Goal: Complete application form

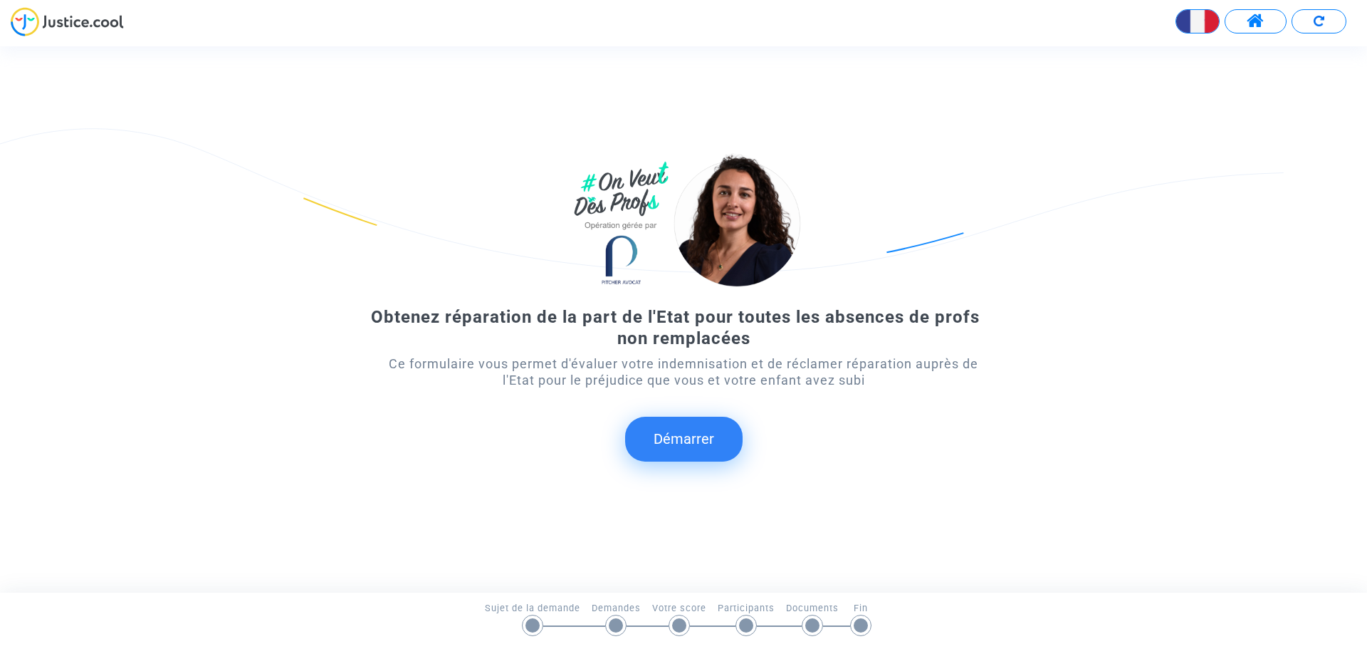
click at [697, 452] on button "Démarrer" at bounding box center [684, 439] width 118 height 44
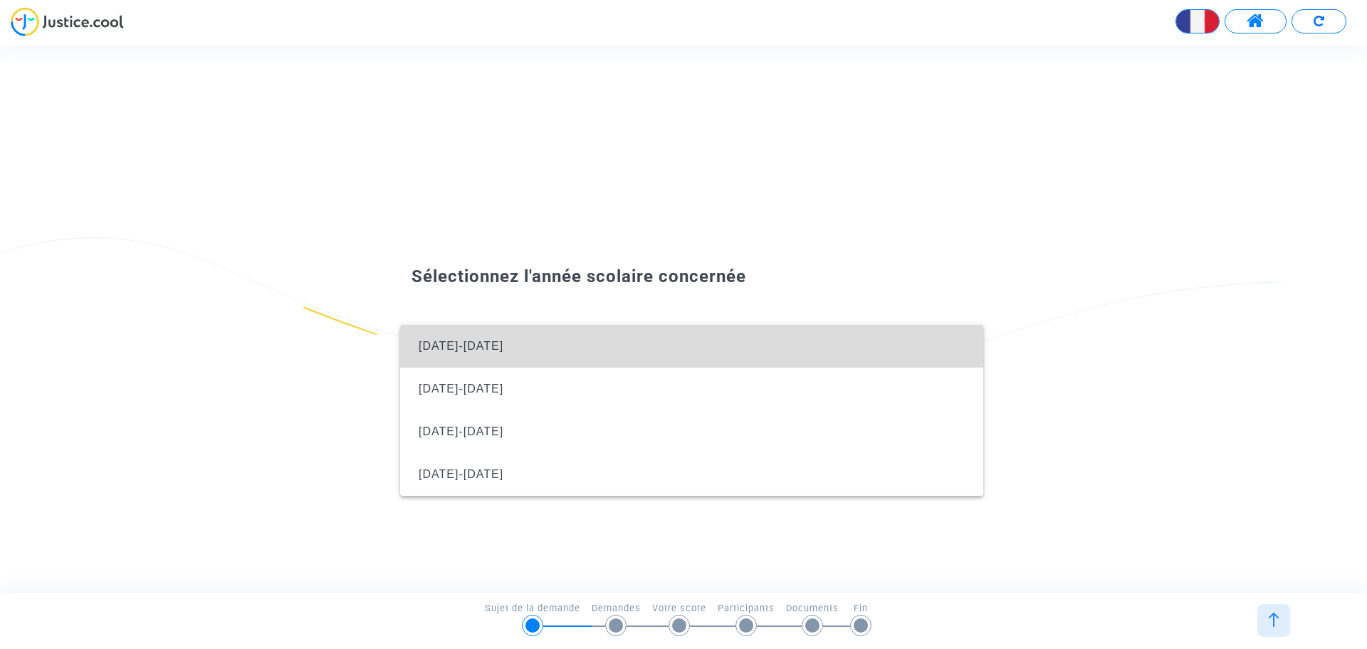
click at [482, 342] on span "[DATE]-[DATE]" at bounding box center [692, 346] width 561 height 43
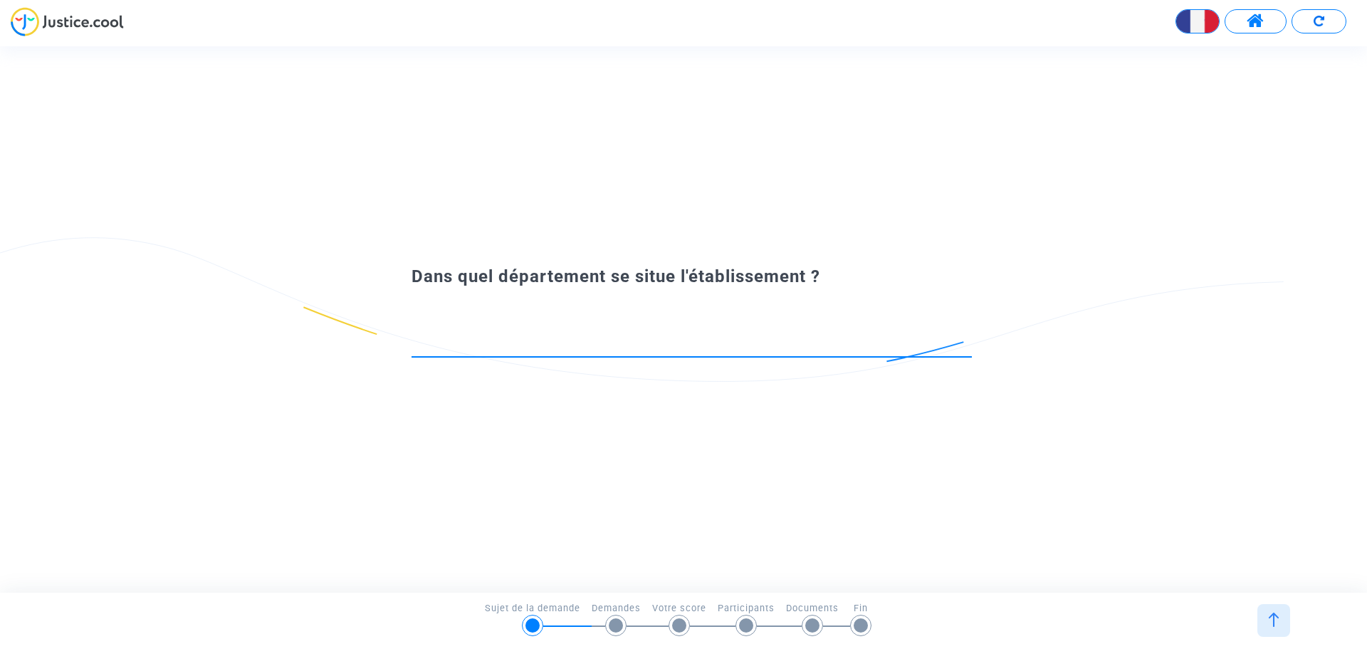
click at [483, 342] on input at bounding box center [692, 344] width 561 height 14
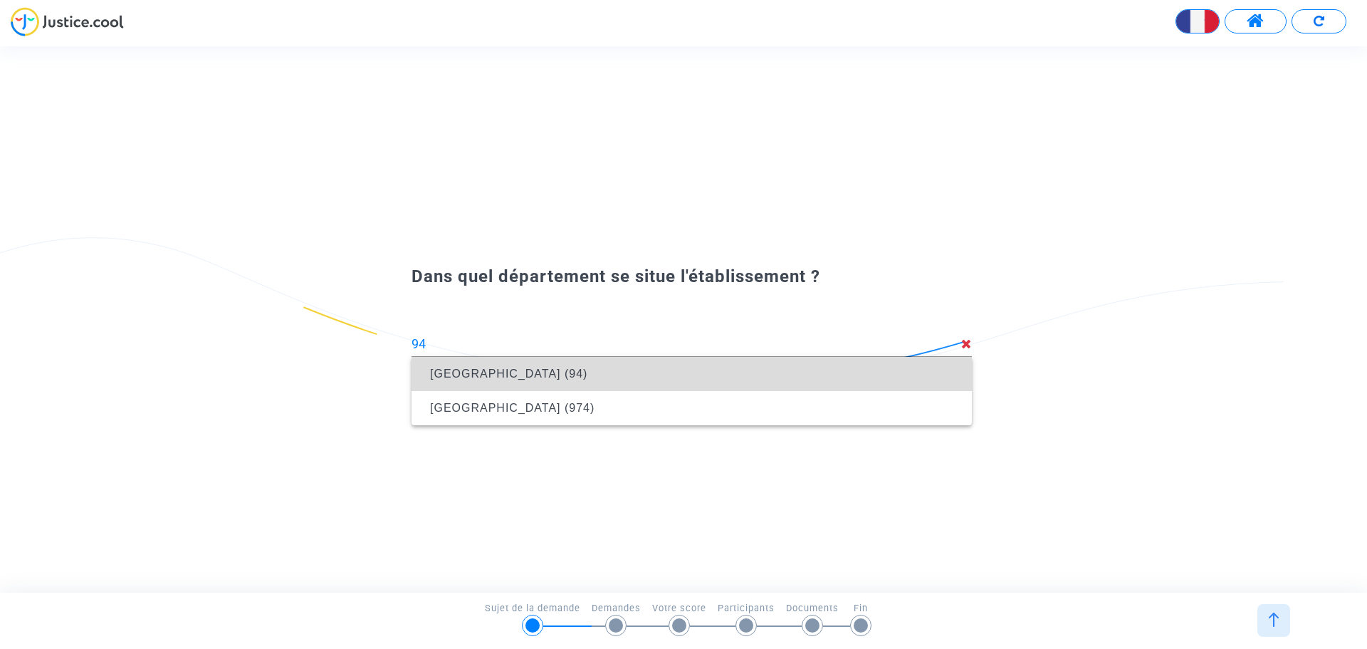
click at [499, 369] on span "[GEOGRAPHIC_DATA] (94)" at bounding box center [508, 373] width 157 height 12
type input "[GEOGRAPHIC_DATA] (94)"
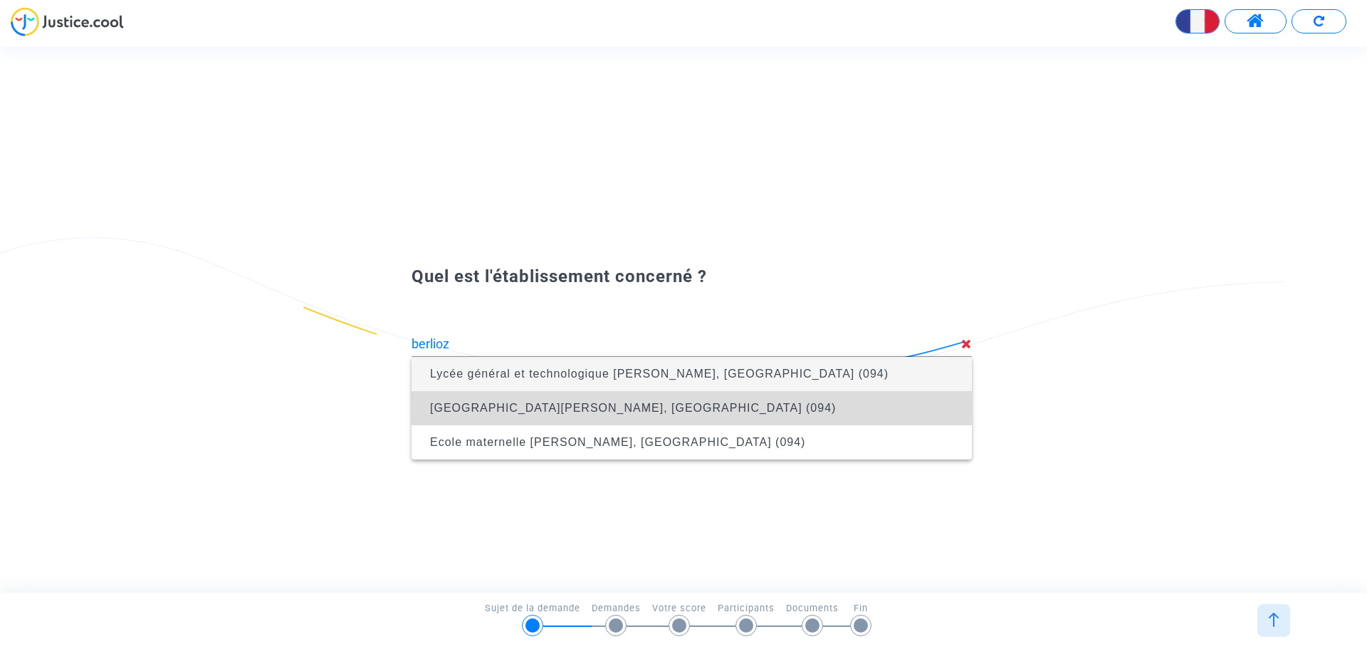
click at [503, 407] on span "[GEOGRAPHIC_DATA][PERSON_NAME], [GEOGRAPHIC_DATA] (094)" at bounding box center [633, 408] width 406 height 12
type input "[GEOGRAPHIC_DATA][PERSON_NAME], [GEOGRAPHIC_DATA] (094)"
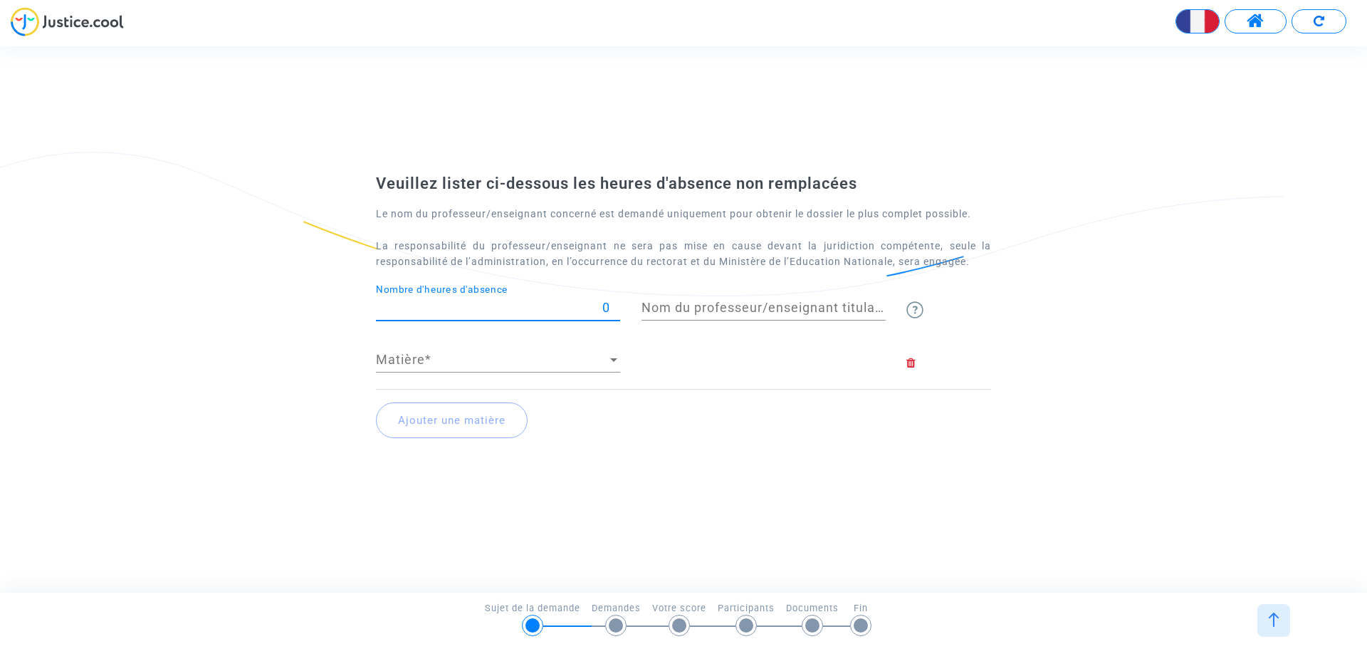
drag, startPoint x: 603, startPoint y: 306, endPoint x: 611, endPoint y: 306, distance: 8.6
click at [611, 306] on input "0" at bounding box center [498, 308] width 244 height 14
type input "44"
click at [694, 304] on input "Nom du professeur/enseignant titulaire" at bounding box center [764, 308] width 244 height 14
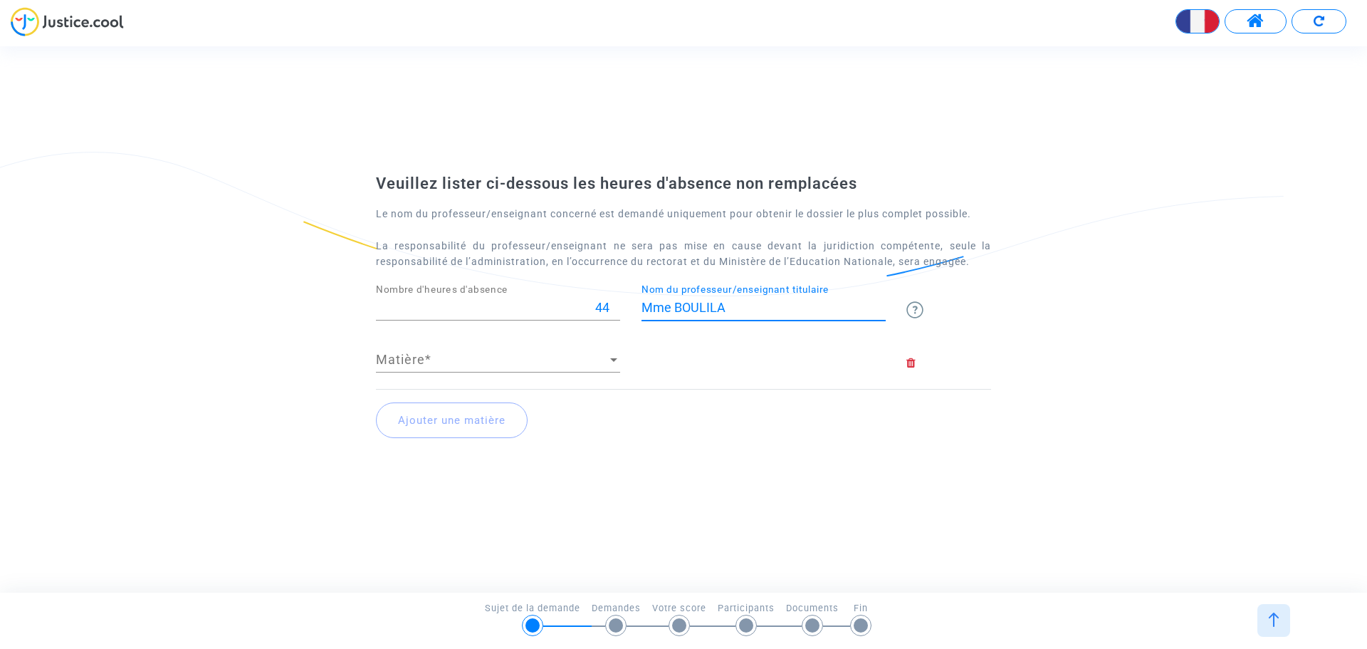
type input "Mme BOULILA"
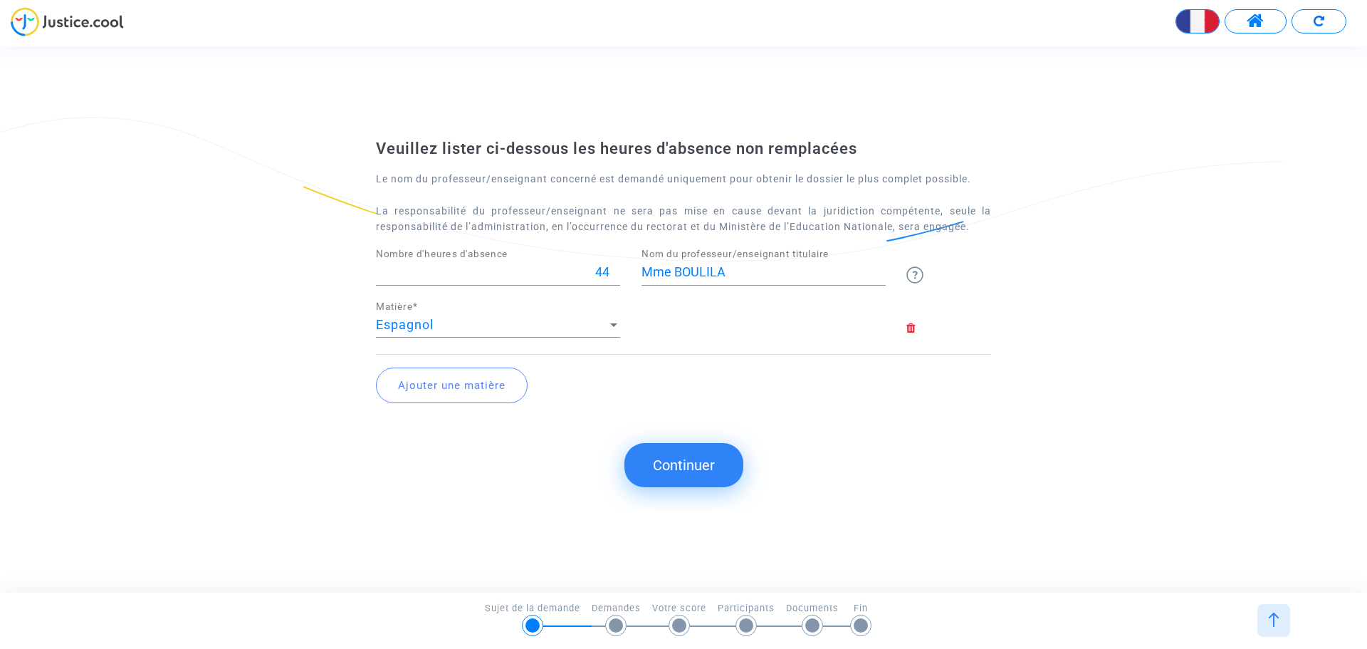
click at [461, 387] on button "Ajouter une matière" at bounding box center [452, 385] width 152 height 36
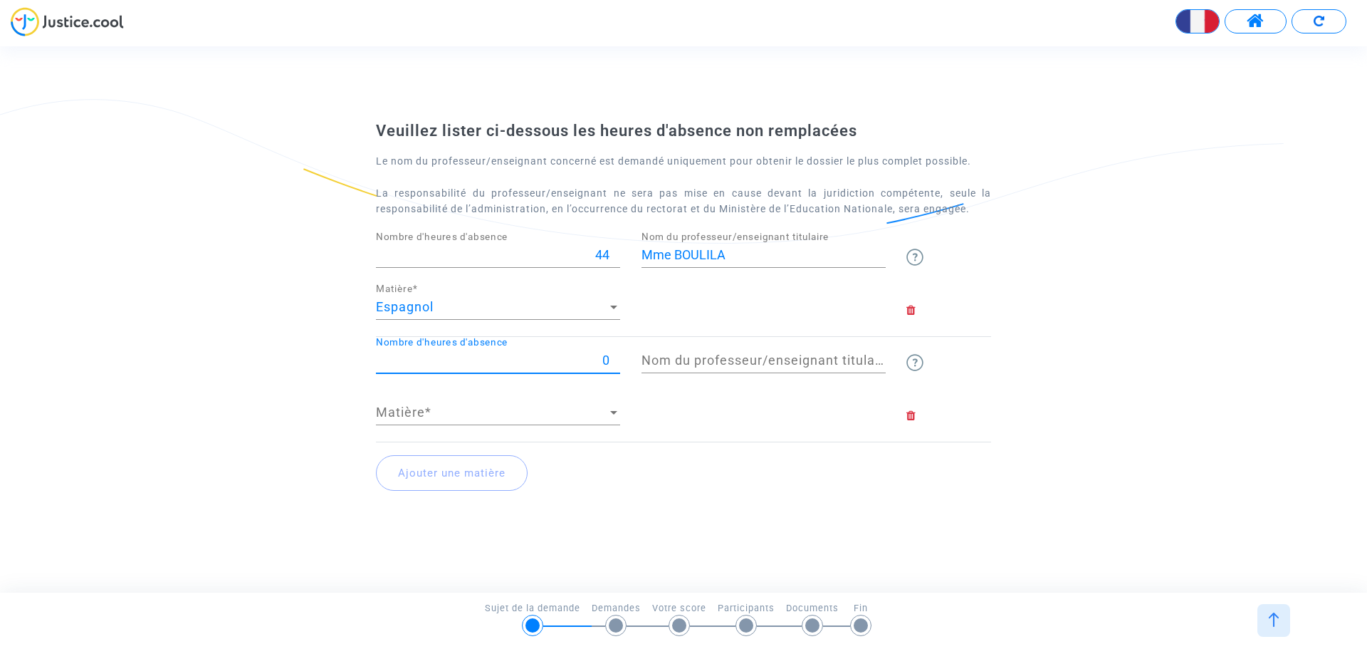
drag, startPoint x: 599, startPoint y: 359, endPoint x: 628, endPoint y: 361, distance: 29.3
click at [628, 361] on div "0 Nombre d'heures d'absence" at bounding box center [498, 363] width 266 height 53
type input "28"
click at [729, 354] on input "Nom du professeur/enseignant titulaire" at bounding box center [764, 360] width 244 height 14
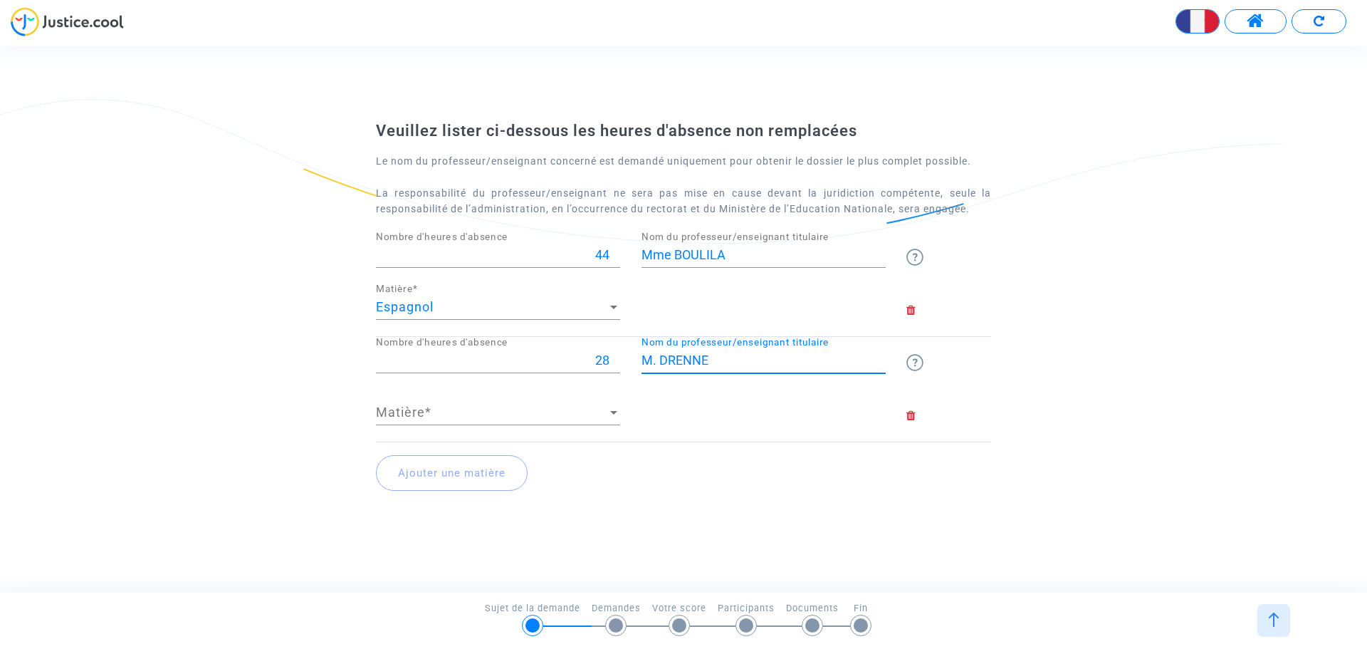
type input "M. DRENNE"
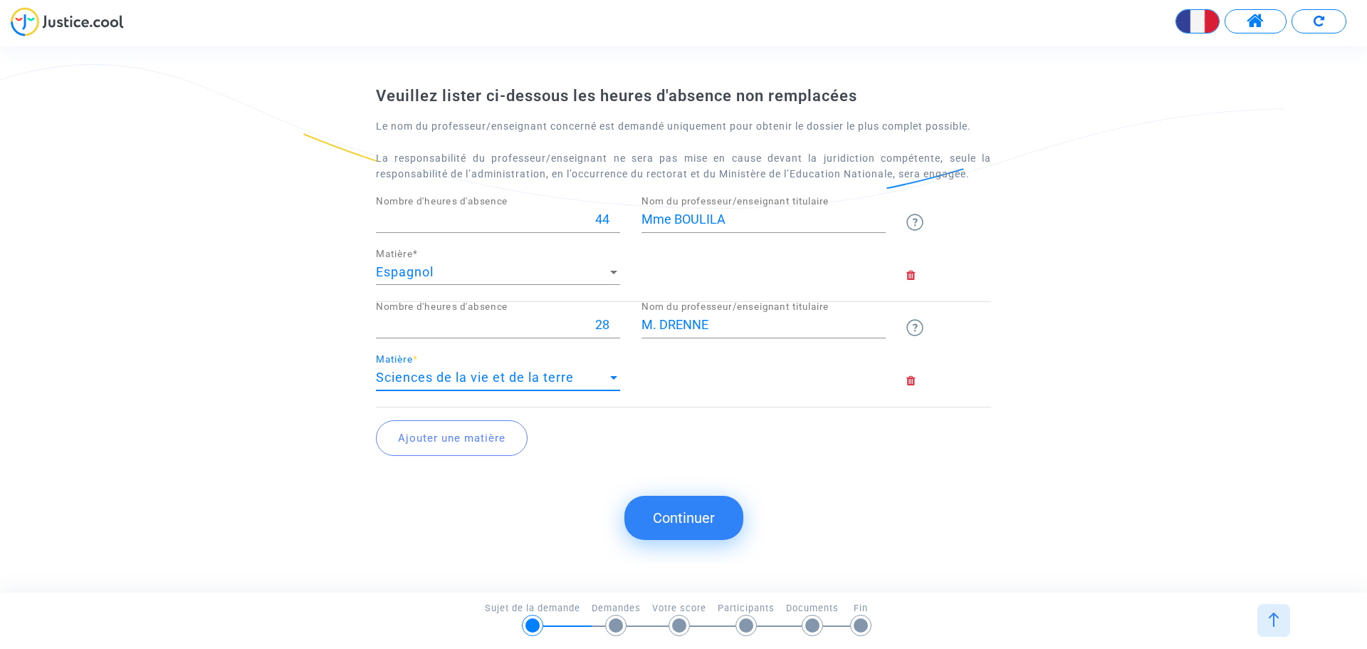
click at [587, 375] on div "Sciences de la vie et de la terre" at bounding box center [491, 377] width 231 height 14
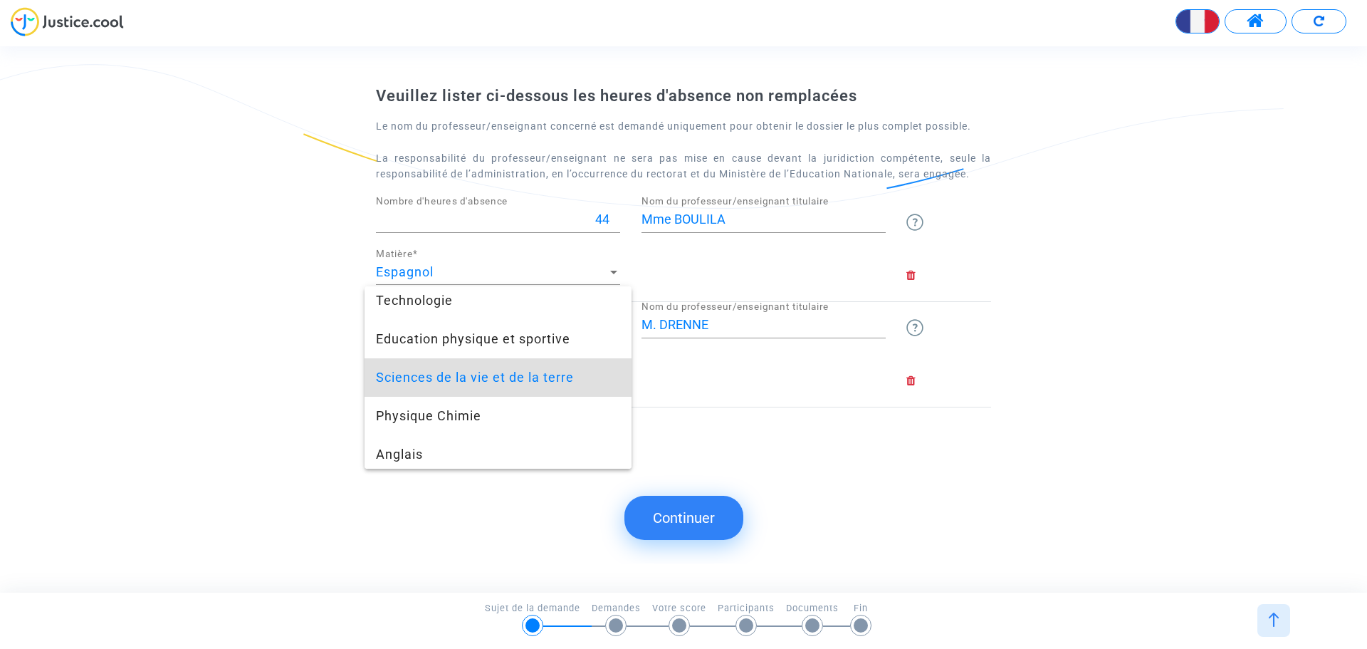
scroll to position [510, 0]
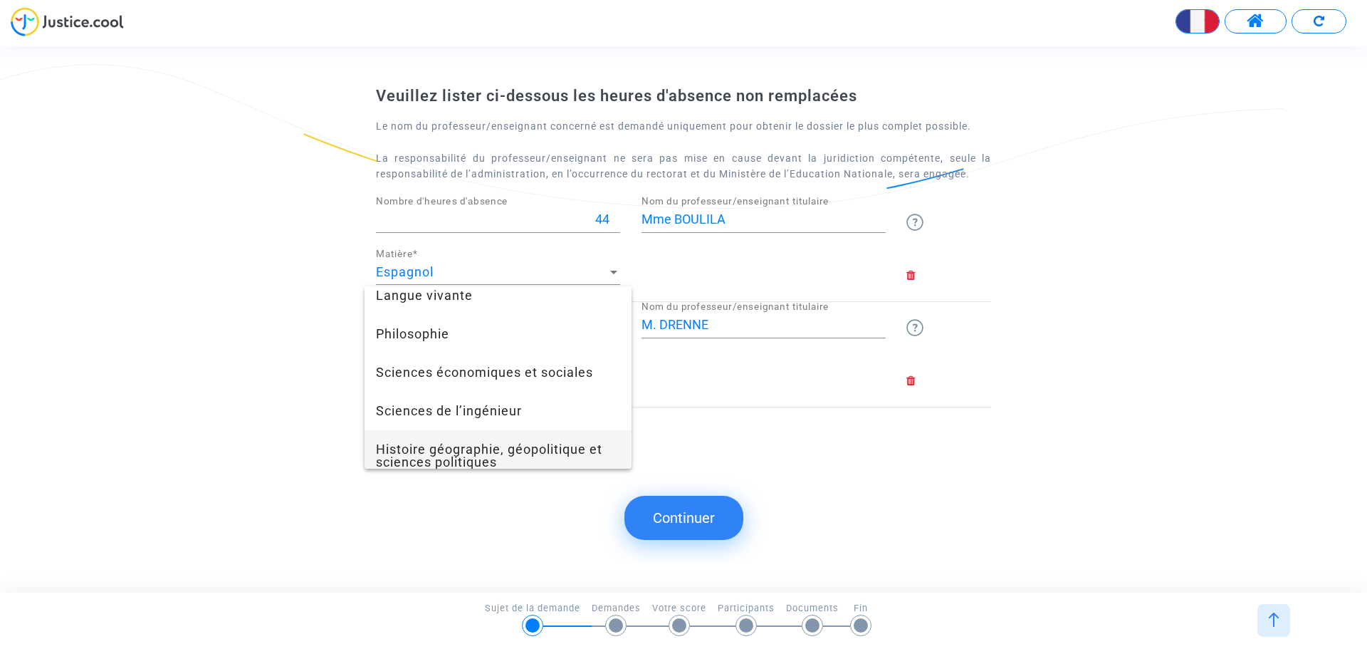
click at [479, 446] on span "Histoire géographie, géopolitique et sciences politiques" at bounding box center [498, 455] width 244 height 51
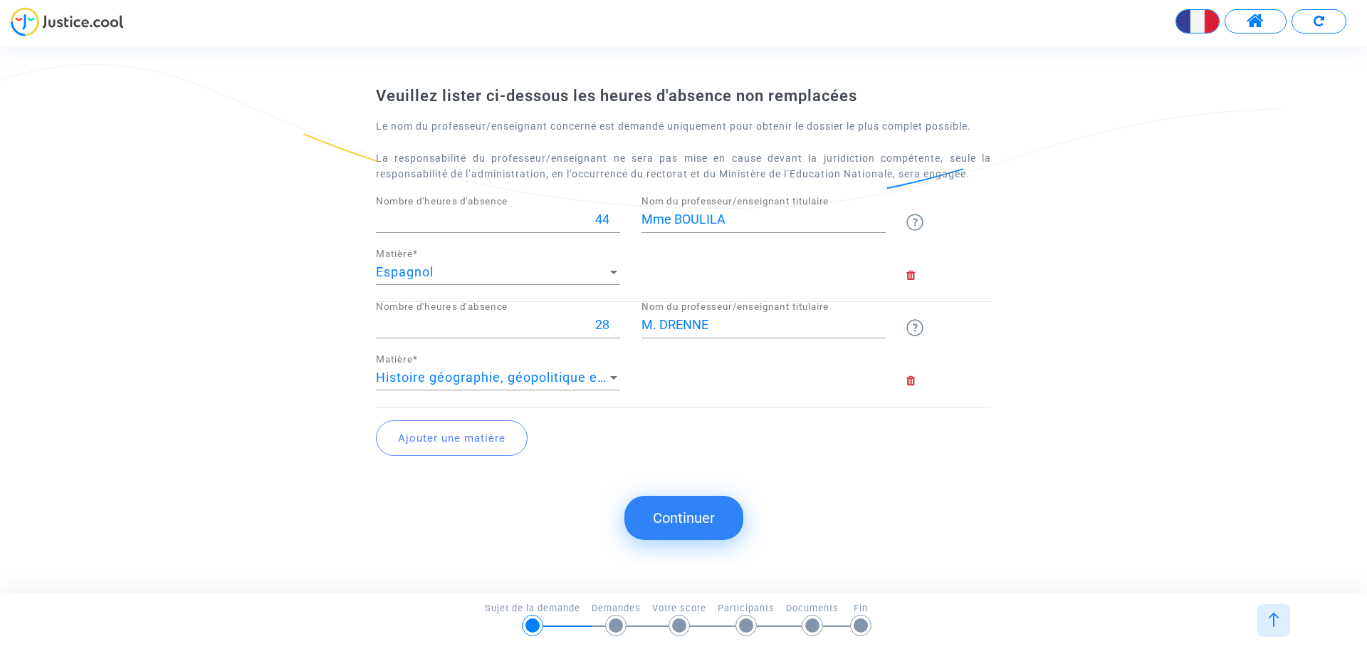
click at [487, 440] on button "Ajouter une matière" at bounding box center [452, 438] width 152 height 36
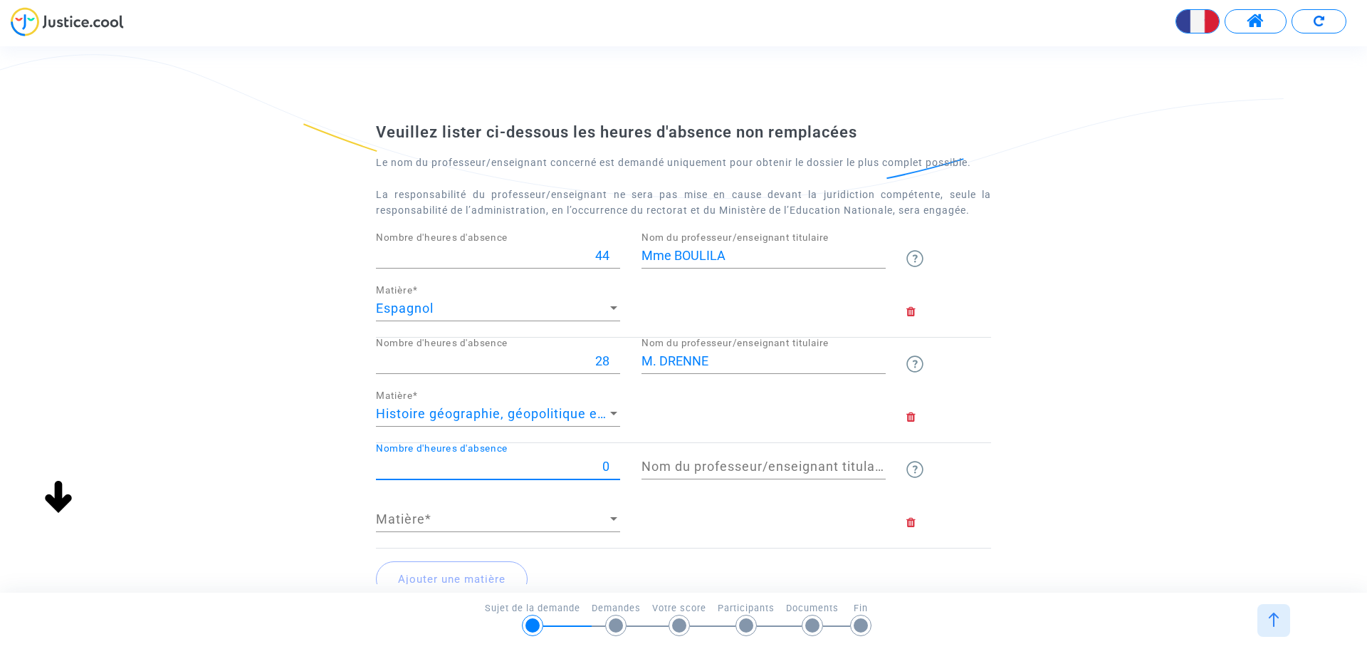
drag, startPoint x: 581, startPoint y: 469, endPoint x: 642, endPoint y: 460, distance: 61.8
click at [642, 460] on div "0 Nombre d'heures d'absence Nom du professeur/enseignant titulaire" at bounding box center [683, 469] width 637 height 53
type input "18"
type input "Mme AMATO SAMET"
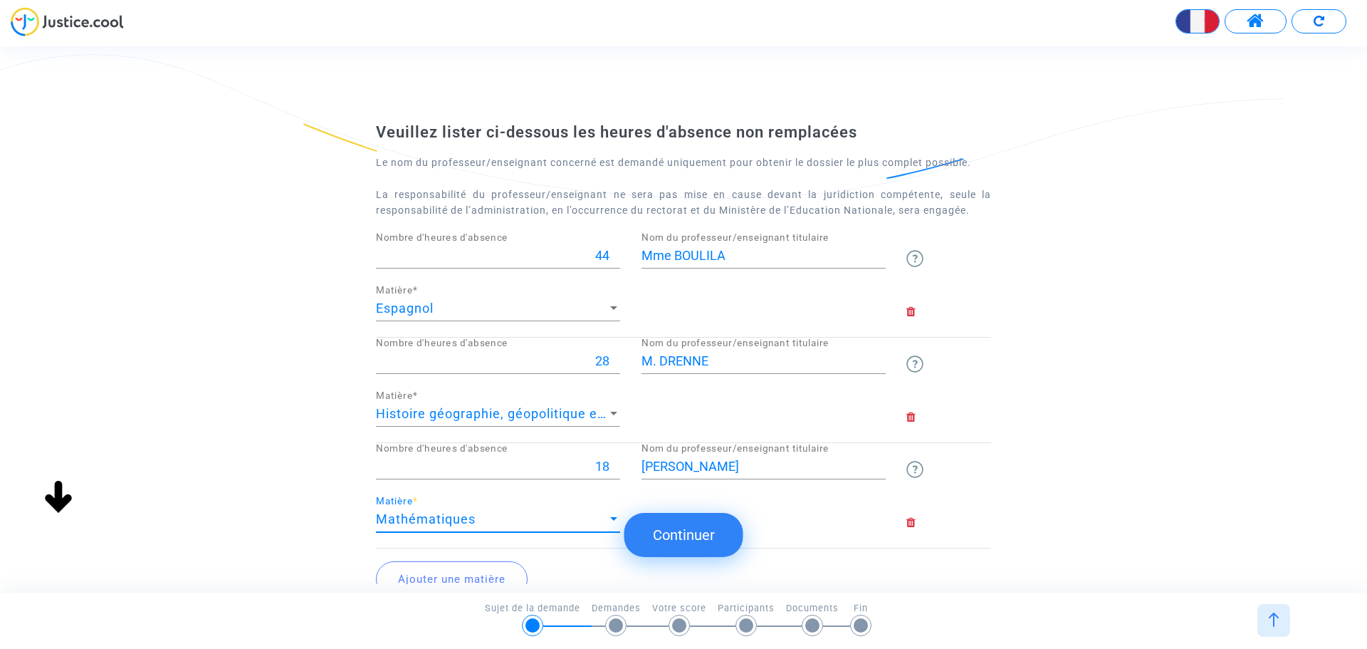
click at [464, 565] on button "Ajouter une matière" at bounding box center [452, 579] width 152 height 36
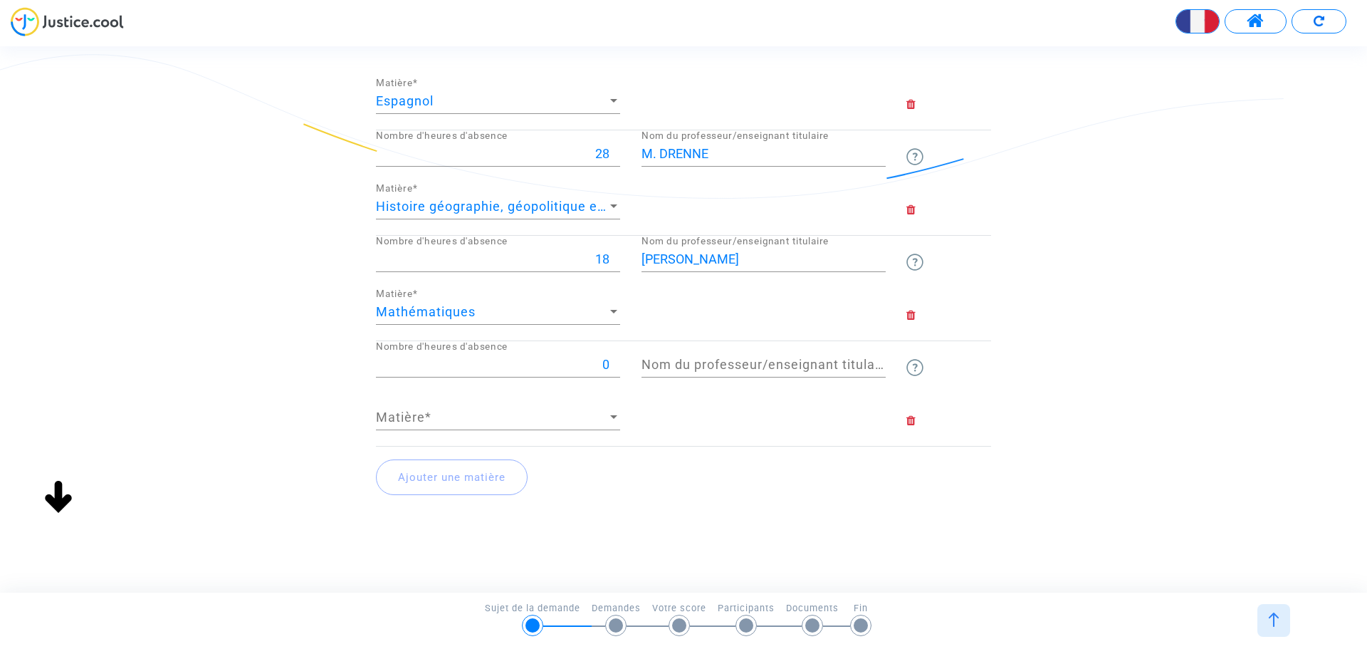
scroll to position [214, 0]
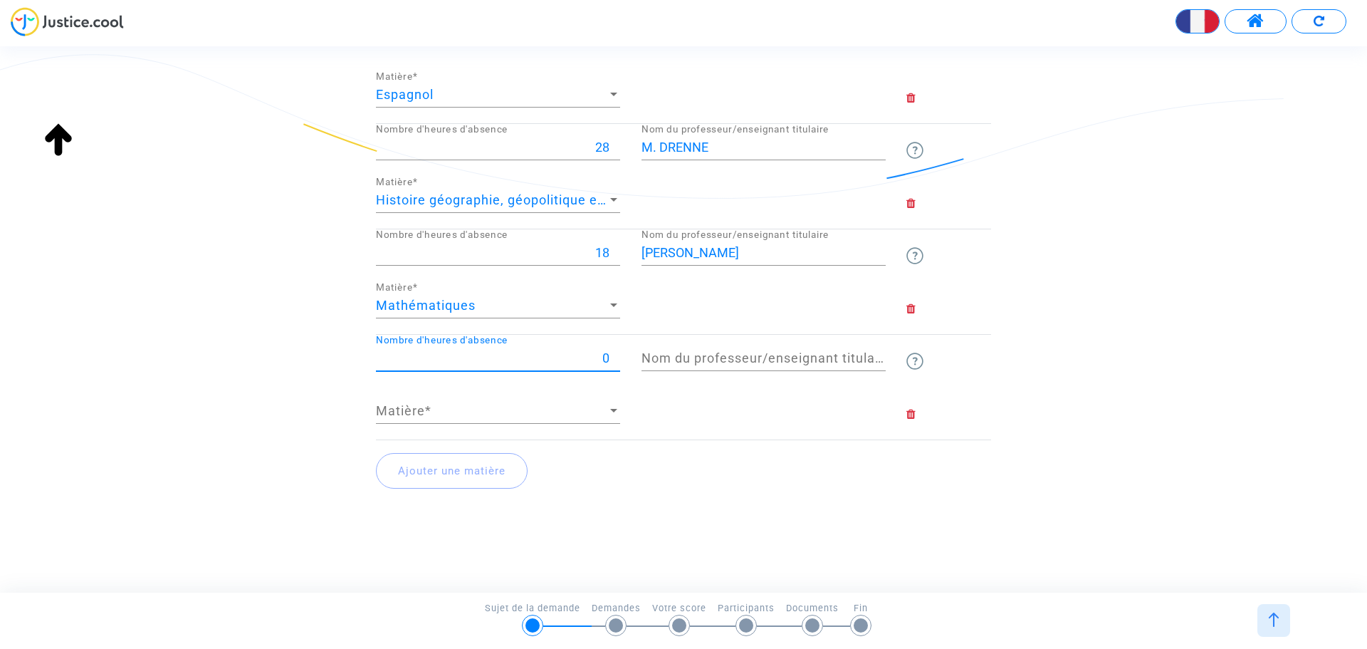
drag, startPoint x: 593, startPoint y: 360, endPoint x: 614, endPoint y: 360, distance: 21.4
click at [614, 360] on input "0" at bounding box center [498, 358] width 244 height 14
type input "17"
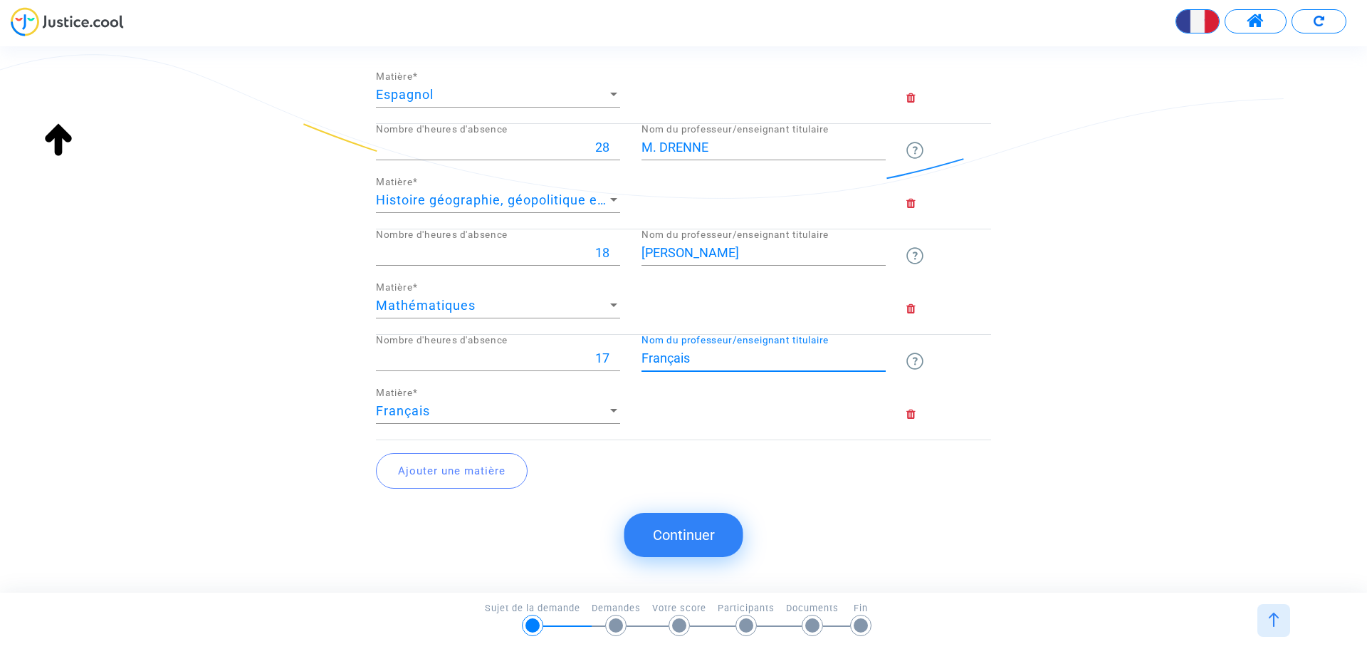
drag, startPoint x: 724, startPoint y: 360, endPoint x: 609, endPoint y: 345, distance: 115.7
click at [609, 345] on div "17 Nombre d'heures d'absence Français Nom du professeur/enseignant titulaire" at bounding box center [683, 361] width 637 height 53
click at [716, 353] on input "Mme PEREYSBLANQUES" at bounding box center [764, 358] width 244 height 14
type input "Mme PEREYSBLANQUES"
click at [435, 481] on button "Ajouter une matière" at bounding box center [452, 471] width 152 height 36
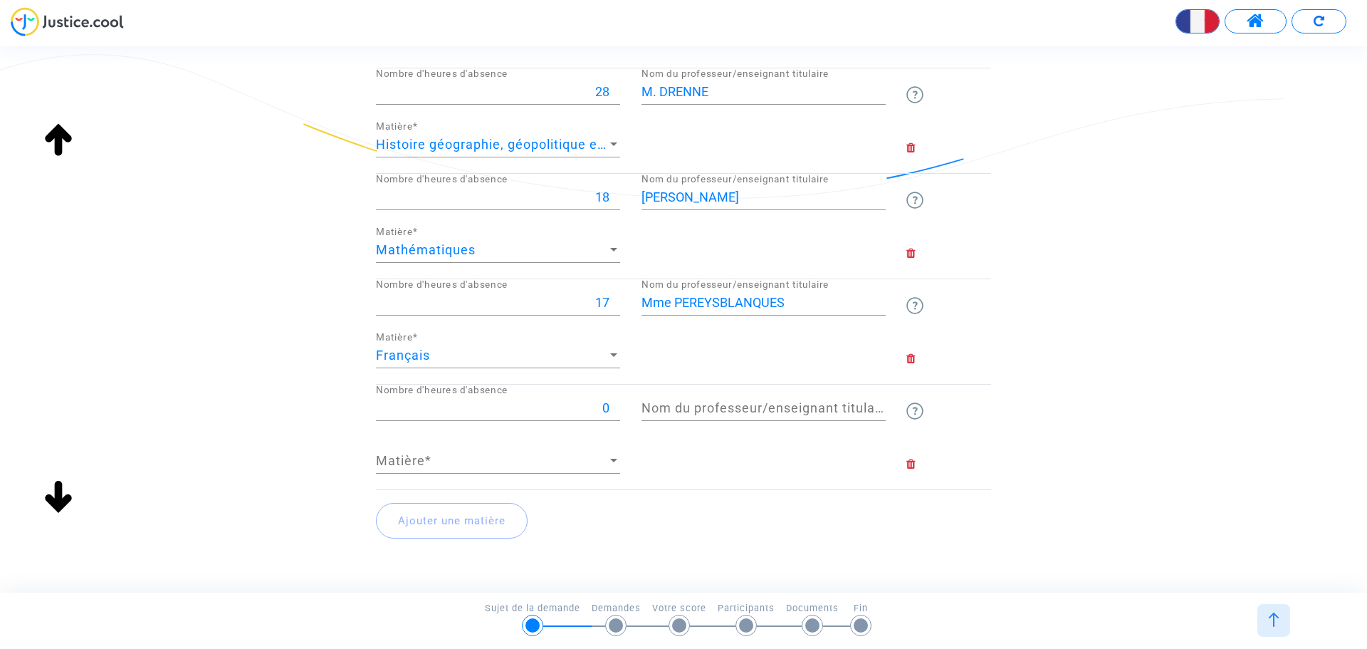
scroll to position [322, 0]
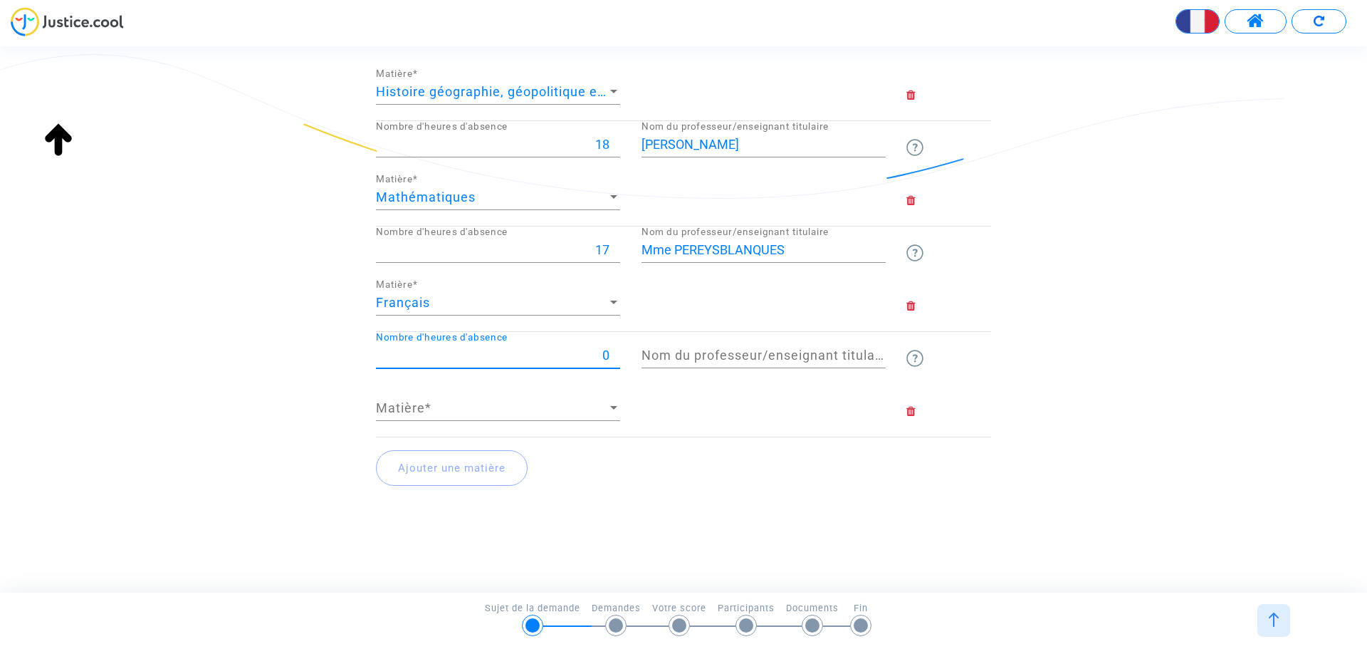
drag, startPoint x: 595, startPoint y: 357, endPoint x: 608, endPoint y: 355, distance: 13.0
click at [608, 355] on input "0" at bounding box center [498, 355] width 244 height 14
type input "10"
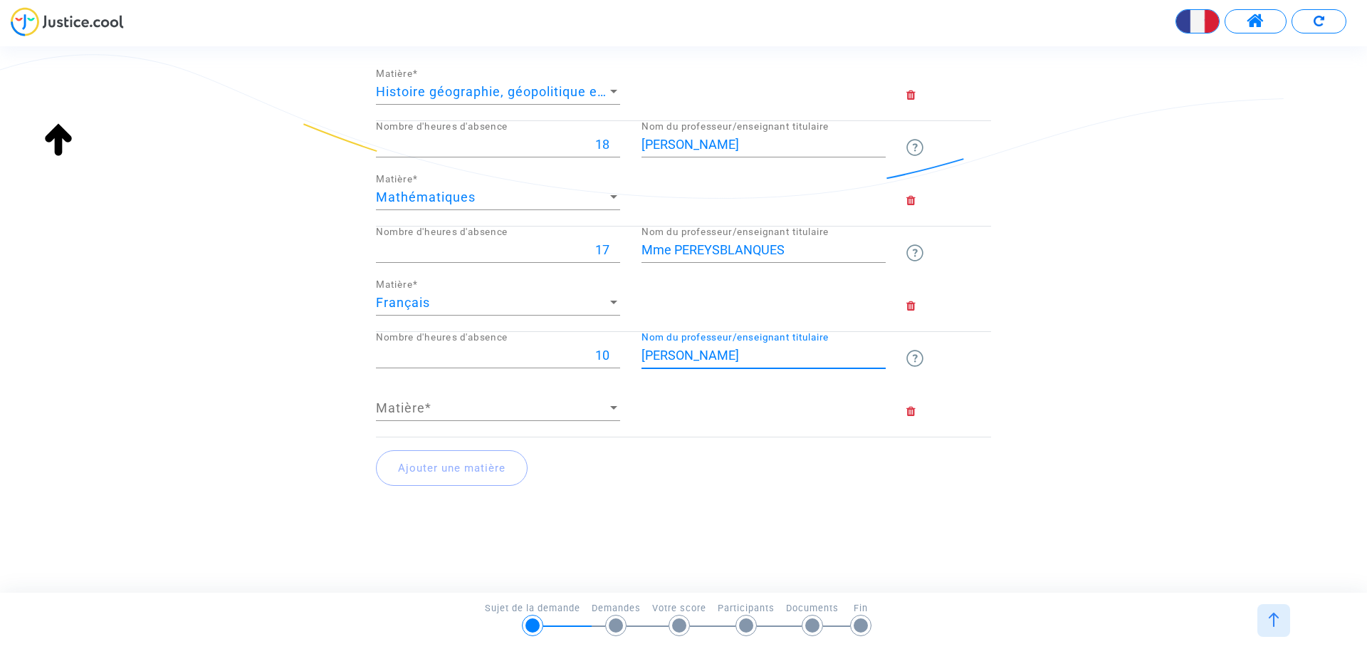
type input "M. MANSIAUX"
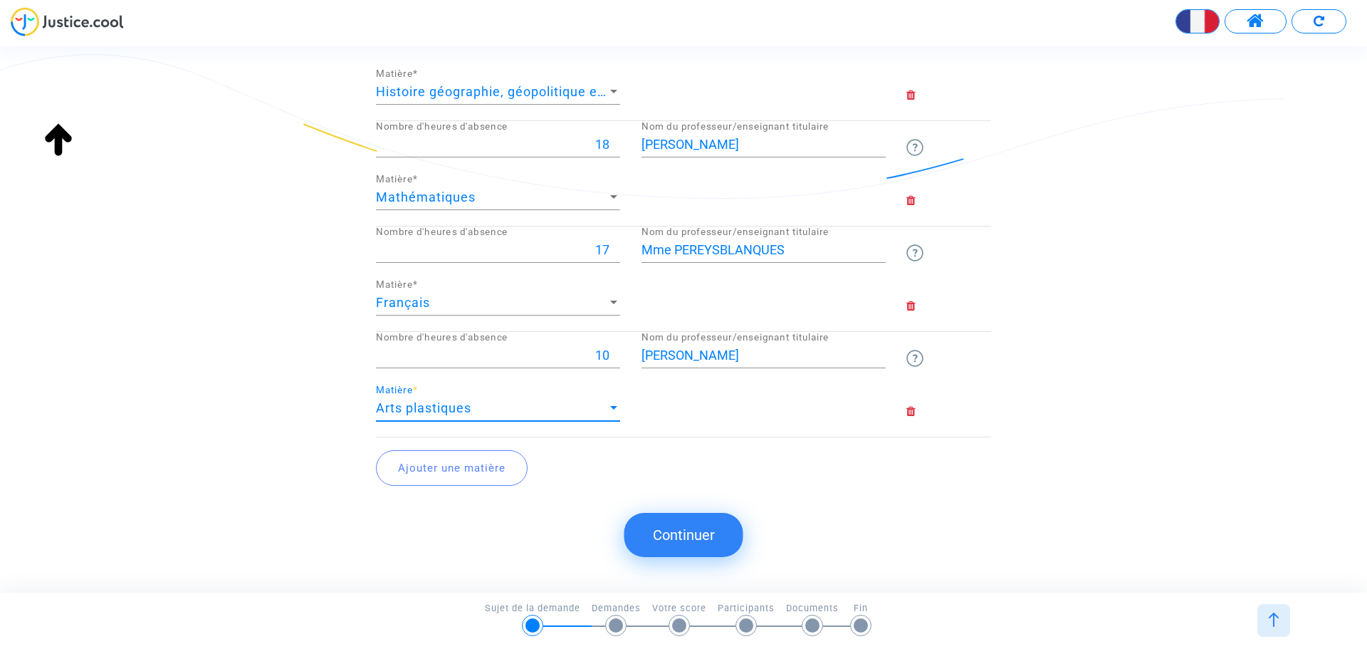
click at [587, 411] on div "Arts plastiques" at bounding box center [491, 408] width 231 height 14
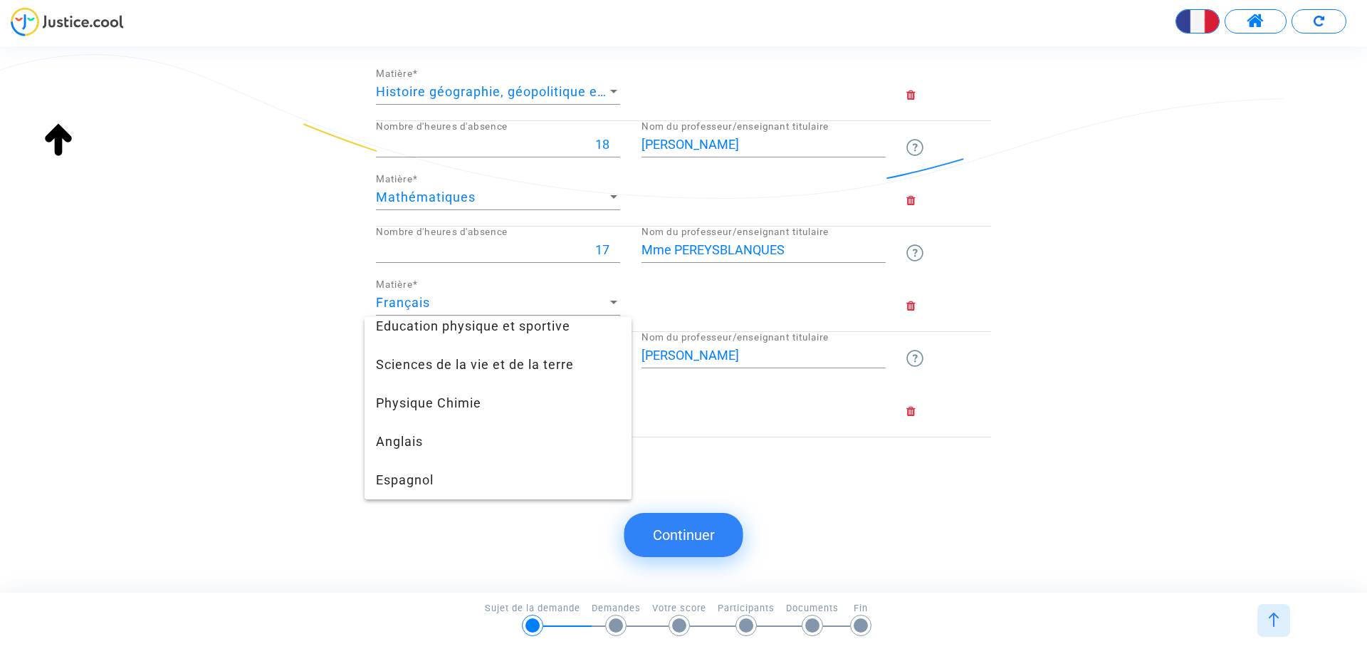
scroll to position [261, 0]
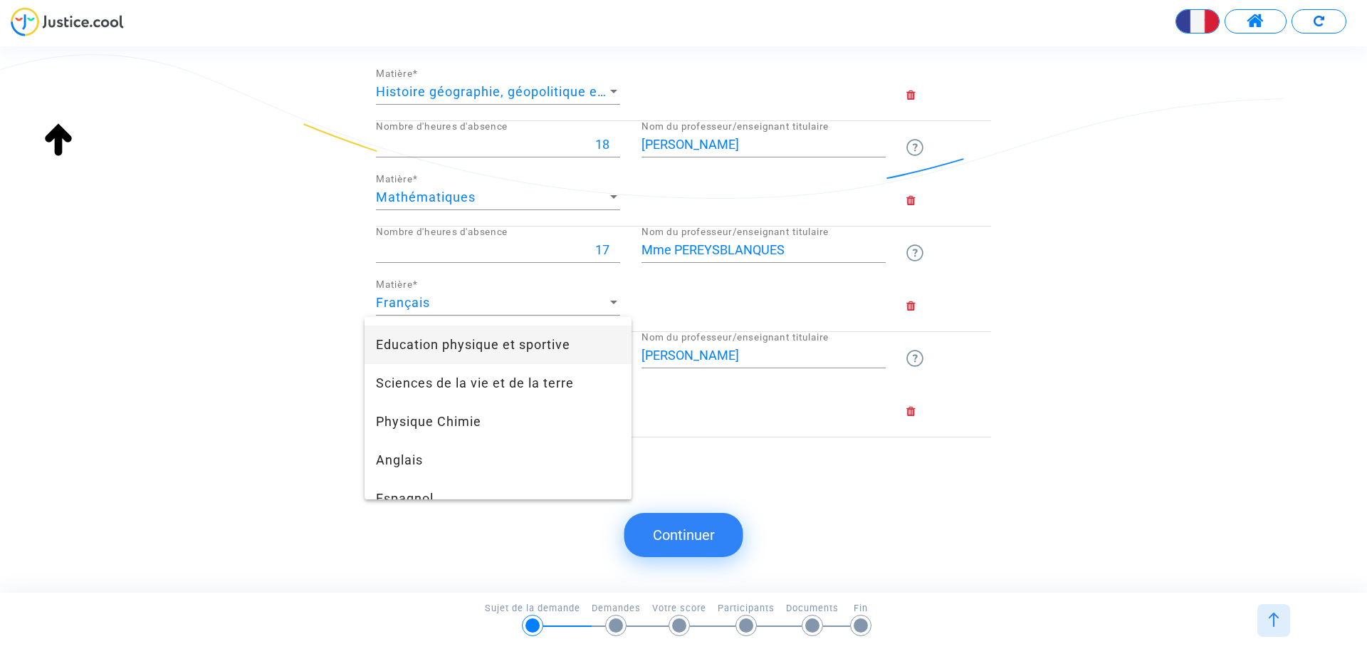
click at [539, 346] on span "Education physique et sportive" at bounding box center [498, 344] width 244 height 38
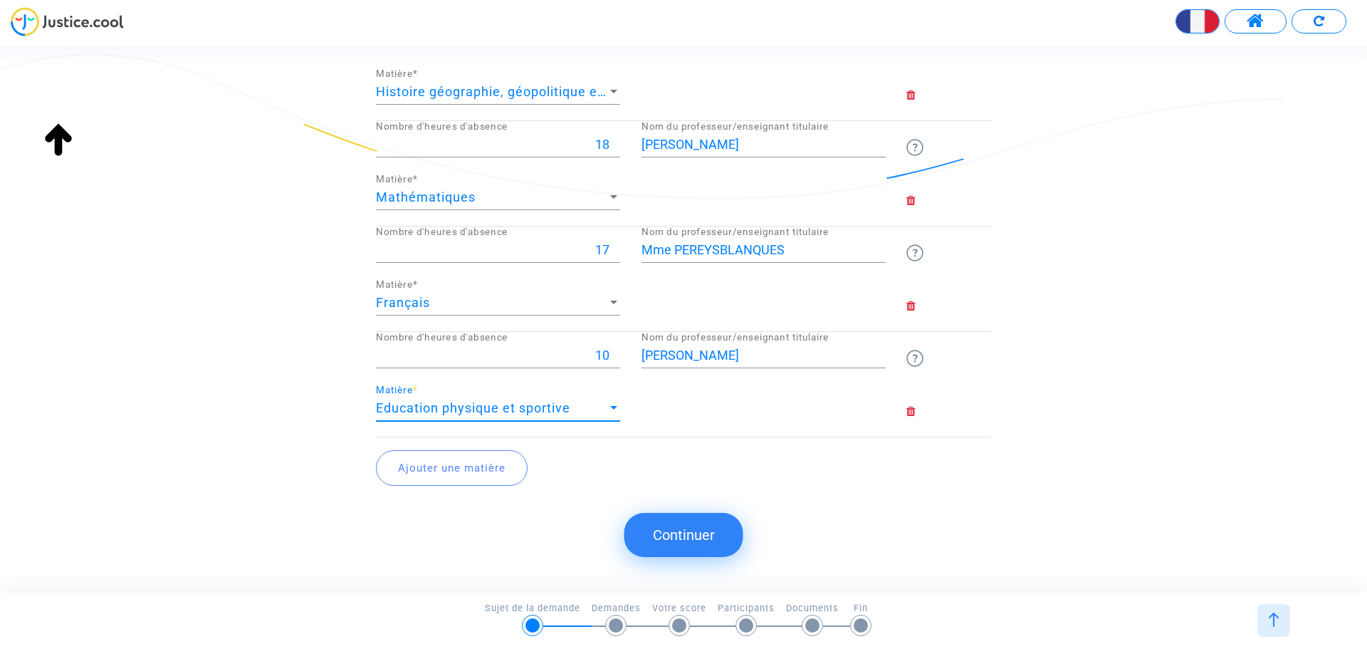
click at [475, 469] on button "Ajouter une matière" at bounding box center [452, 468] width 152 height 36
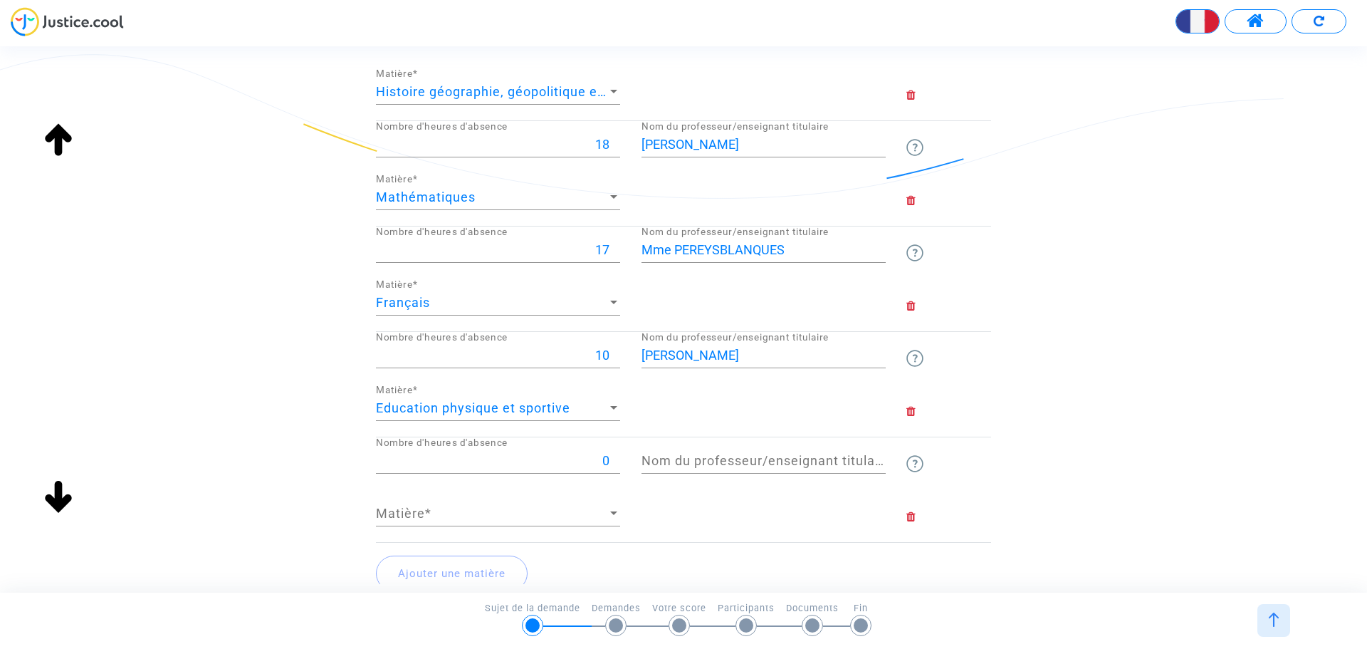
drag, startPoint x: 569, startPoint y: 452, endPoint x: 663, endPoint y: 464, distance: 94.7
click at [663, 464] on div "0 Nombre d'heures d'absence Nom du professeur/enseignant titulaire" at bounding box center [683, 463] width 637 height 53
click at [589, 457] on input "0" at bounding box center [498, 461] width 244 height 14
type input "8"
type input "Mme BLORET"
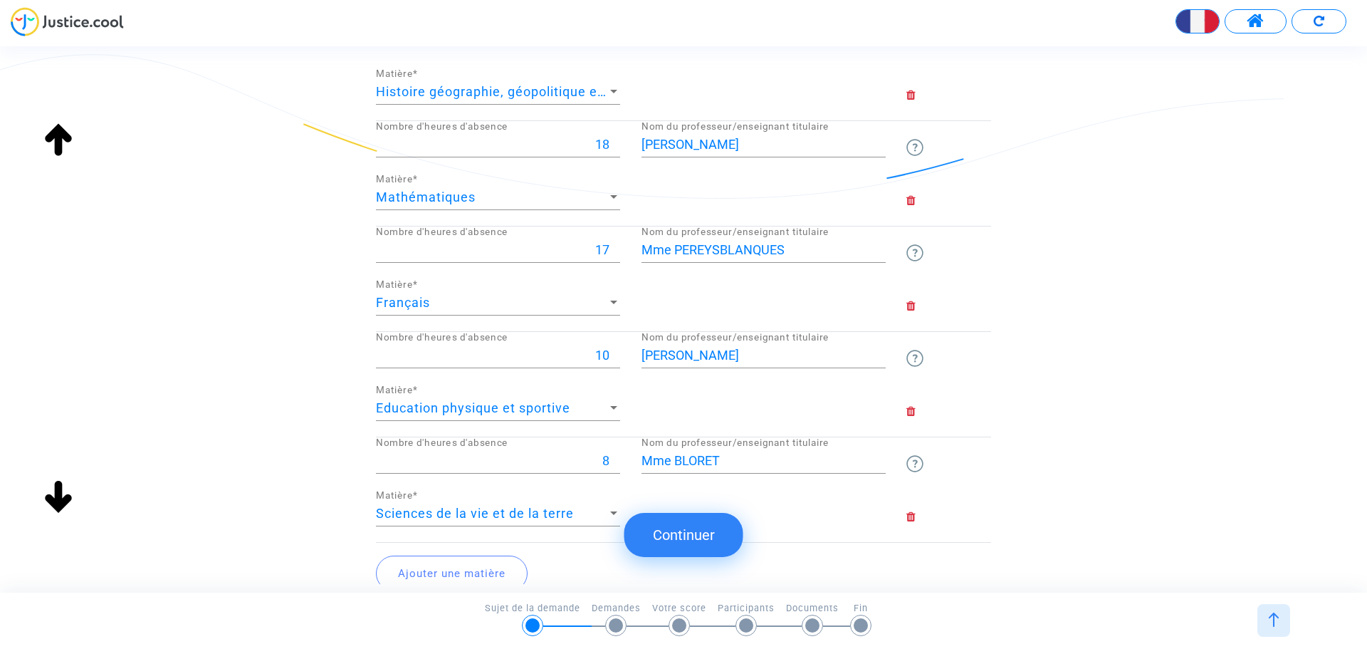
click at [448, 575] on button "Ajouter une matière" at bounding box center [452, 574] width 152 height 36
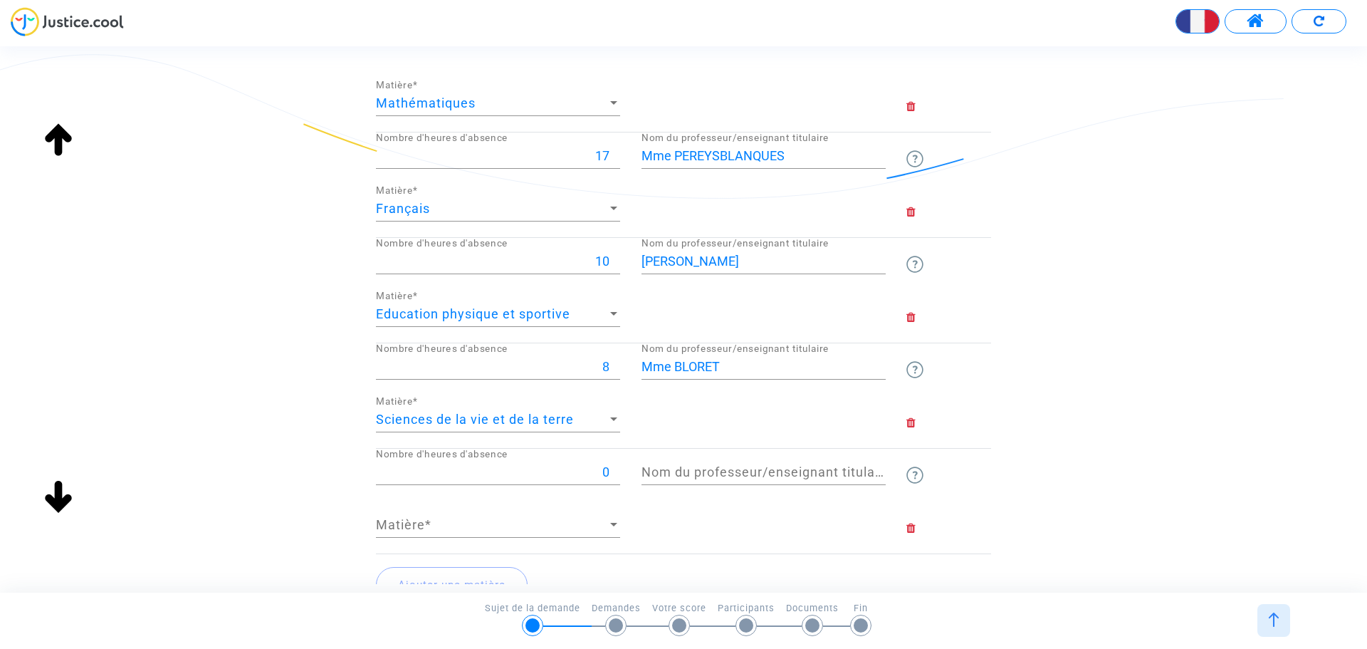
scroll to position [533, 0]
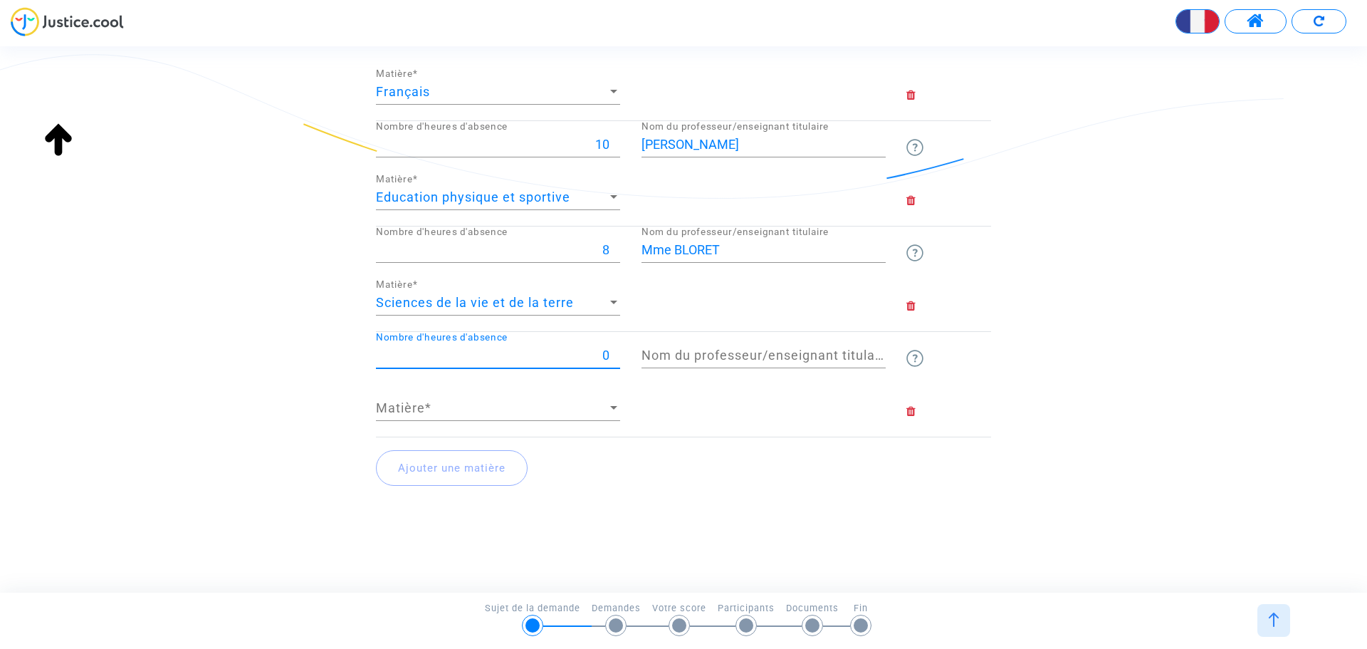
drag, startPoint x: 589, startPoint y: 353, endPoint x: 598, endPoint y: 352, distance: 8.6
click at [598, 352] on input "0" at bounding box center [498, 355] width 244 height 14
click at [610, 353] on input "0" at bounding box center [498, 355] width 244 height 14
type input "8"
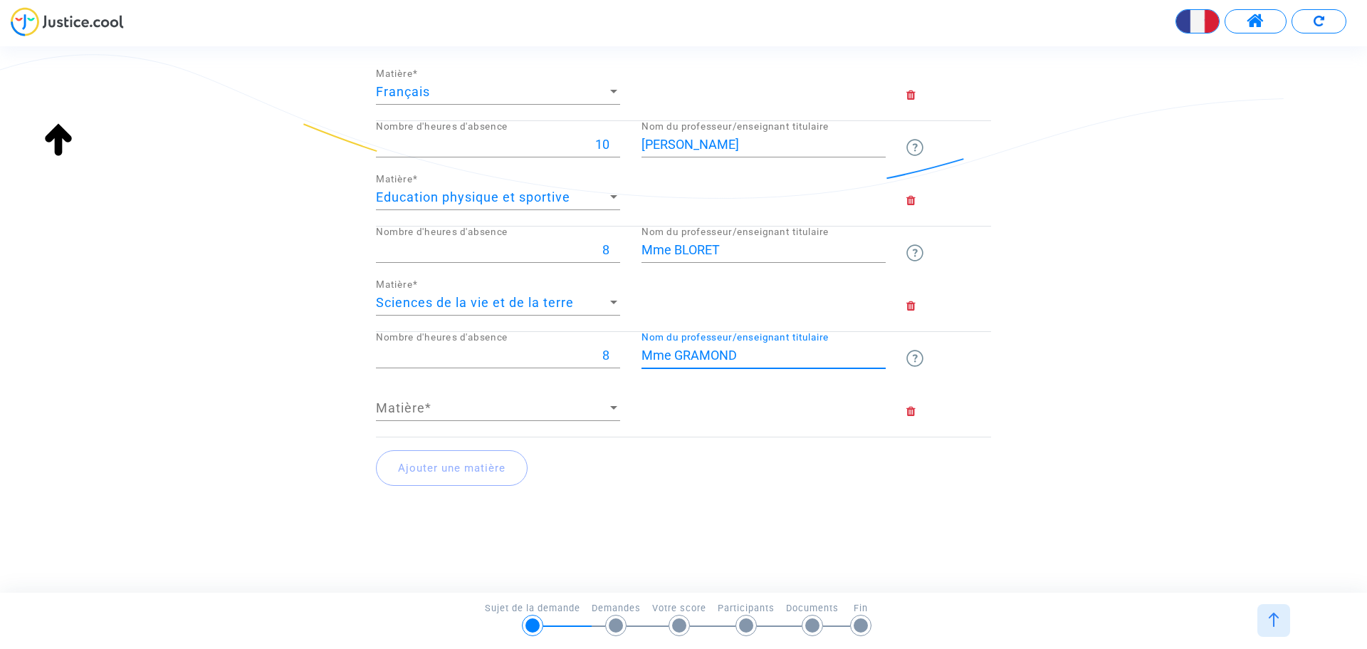
type input "Mme GRAMOND"
click at [556, 407] on span "Matière" at bounding box center [491, 408] width 231 height 14
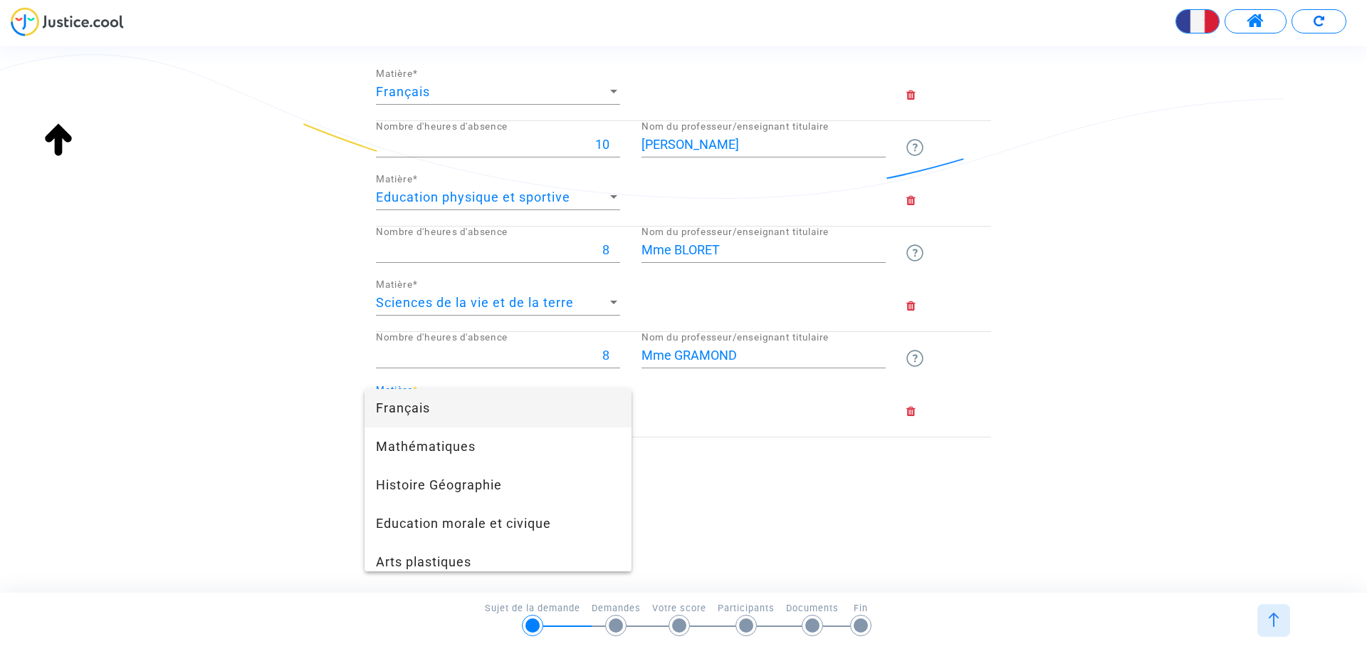
click at [531, 400] on span "Français" at bounding box center [498, 408] width 244 height 38
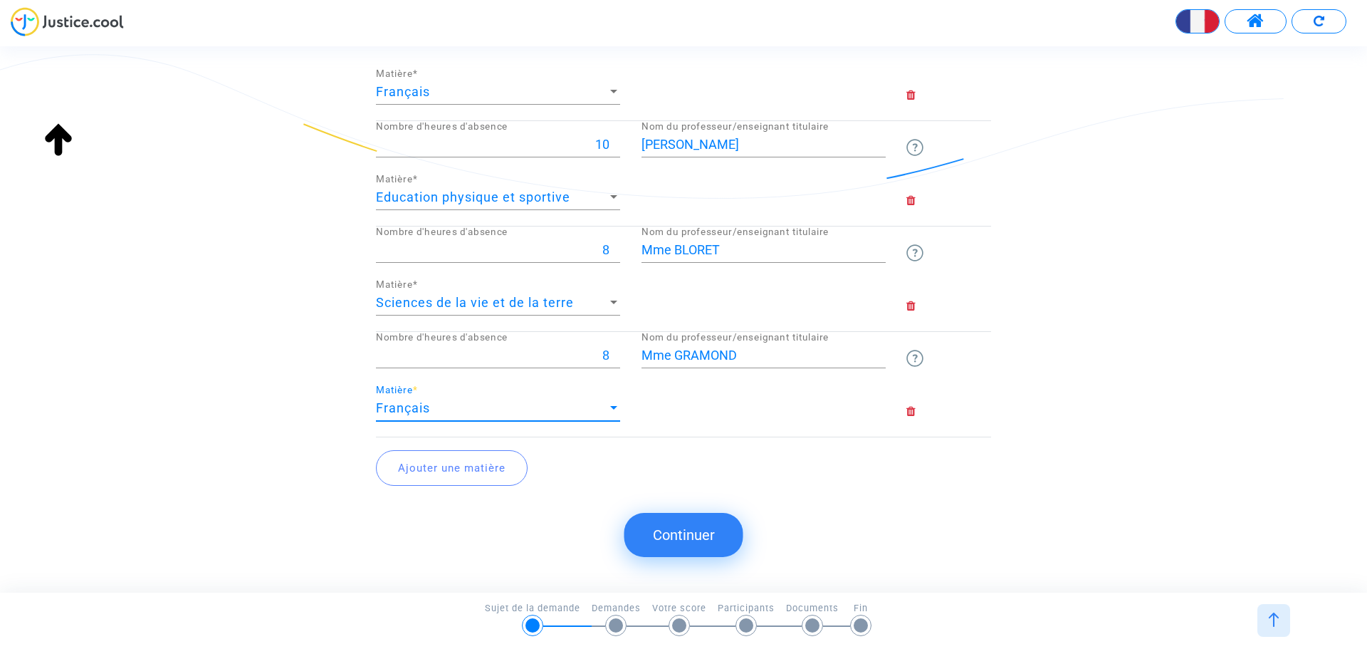
click at [455, 401] on div "Français" at bounding box center [491, 408] width 231 height 14
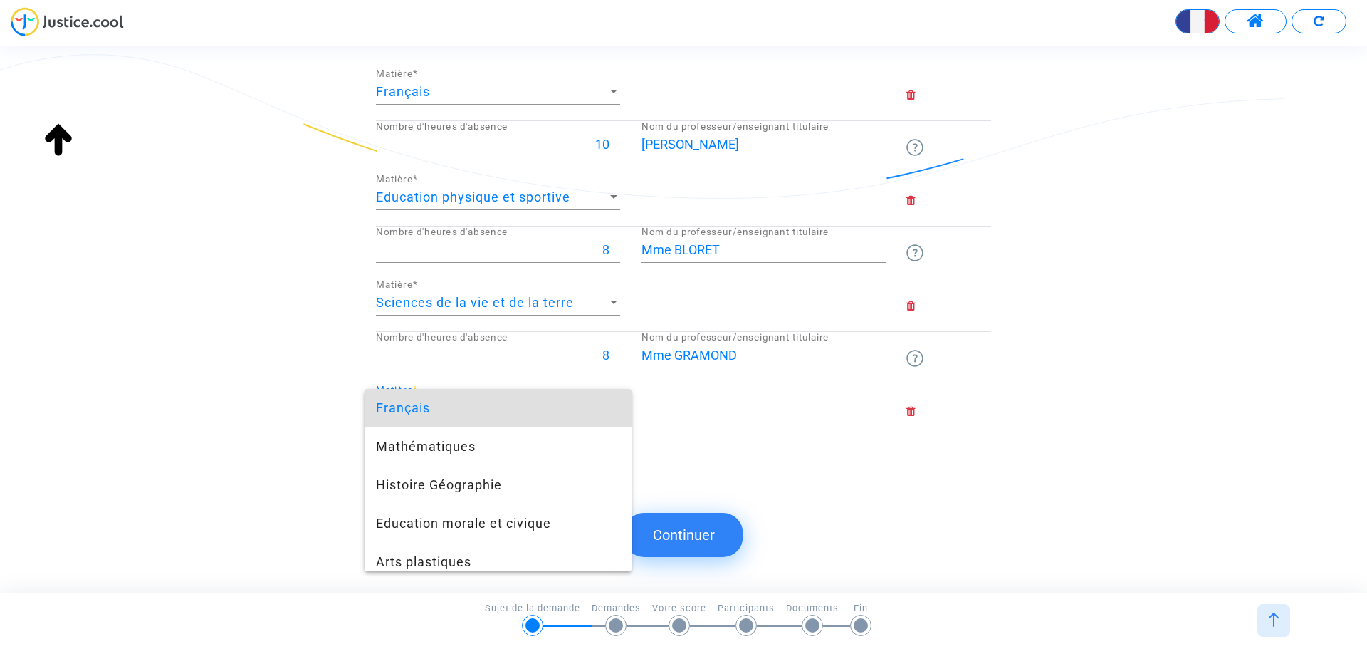
scroll to position [241, 0]
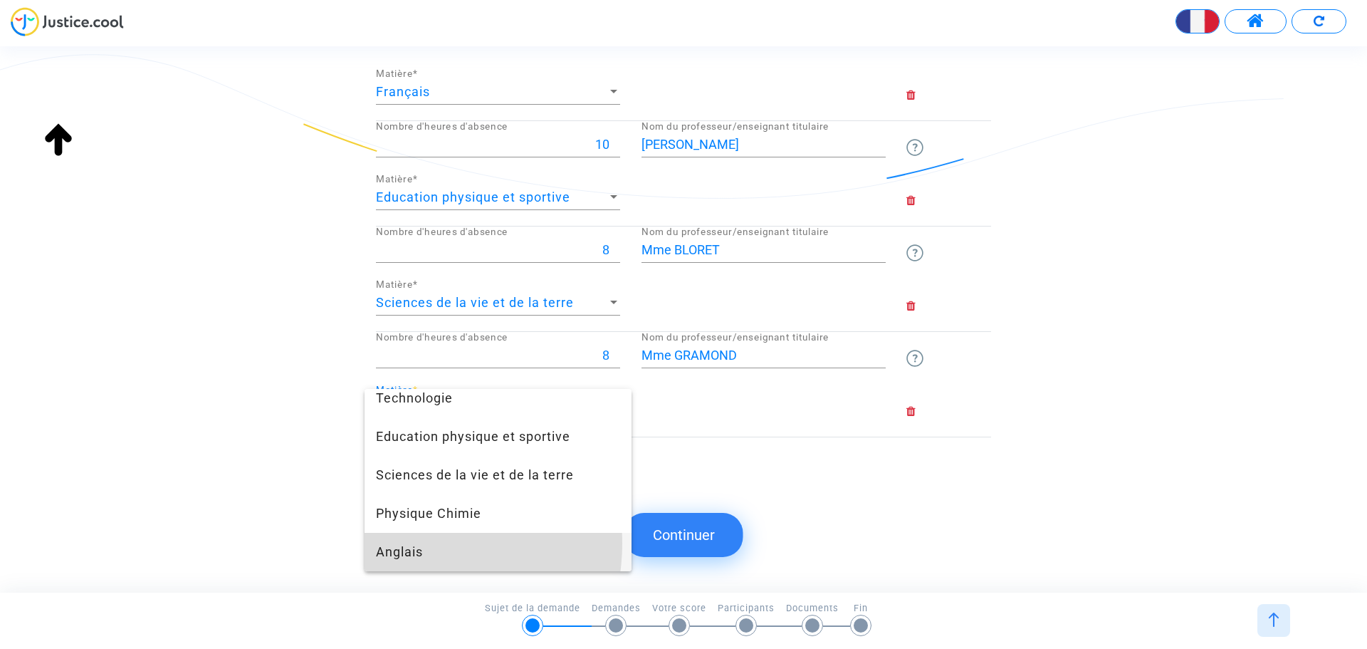
click at [412, 543] on span "Anglais" at bounding box center [498, 552] width 244 height 38
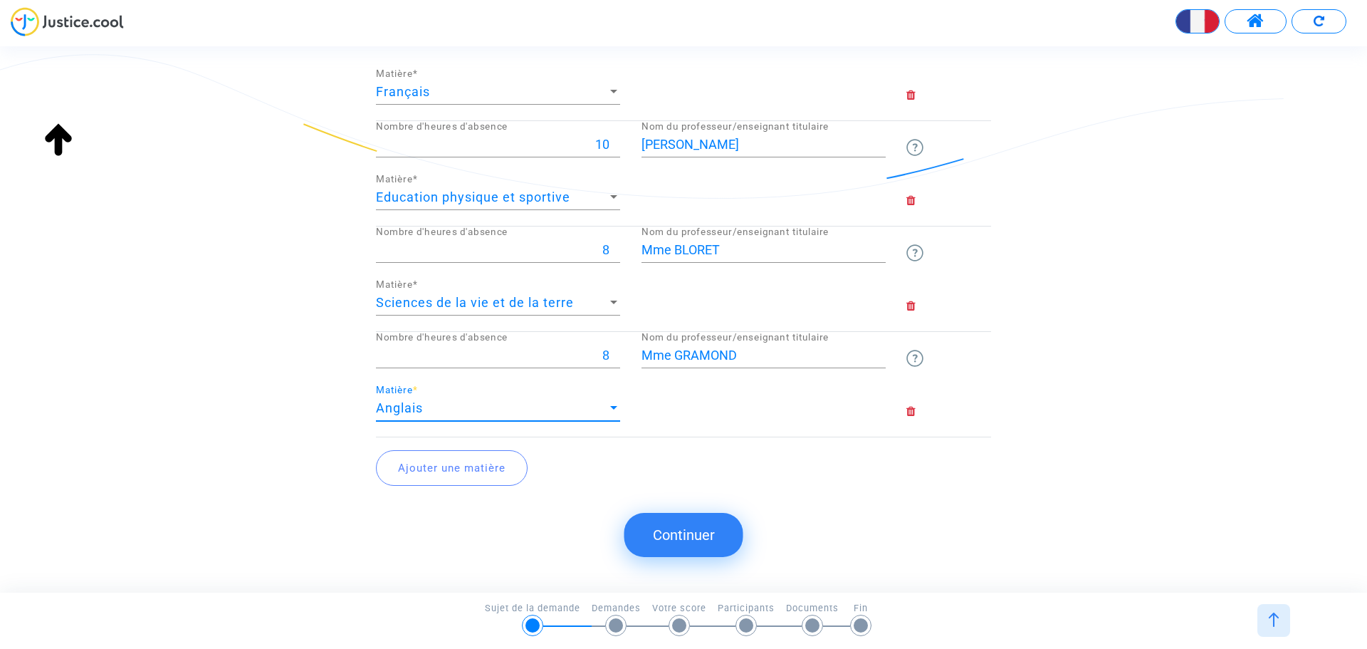
click at [425, 462] on button "Ajouter une matière" at bounding box center [452, 468] width 152 height 36
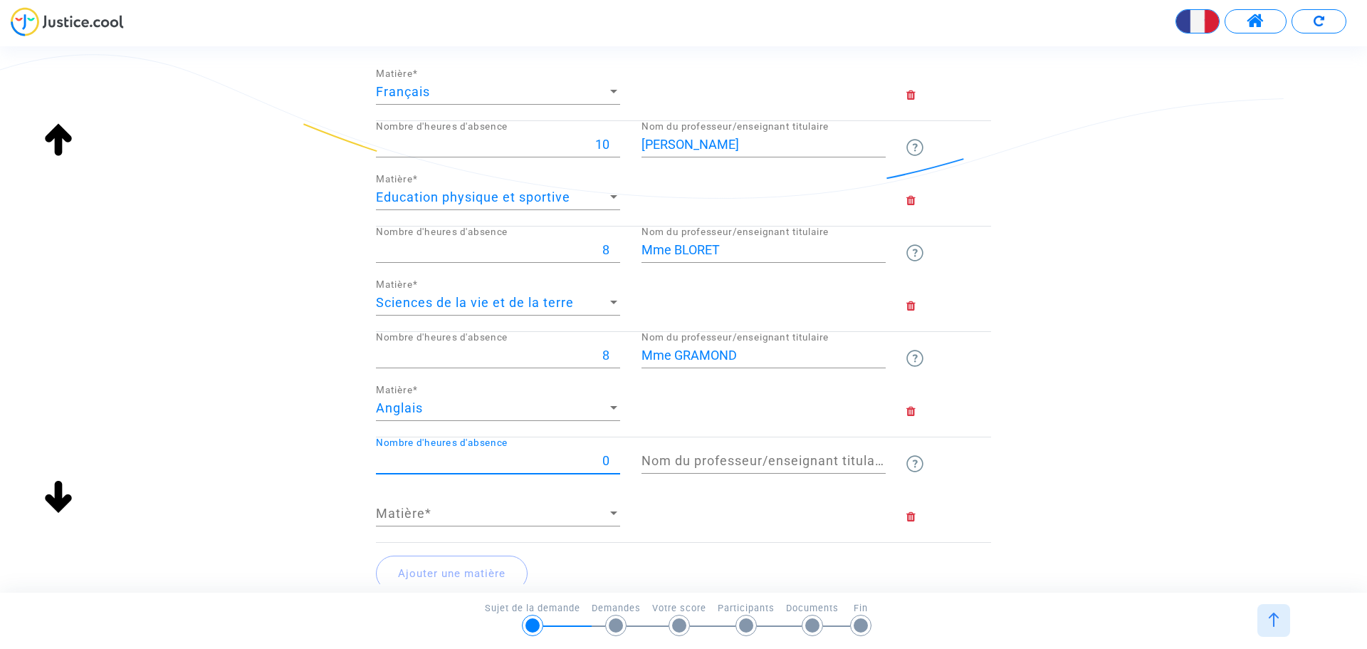
drag, startPoint x: 588, startPoint y: 455, endPoint x: 620, endPoint y: 458, distance: 32.2
click at [620, 458] on input "0" at bounding box center [498, 461] width 244 height 14
type input "6"
click at [655, 455] on input "Nom du professeur/enseignant titulaire" at bounding box center [764, 461] width 244 height 14
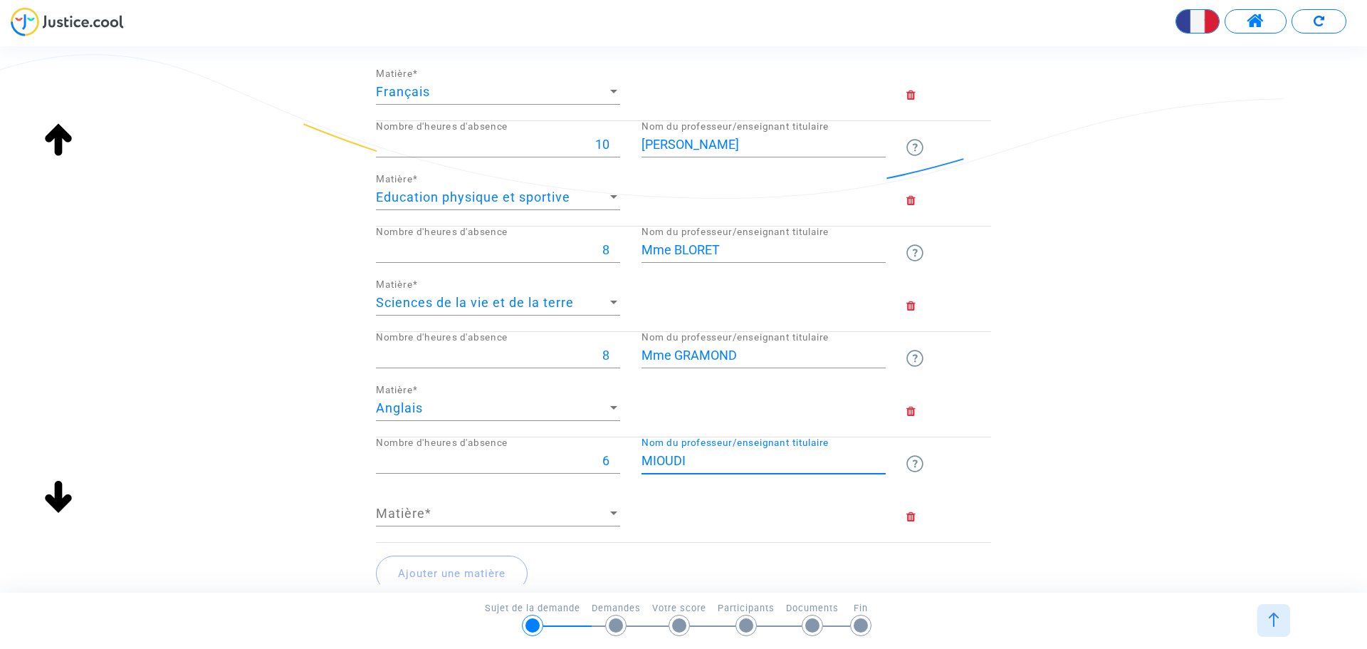
type input "MIOUDI"
drag, startPoint x: 674, startPoint y: 356, endPoint x: 579, endPoint y: 342, distance: 95.8
click at [579, 342] on div "8 Nombre d'heures d'absence Mme GRAMOND Nom du professeur/enseignant titulaire" at bounding box center [683, 358] width 637 height 53
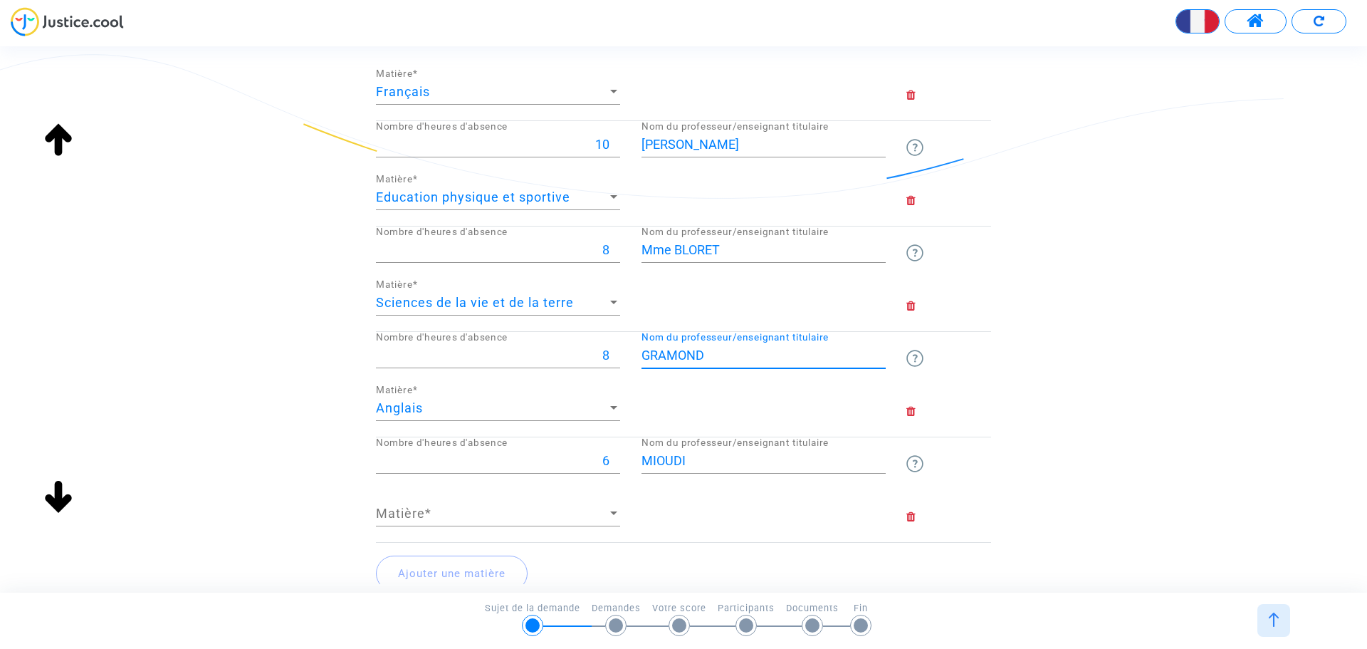
type input "GRAMOND"
drag, startPoint x: 676, startPoint y: 249, endPoint x: 476, endPoint y: 234, distance: 200.6
click at [476, 234] on div "8 Nombre d'heures d'absence Mme BLORET Nom du professeur/enseignant titulaire" at bounding box center [683, 252] width 637 height 53
type input "BLORET"
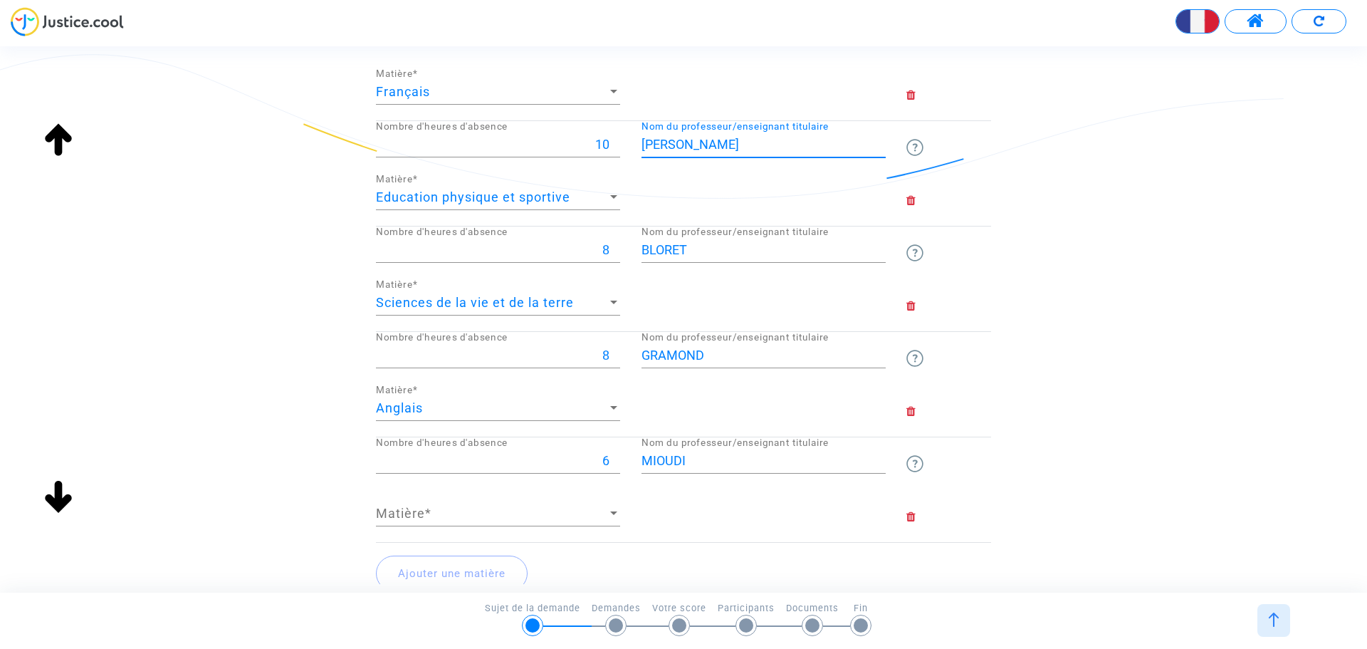
drag, startPoint x: 660, startPoint y: 142, endPoint x: 591, endPoint y: 142, distance: 68.4
click at [591, 142] on div "10 Nombre d'heures d'absence M. MANSIAUX Nom du professeur/enseignant titulaire" at bounding box center [683, 147] width 637 height 53
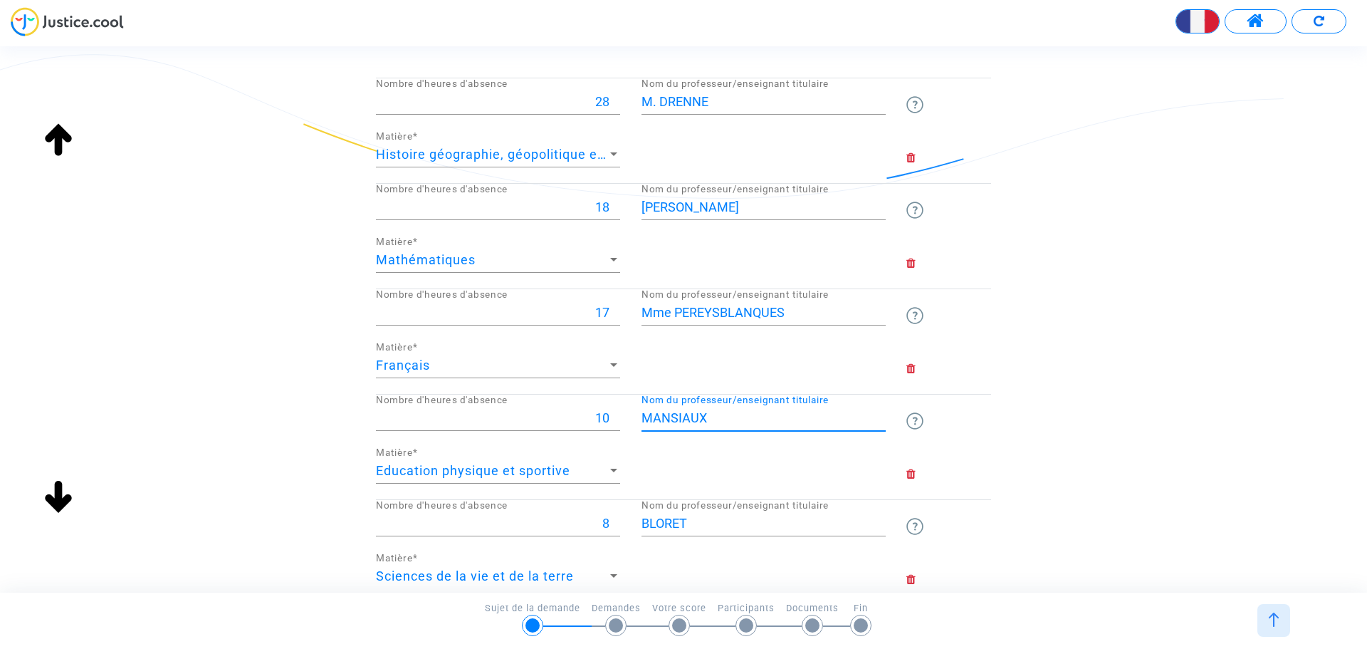
scroll to position [177, 0]
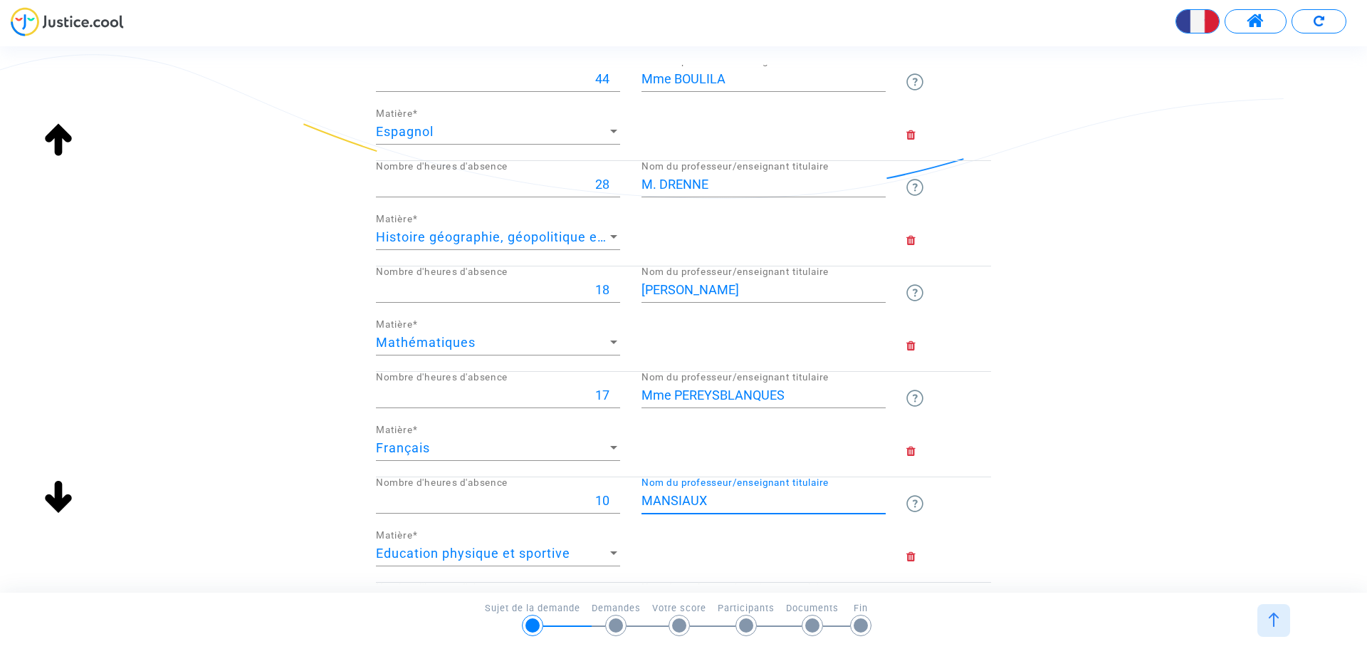
type input "MANSIAUX"
drag, startPoint x: 676, startPoint y: 392, endPoint x: 593, endPoint y: 392, distance: 83.3
click at [593, 392] on div "17 Nombre d'heures d'absence Mme PEREYSBLANQUES Nom du professeur/enseignant ti…" at bounding box center [683, 398] width 637 height 53
type input "PEREYSBLANQUES"
drag, startPoint x: 674, startPoint y: 288, endPoint x: 604, endPoint y: 280, distance: 70.2
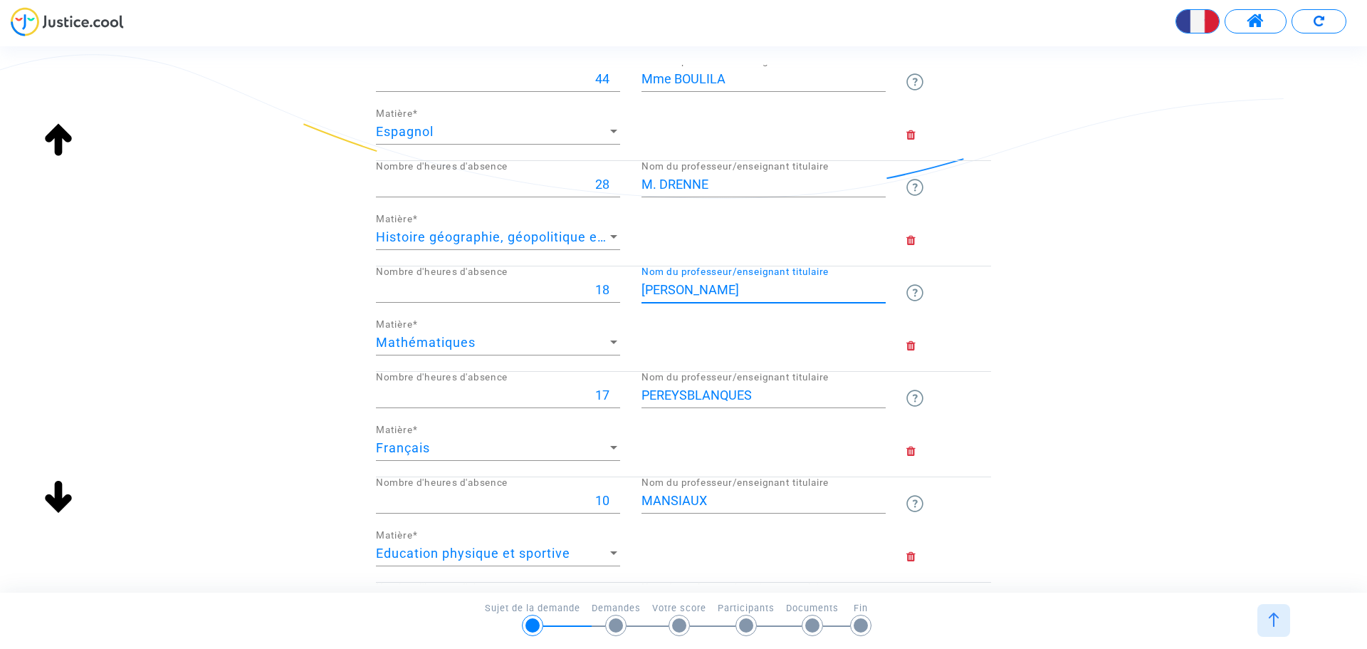
click at [604, 280] on div "18 Nombre d'heures d'absence Mme AMATO SAMET Nom du professeur/enseignant titul…" at bounding box center [683, 292] width 637 height 53
type input "AMATO SAMET"
drag, startPoint x: 662, startPoint y: 183, endPoint x: 615, endPoint y: 177, distance: 46.7
click at [615, 177] on div "28 Nombre d'heures d'absence M. DRENNE Nom du professeur/enseignant titulaire" at bounding box center [683, 187] width 637 height 53
type input "DRENNE"
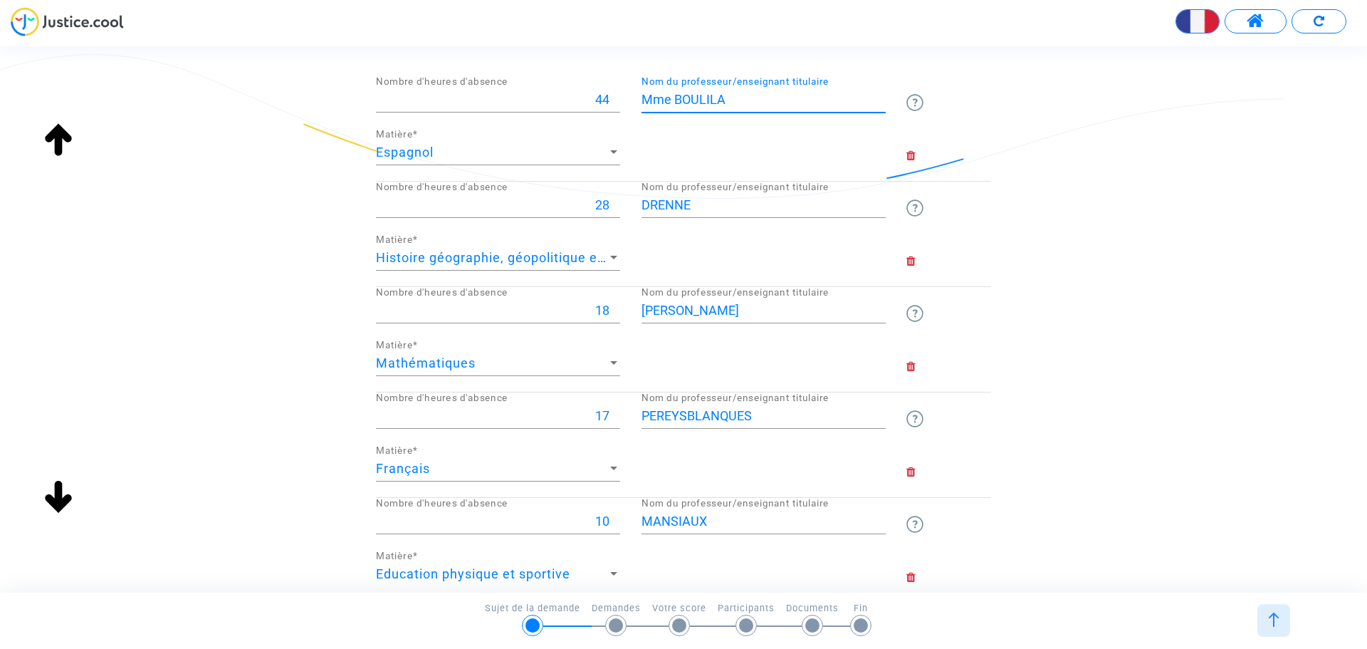
drag, startPoint x: 674, startPoint y: 78, endPoint x: 587, endPoint y: 70, distance: 87.3
click at [589, 70] on question-absence-teachers "Veuillez lister ci-dessous les heures d'absence non remplacées Le nom du profes…" at bounding box center [683, 473] width 615 height 1015
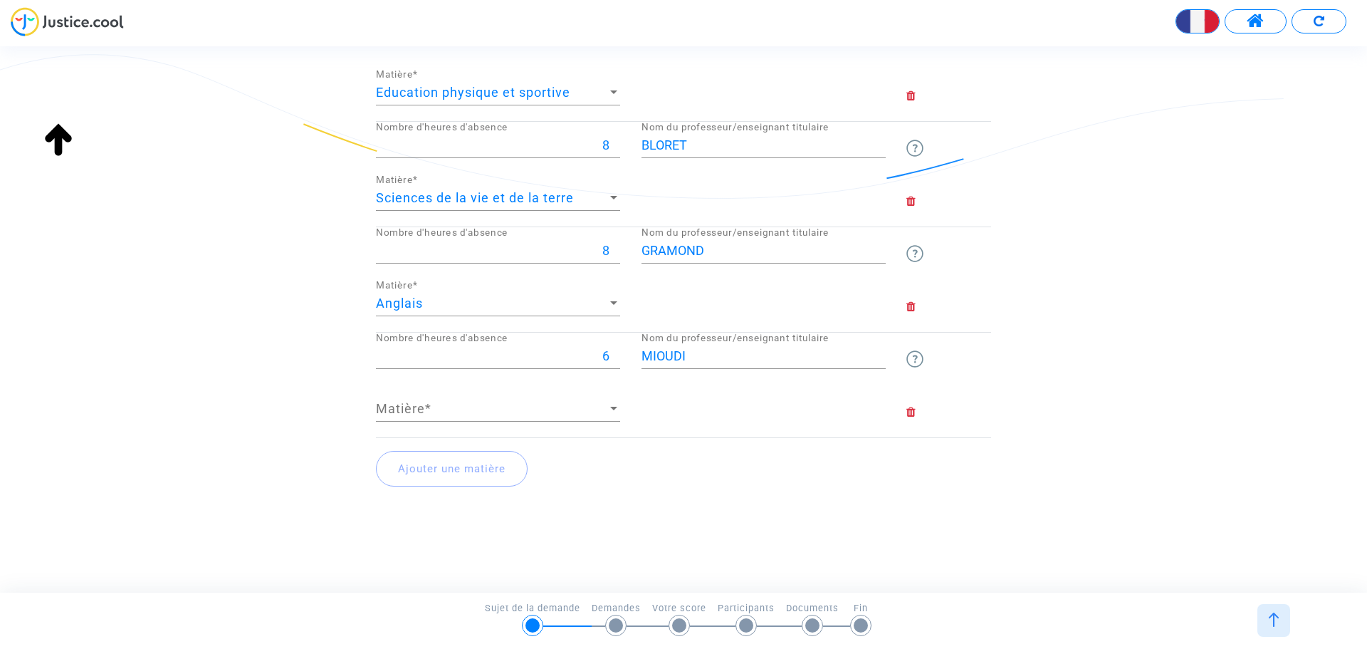
scroll to position [638, 0]
type input "BOULILA"
click at [496, 412] on span "Matière" at bounding box center [491, 408] width 231 height 14
click at [462, 460] on button "Ajouter une matière" at bounding box center [452, 468] width 152 height 36
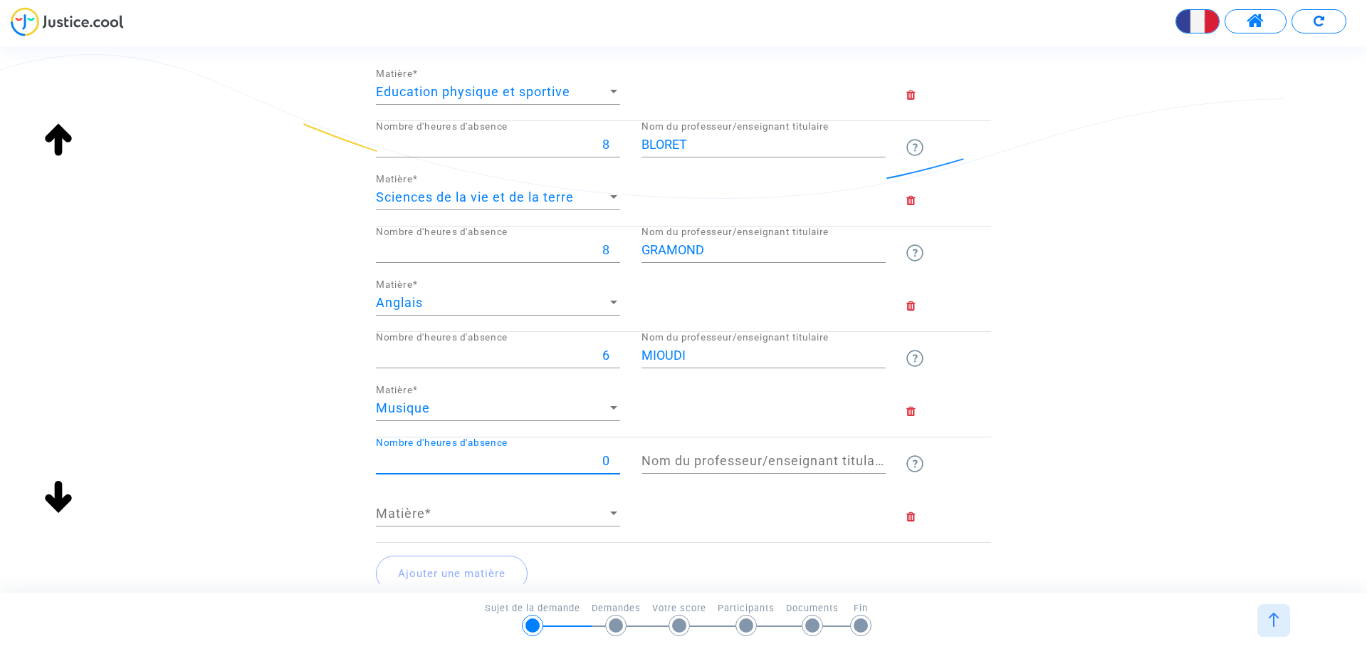
drag, startPoint x: 603, startPoint y: 465, endPoint x: 617, endPoint y: 463, distance: 14.4
click at [617, 463] on input "0" at bounding box center [498, 461] width 244 height 14
type input "6"
click at [587, 516] on span "Matière" at bounding box center [491, 513] width 231 height 14
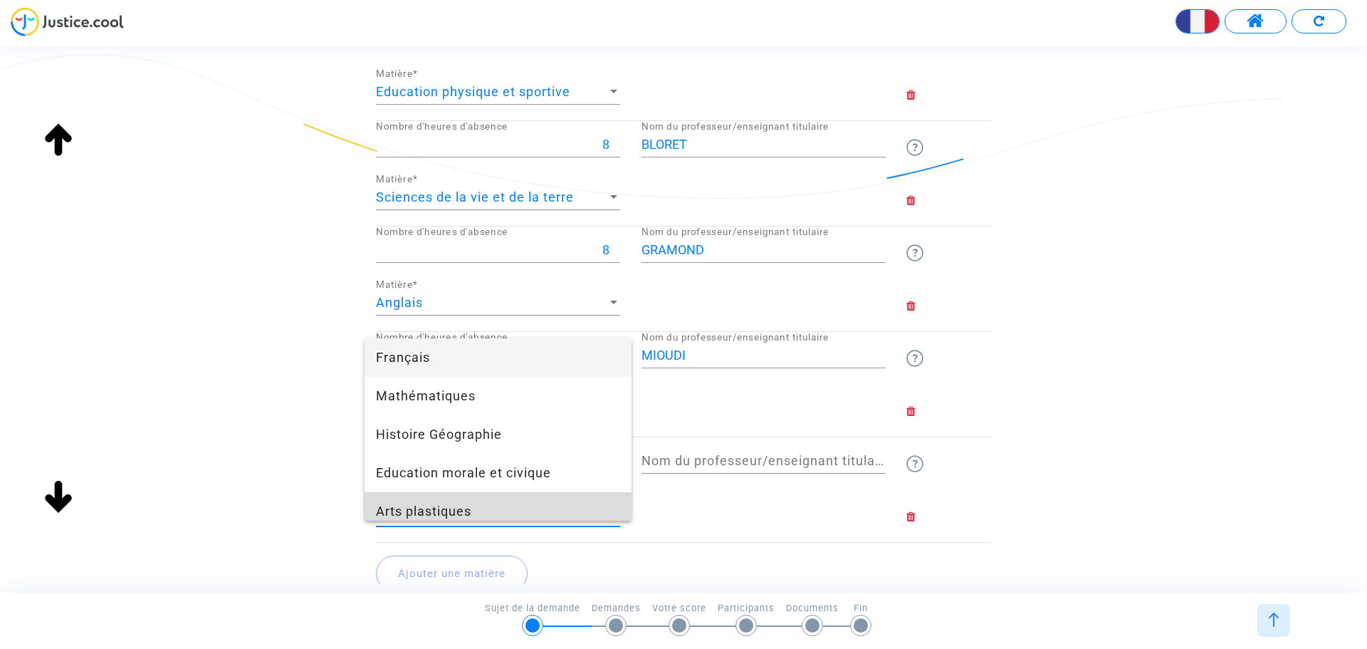
click at [574, 504] on span "Arts plastiques" at bounding box center [498, 511] width 244 height 38
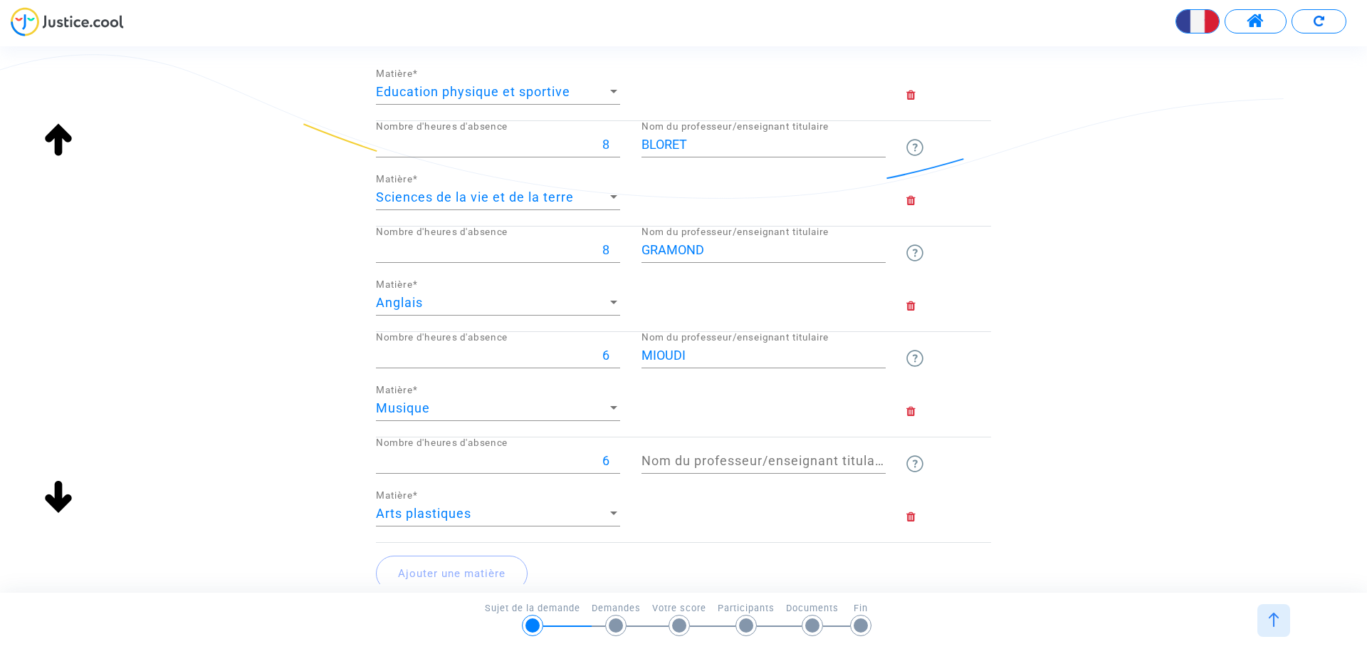
click at [690, 452] on div "Nom du professeur/enseignant titulaire" at bounding box center [764, 455] width 244 height 36
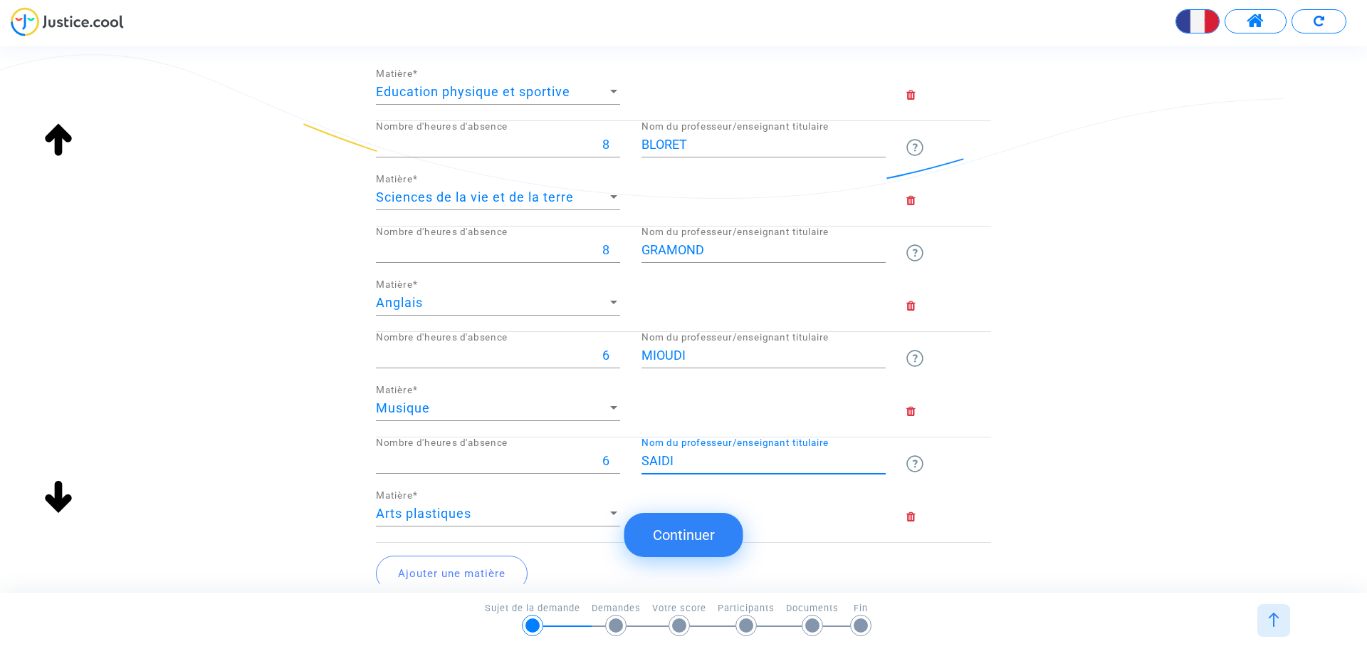
type input "SAIDI"
click at [463, 565] on button "Ajouter une matière" at bounding box center [452, 574] width 152 height 36
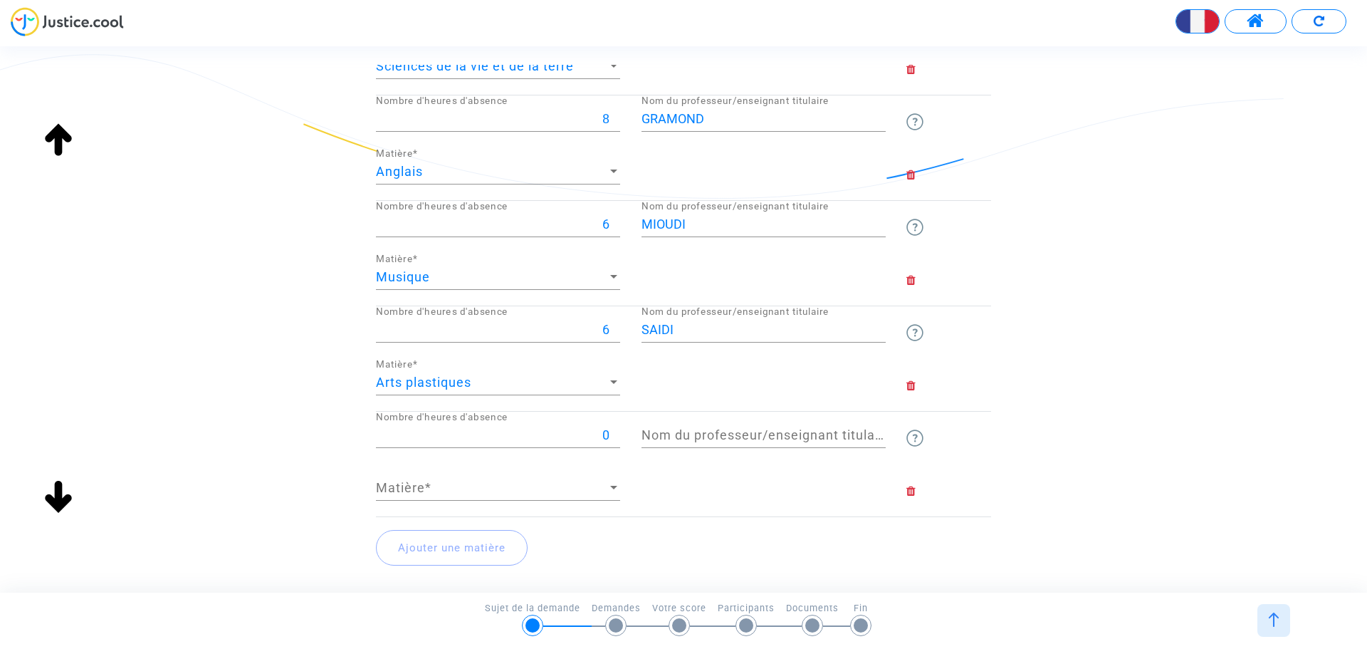
scroll to position [781, 0]
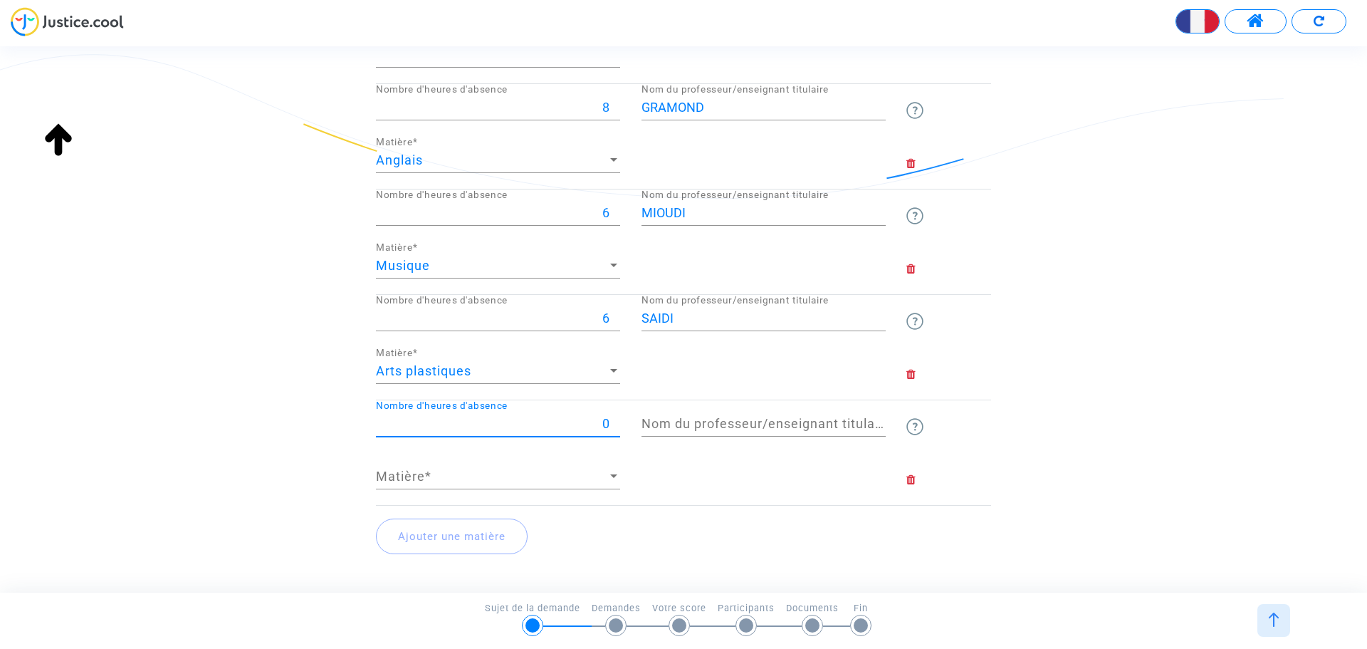
drag, startPoint x: 586, startPoint y: 420, endPoint x: 634, endPoint y: 420, distance: 47.7
click at [634, 420] on div "0 Nombre d'heures d'absence Nom du professeur/enseignant titulaire" at bounding box center [683, 426] width 637 height 53
type input "3"
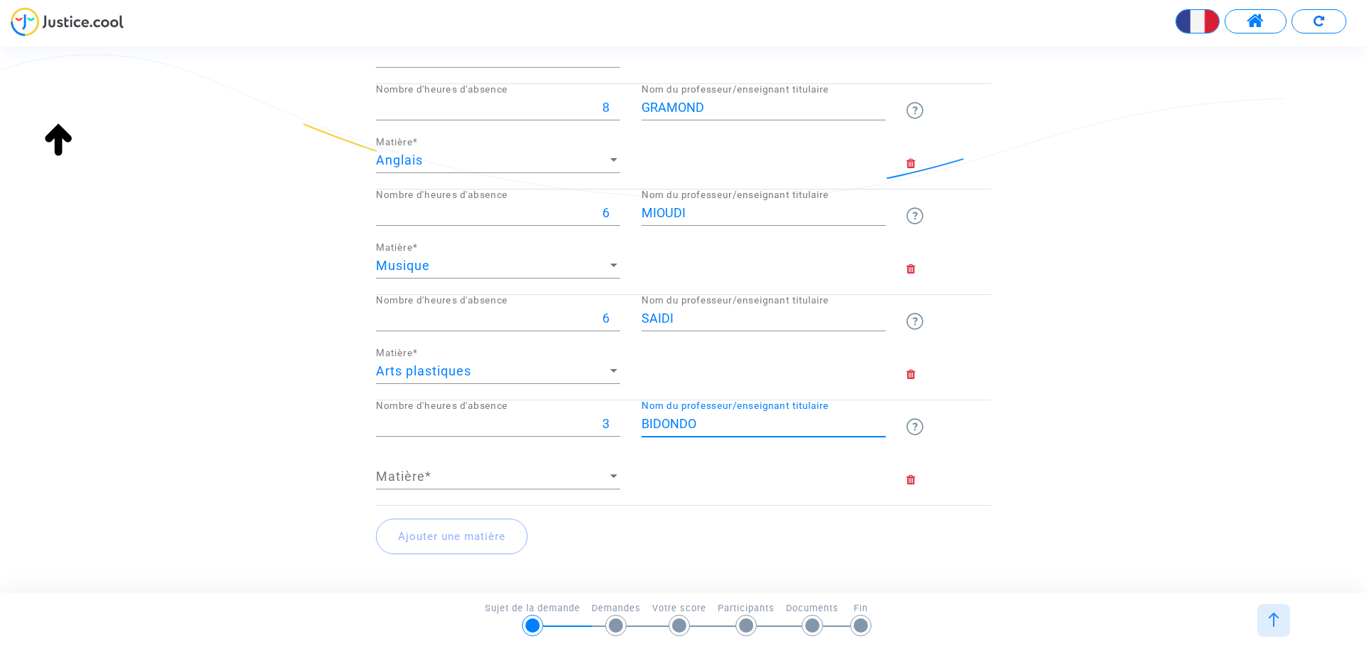
type input "BIDONDO"
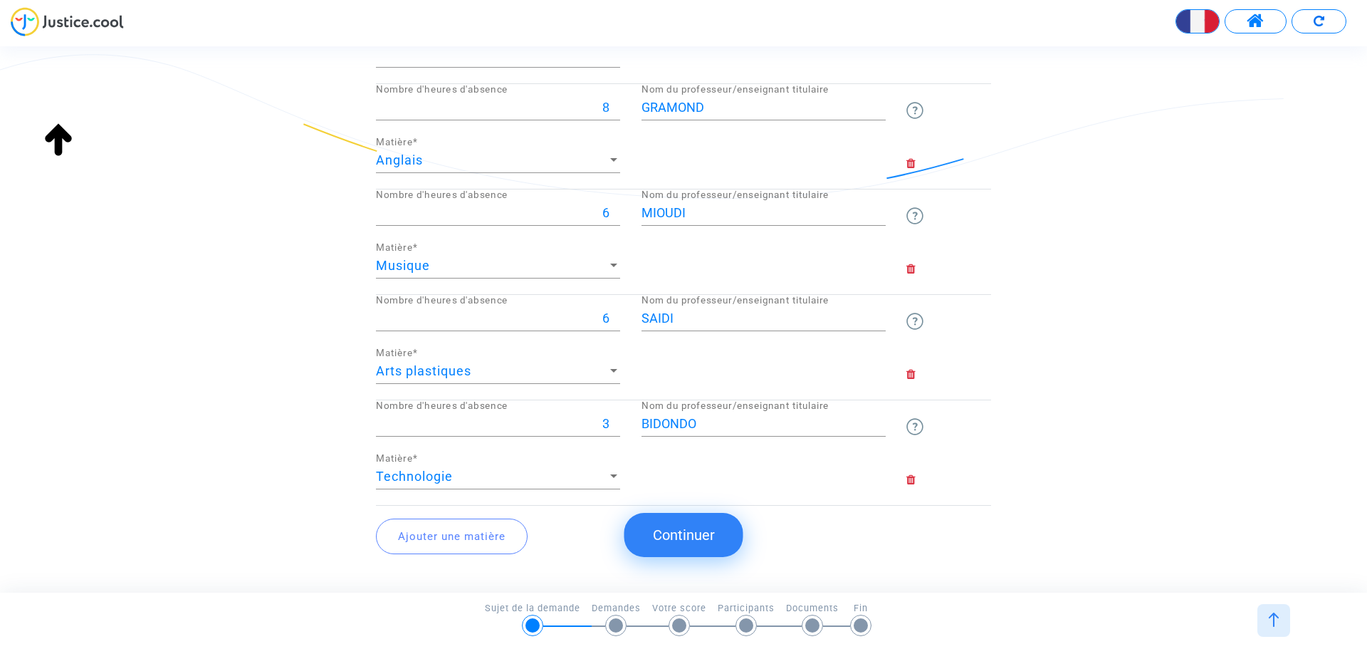
click at [459, 543] on button "Ajouter une matière" at bounding box center [452, 536] width 152 height 36
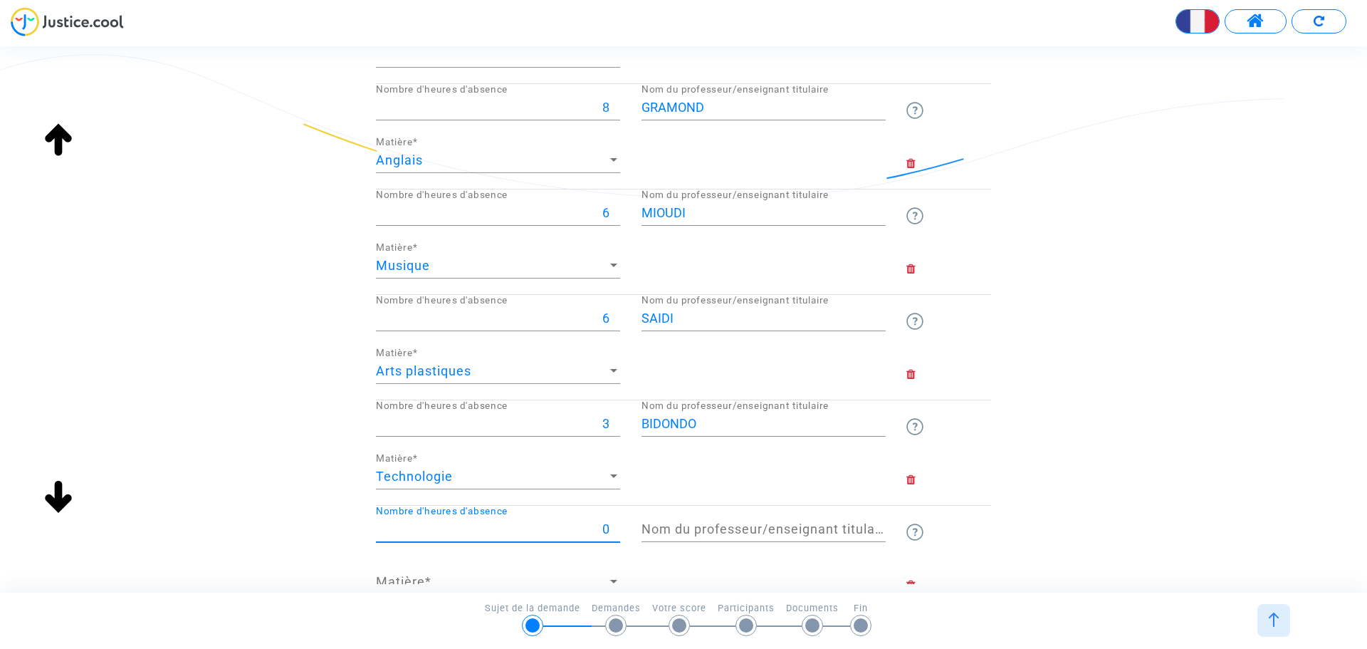
drag, startPoint x: 587, startPoint y: 526, endPoint x: 605, endPoint y: 524, distance: 18.6
click at [605, 524] on input "0" at bounding box center [498, 529] width 244 height 14
type input "2"
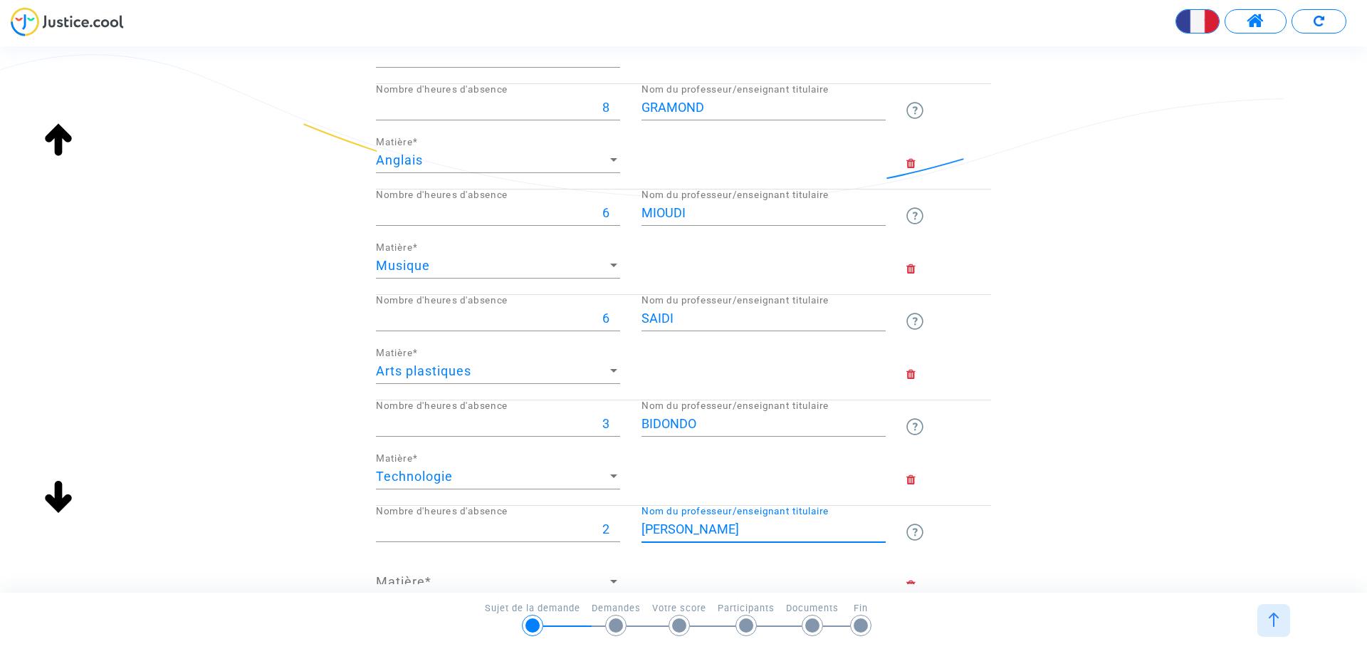
type input "TRIEU"
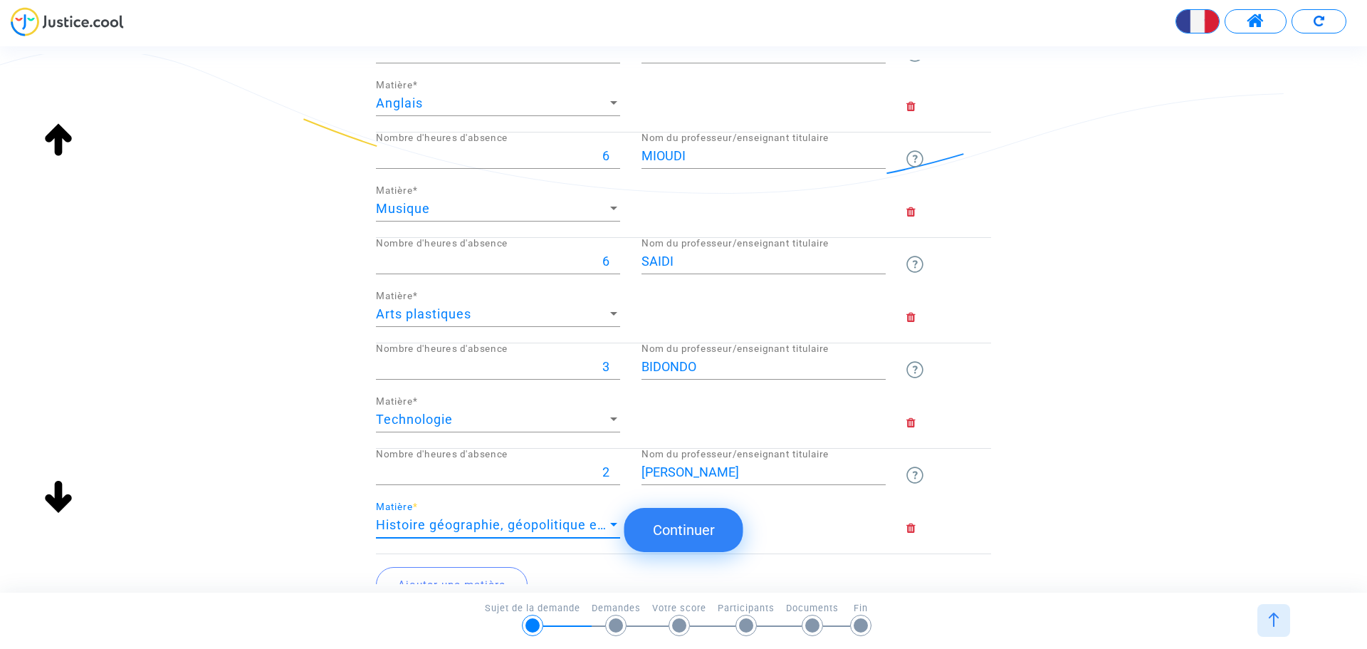
scroll to position [852, 0]
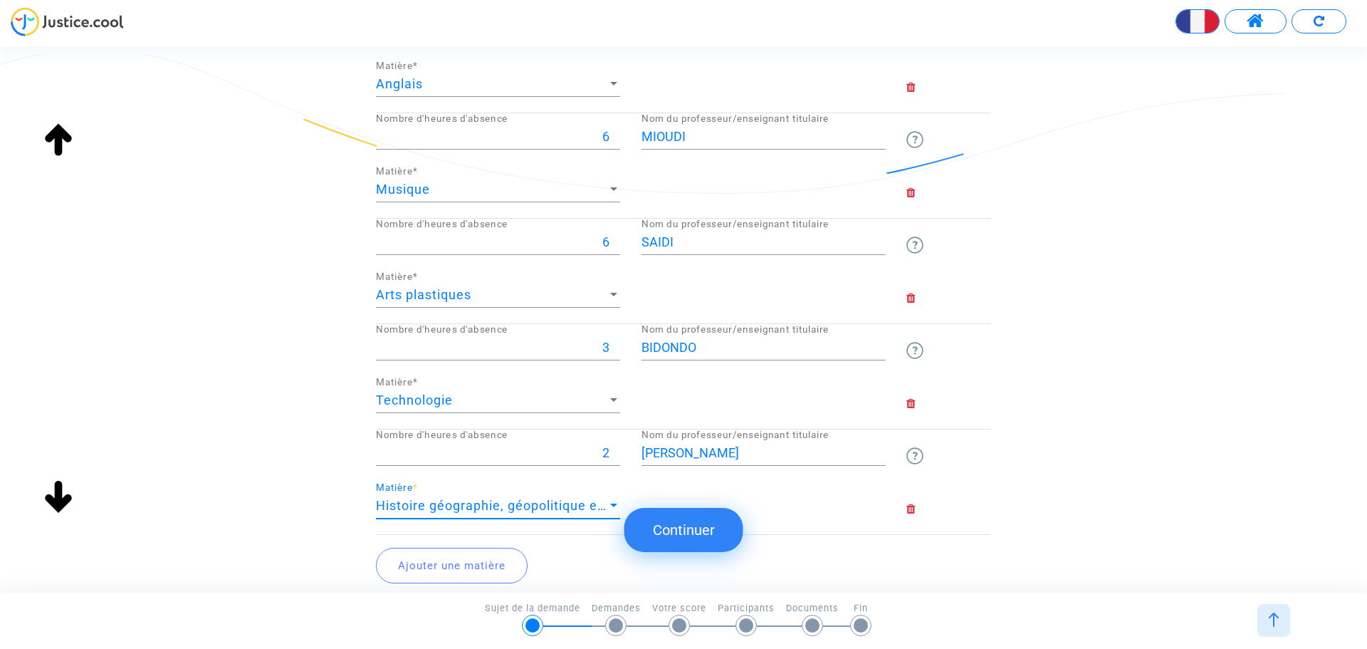
click at [538, 497] on div "Histoire géographie, géopolitique et sciences politiques Matière *" at bounding box center [498, 500] width 244 height 36
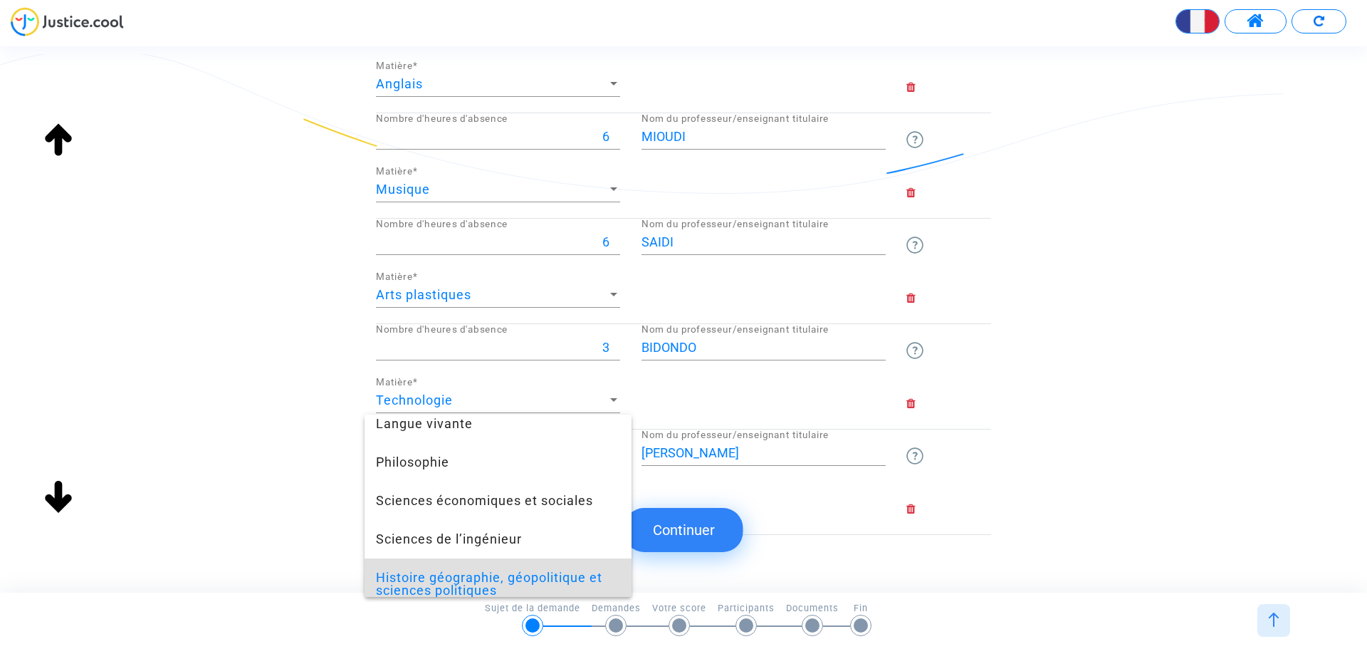
scroll to position [308, 0]
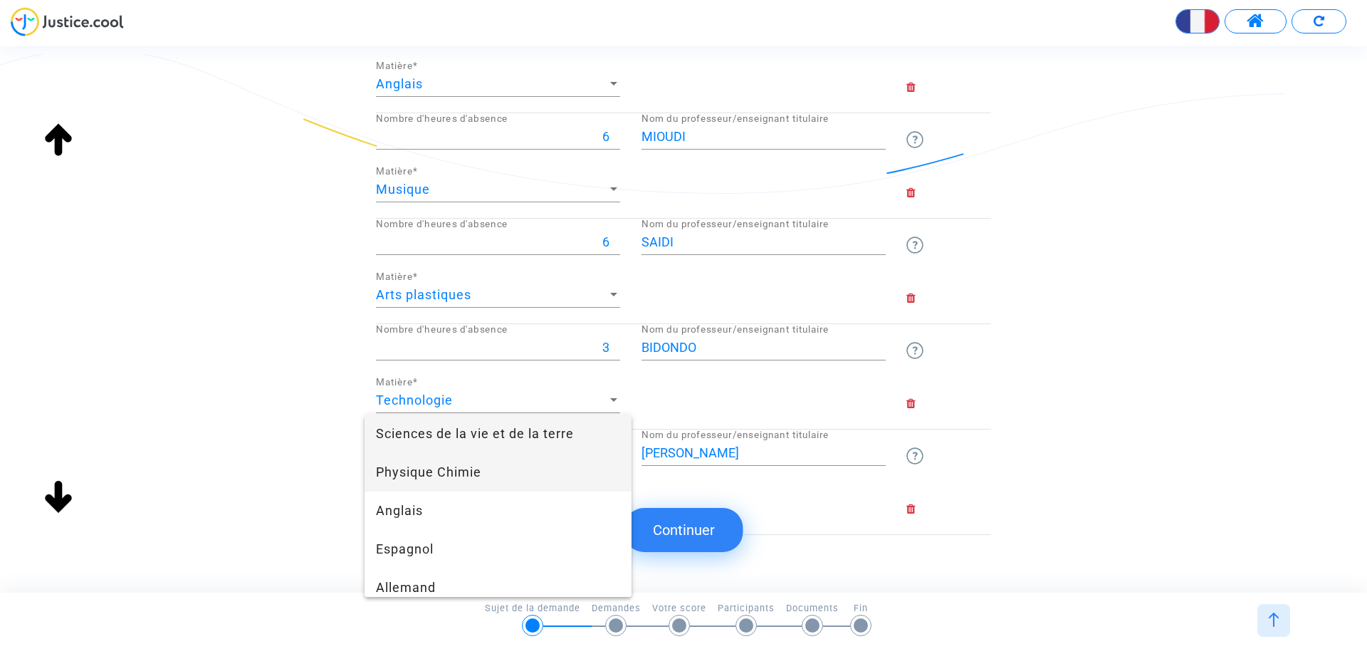
click at [459, 462] on span "Physique Chimie" at bounding box center [498, 472] width 244 height 38
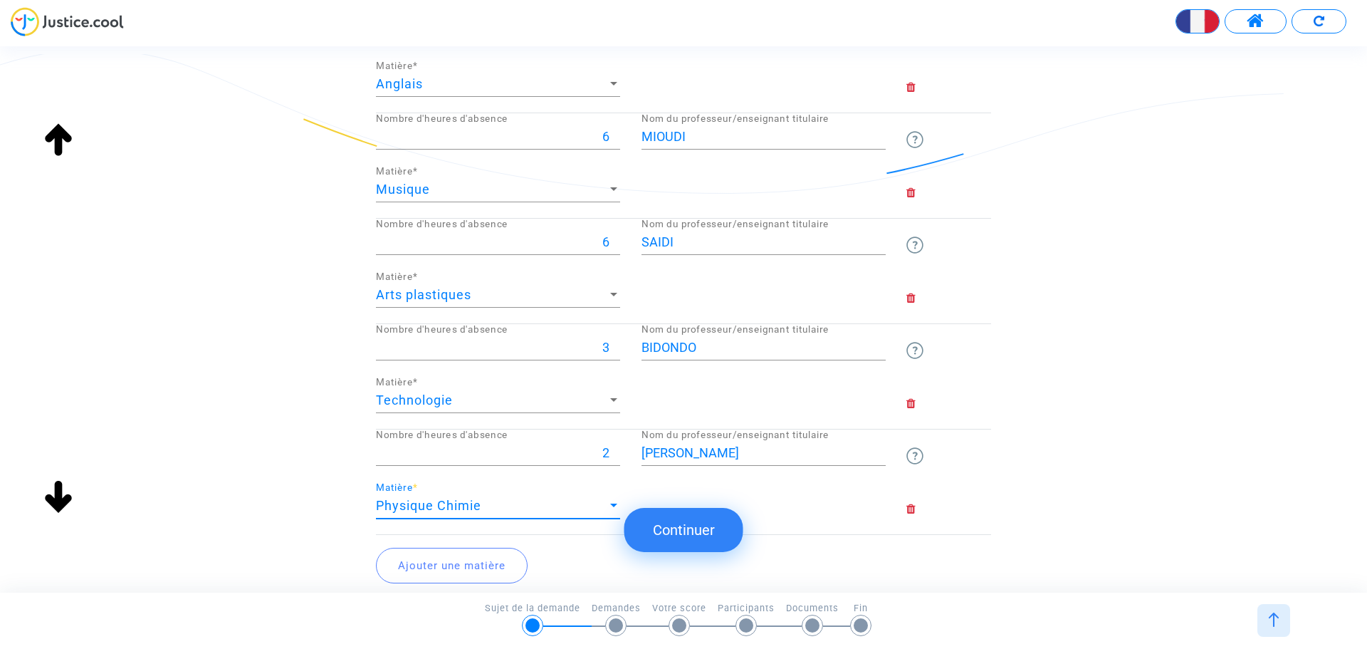
click at [677, 527] on button "Continuer" at bounding box center [684, 530] width 119 height 44
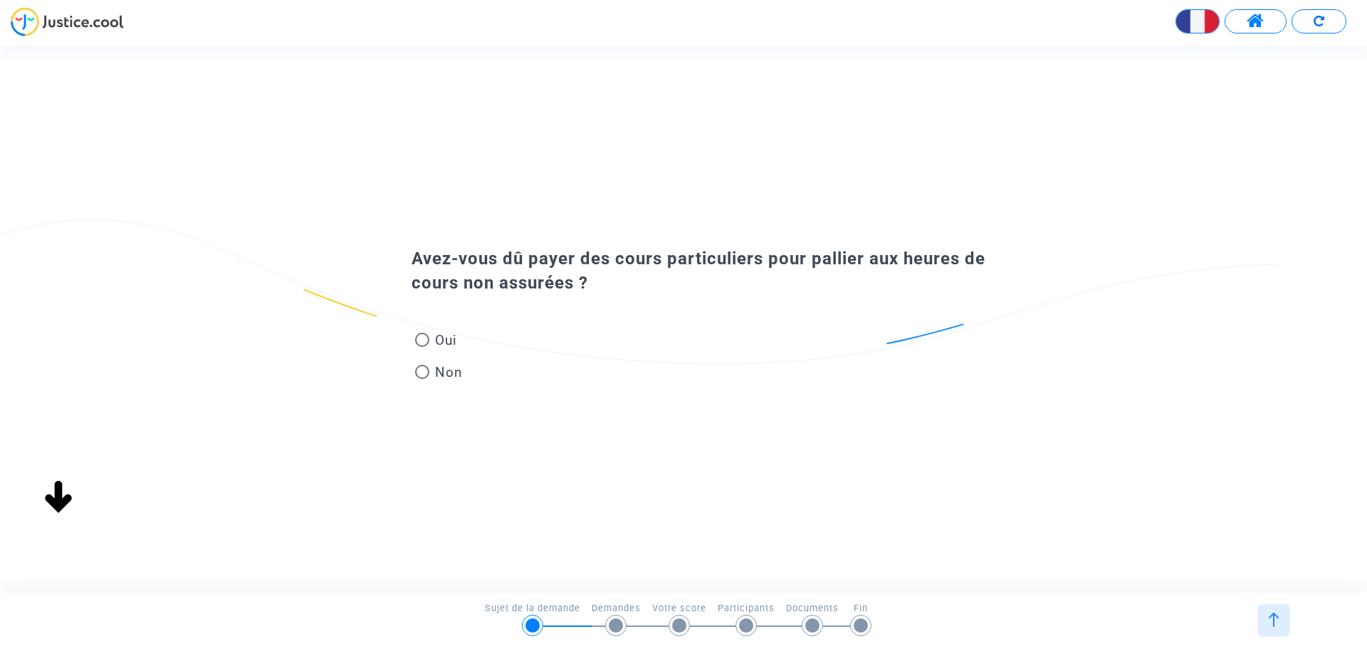
click at [424, 338] on span at bounding box center [422, 340] width 14 height 14
click at [422, 347] on input "Oui" at bounding box center [422, 347] width 1 height 1
radio input "true"
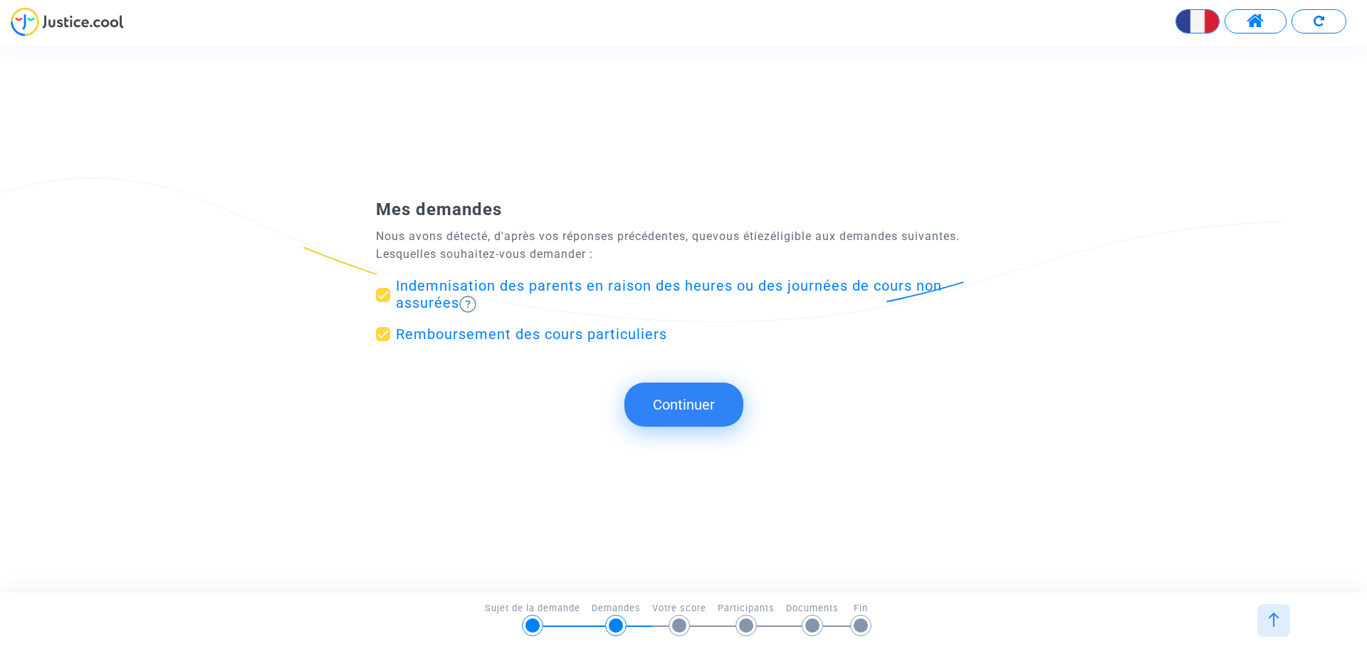
click at [676, 404] on button "Continuer" at bounding box center [684, 404] width 119 height 44
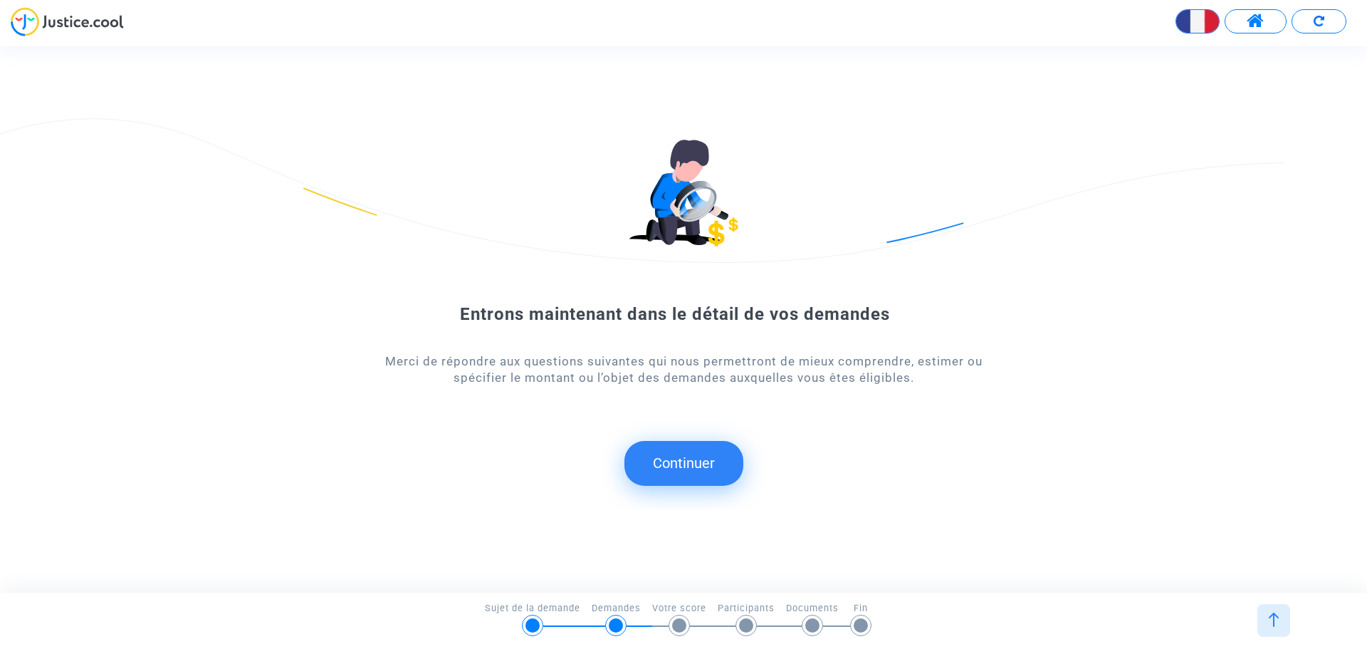
click at [682, 456] on button "Continuer" at bounding box center [684, 463] width 119 height 44
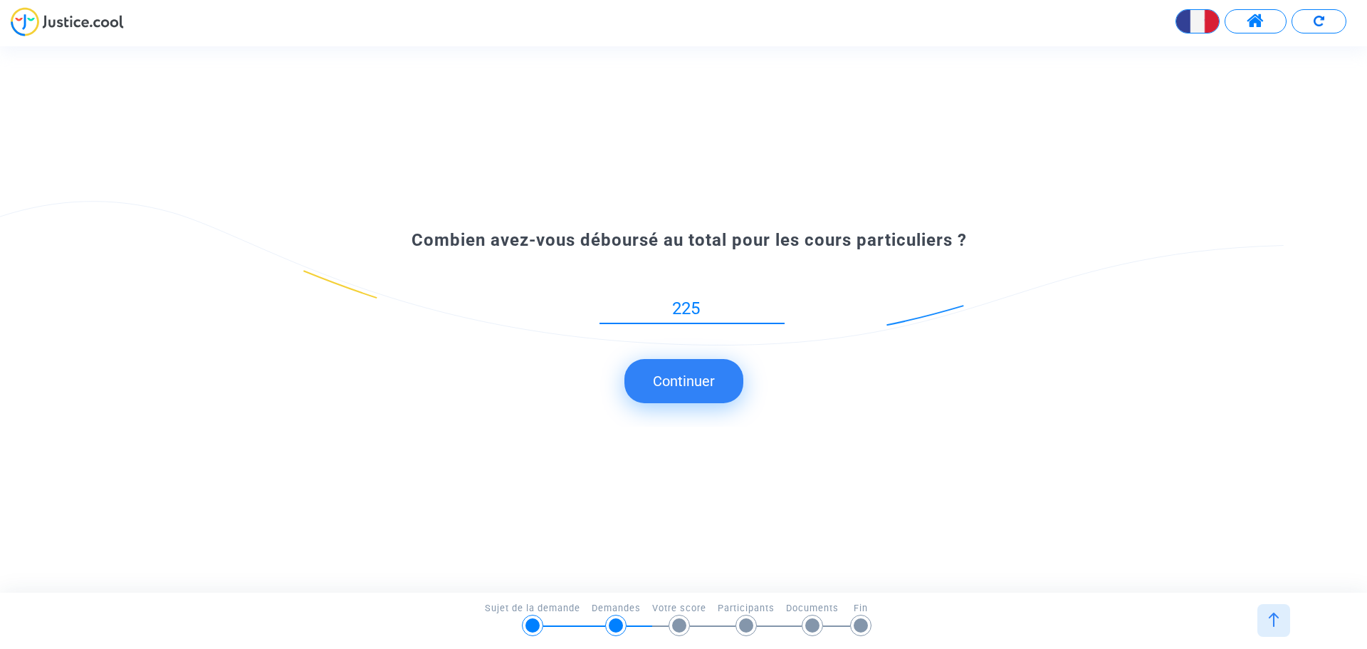
type input "225"
click at [694, 375] on button "Continuer" at bounding box center [684, 381] width 119 height 44
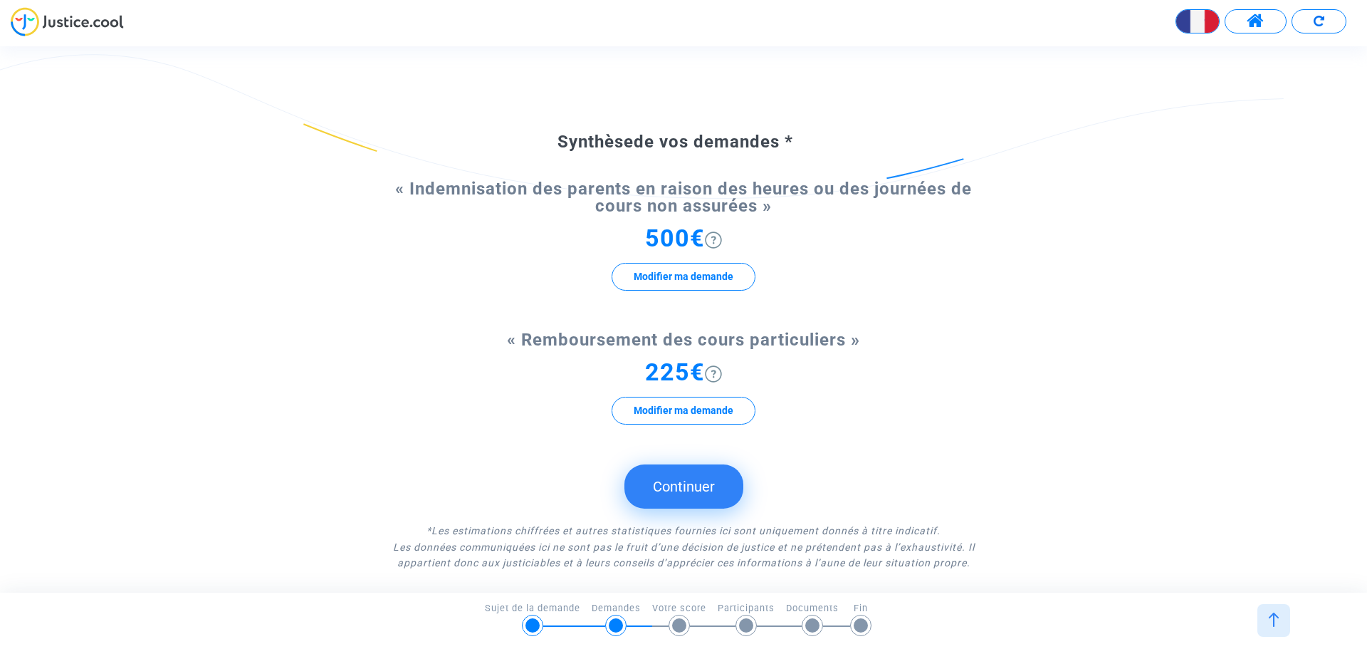
scroll to position [119, 0]
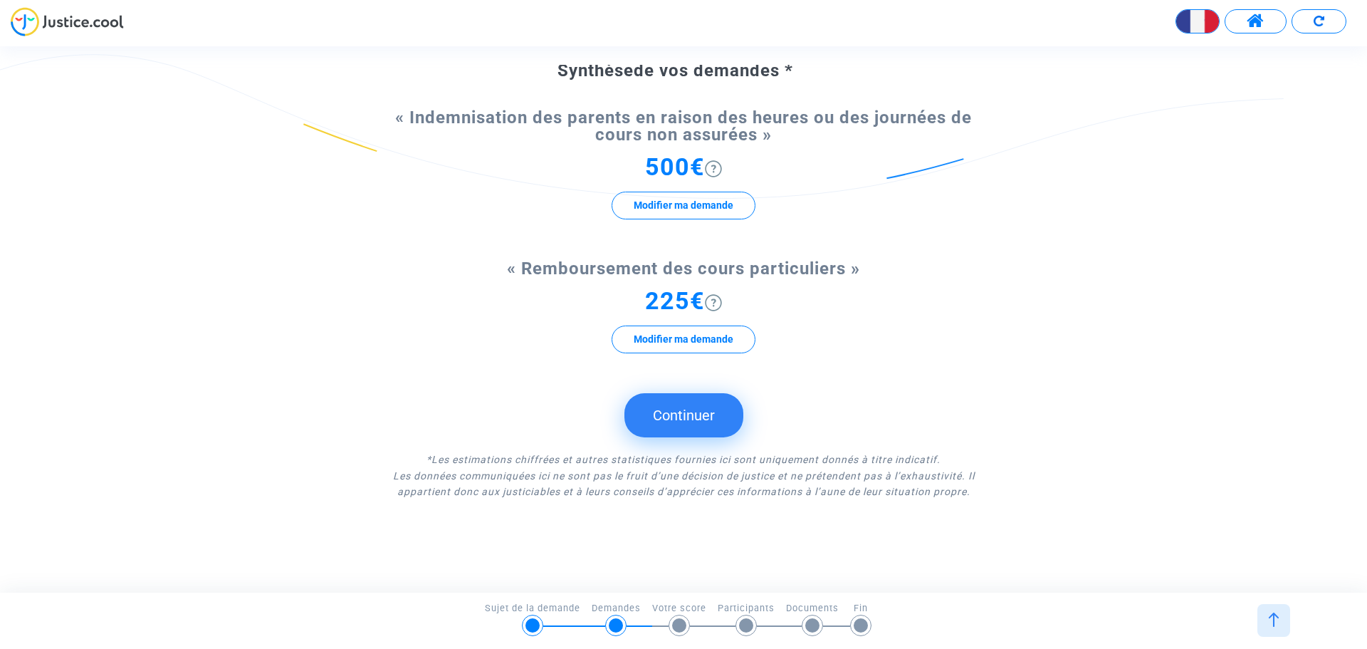
click at [699, 413] on button "Continuer" at bounding box center [684, 415] width 119 height 44
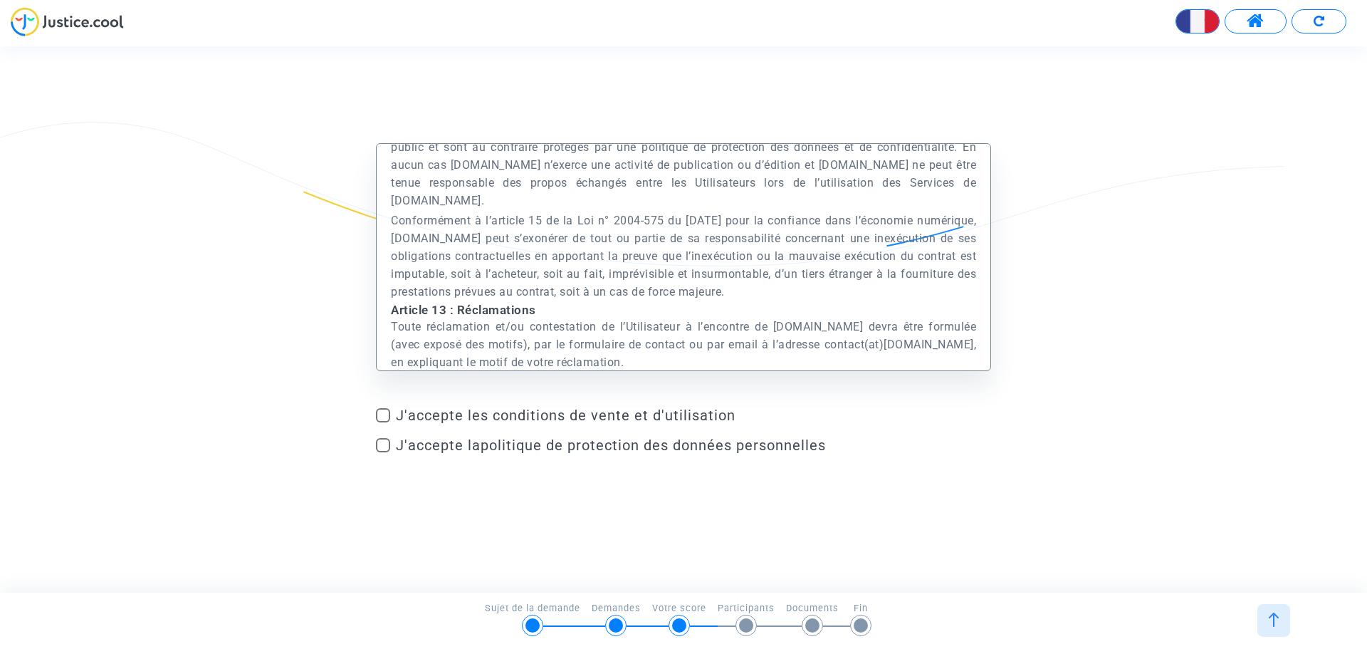
scroll to position [22830, 0]
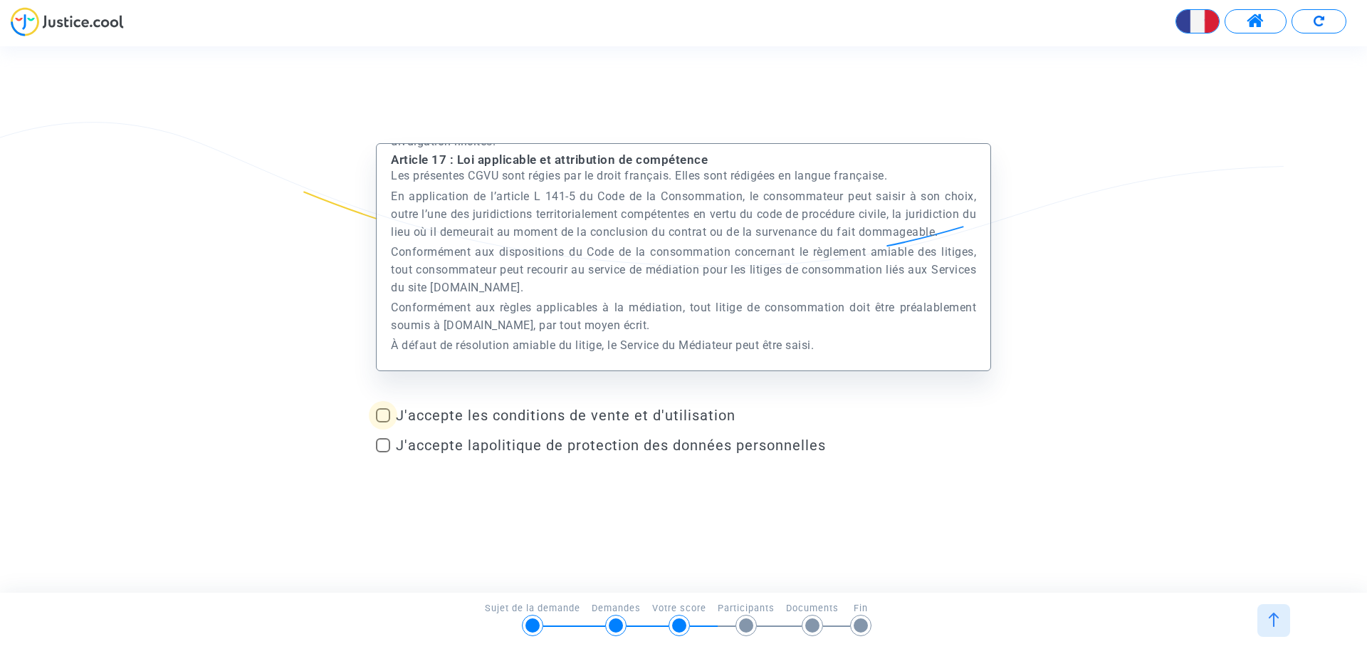
click at [562, 414] on span "J'accepte les conditions de vente et d'utilisation" at bounding box center [693, 415] width 595 height 17
click at [383, 422] on input "J'accepte les conditions de vente et d'utilisation" at bounding box center [382, 422] width 1 height 1
checkbox input "true"
click at [441, 443] on span "J'accepte la politique de protection des données personnelles" at bounding box center [611, 445] width 430 height 17
click at [383, 452] on input "J'accepte la politique de protection des données personnelles" at bounding box center [382, 452] width 1 height 1
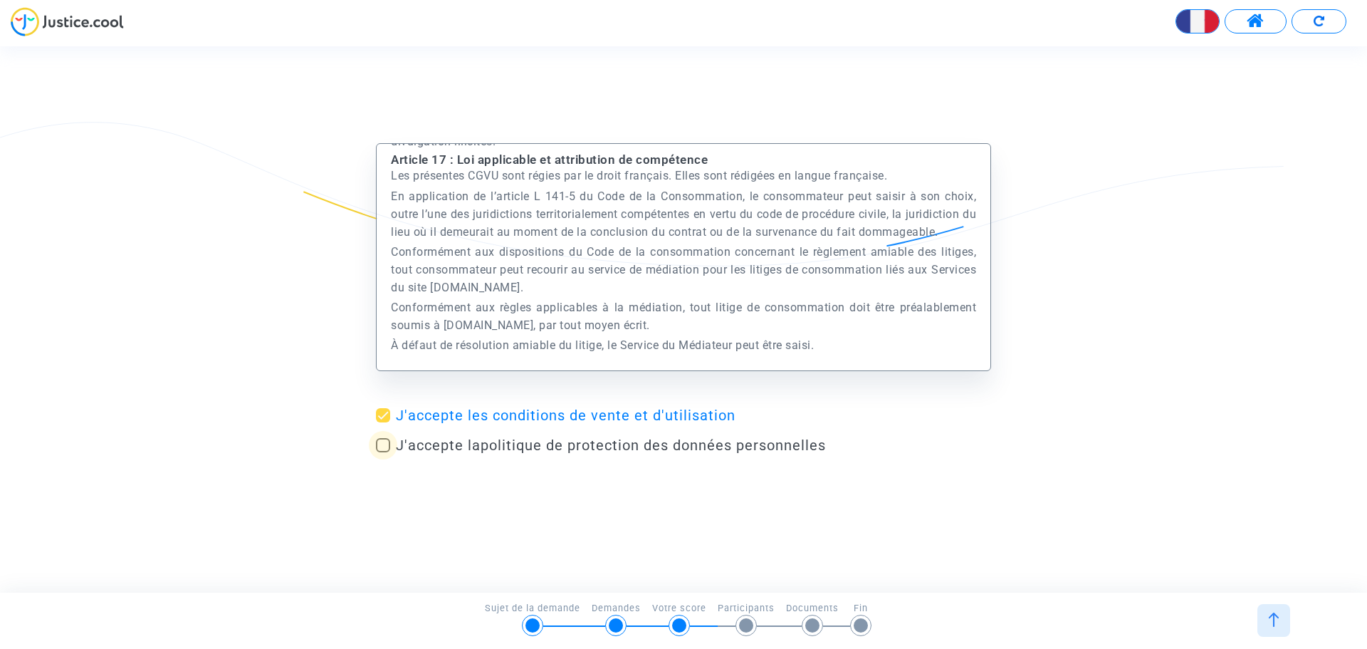
checkbox input "true"
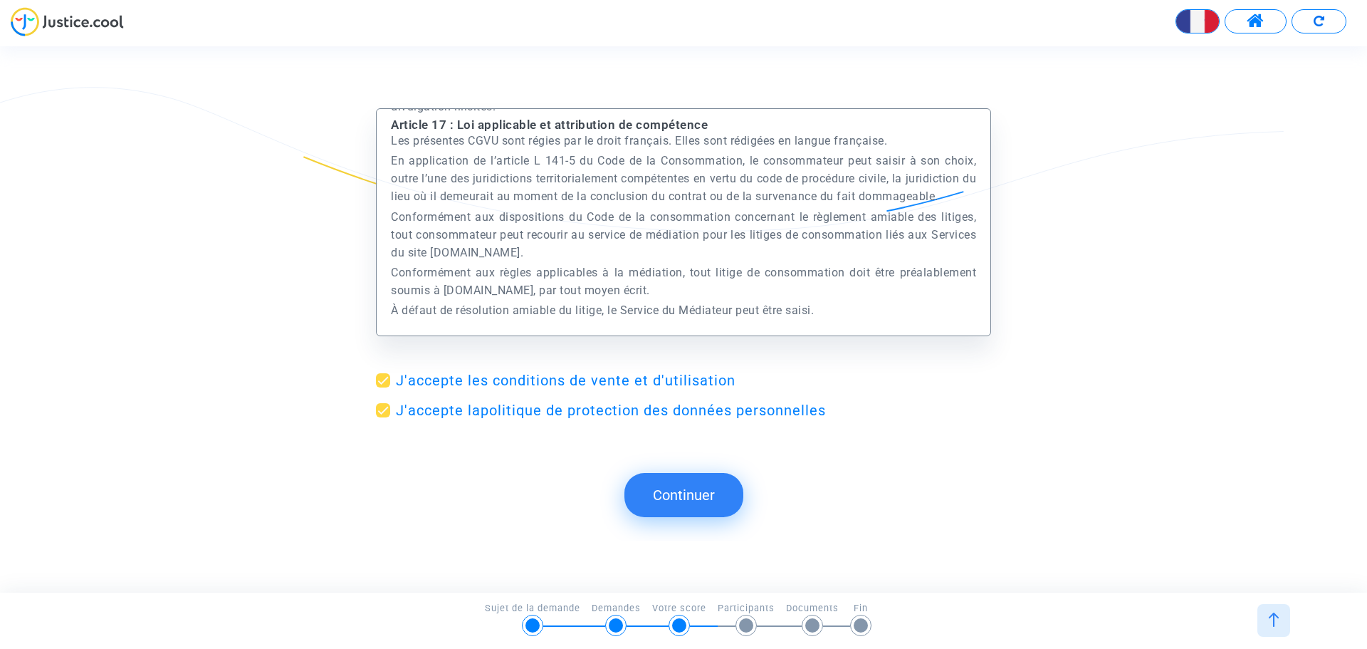
click at [680, 490] on button "Continuer" at bounding box center [684, 495] width 119 height 44
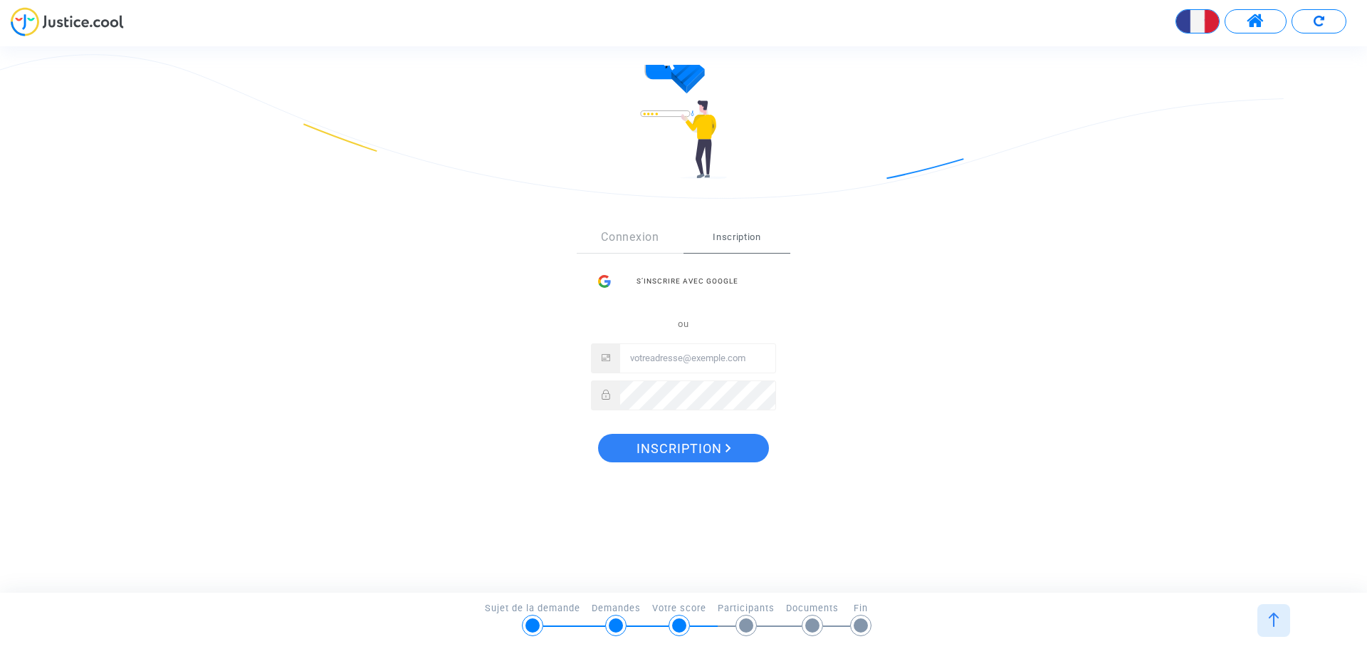
scroll to position [87, 0]
click at [686, 362] on input "Email" at bounding box center [697, 357] width 155 height 28
type input "[EMAIL_ADDRESS][DOMAIN_NAME]"
click at [622, 235] on link "Connexion" at bounding box center [630, 235] width 107 height 31
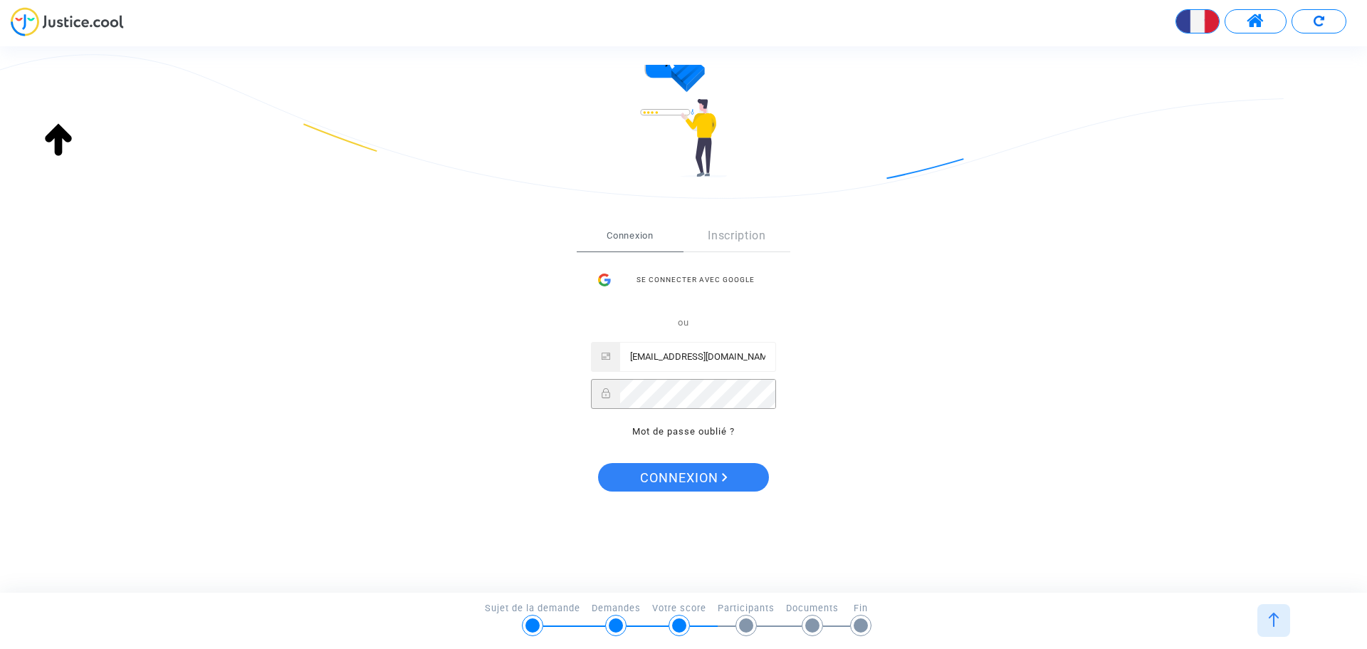
click at [598, 463] on button "Connexion" at bounding box center [683, 477] width 171 height 28
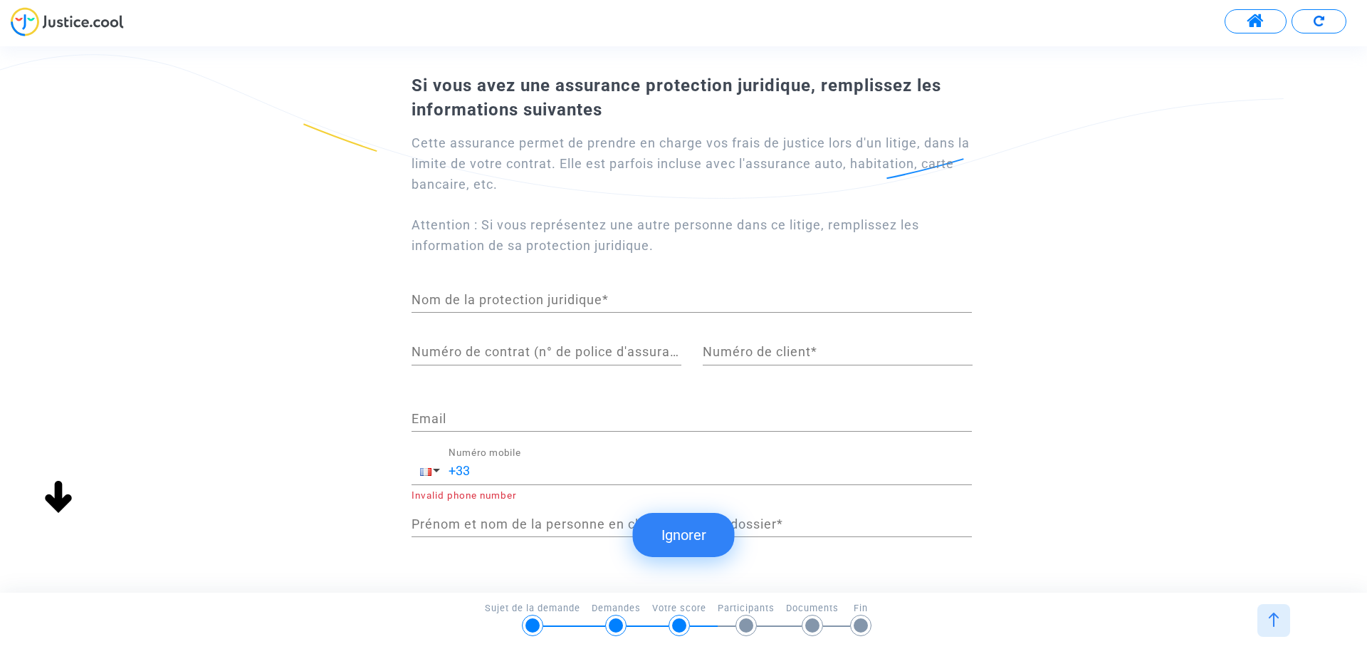
scroll to position [71, 0]
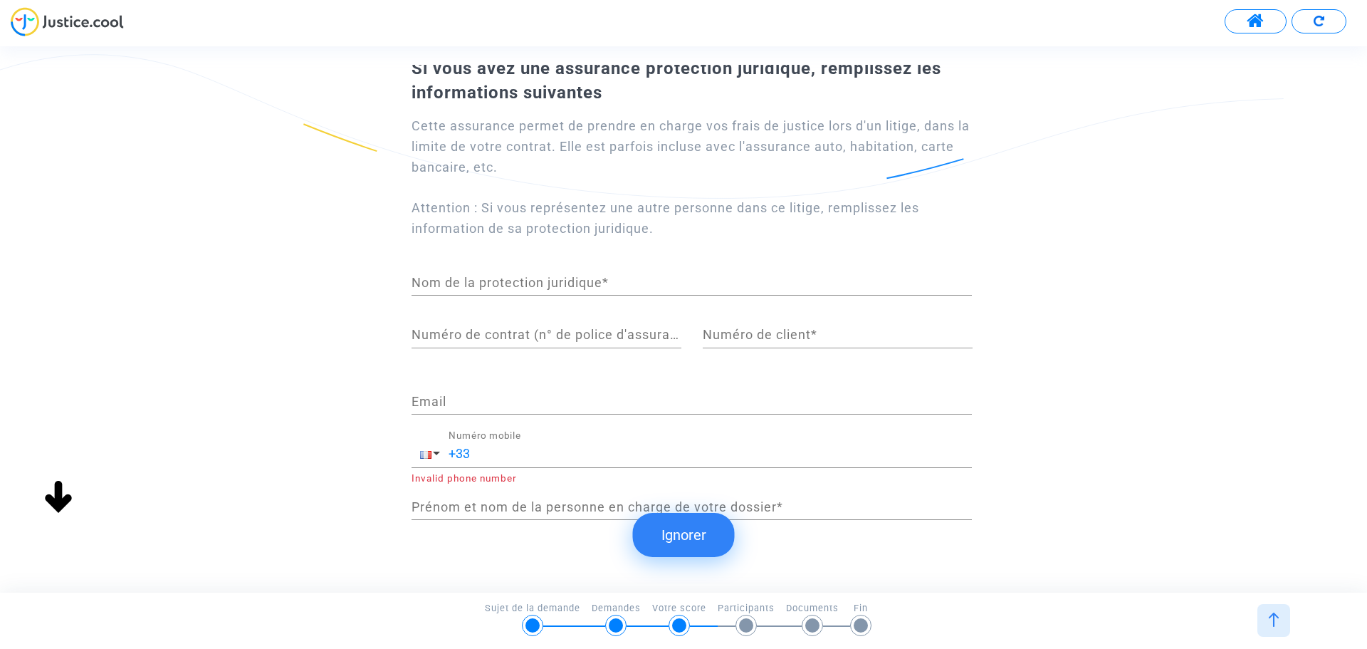
click at [500, 281] on input "Nom de la protection juridique *" at bounding box center [692, 283] width 561 height 14
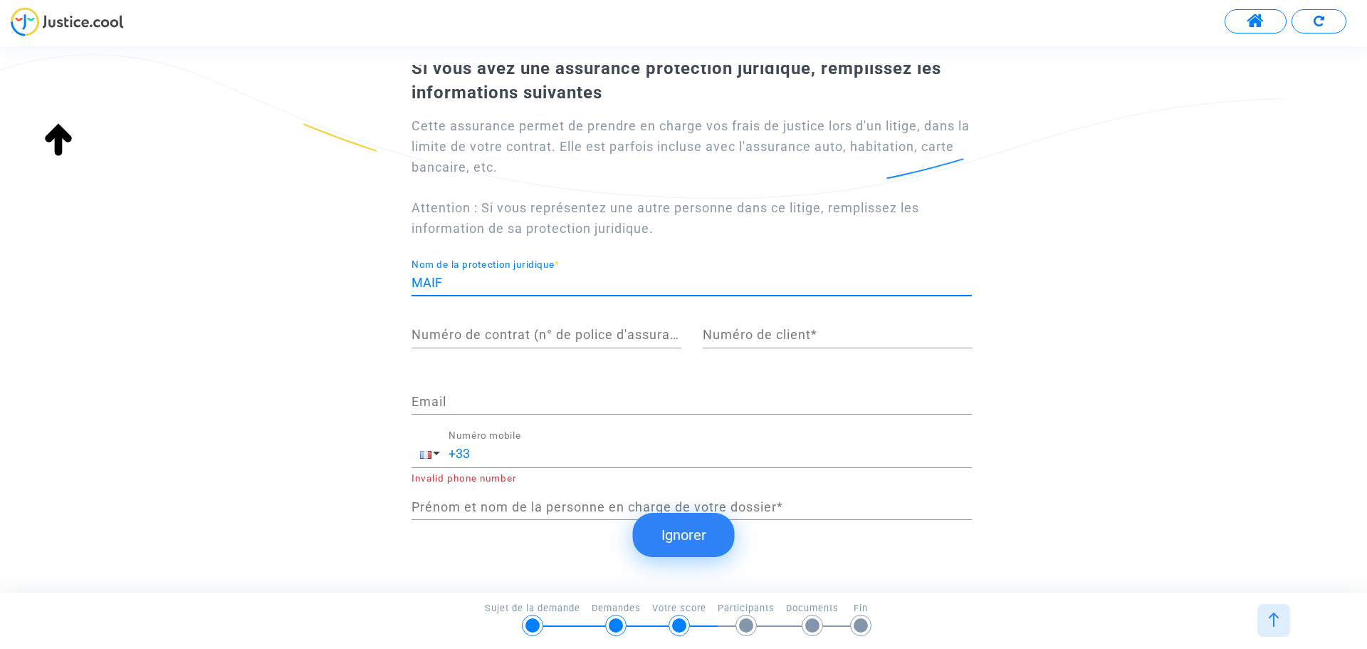
type input "MAIF"
click at [499, 335] on input "Numéro de contrat (n° de police d'assurance) *" at bounding box center [547, 335] width 270 height 14
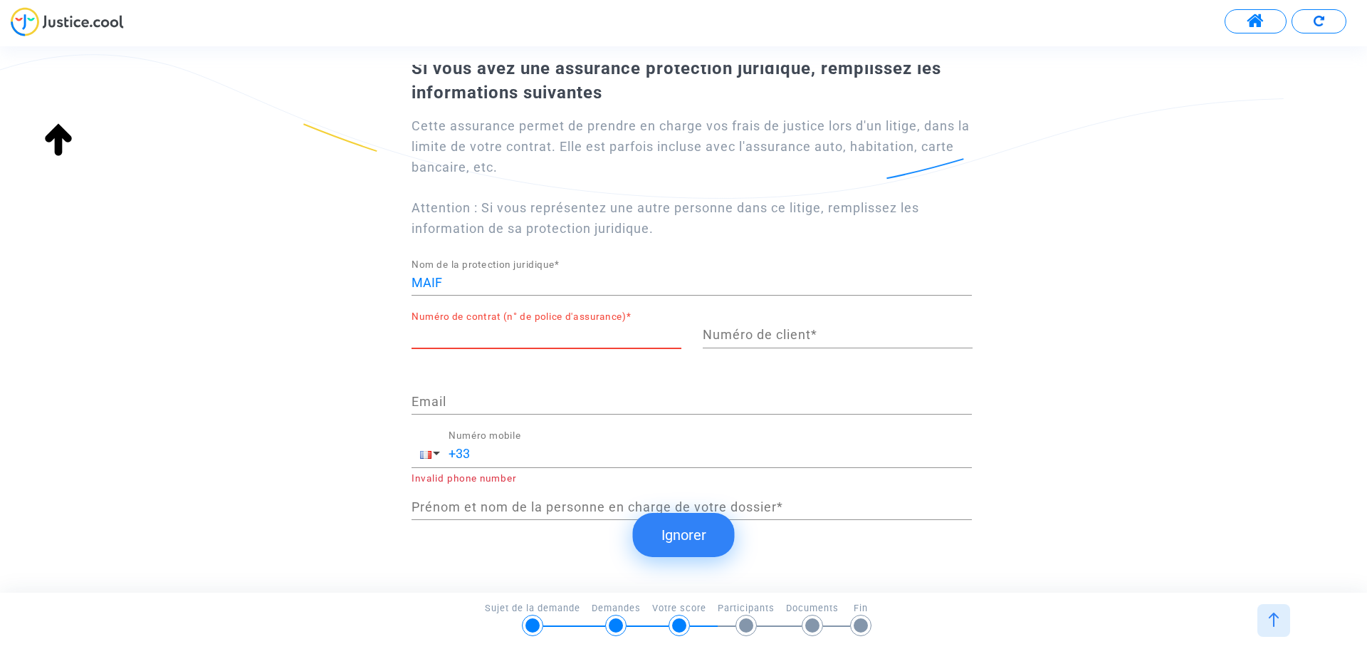
paste input "3430395D"
type input "3430395D"
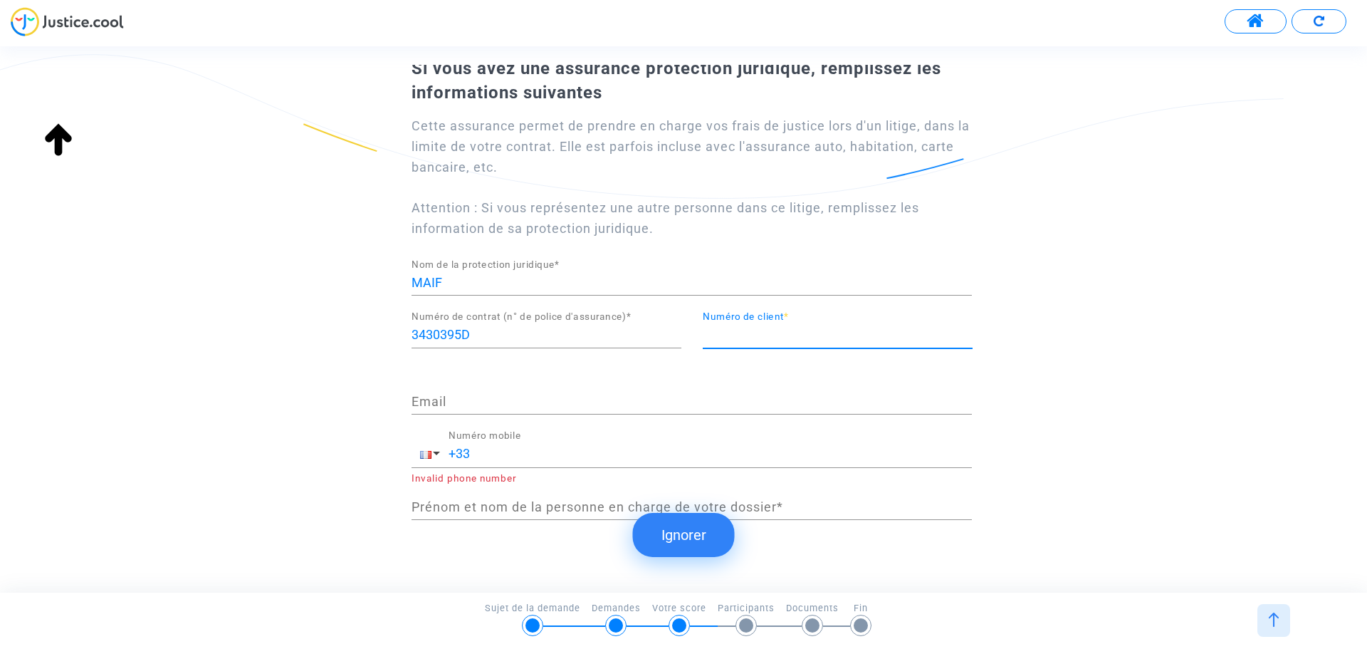
click at [728, 335] on input "Numéro de client *" at bounding box center [838, 335] width 270 height 14
paste input "3430395D"
type input "3430395D"
click at [448, 397] on input "Email" at bounding box center [692, 402] width 561 height 14
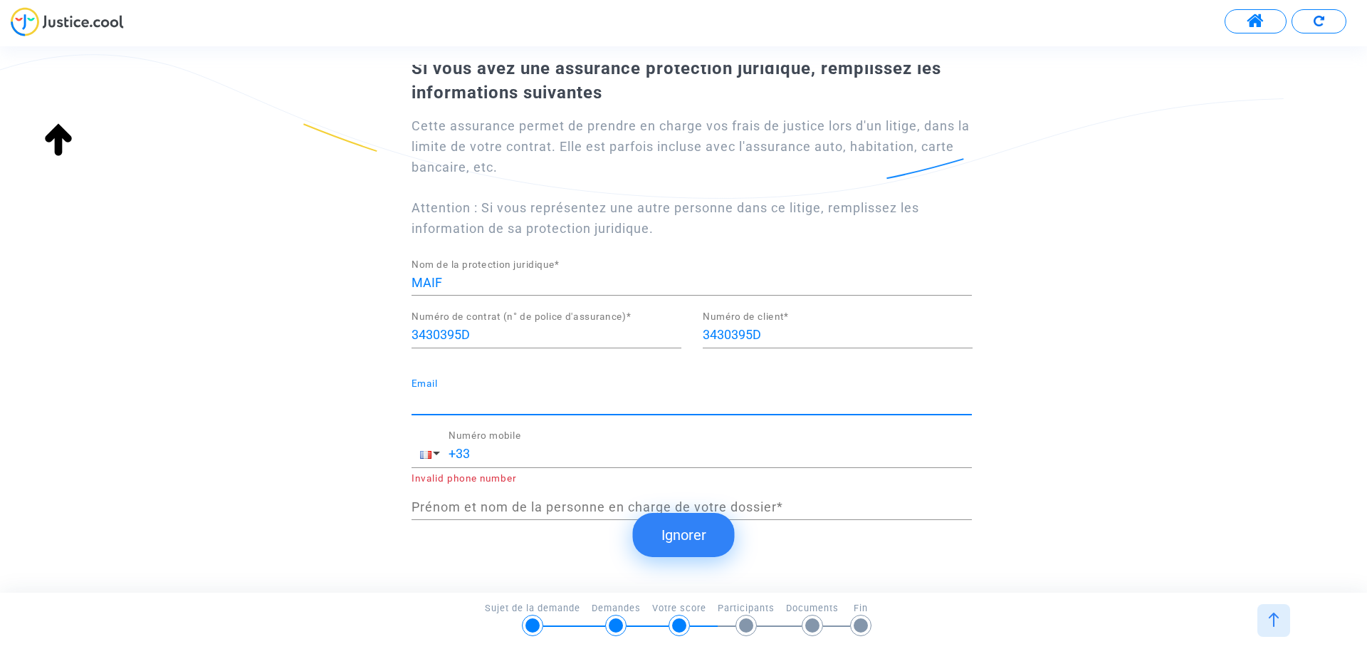
type input "[EMAIL_ADDRESS][DOMAIN_NAME]"
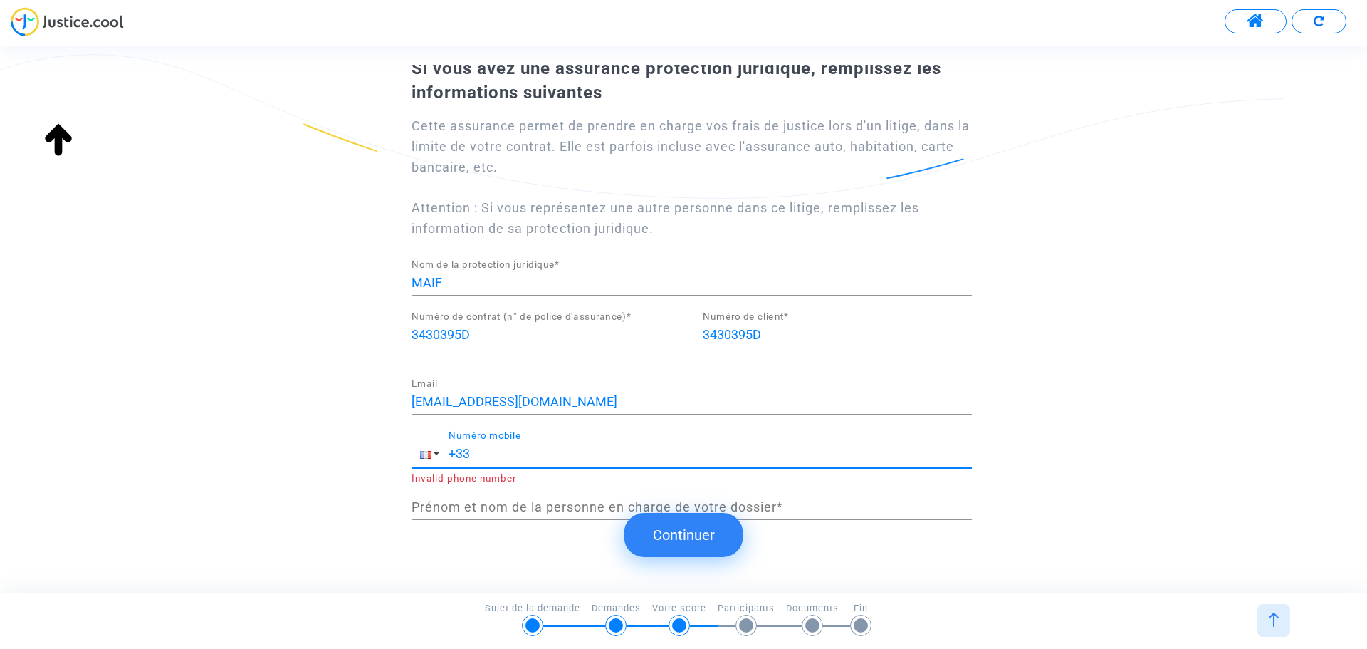
click at [518, 447] on input "+33" at bounding box center [710, 454] width 523 height 14
type input "[PHONE_NUMBER]"
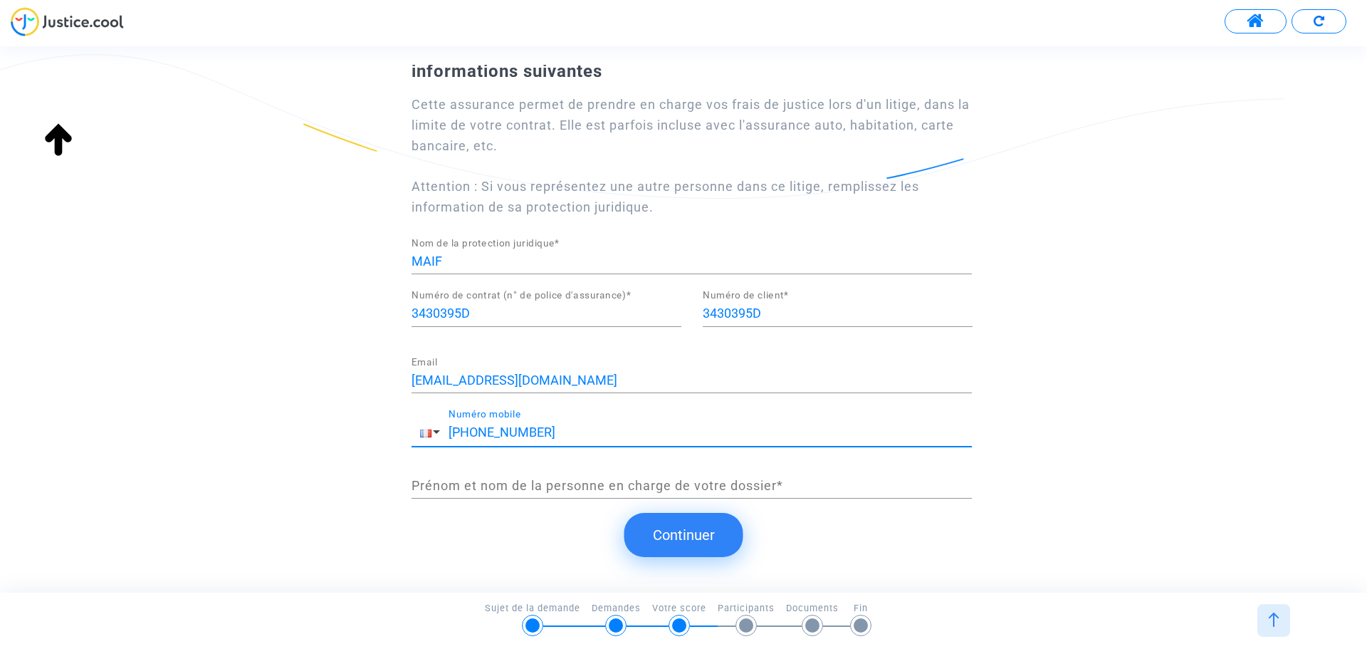
scroll to position [101, 0]
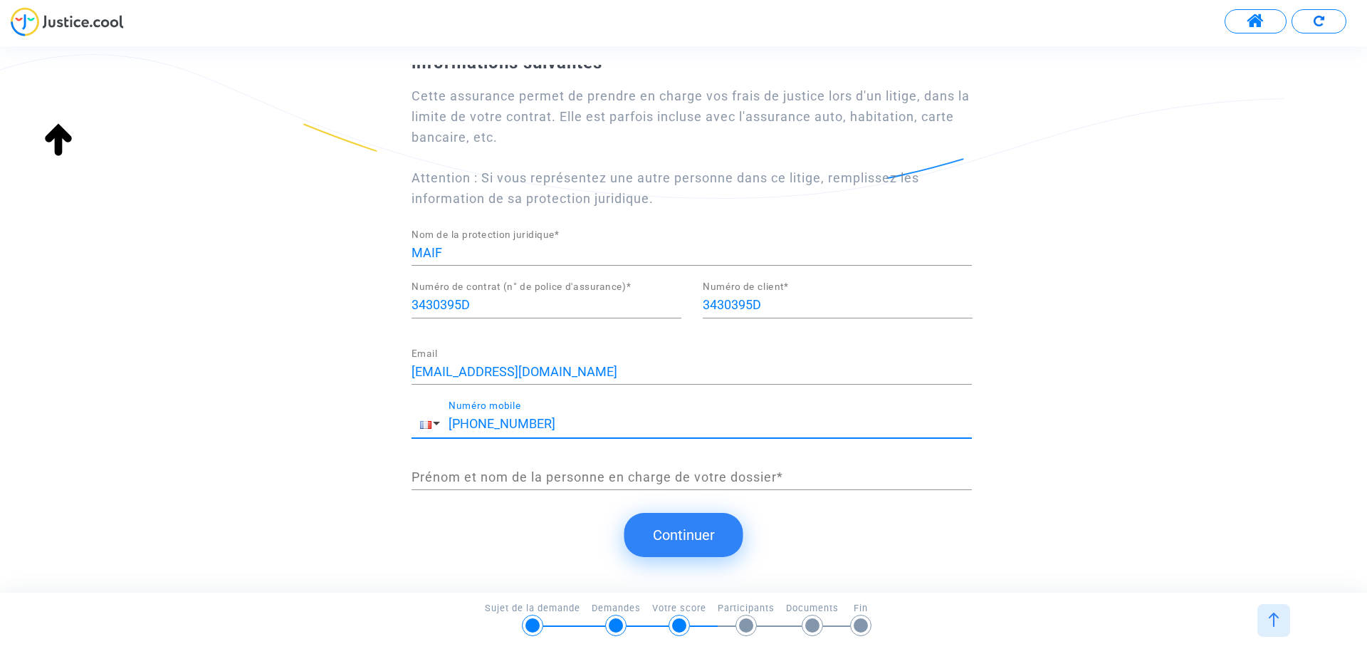
click at [476, 476] on input "Prénom et nom de la personne en charge de votre dossier *" at bounding box center [692, 477] width 561 height 14
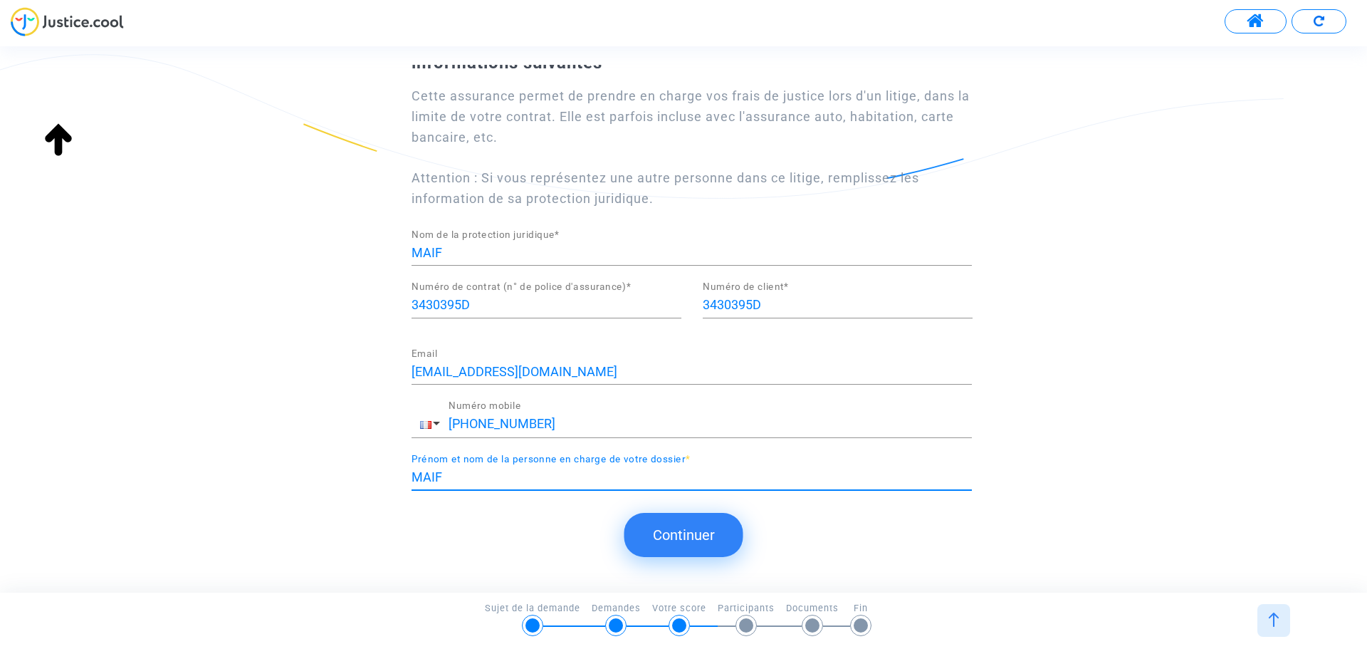
type input "MAIF"
click at [371, 547] on div "Si vous avez une assurance protection juridique, remplissez les informations su…" at bounding box center [683, 330] width 1367 height 530
click at [679, 547] on button "Continuer" at bounding box center [684, 535] width 119 height 44
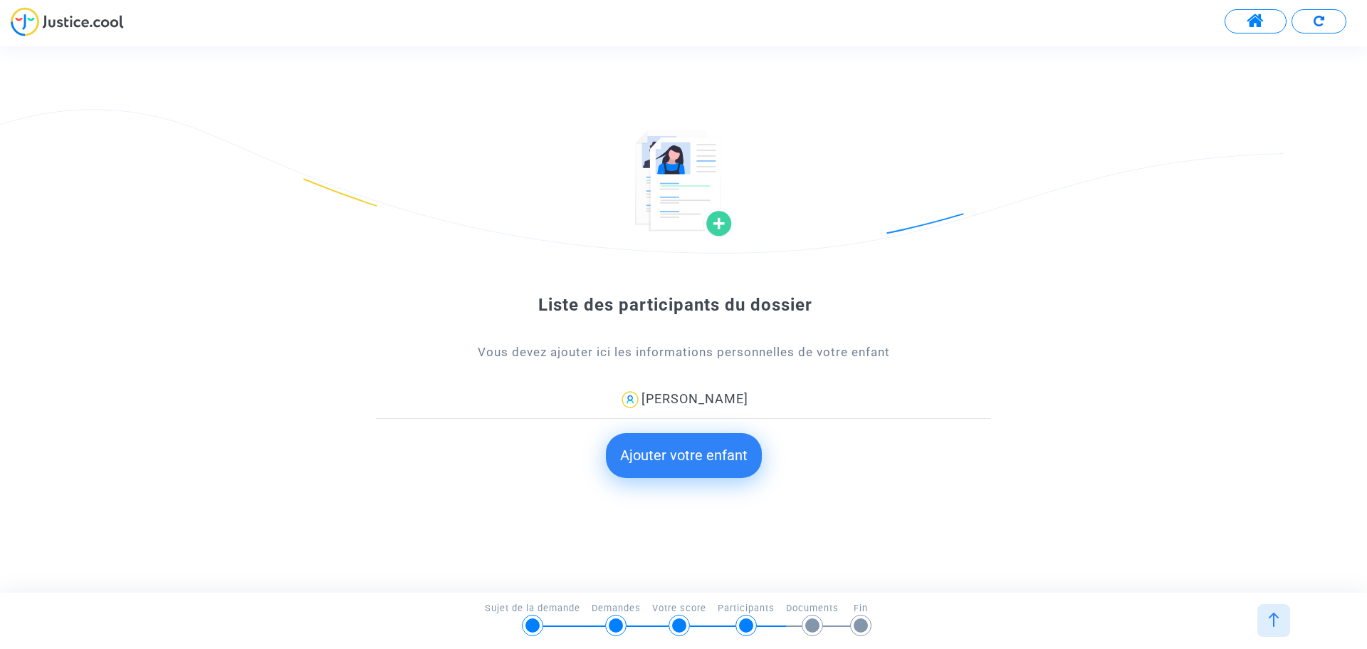
click at [687, 462] on button "Ajouter votre enfant" at bounding box center [684, 455] width 156 height 44
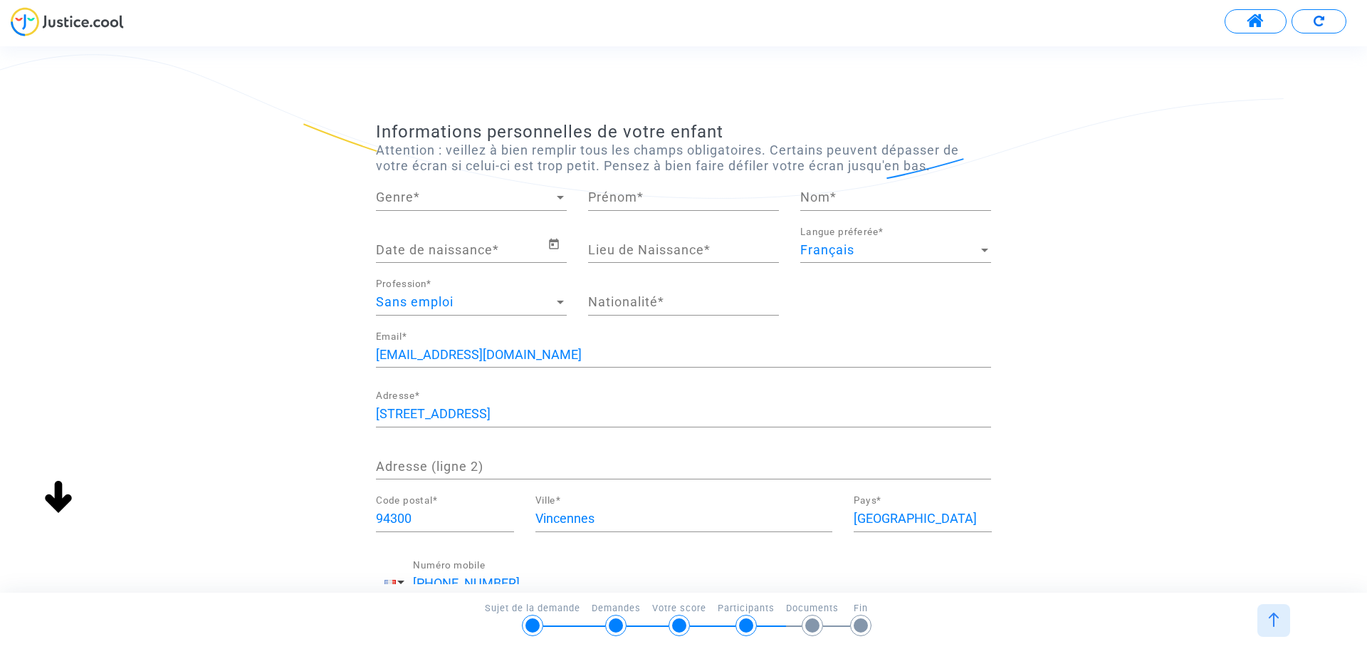
scroll to position [0, 0]
click at [476, 198] on span "Genre" at bounding box center [465, 197] width 178 height 14
click at [408, 236] on span "Monsieur" at bounding box center [471, 236] width 191 height 38
click at [636, 194] on input "Prénom *" at bounding box center [683, 197] width 191 height 14
type input "[PERSON_NAME]"
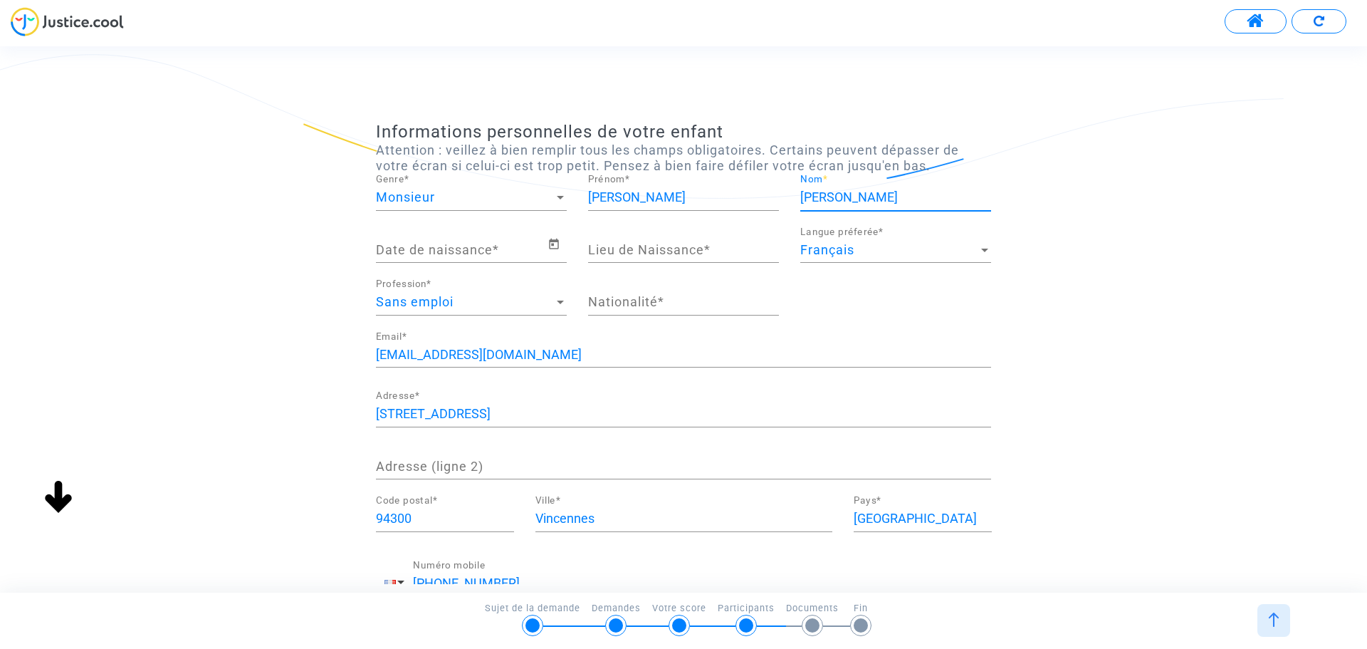
type input "[PERSON_NAME]"
click at [557, 249] on icon "Open calendar" at bounding box center [554, 244] width 10 height 11
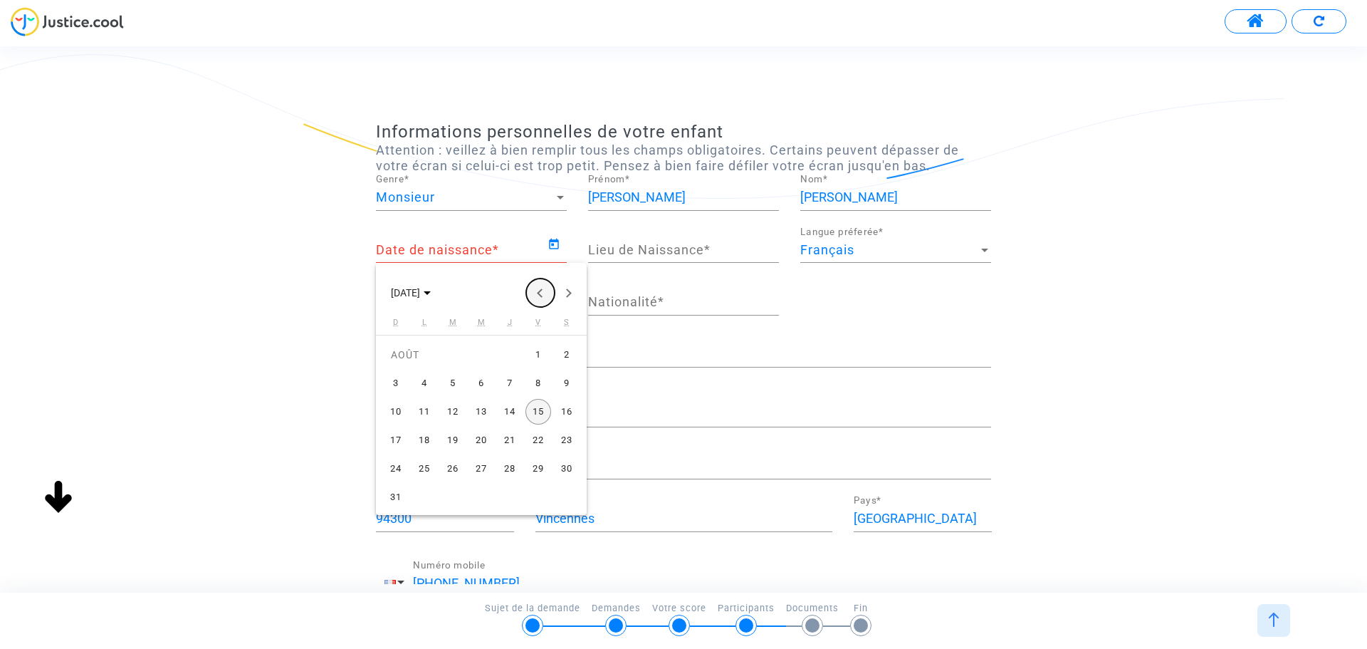
click at [534, 291] on button "Previous month" at bounding box center [540, 292] width 28 height 28
click at [442, 293] on button "[DATE]" at bounding box center [411, 292] width 63 height 28
click at [403, 335] on div "2016" at bounding box center [407, 337] width 45 height 26
click at [422, 293] on polygon "Choose date" at bounding box center [420, 293] width 7 height 4
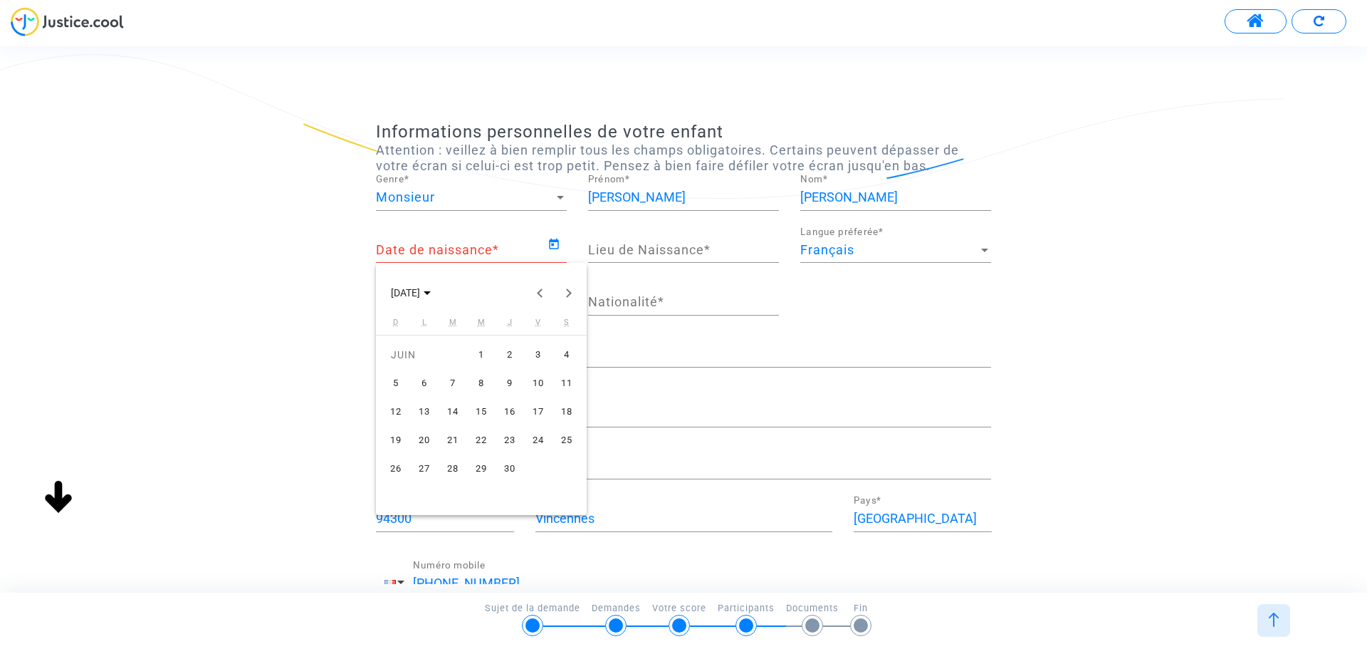
click at [427, 382] on div "6" at bounding box center [425, 383] width 26 height 26
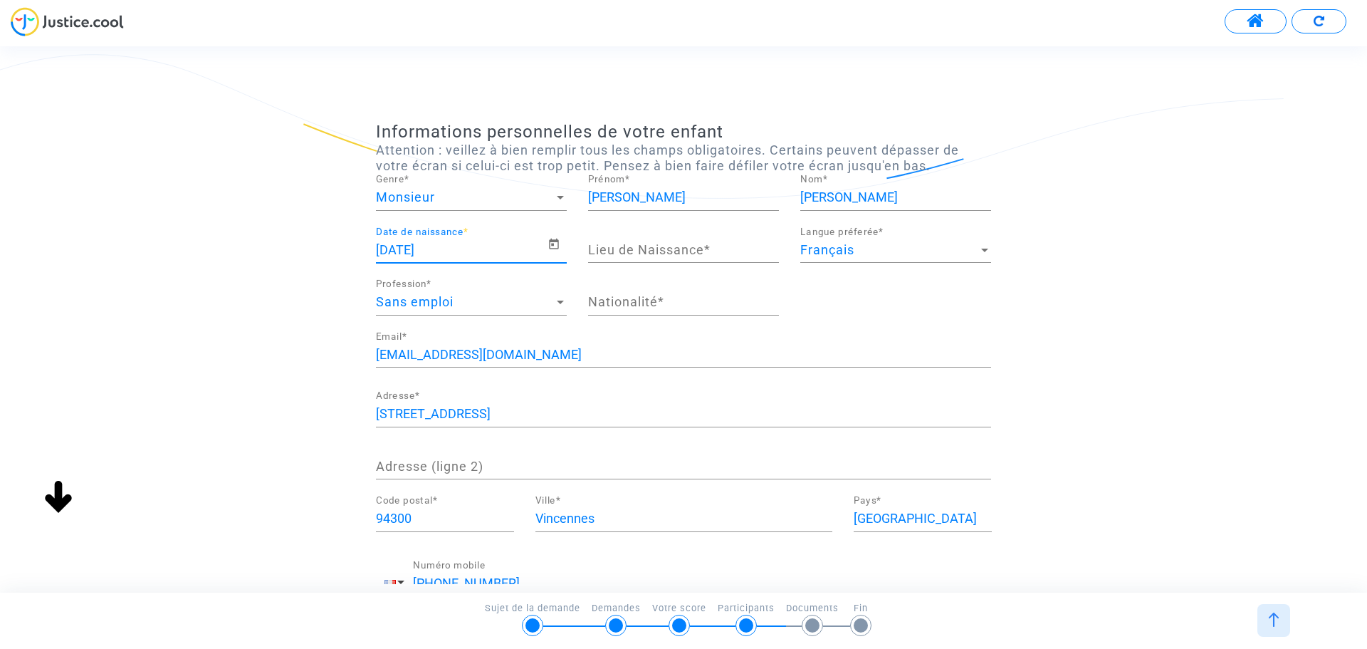
click at [455, 250] on input "[DATE]" at bounding box center [462, 250] width 172 height 14
drag, startPoint x: 435, startPoint y: 249, endPoint x: 449, endPoint y: 250, distance: 13.6
click at [449, 250] on input "[DATE]" at bounding box center [462, 250] width 172 height 14
click at [553, 247] on icon "Open calendar" at bounding box center [554, 244] width 13 height 17
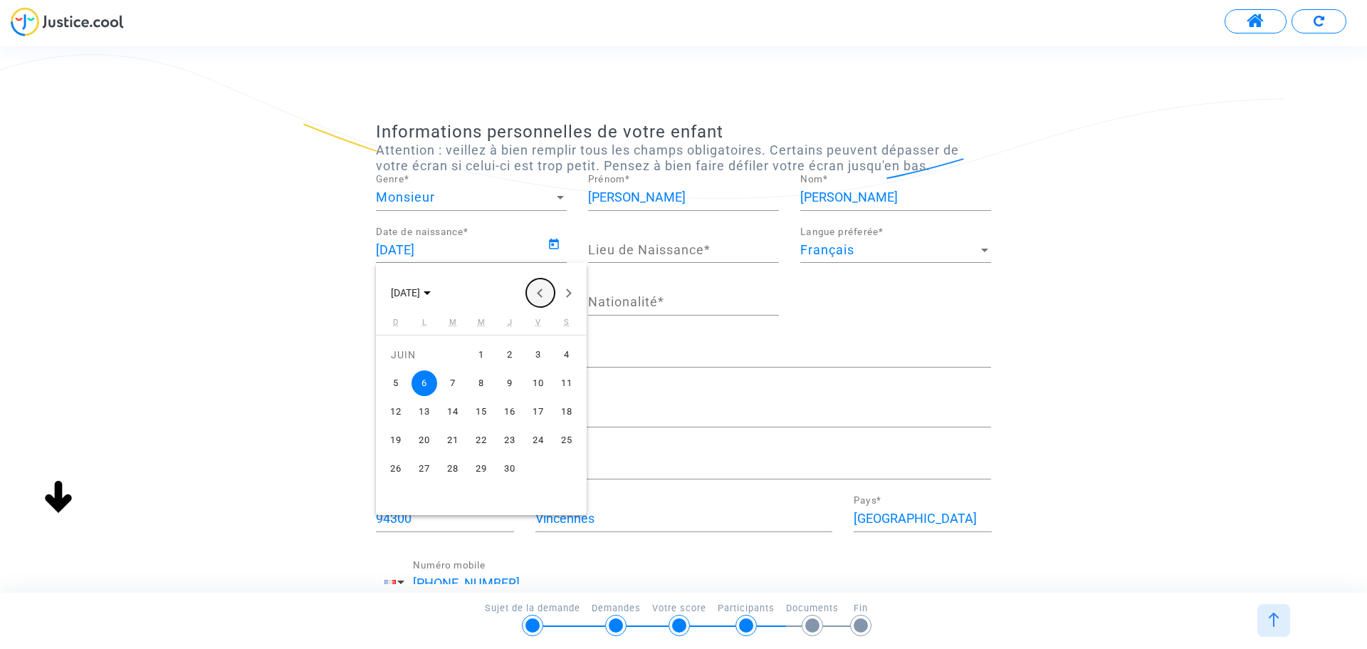
click at [541, 283] on button "Previous month" at bounding box center [540, 292] width 28 height 28
click at [431, 291] on span "[DATE]" at bounding box center [411, 291] width 40 height 11
click at [459, 333] on div "2017" at bounding box center [456, 337] width 45 height 26
click at [418, 294] on polygon "Choose date" at bounding box center [420, 293] width 7 height 4
click at [431, 291] on icon "Choose month and year" at bounding box center [427, 293] width 7 height 4
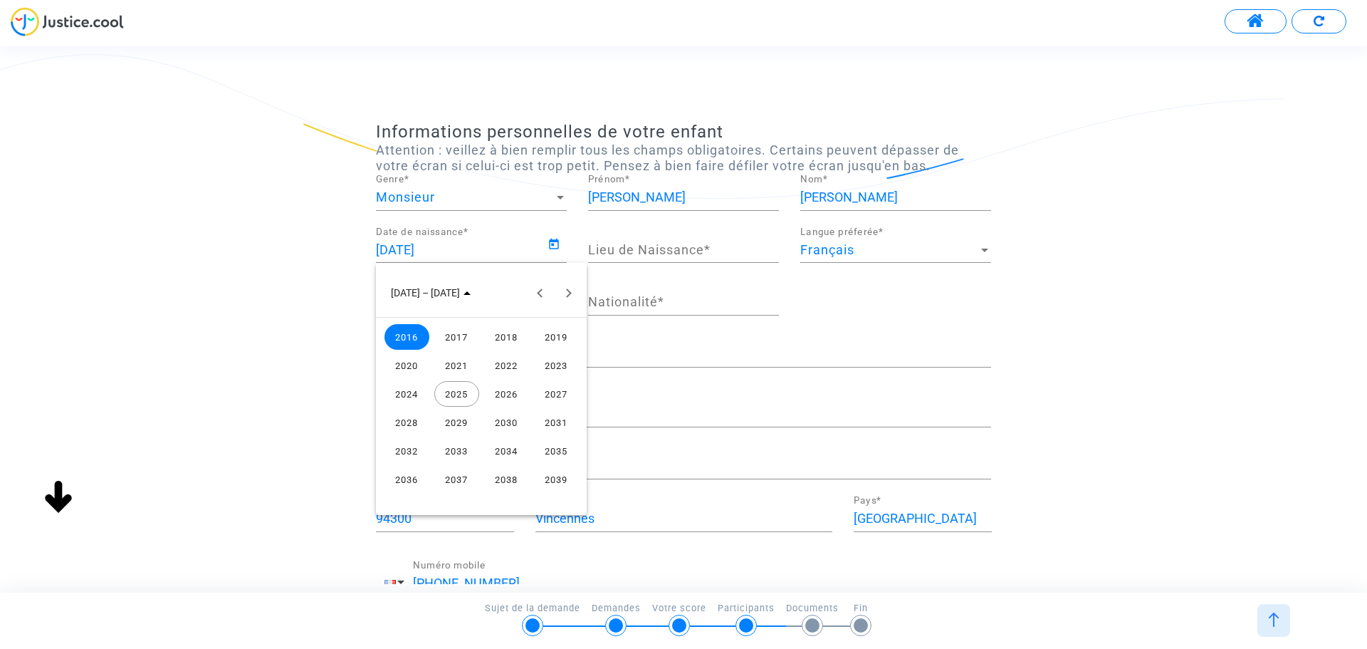
click at [408, 330] on div "2016" at bounding box center [407, 337] width 45 height 26
click at [405, 360] on div "JANV." at bounding box center [407, 366] width 45 height 26
click at [539, 290] on button "Previous month" at bounding box center [540, 292] width 28 height 28
click at [400, 377] on div "1" at bounding box center [396, 383] width 26 height 26
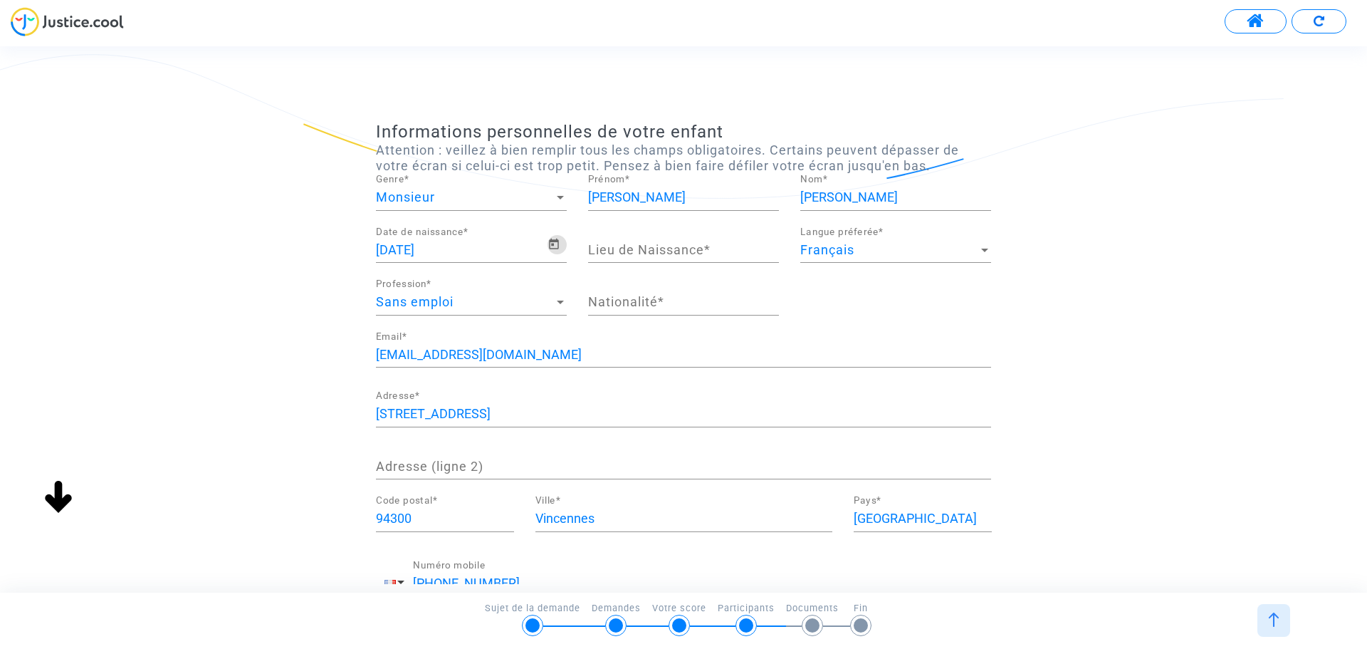
click at [442, 253] on input "[DATE]" at bounding box center [462, 250] width 172 height 14
click at [556, 244] on icon "Open calendar" at bounding box center [554, 244] width 13 height 17
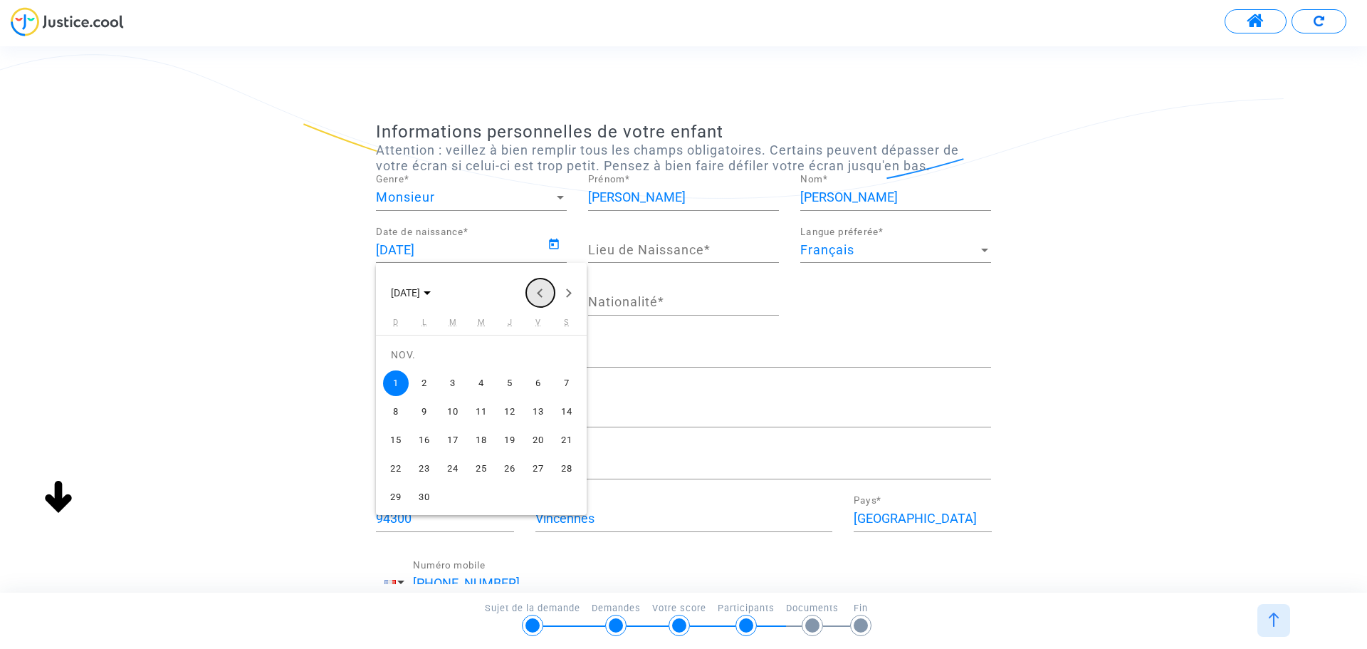
click at [542, 293] on button "Previous month" at bounding box center [540, 292] width 28 height 28
click at [407, 290] on span "[DATE]" at bounding box center [405, 293] width 29 height 11
click at [416, 476] on div "2012" at bounding box center [407, 479] width 45 height 26
click at [455, 392] on div "JUIN" at bounding box center [456, 394] width 45 height 26
click at [481, 381] on div "6" at bounding box center [482, 383] width 26 height 26
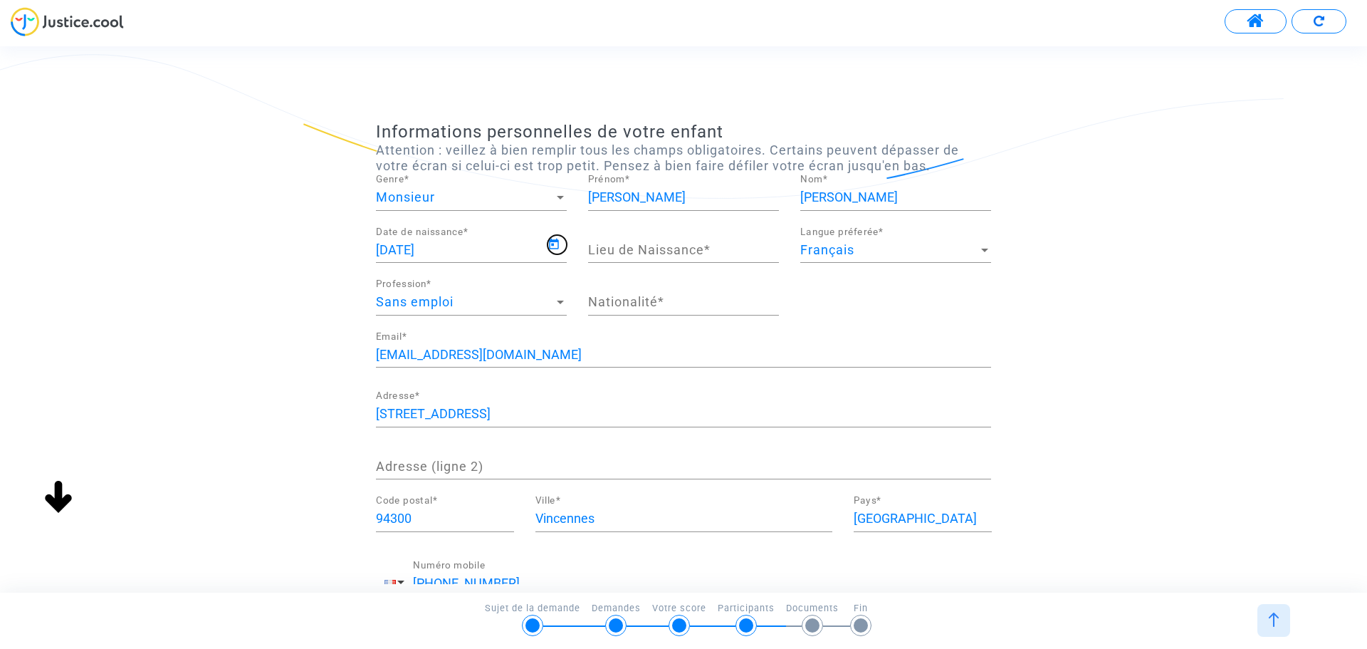
type input "[DATE]"
click at [650, 246] on input "Lieu de Naissance *" at bounding box center [683, 250] width 191 height 14
type input "[GEOGRAPHIC_DATA]"
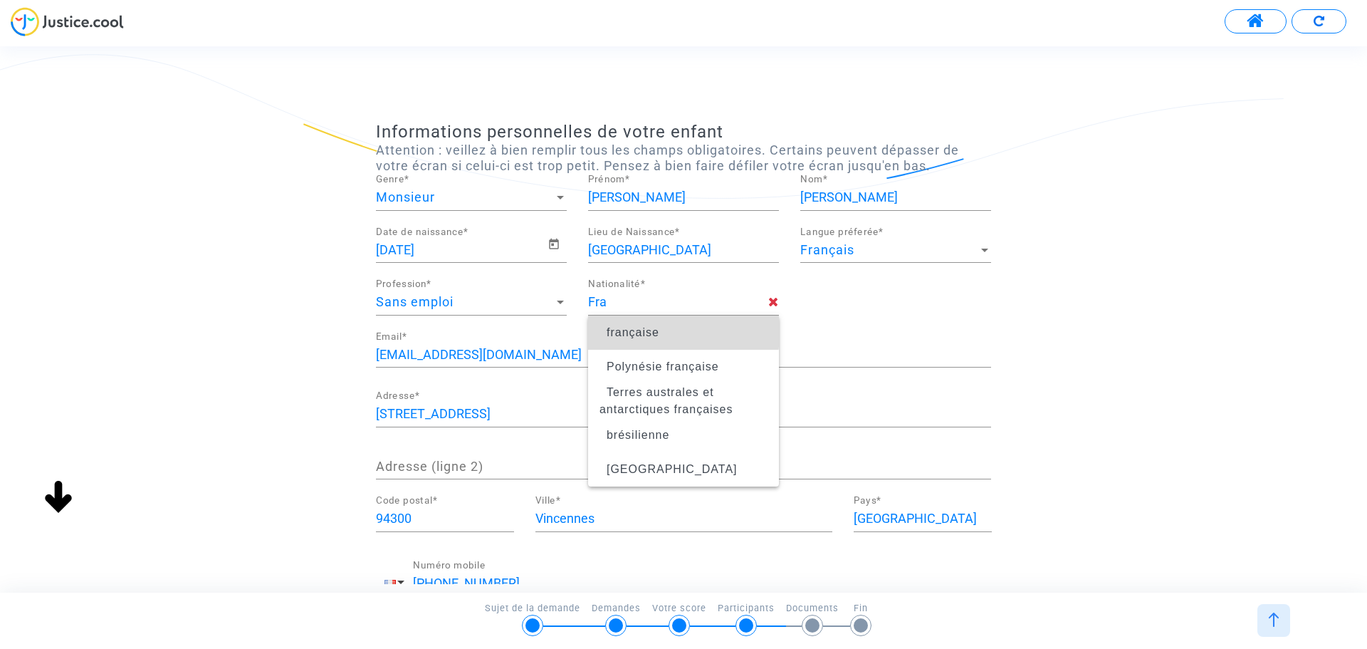
click at [618, 331] on span "française" at bounding box center [633, 332] width 53 height 12
type input "française"
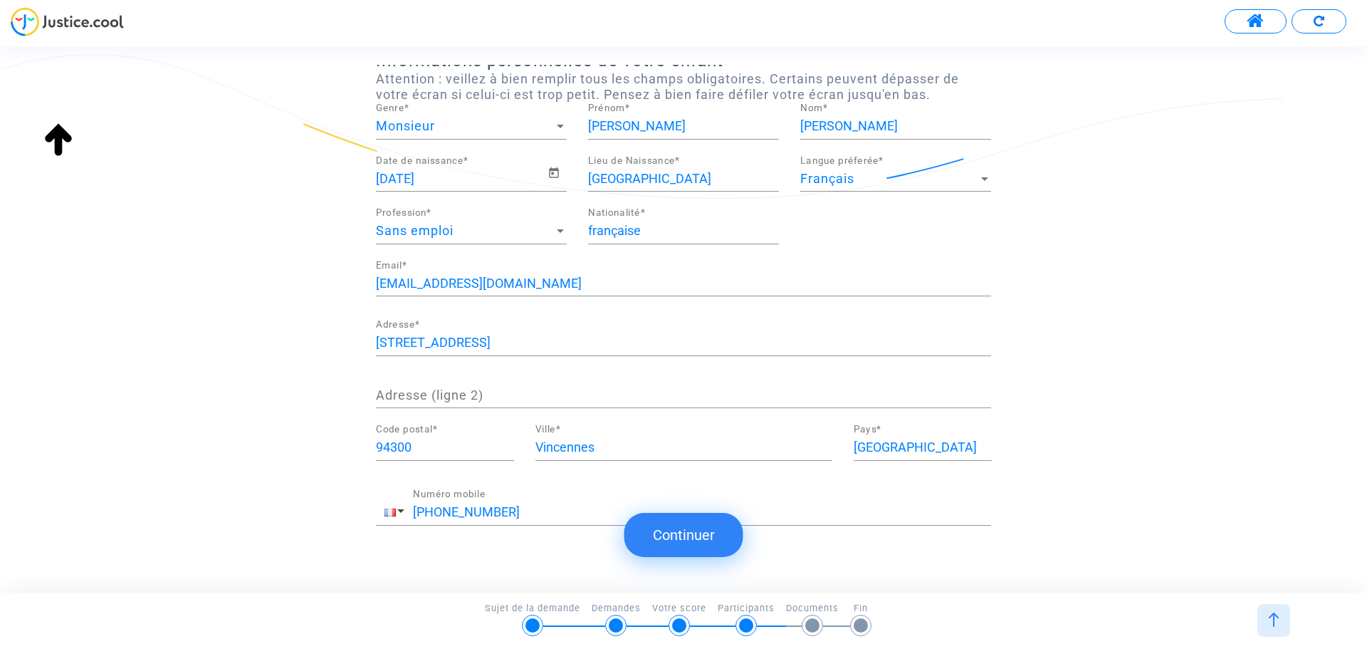
scroll to position [115, 0]
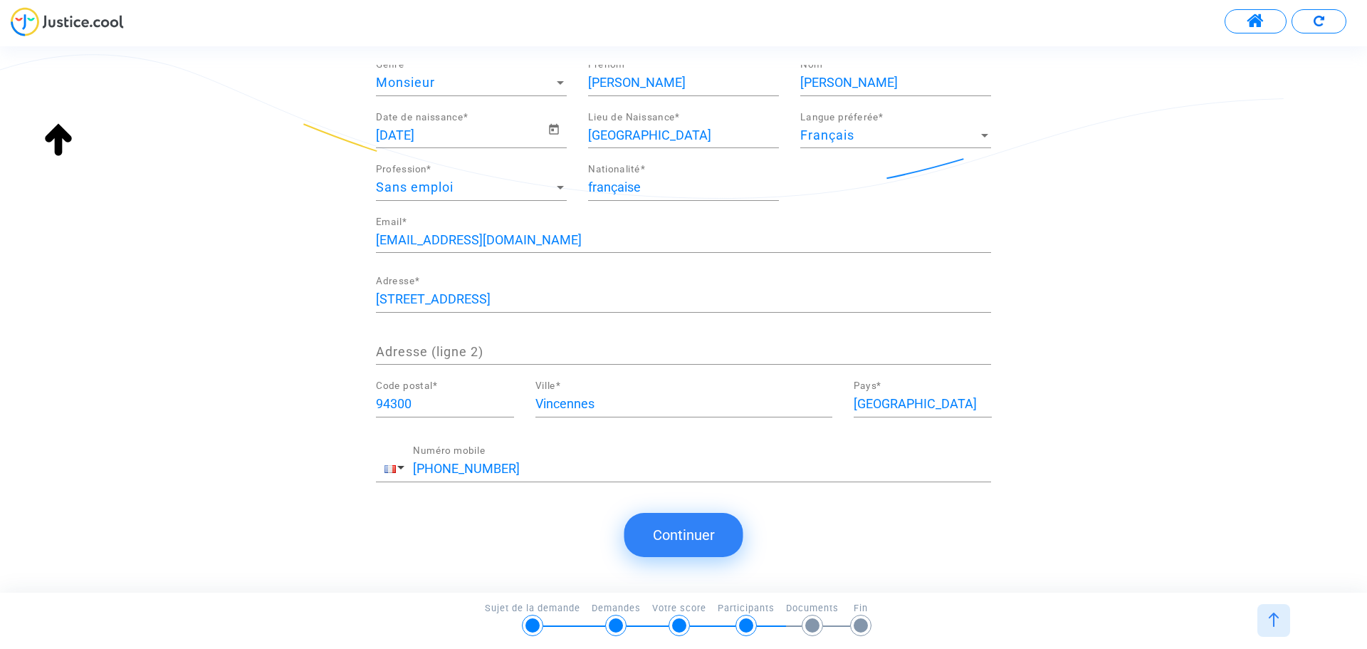
click at [701, 536] on button "Continuer" at bounding box center [684, 535] width 119 height 44
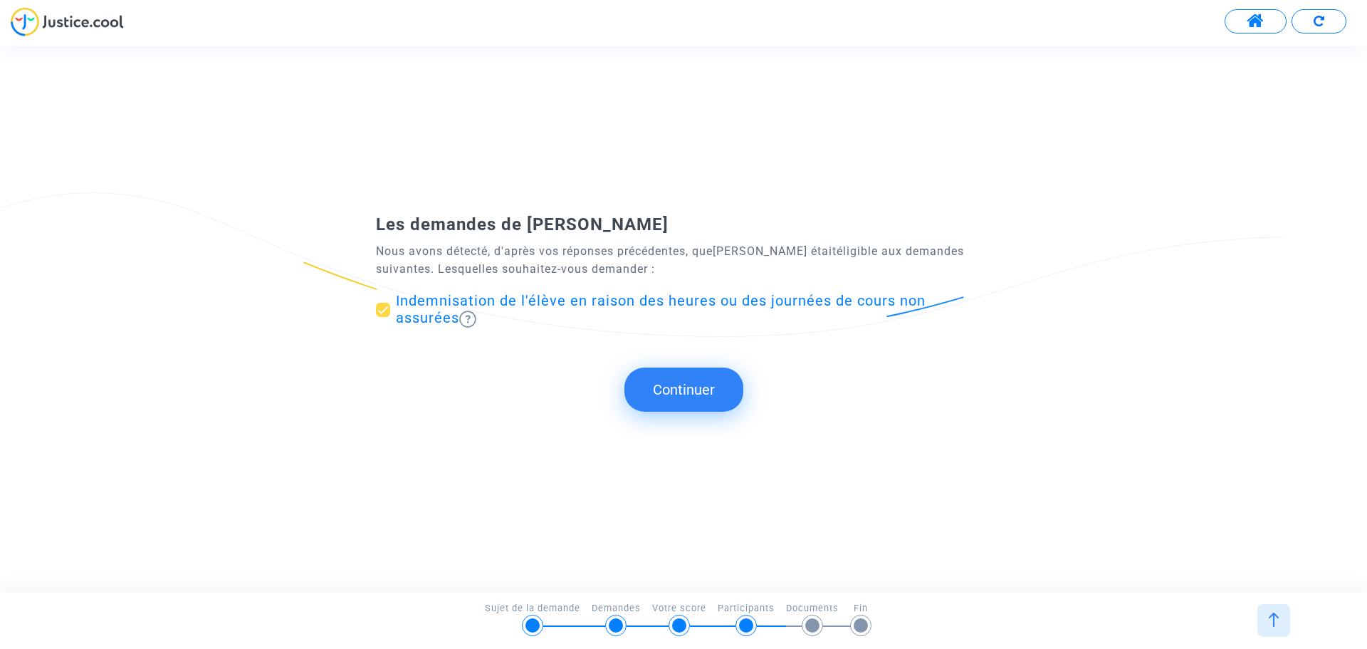
click at [682, 386] on button "Continuer" at bounding box center [684, 389] width 119 height 44
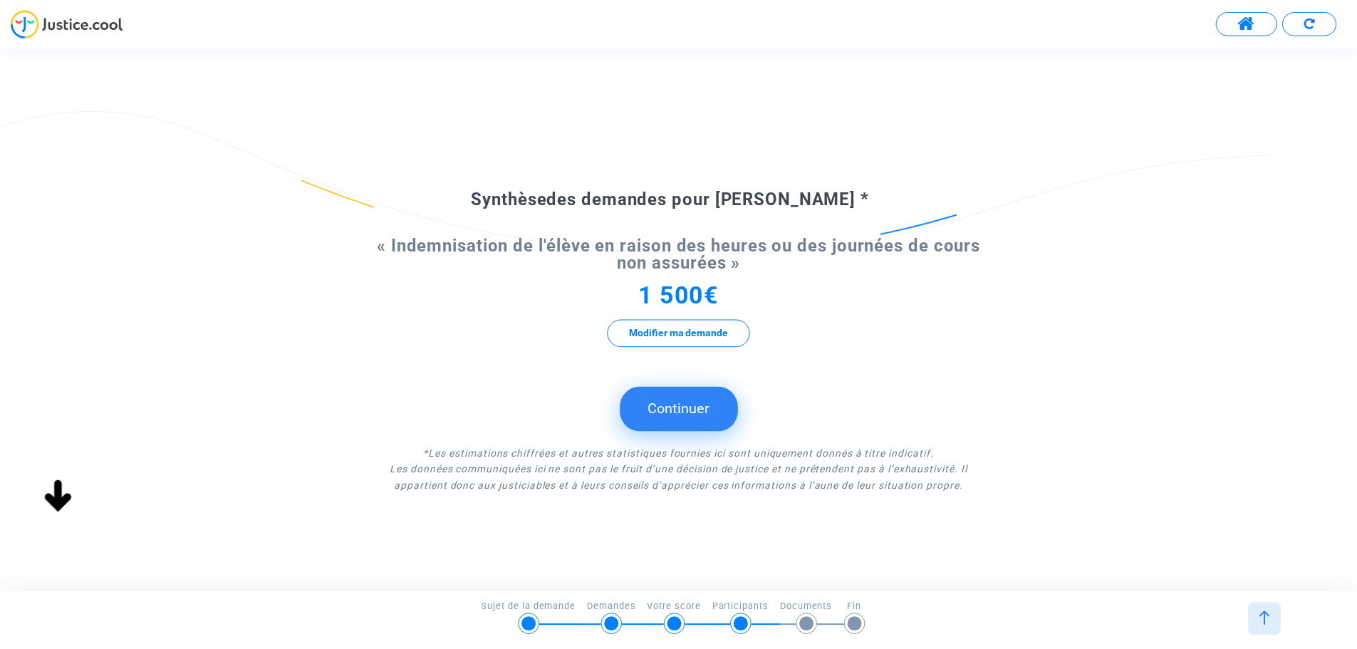
scroll to position [0, 0]
click at [674, 330] on button "Modifier ma demande" at bounding box center [684, 333] width 144 height 28
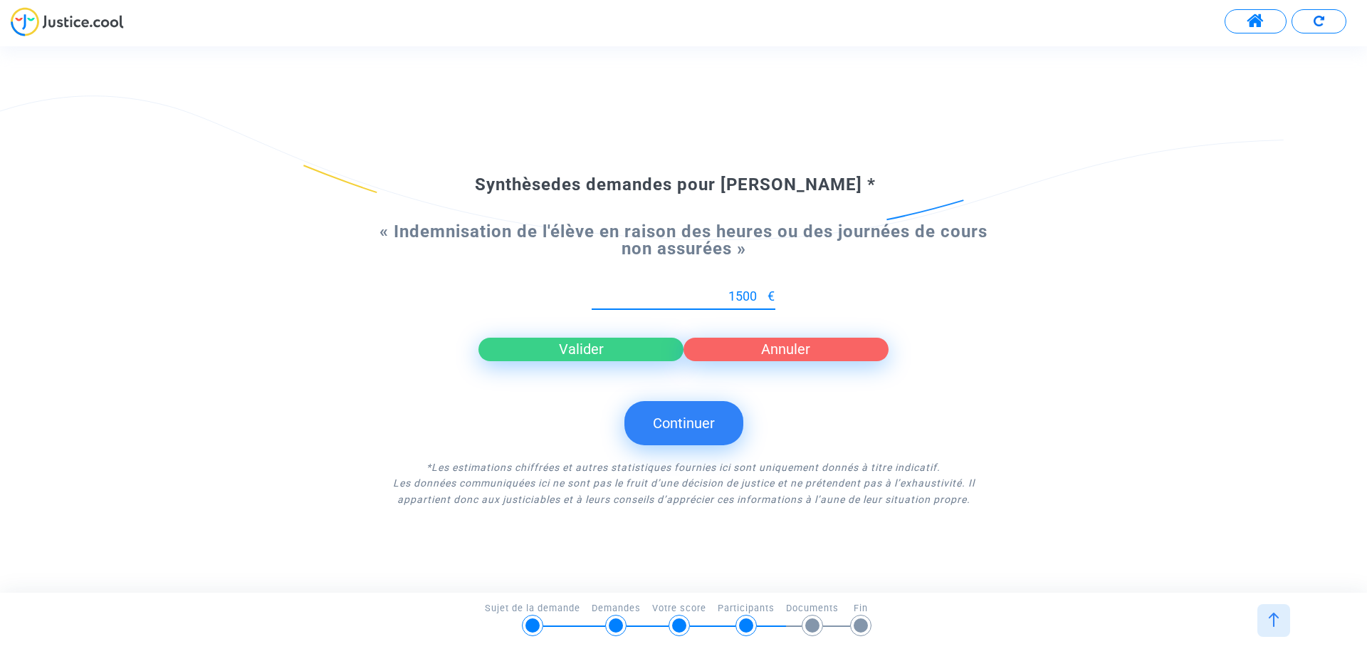
click at [383, 390] on form "Synthèse des demandes pour [PERSON_NAME] * « Indemnisation de l'élève en raison…" at bounding box center [683, 340] width 615 height 333
click at [687, 428] on button "Continuer" at bounding box center [684, 423] width 119 height 44
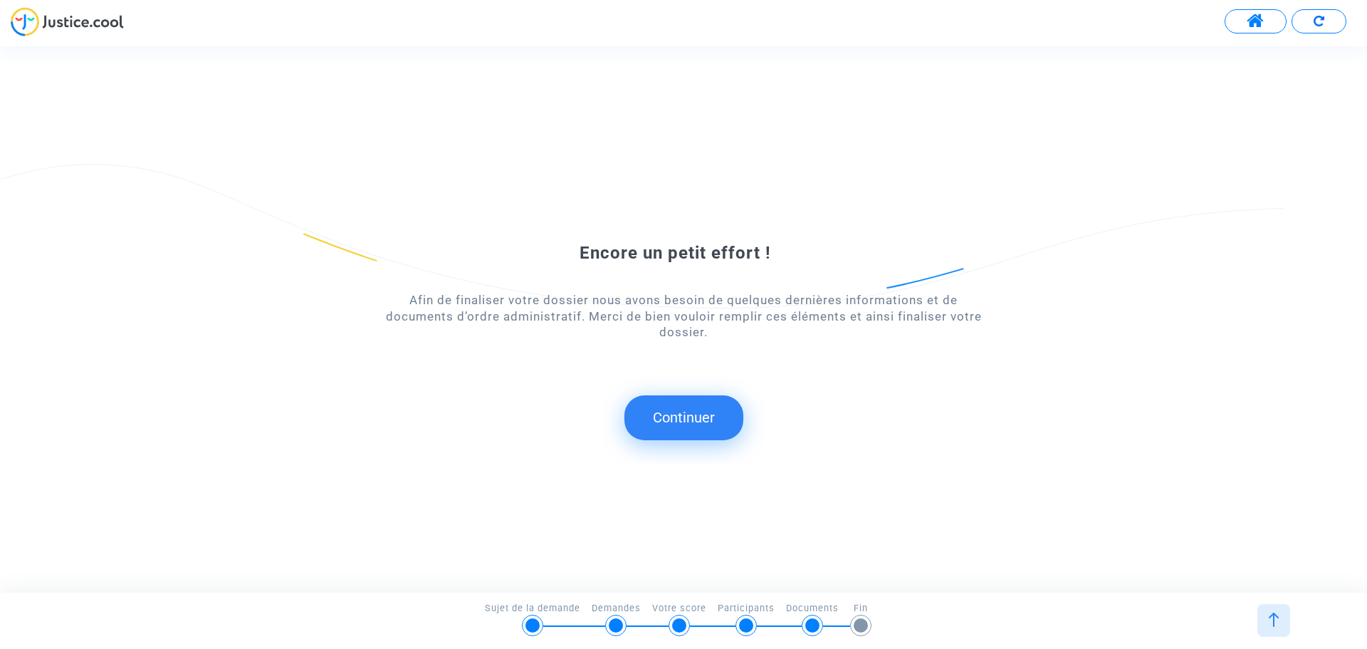
click at [657, 425] on button "Continuer" at bounding box center [684, 417] width 119 height 44
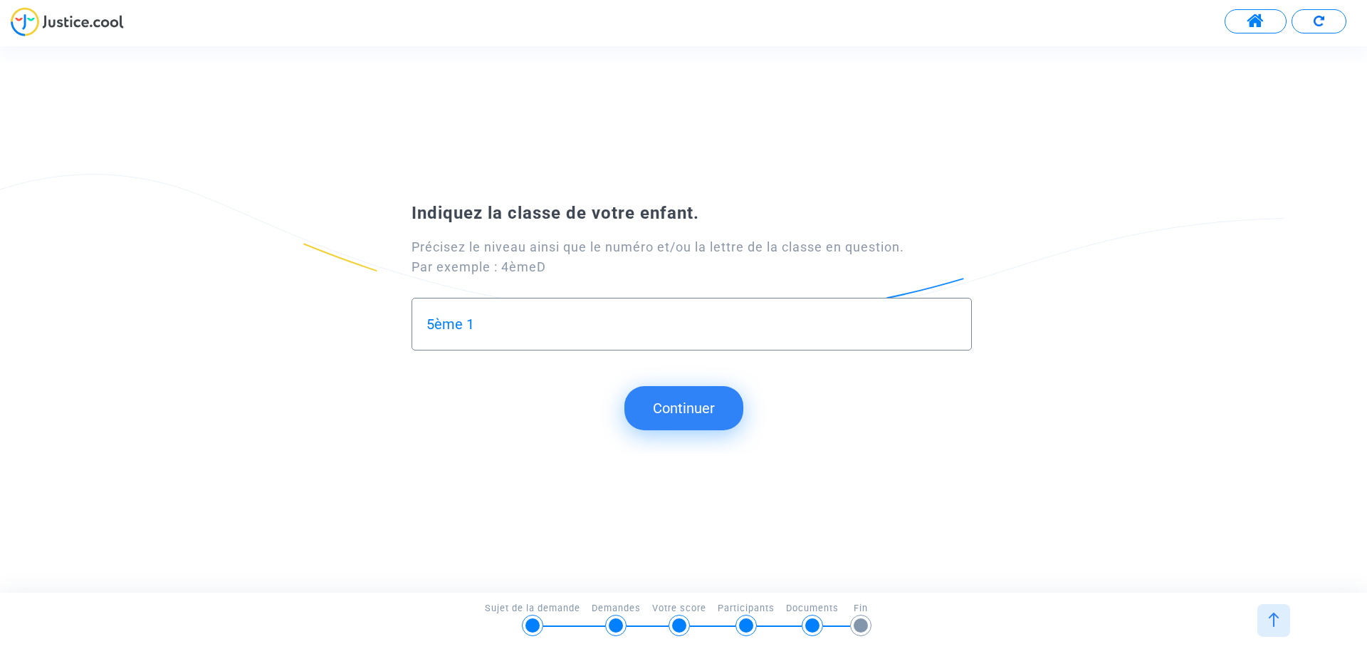
type input "5ème 1"
click at [689, 405] on button "Continuer" at bounding box center [684, 408] width 119 height 44
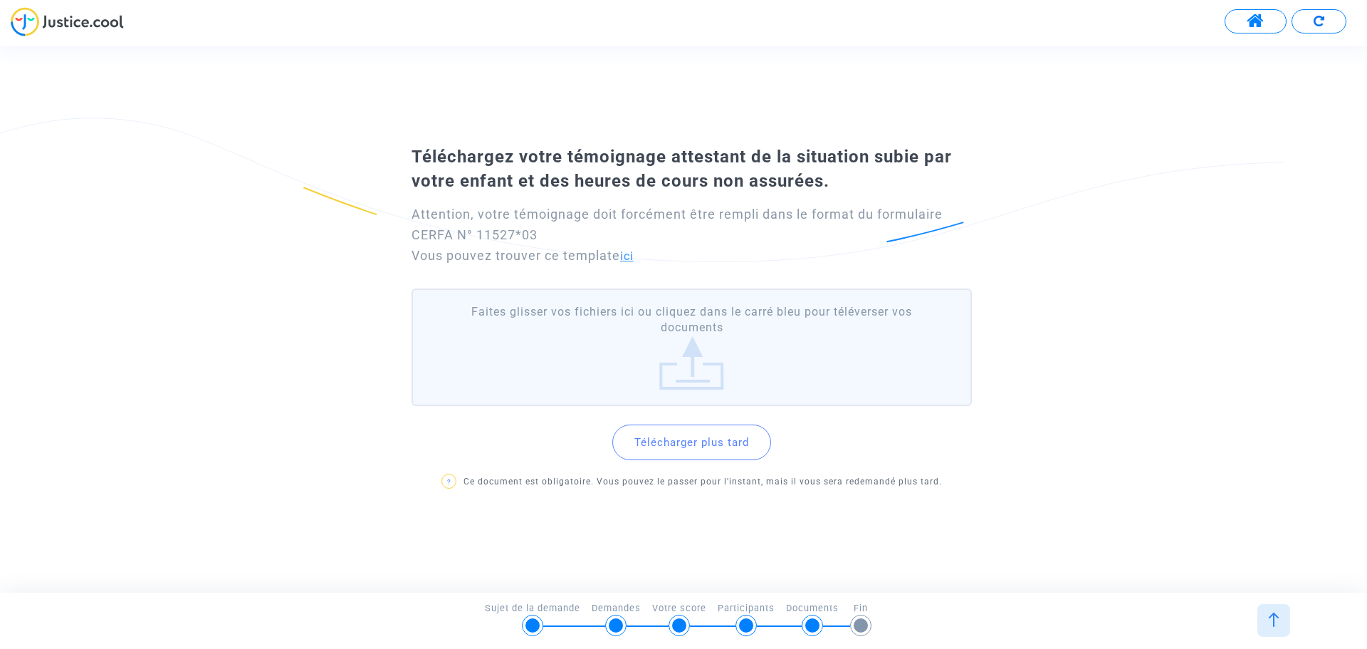
click at [634, 259] on link "ici" at bounding box center [627, 256] width 14 height 14
click at [686, 447] on button "Télécharger plus tard" at bounding box center [691, 442] width 159 height 36
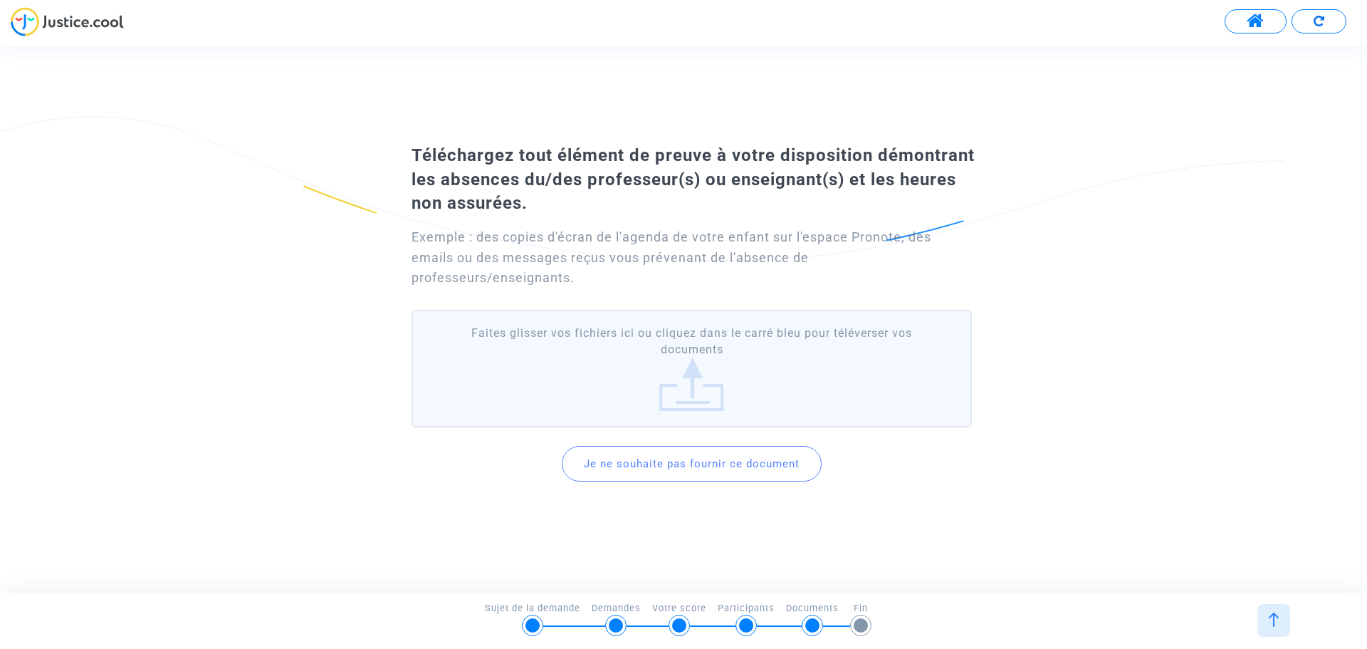
click at [818, 625] on div at bounding box center [813, 625] width 14 height 14
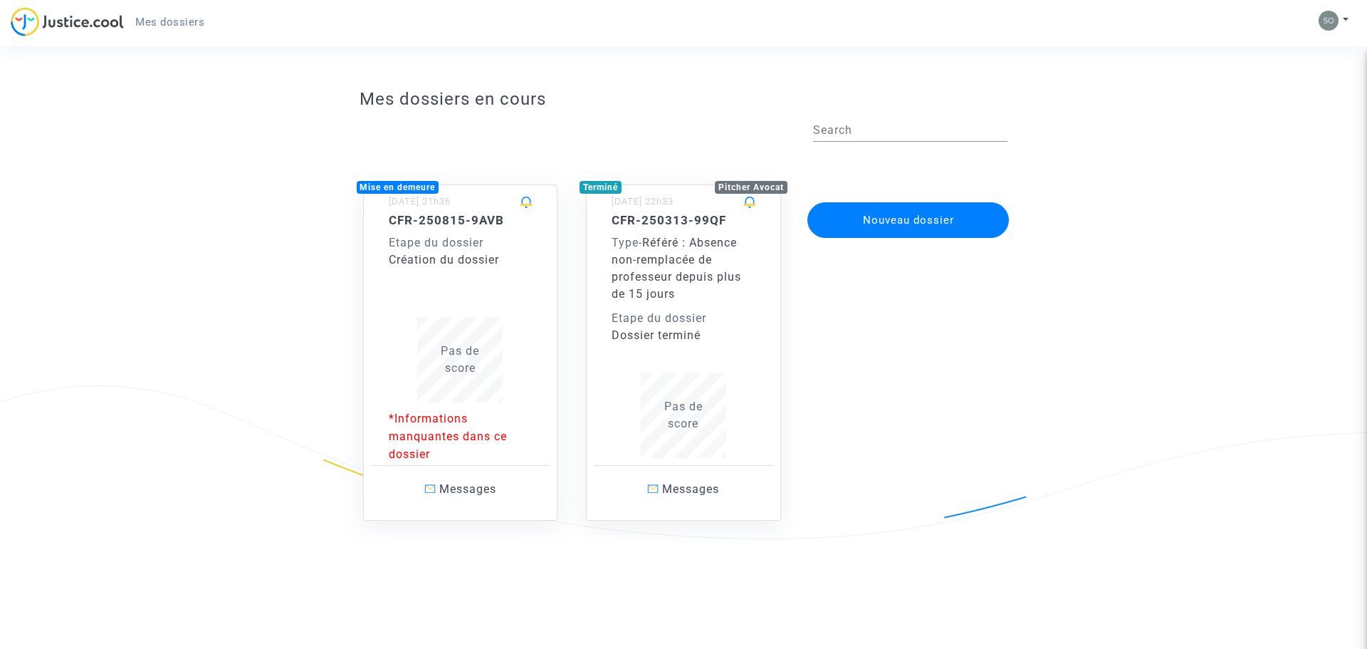
click at [681, 289] on div "Type - Référé : Absence non-remplacée de professeur depuis plus de 15 jours" at bounding box center [684, 268] width 144 height 68
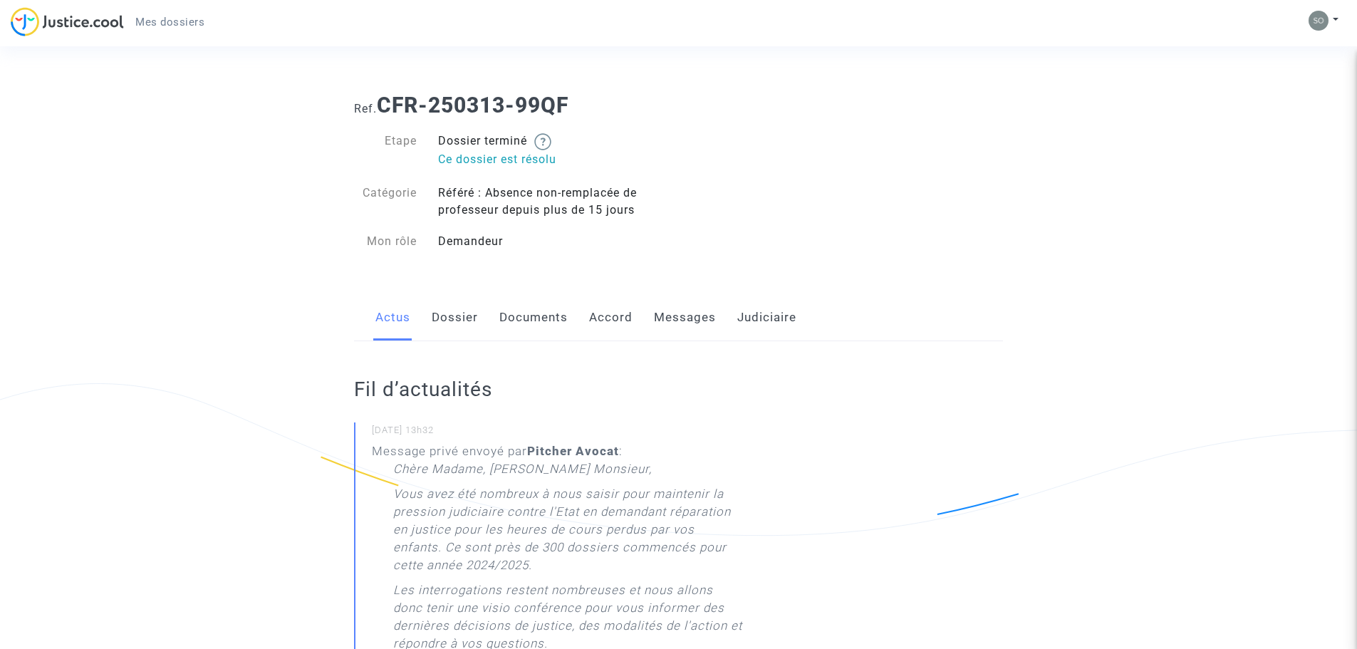
click at [547, 315] on link "Documents" at bounding box center [533, 317] width 68 height 47
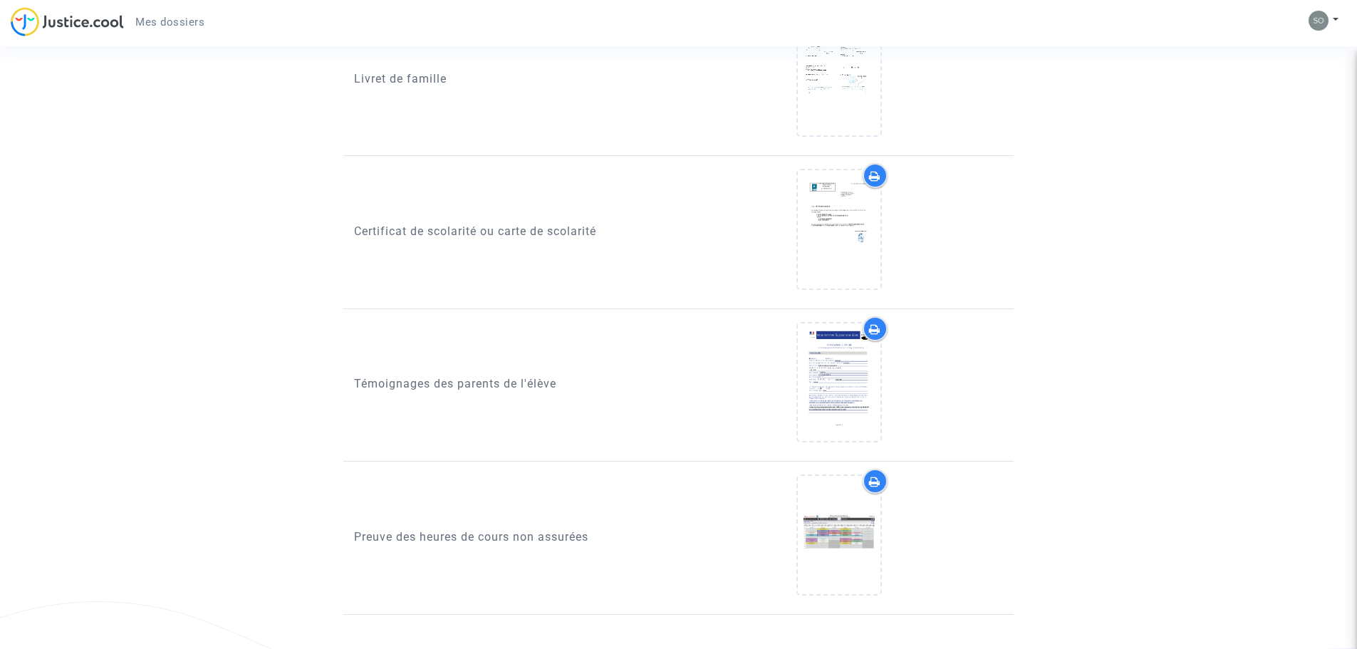
scroll to position [1293, 0]
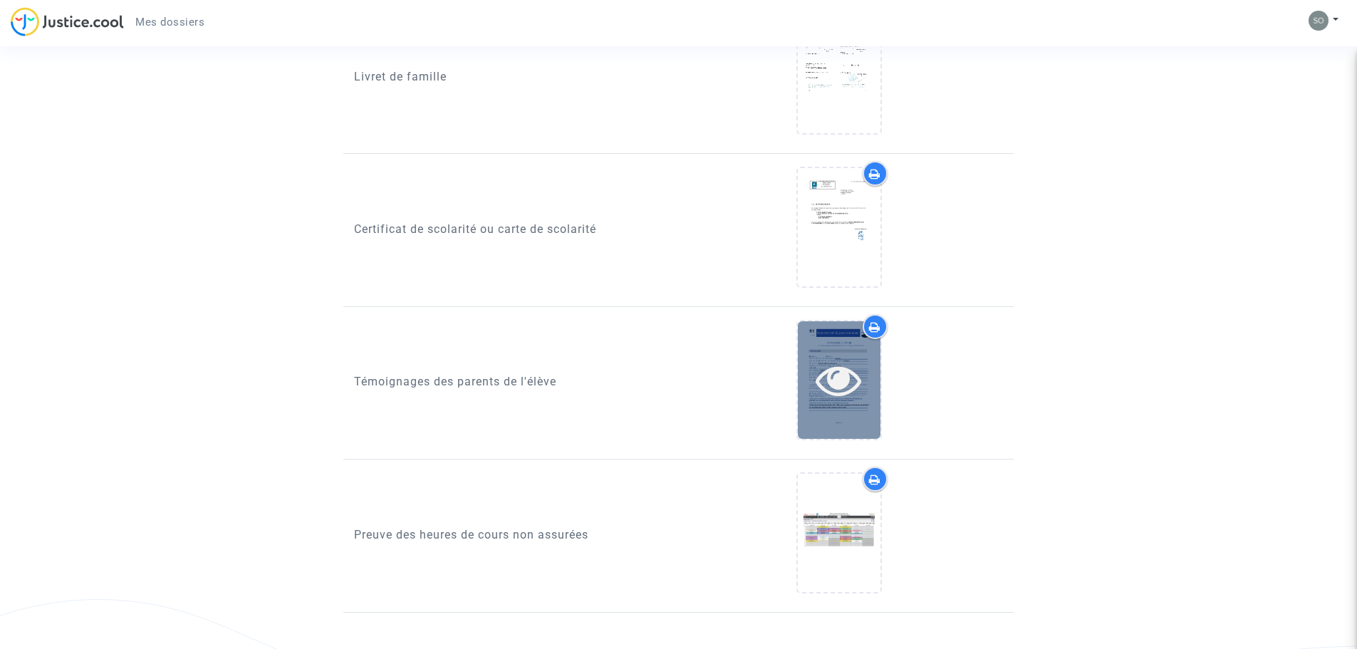
click at [828, 369] on icon at bounding box center [838, 380] width 46 height 46
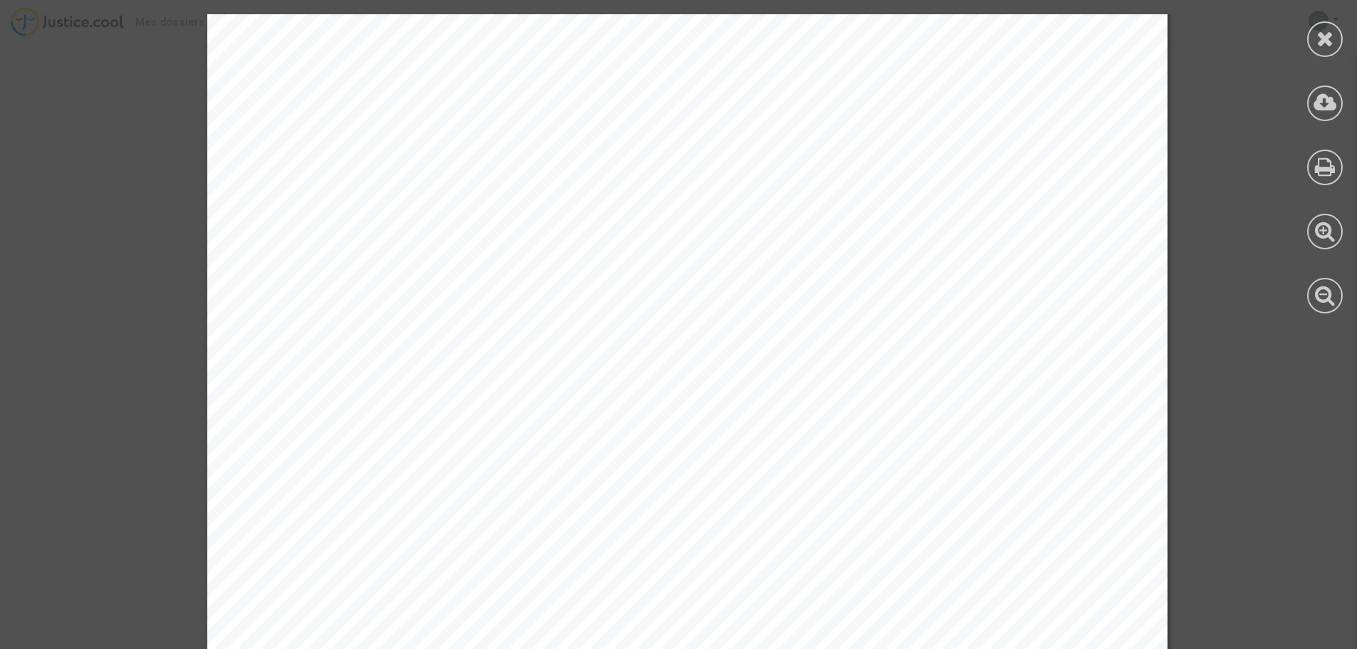
scroll to position [0, 0]
click at [1323, 43] on icon at bounding box center [1325, 38] width 18 height 21
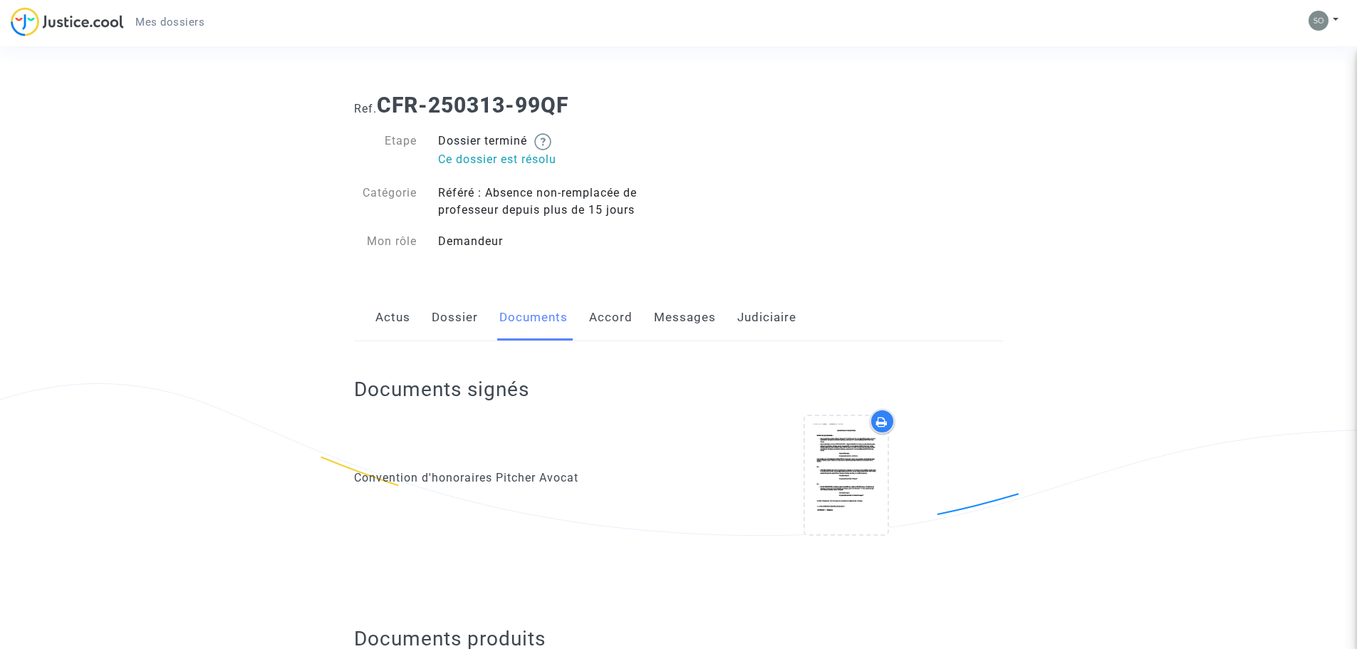
click at [164, 19] on span "Mes dossiers" at bounding box center [169, 22] width 69 height 13
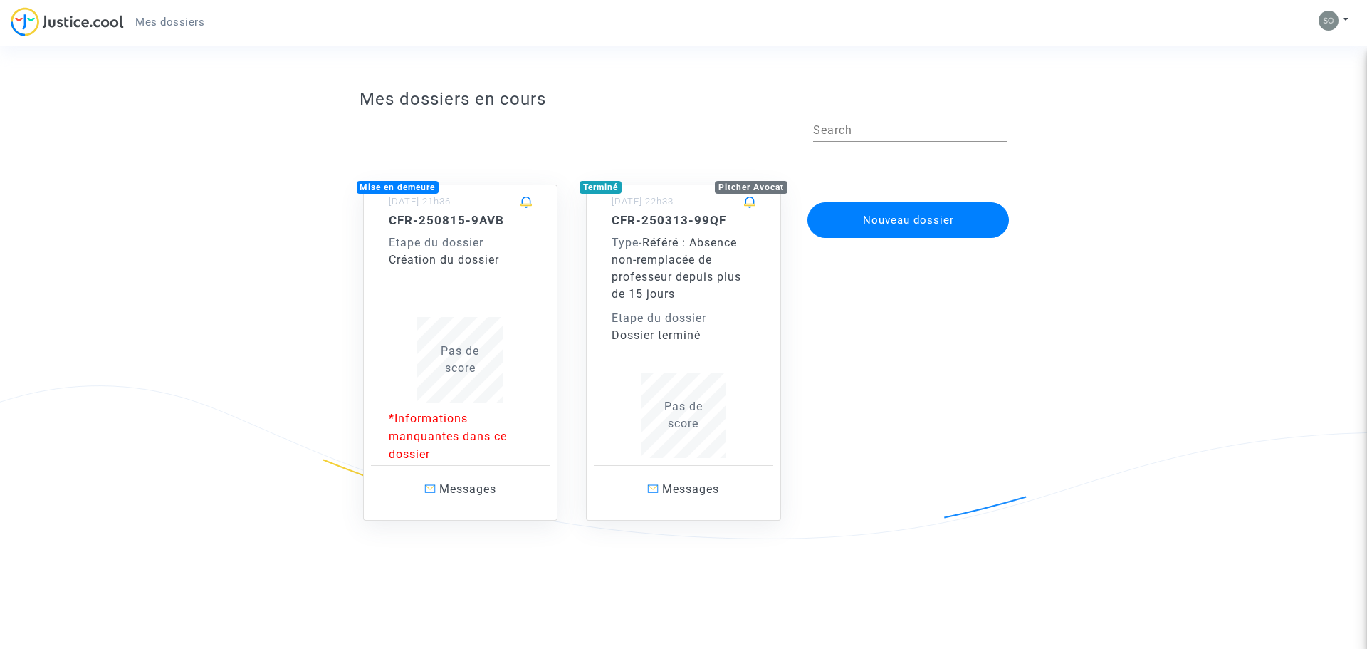
click at [450, 343] on div "Pas de score" at bounding box center [461, 360] width 144 height 34
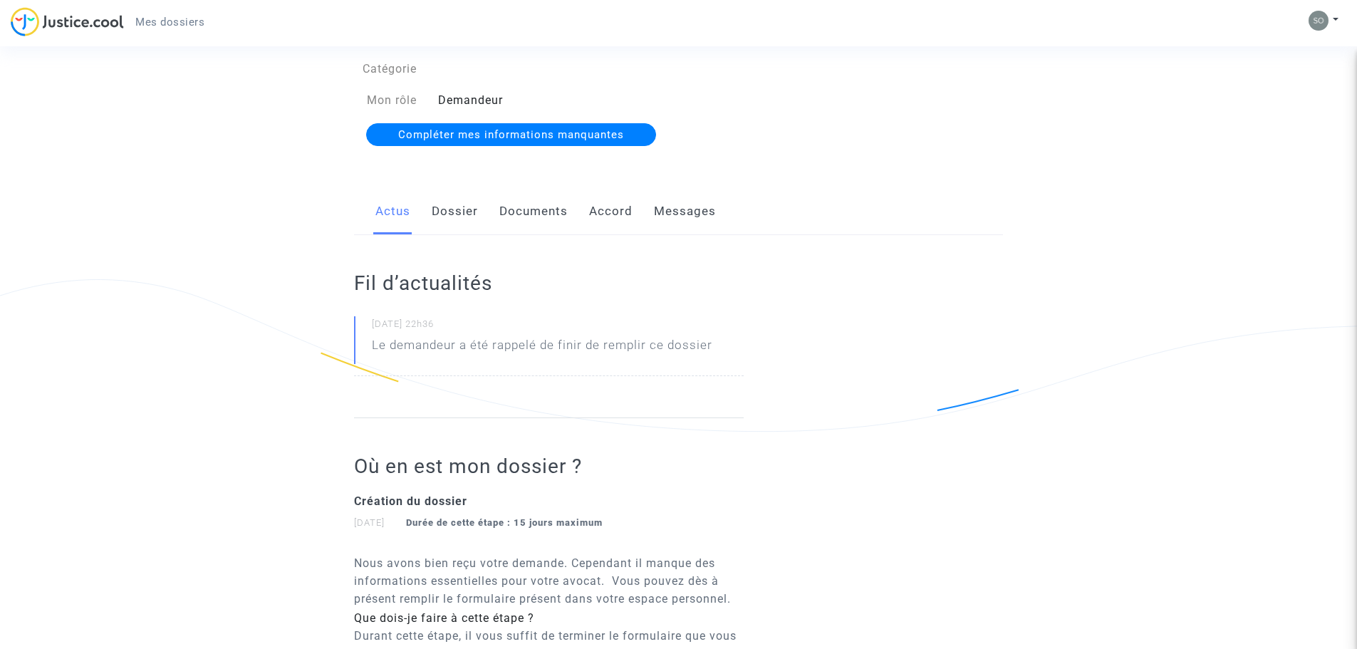
scroll to position [97, 0]
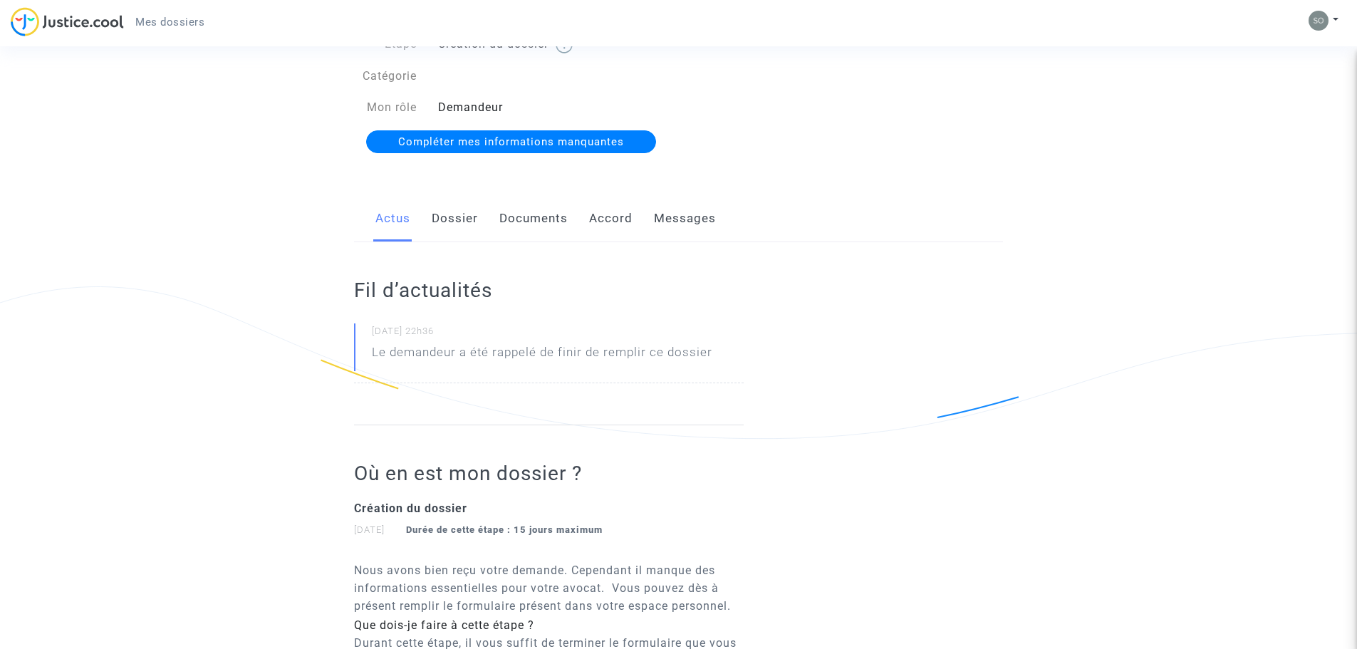
click at [464, 214] on link "Dossier" at bounding box center [455, 218] width 46 height 47
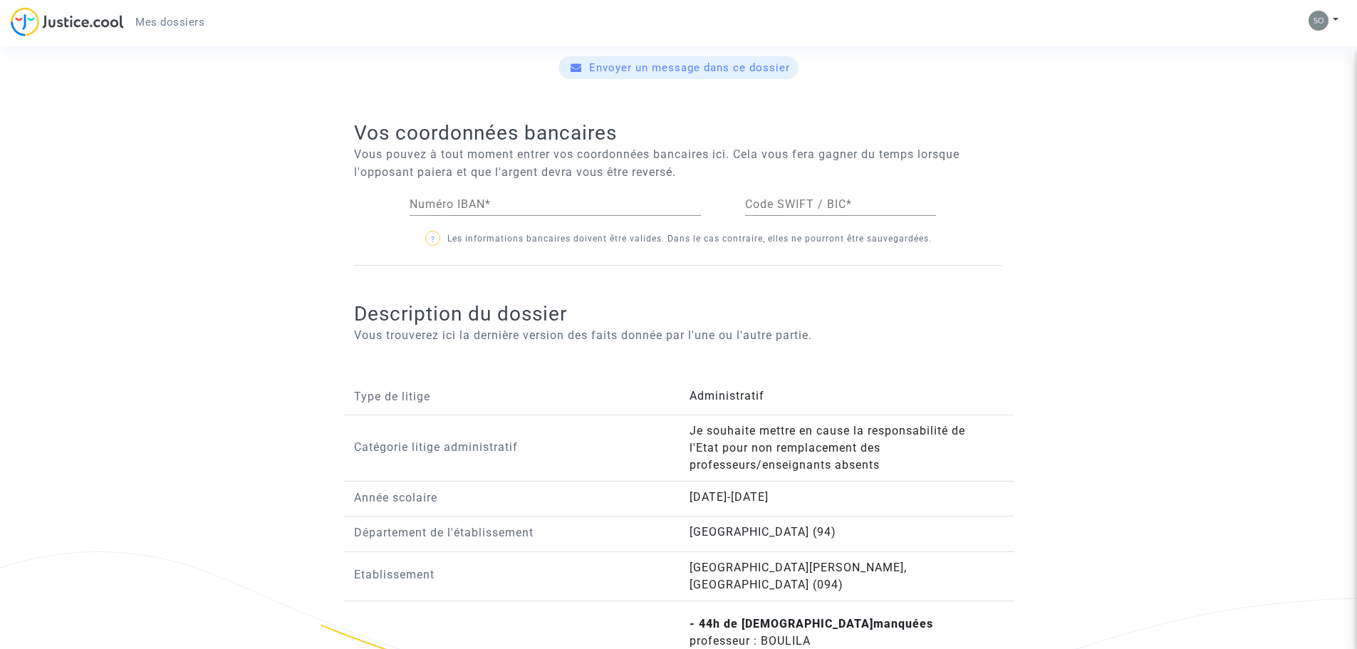
scroll to position [583, 0]
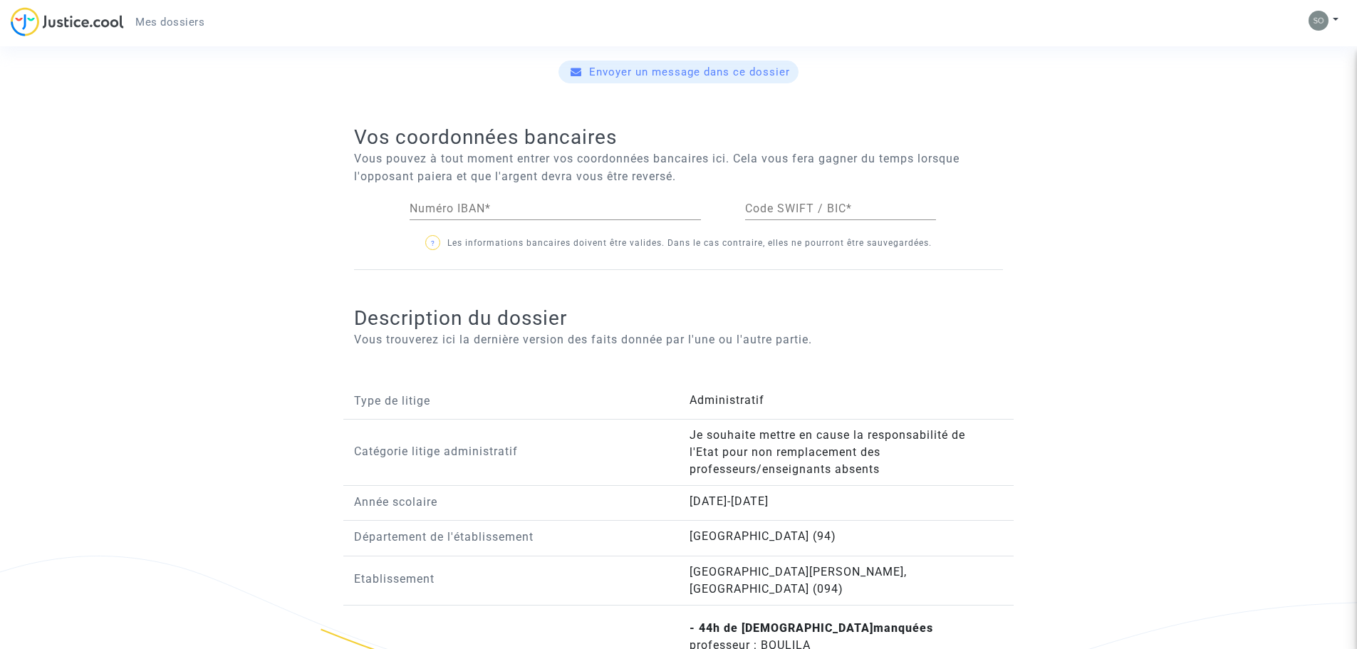
click at [482, 208] on input "Numéro IBAN *" at bounding box center [555, 208] width 291 height 13
paste input "[FINANCIAL_ID]"
type input "[FINANCIAL_ID]"
click at [763, 204] on input "Code SWIFT / BIC *" at bounding box center [840, 208] width 191 height 13
paste input "[SWIFT_CODE]"
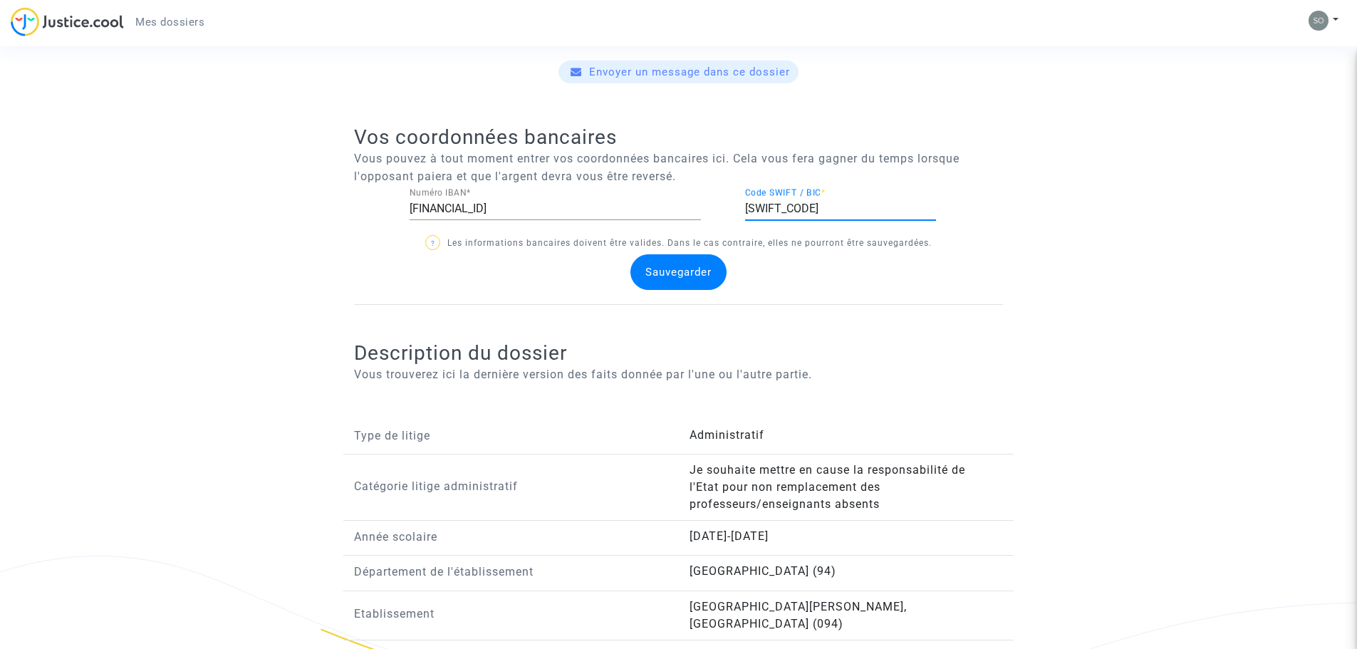
type input "[SWIFT_CODE]"
click at [694, 266] on span "Sauvegarder" at bounding box center [678, 272] width 66 height 13
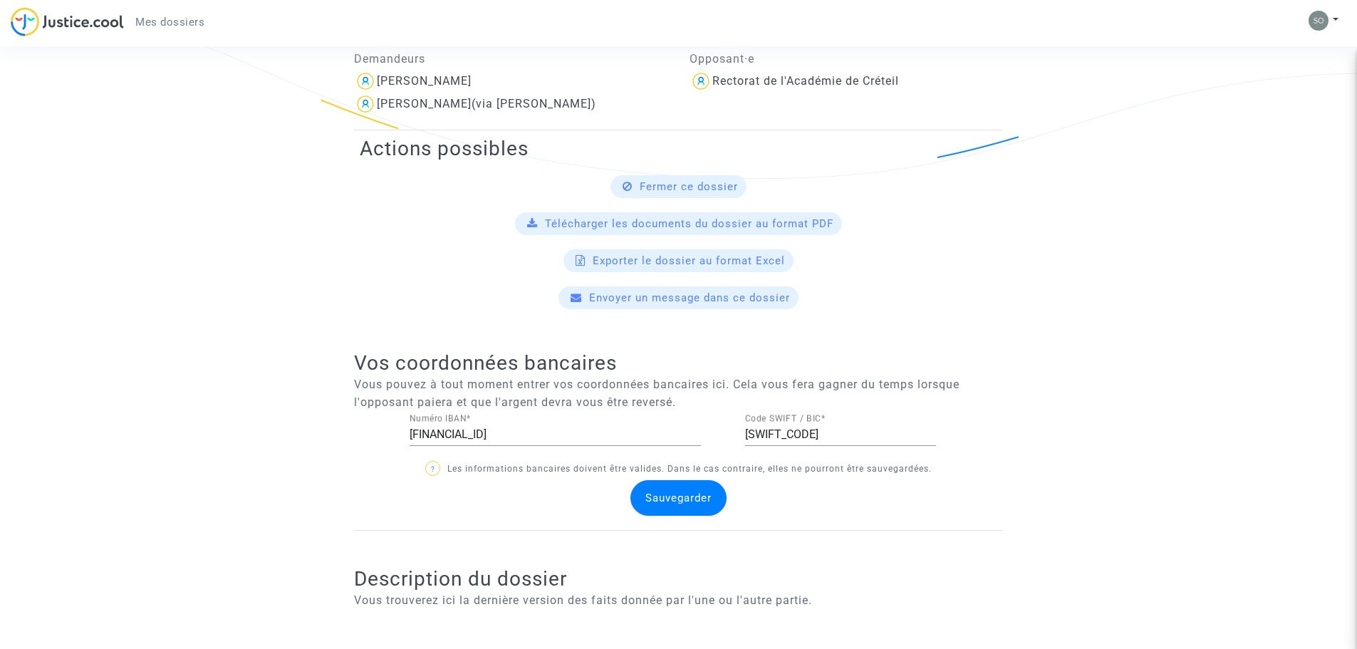
scroll to position [226, 0]
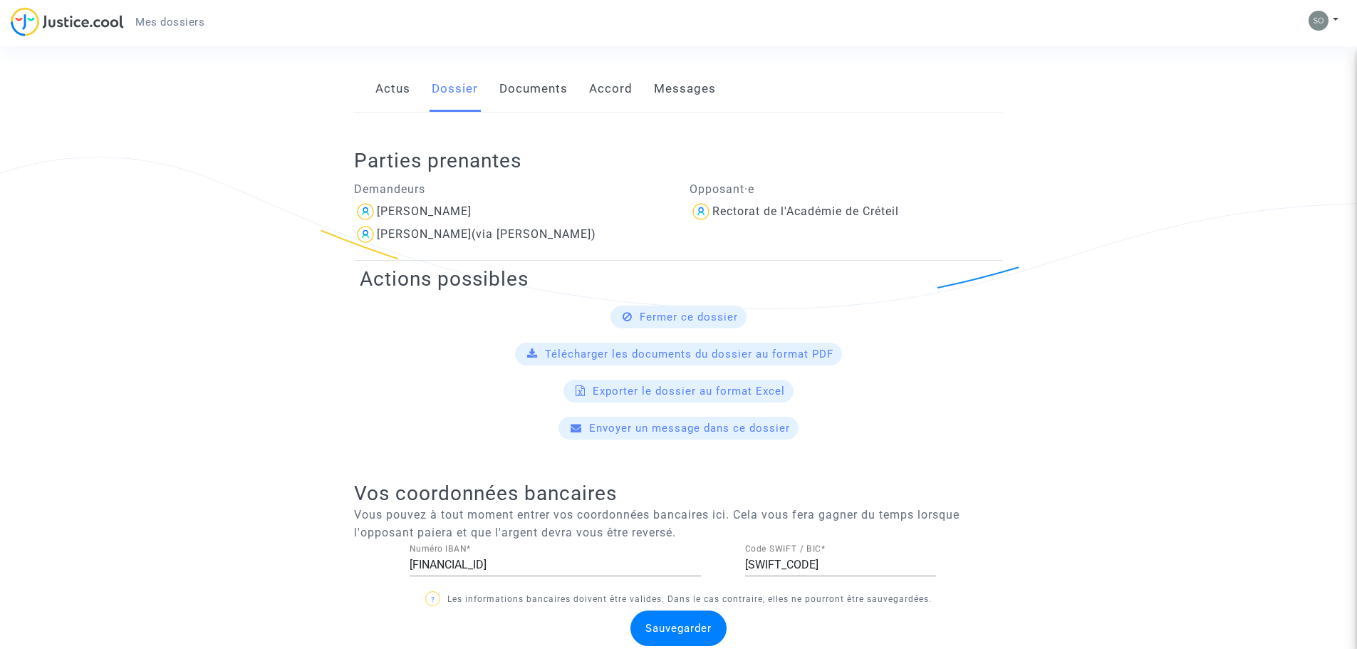
click at [542, 85] on link "Documents" at bounding box center [533, 89] width 68 height 47
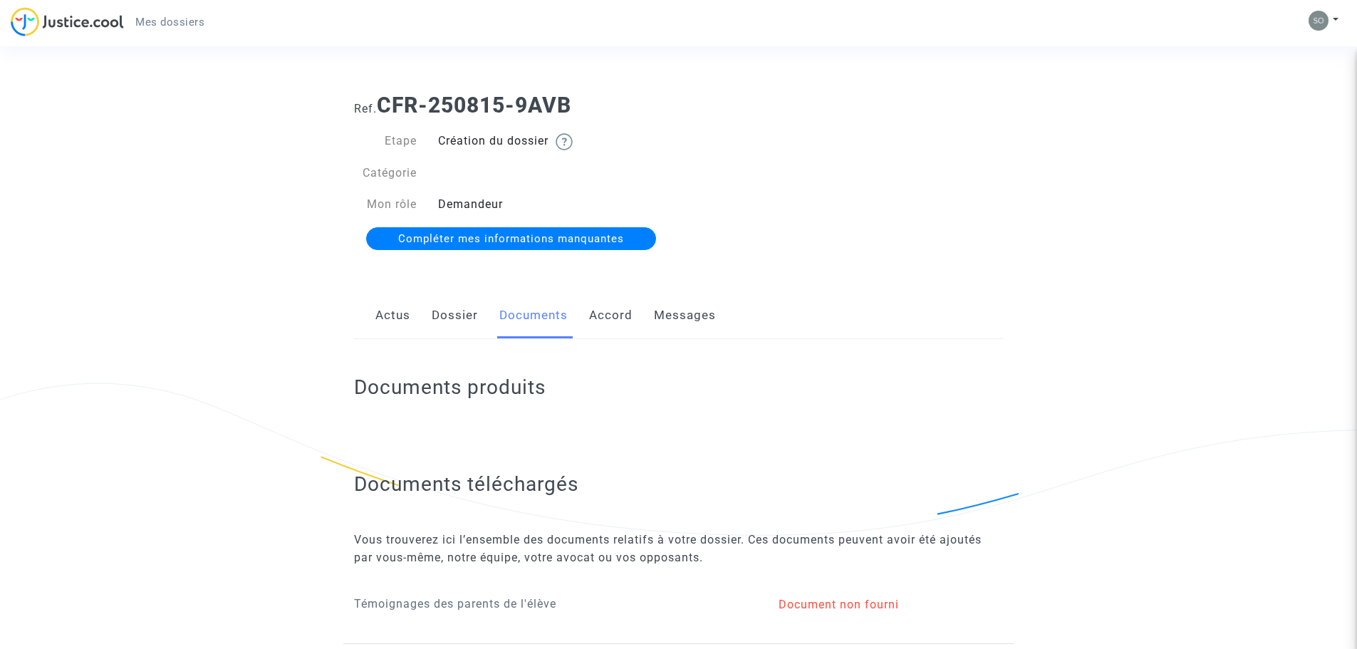
drag, startPoint x: 543, startPoint y: 233, endPoint x: 811, endPoint y: 291, distance: 274.6
click at [811, 291] on div "Ref. CFR-250815-9AVB Etape Création du dossier Catégorie Mon rôle Demandeur Com…" at bounding box center [678, 381] width 670 height 598
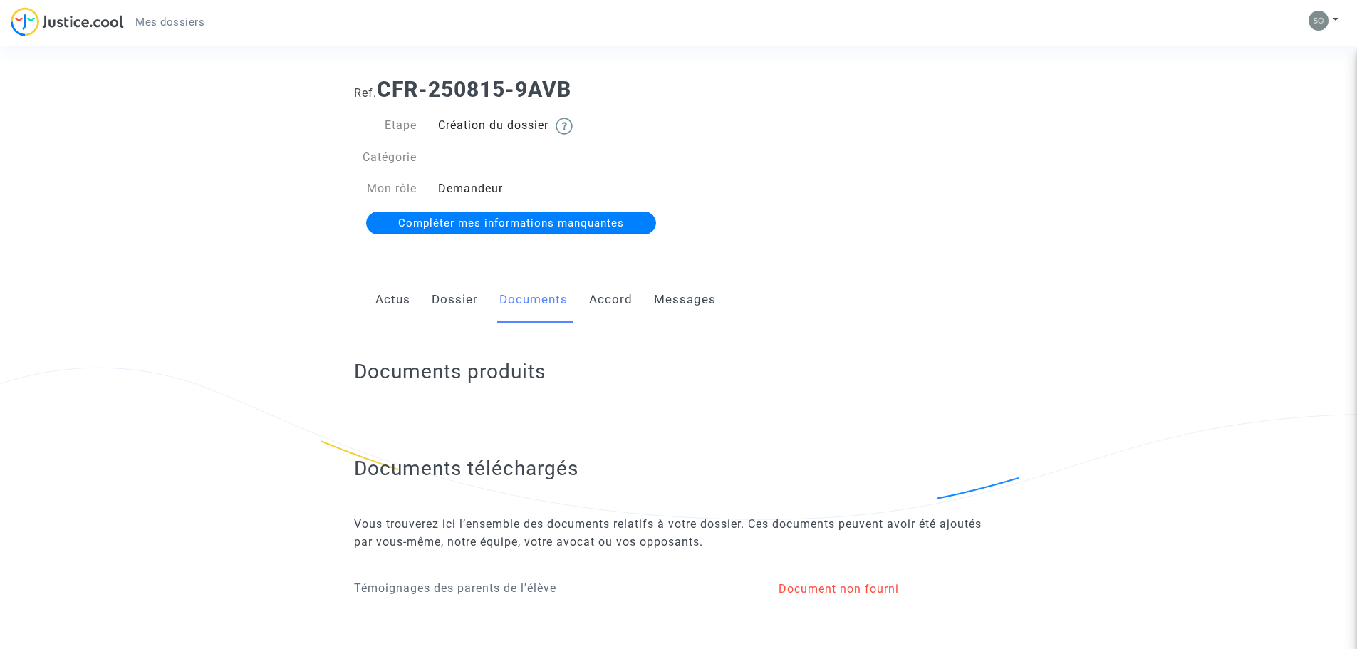
scroll to position [31, 0]
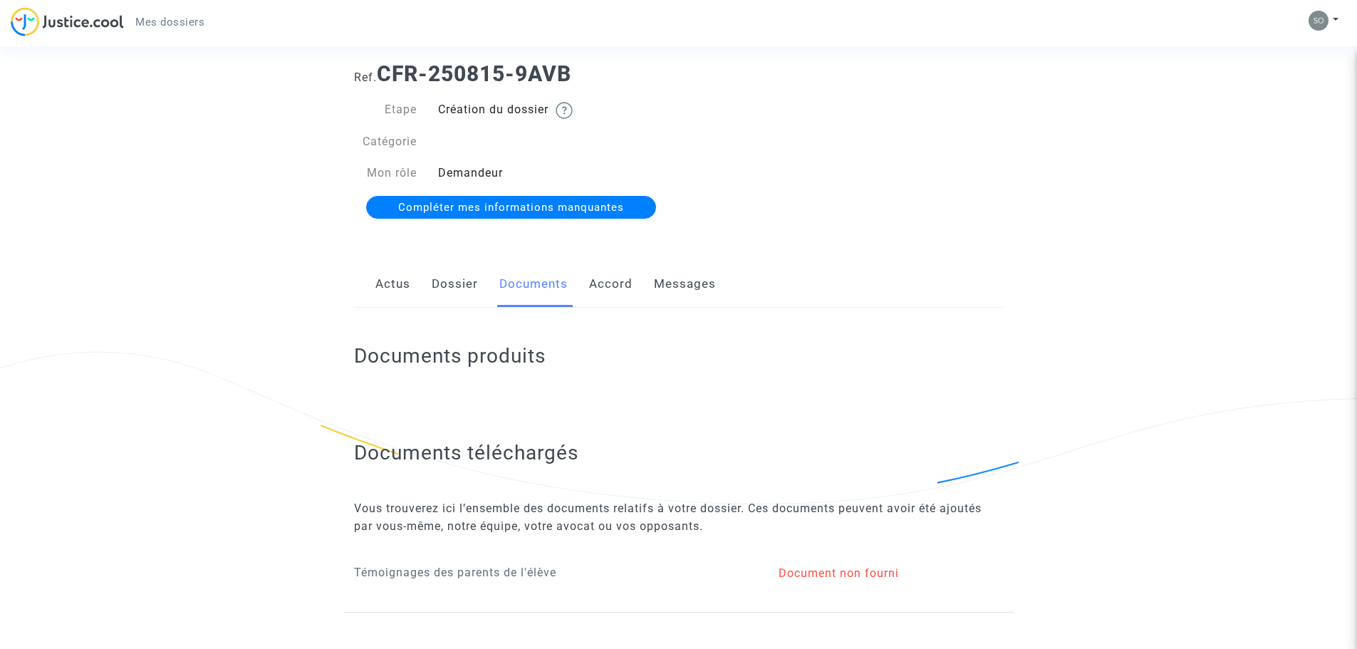
click at [537, 214] on link "Compléter mes informations manquantes" at bounding box center [511, 207] width 290 height 23
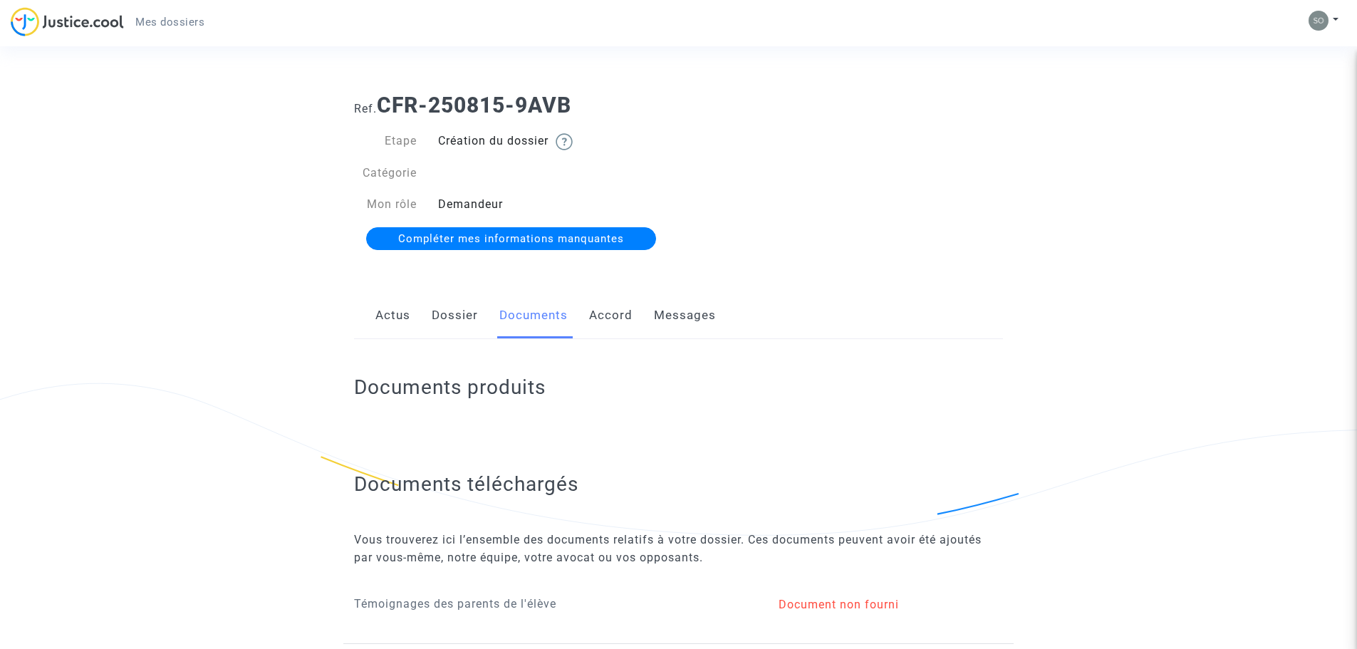
scroll to position [31, 0]
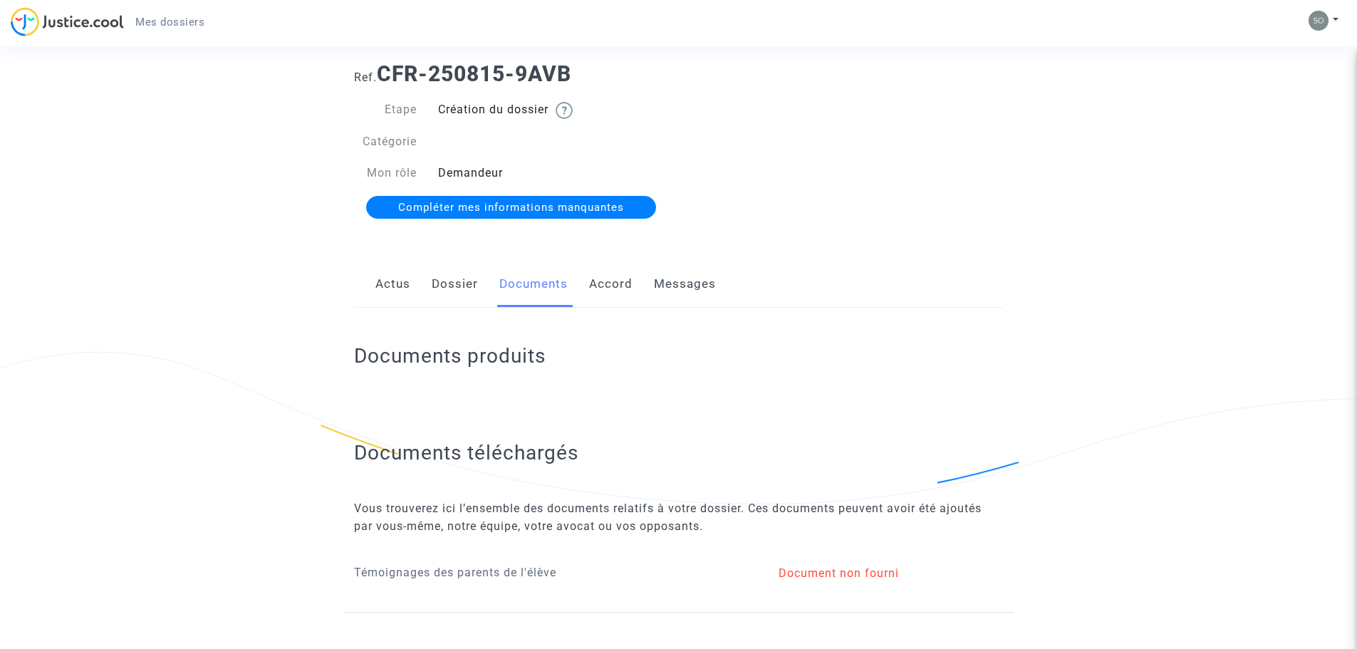
click at [427, 367] on h2 "Documents produits" at bounding box center [678, 355] width 649 height 25
click at [464, 289] on link "Dossier" at bounding box center [455, 284] width 46 height 47
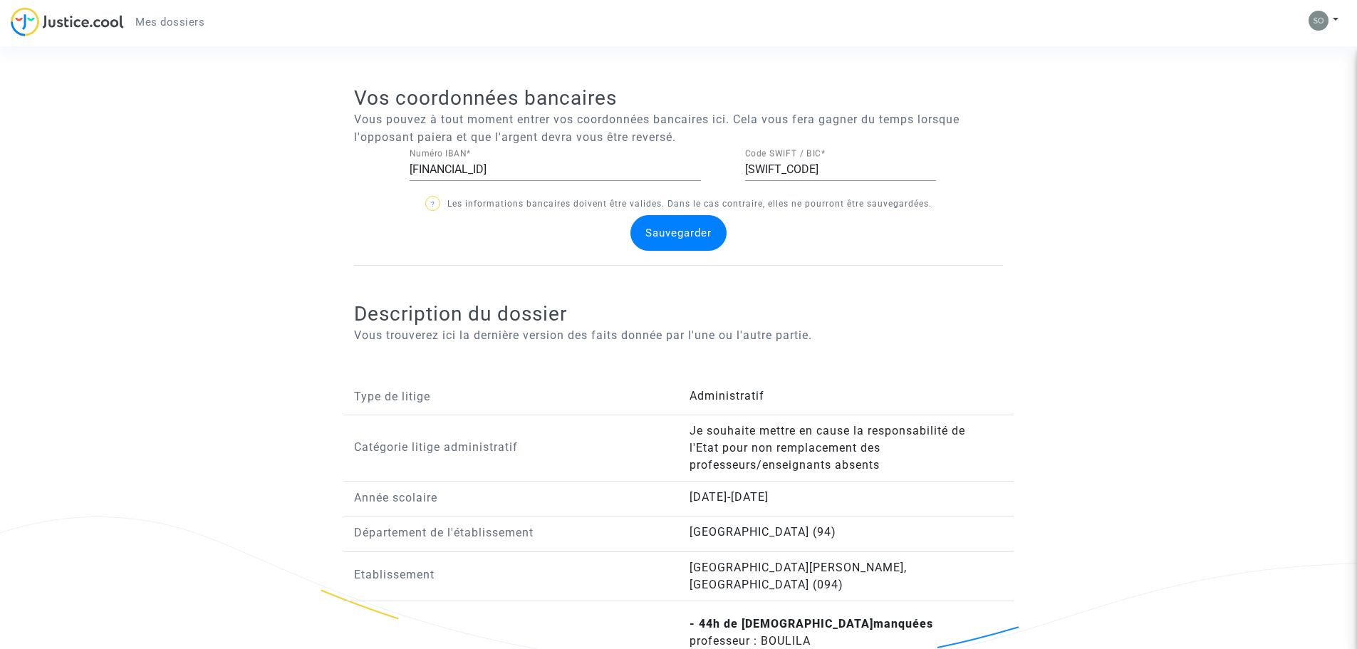
scroll to position [404, 0]
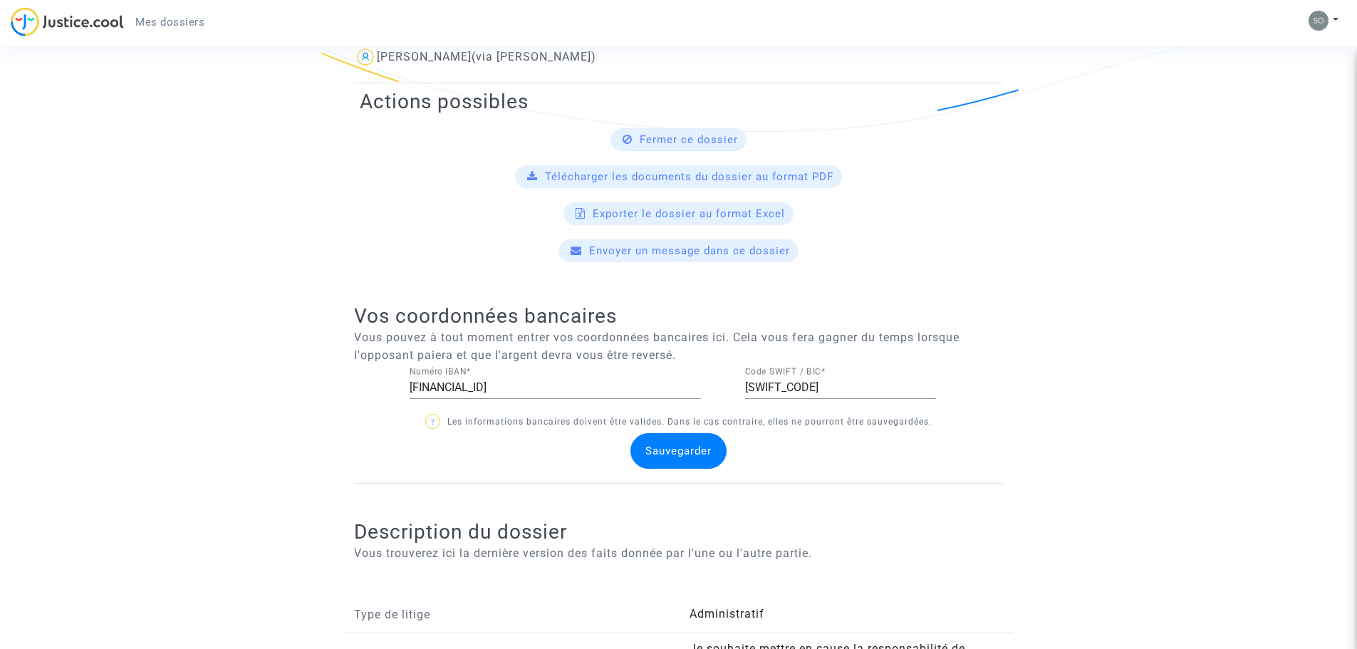
click at [620, 175] on span "Télécharger les documents du dossier au format PDF" at bounding box center [689, 176] width 288 height 13
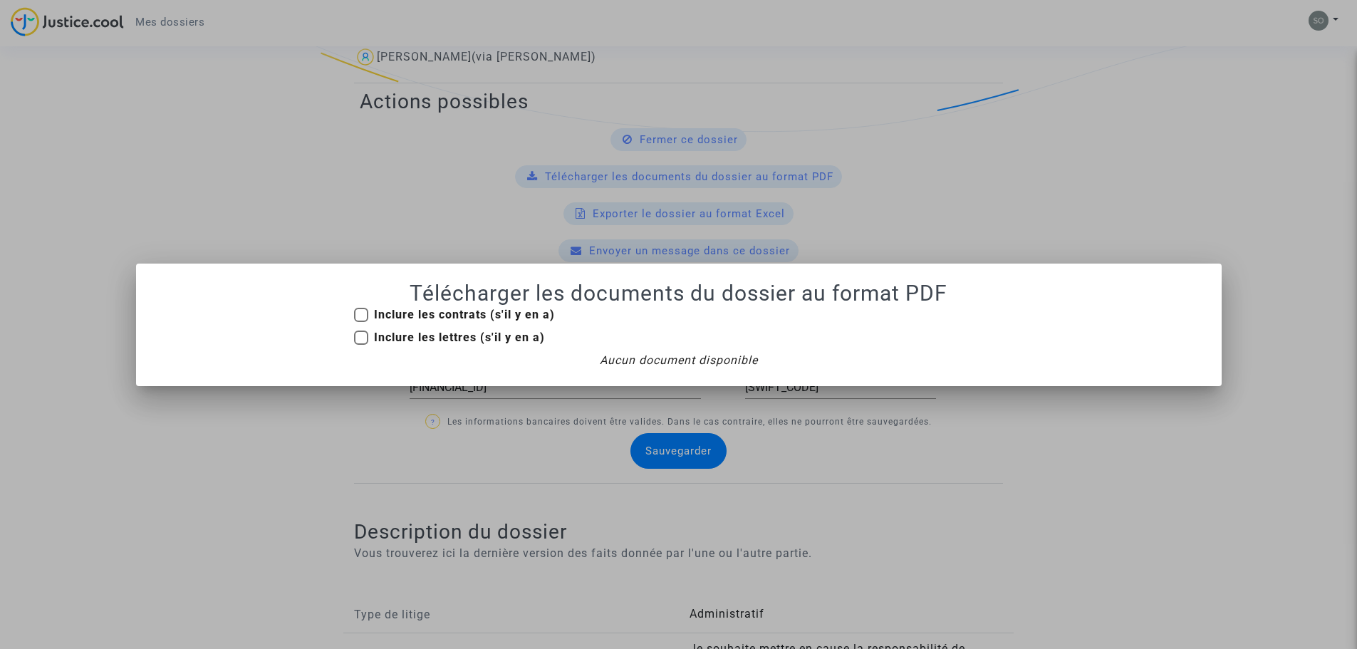
click at [375, 310] on b "Inclure les contrats (s'il y en a)" at bounding box center [464, 315] width 181 height 14
click at [361, 322] on input "Inclure les contrats (s'il y en a)" at bounding box center [360, 322] width 1 height 1
checkbox input "true"
click at [360, 333] on span at bounding box center [361, 337] width 14 height 14
click at [360, 345] on input "Inclure les lettres (s'il y en a)" at bounding box center [360, 345] width 1 height 1
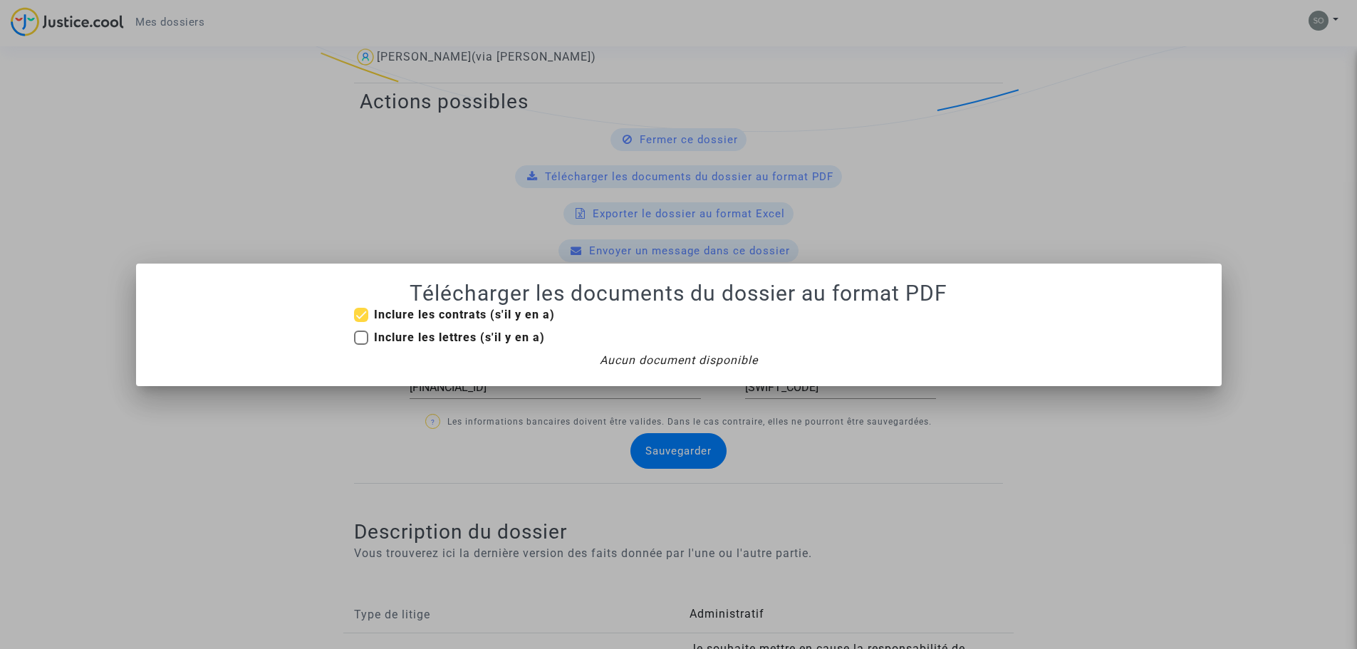
checkbox input "true"
click at [835, 430] on div at bounding box center [678, 324] width 1357 height 649
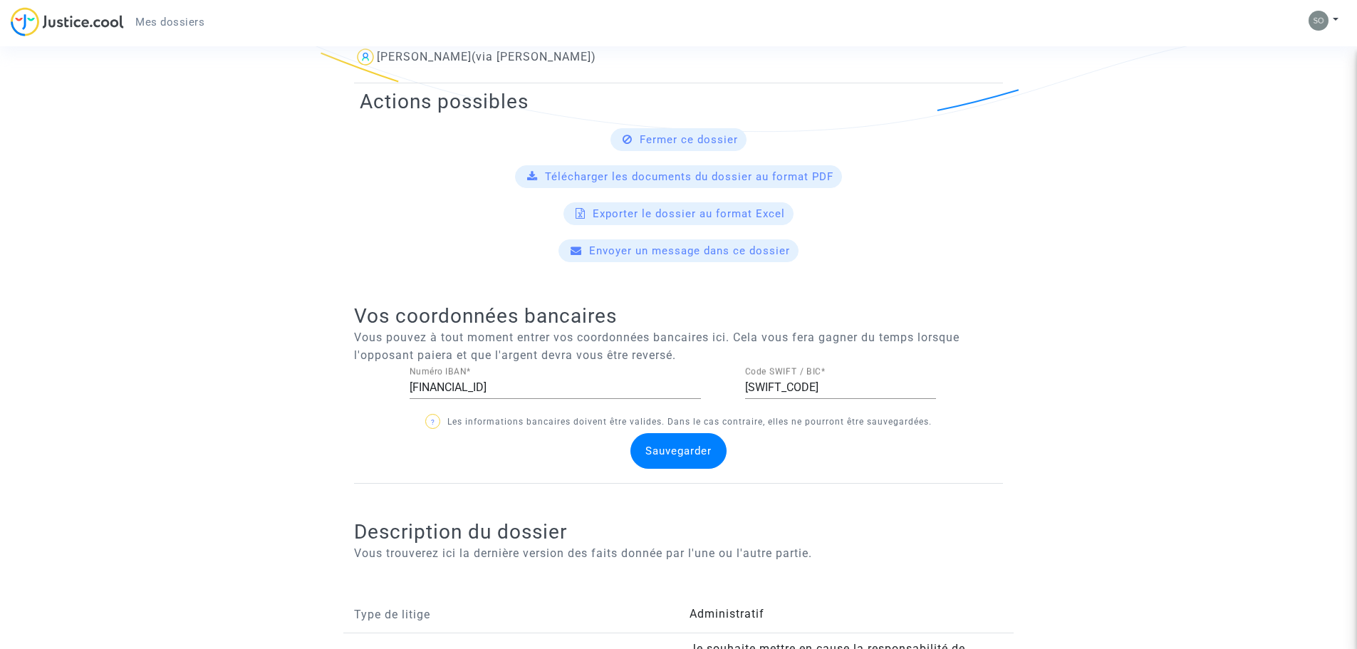
click at [679, 217] on span "Exporter le dossier au format Excel" at bounding box center [689, 213] width 192 height 13
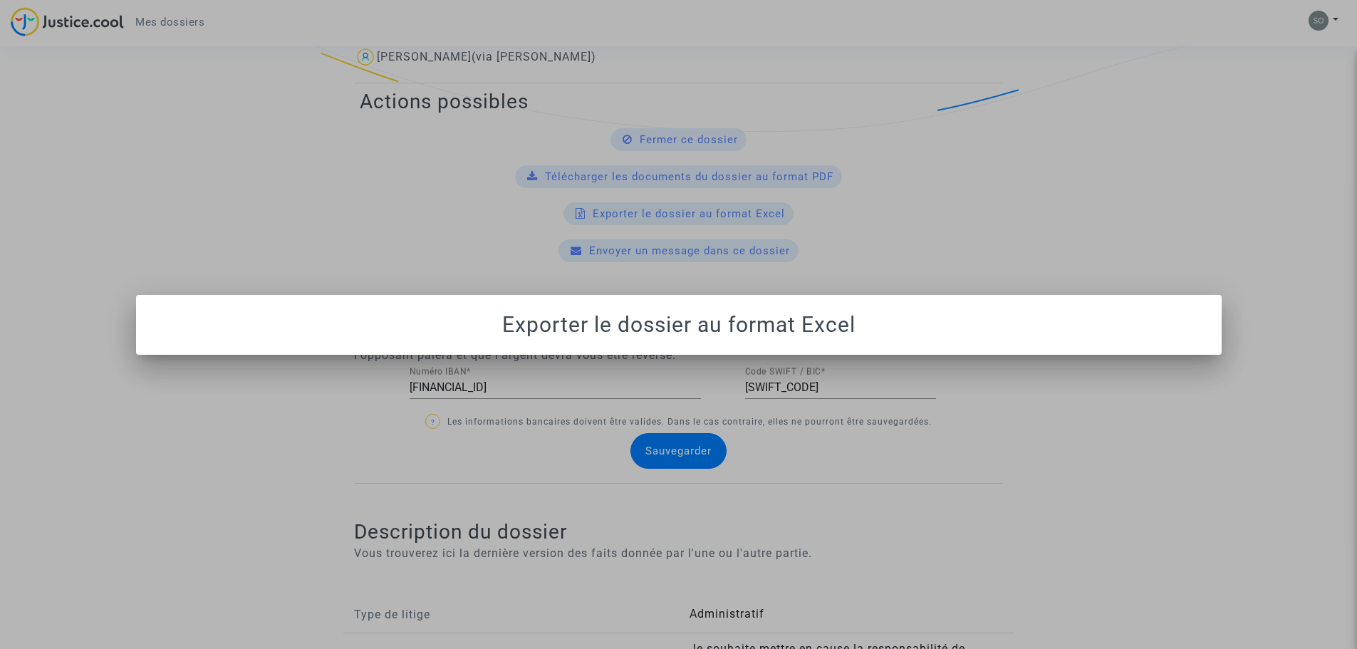
scroll to position [0, 0]
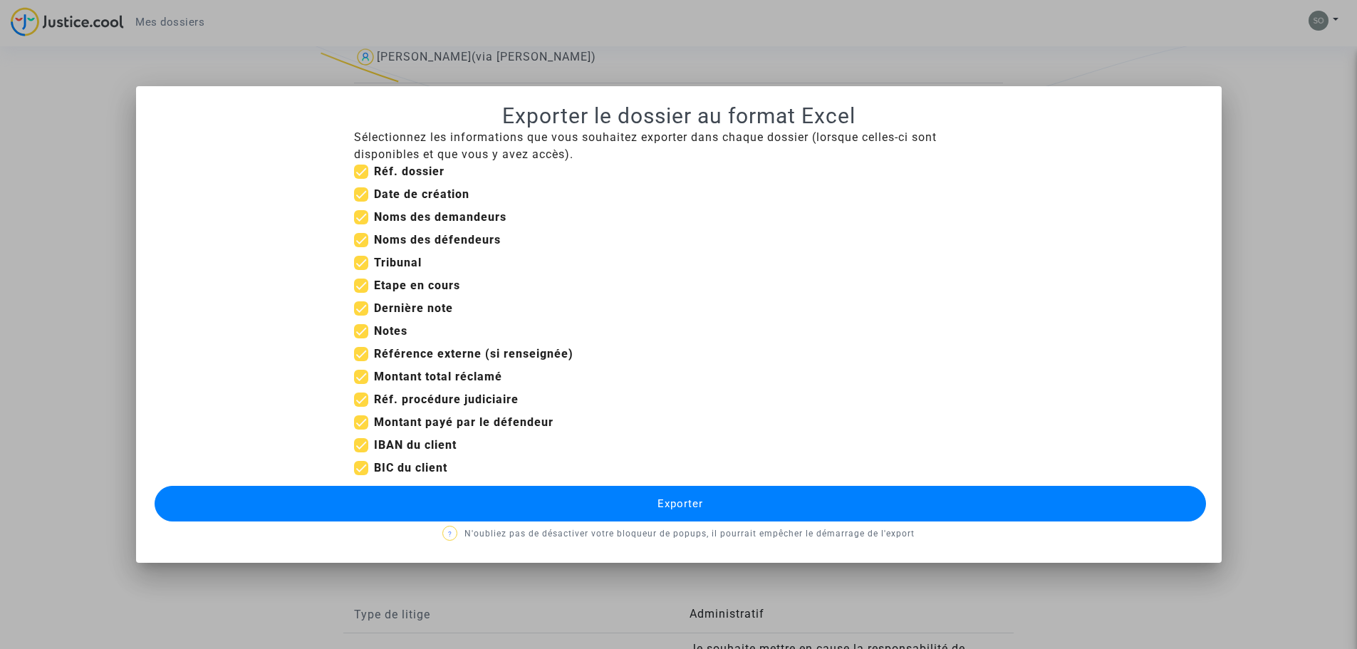
click at [1245, 390] on div at bounding box center [678, 324] width 1357 height 649
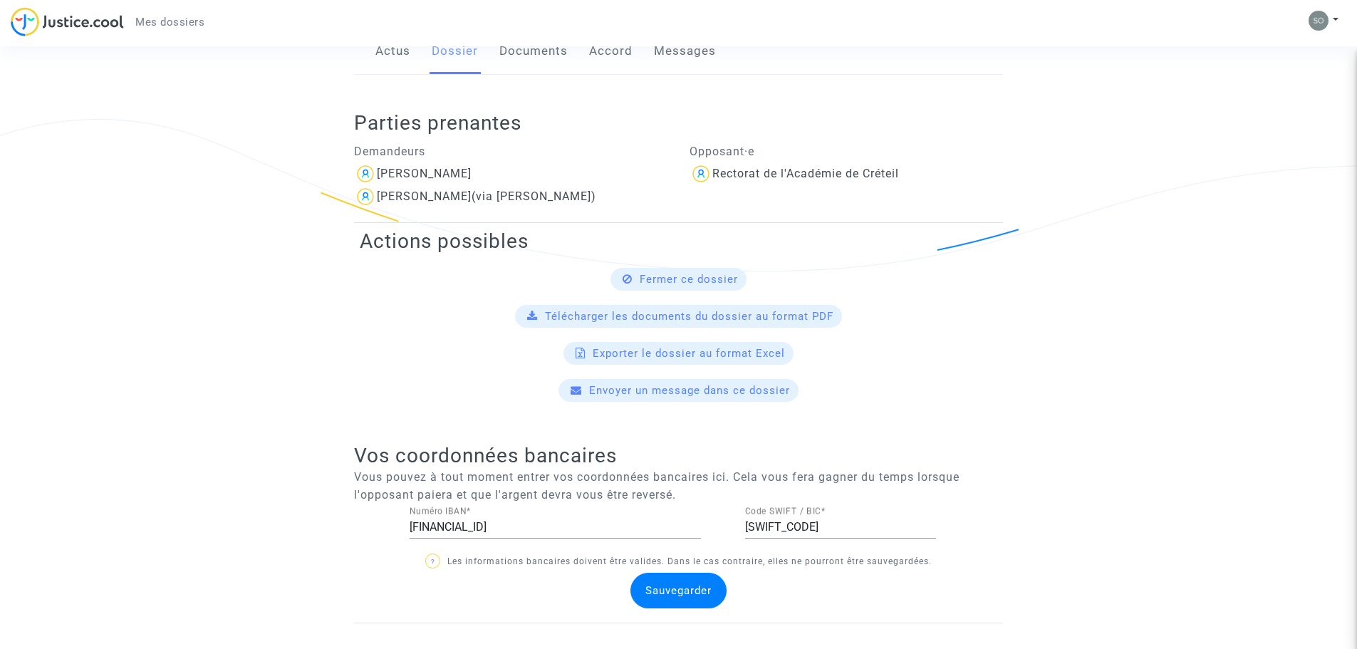
scroll to position [261, 0]
click at [606, 53] on link "Accord" at bounding box center [610, 54] width 43 height 47
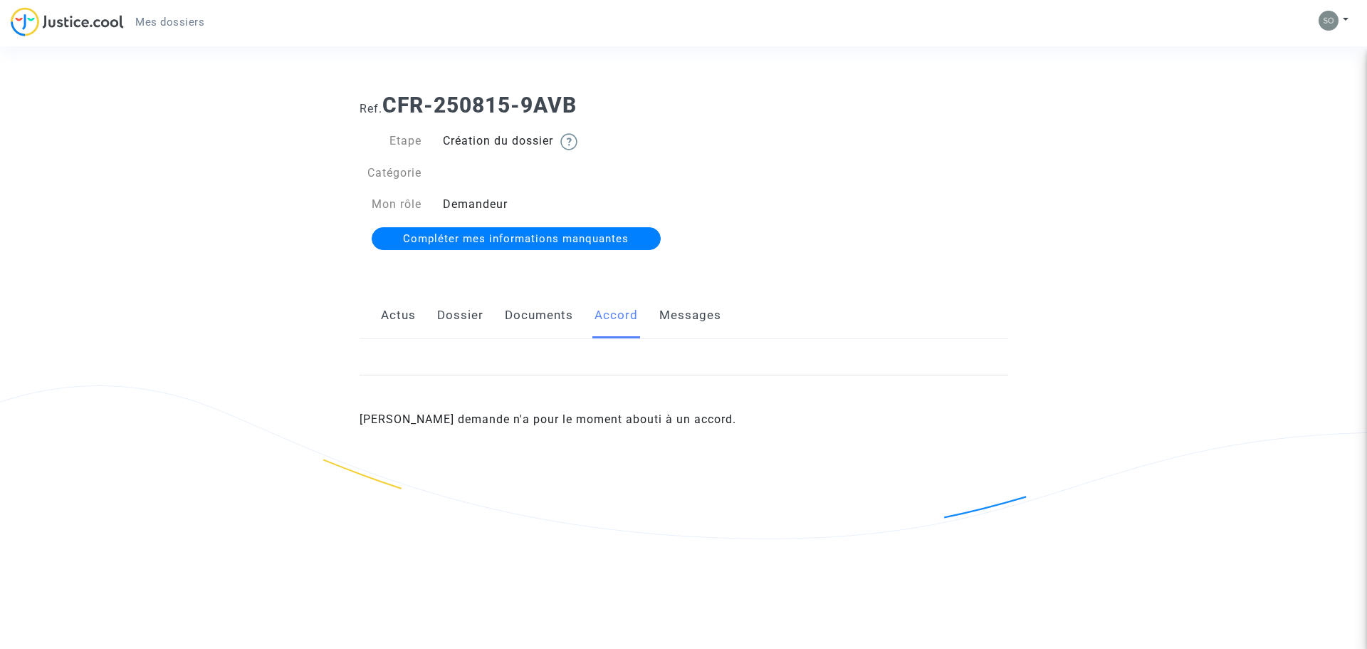
click at [678, 314] on link "Messages" at bounding box center [691, 315] width 62 height 47
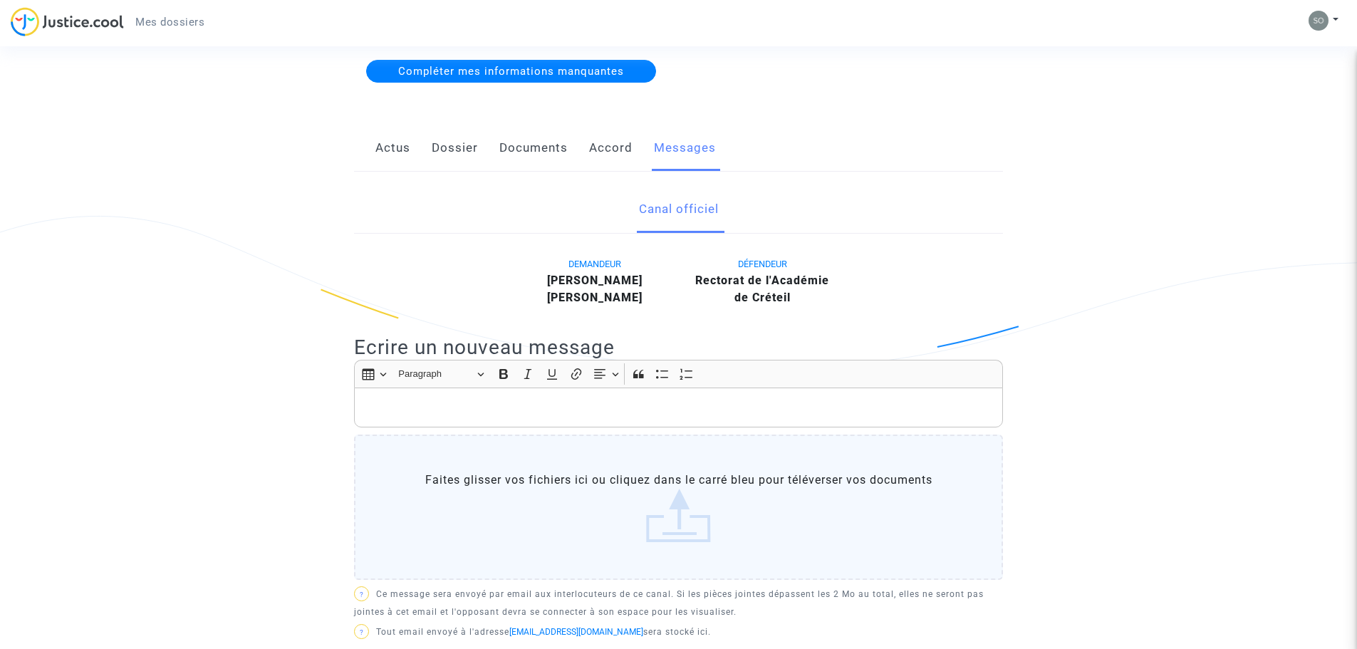
scroll to position [142, 0]
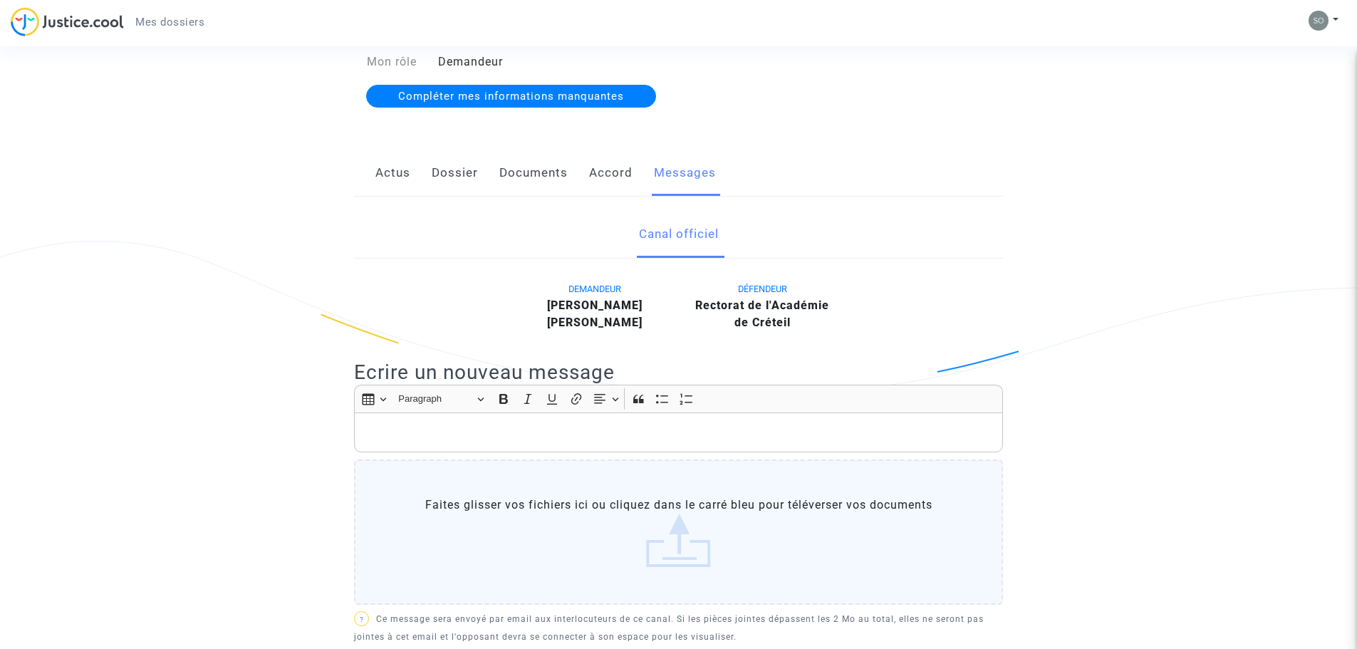
click at [548, 170] on link "Documents" at bounding box center [533, 173] width 68 height 47
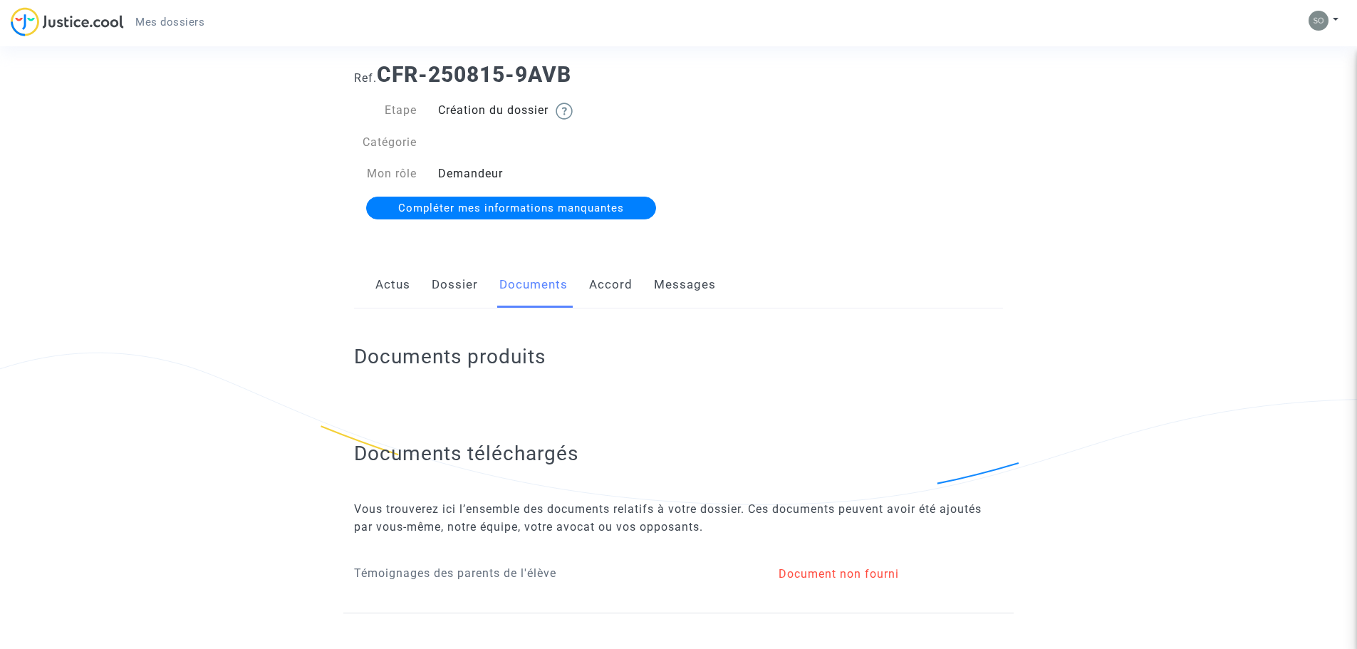
scroll to position [31, 0]
click at [496, 214] on link "Compléter mes informations manquantes" at bounding box center [511, 207] width 290 height 23
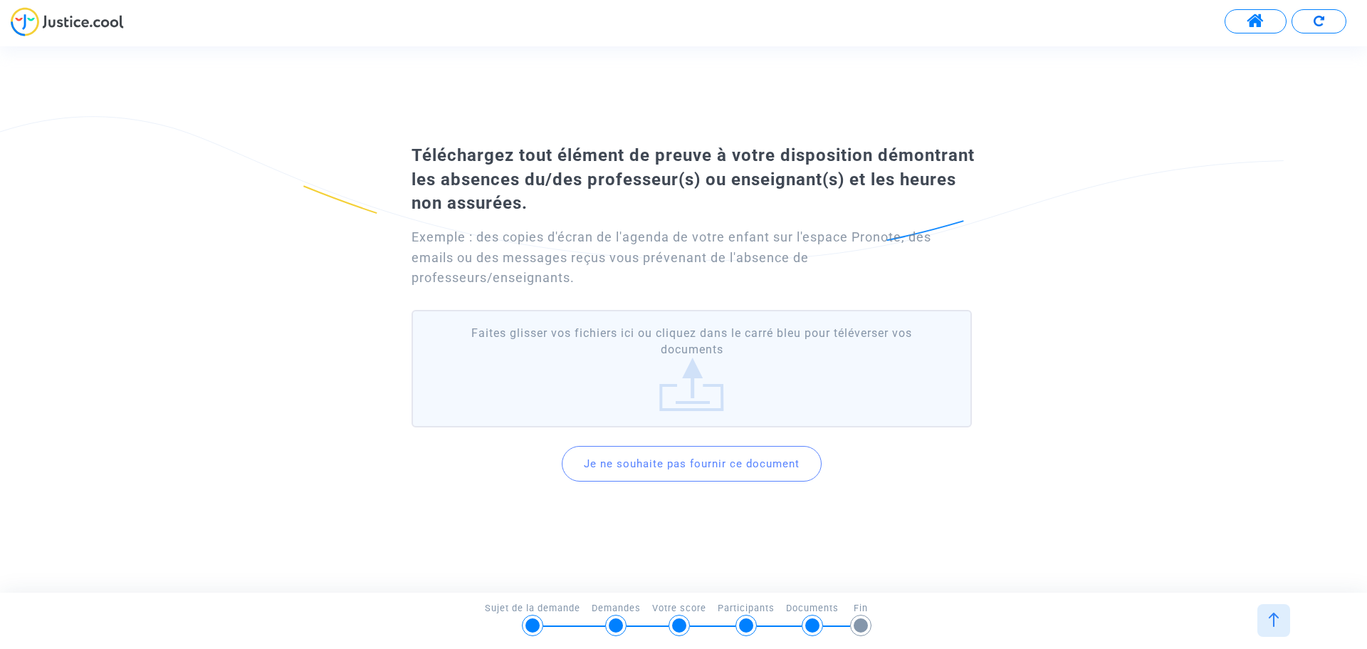
click at [705, 388] on label "Faites glisser vos fichiers ici ou cliquez dans le carré bleu pour téléverser v…" at bounding box center [692, 369] width 561 height 118
click at [0, 0] on input "Faites glisser vos fichiers ici ou cliquez dans le carré bleu pour téléverser v…" at bounding box center [0, 0] width 0 height 0
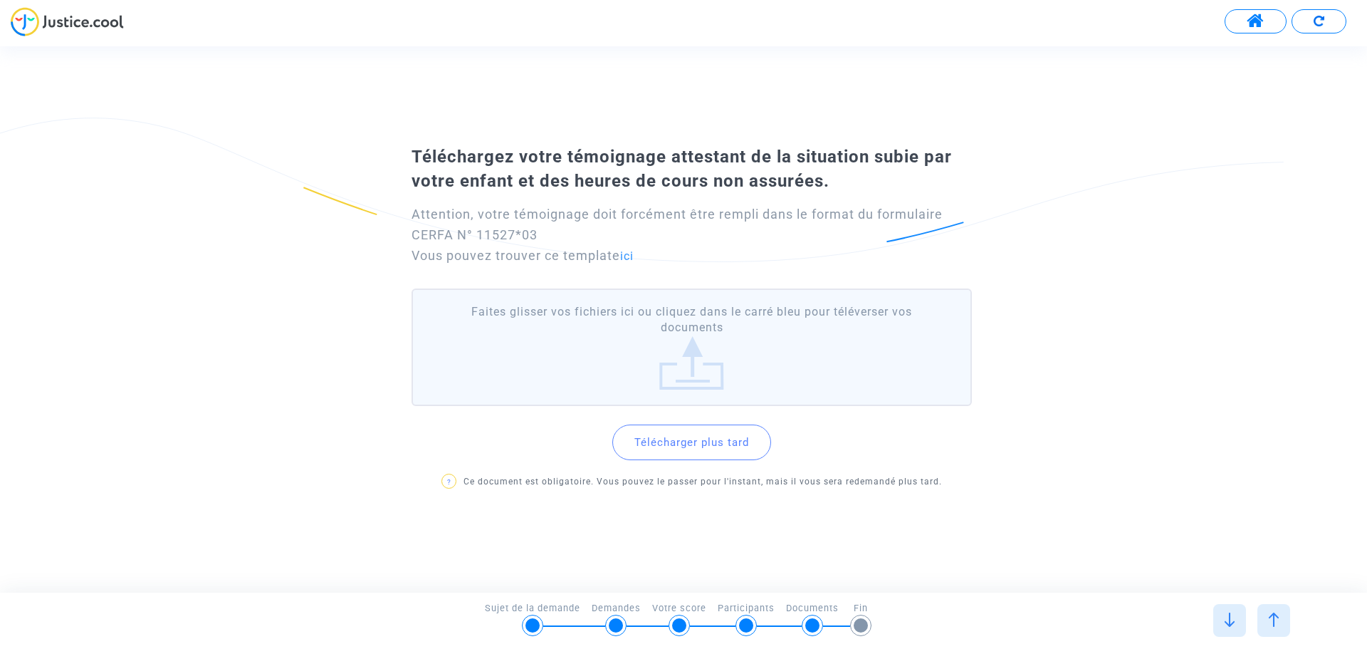
click at [691, 432] on button "Télécharger plus tard" at bounding box center [691, 442] width 159 height 36
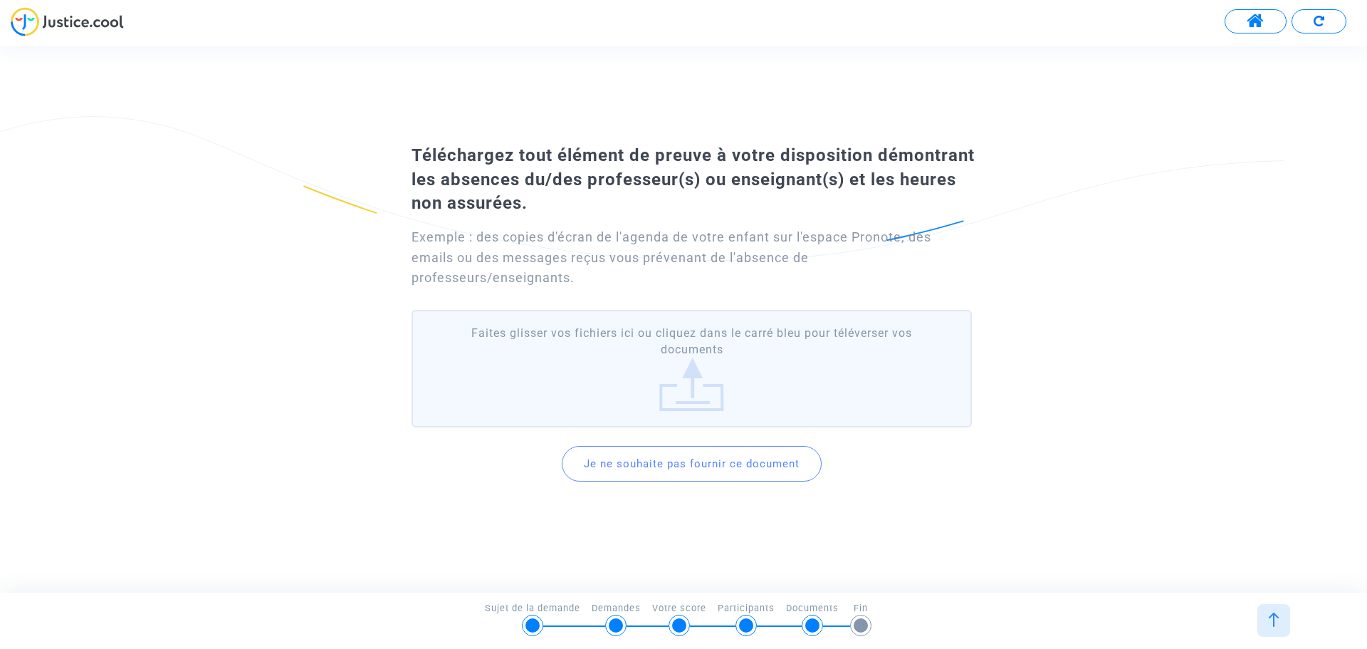
click at [687, 378] on label "Faites glisser vos fichiers ici ou cliquez dans le carré bleu pour téléverser v…" at bounding box center [692, 369] width 561 height 118
click at [0, 0] on input "Faites glisser vos fichiers ici ou cliquez dans le carré bleu pour téléverser v…" at bounding box center [0, 0] width 0 height 0
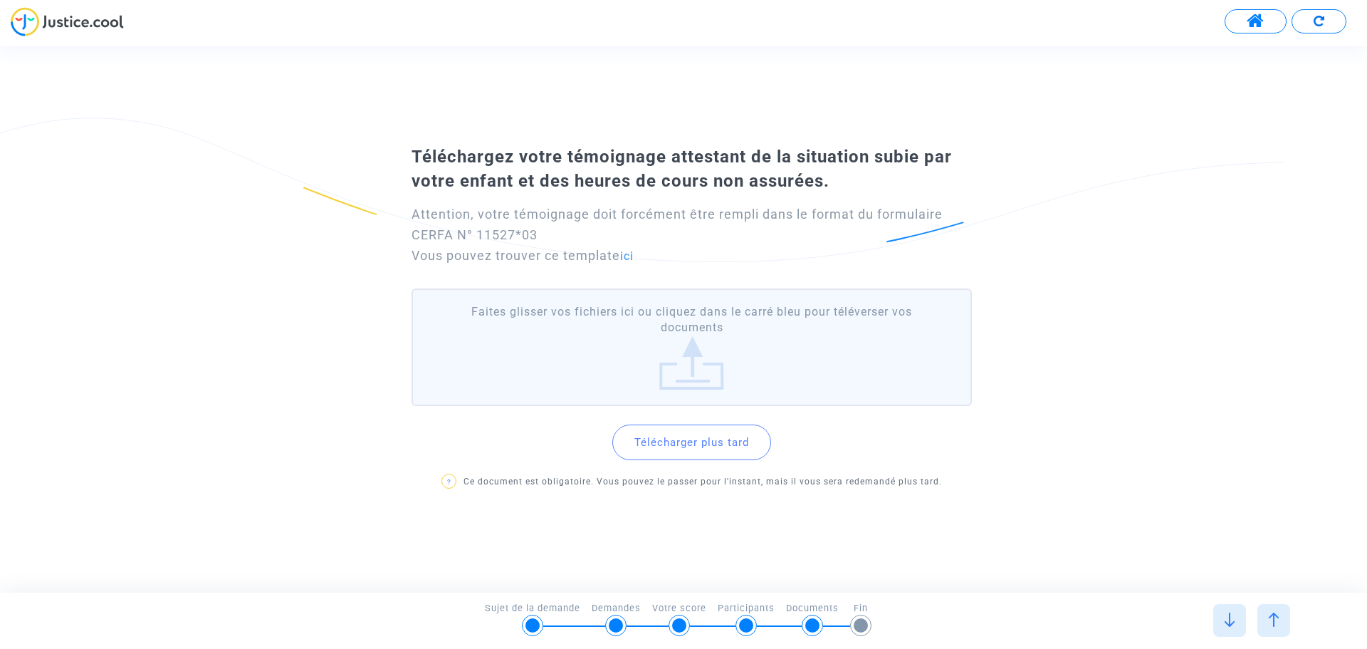
click at [722, 453] on button "Télécharger plus tard" at bounding box center [691, 442] width 159 height 36
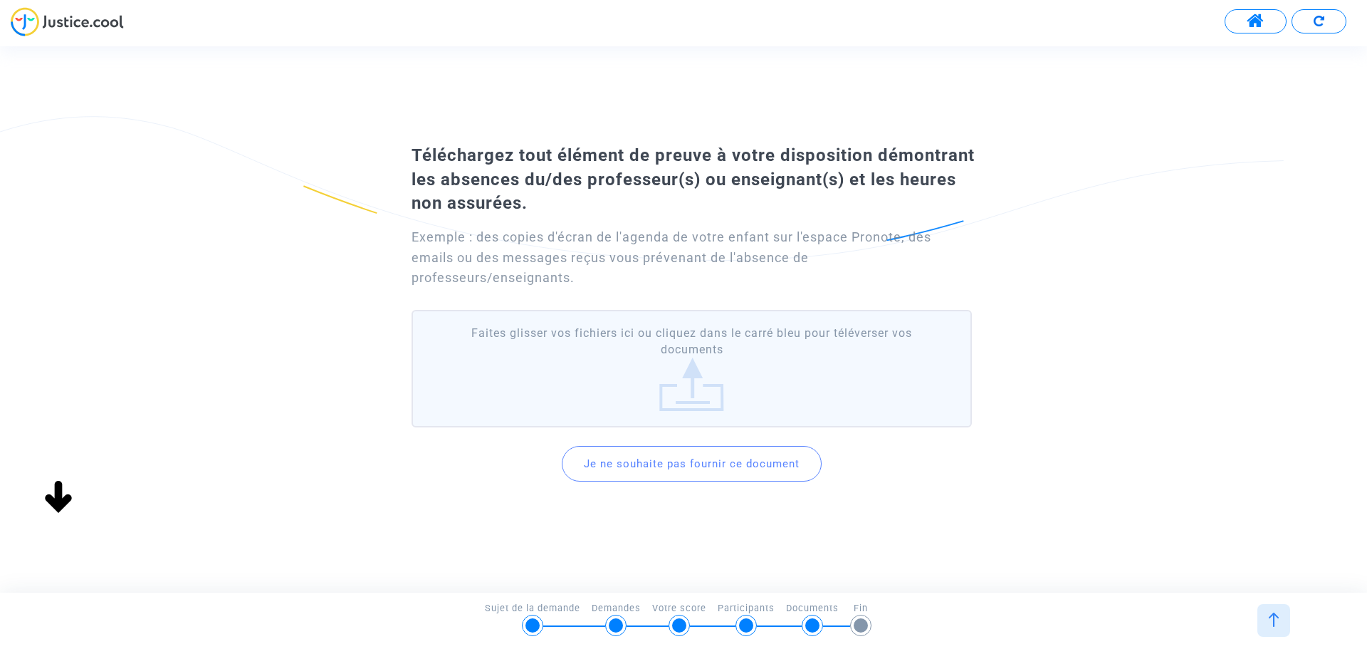
click at [686, 381] on label "Faites glisser vos fichiers ici ou cliquez dans le carré bleu pour téléverser v…" at bounding box center [692, 369] width 561 height 118
click at [0, 0] on input "Faites glisser vos fichiers ici ou cliquez dans le carré bleu pour téléverser v…" at bounding box center [0, 0] width 0 height 0
click at [698, 379] on label "Faites glisser vos fichiers ici ou cliquez dans le carré bleu pour téléverser v…" at bounding box center [692, 369] width 561 height 118
click at [0, 0] on input "Faites glisser vos fichiers ici ou cliquez dans le carré bleu pour téléverser v…" at bounding box center [0, 0] width 0 height 0
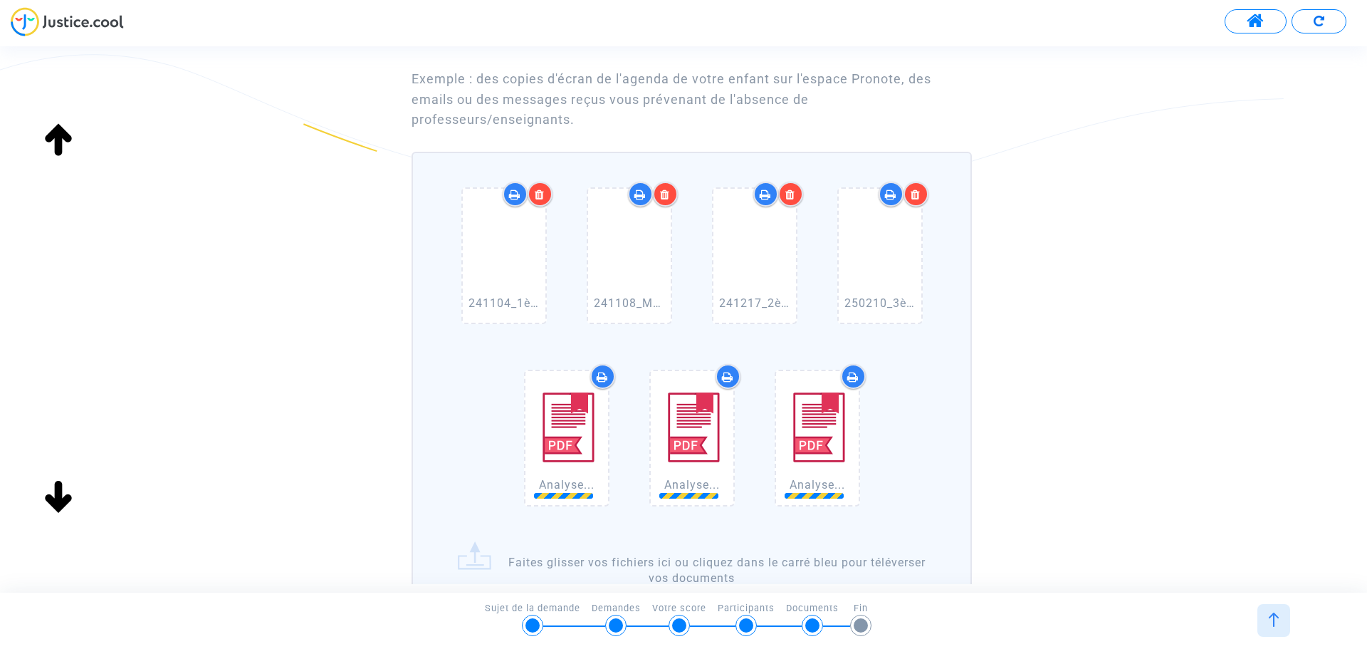
scroll to position [214, 0]
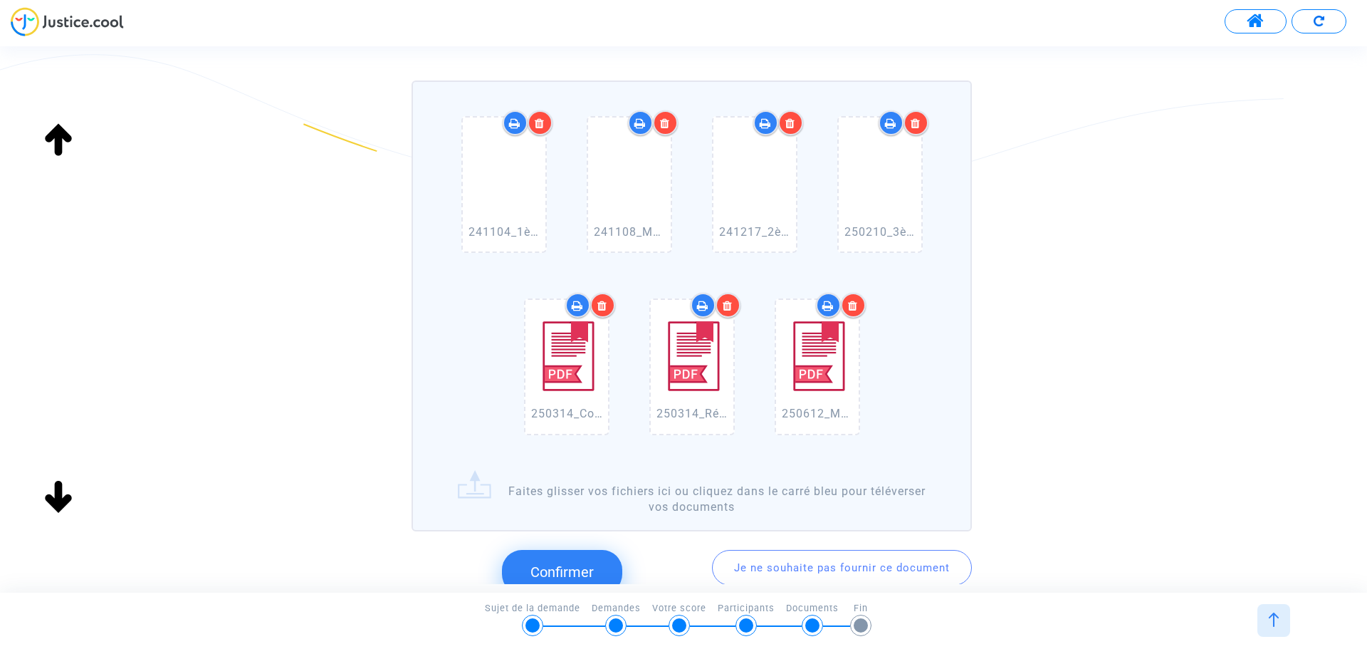
click at [543, 130] on div at bounding box center [540, 122] width 25 height 25
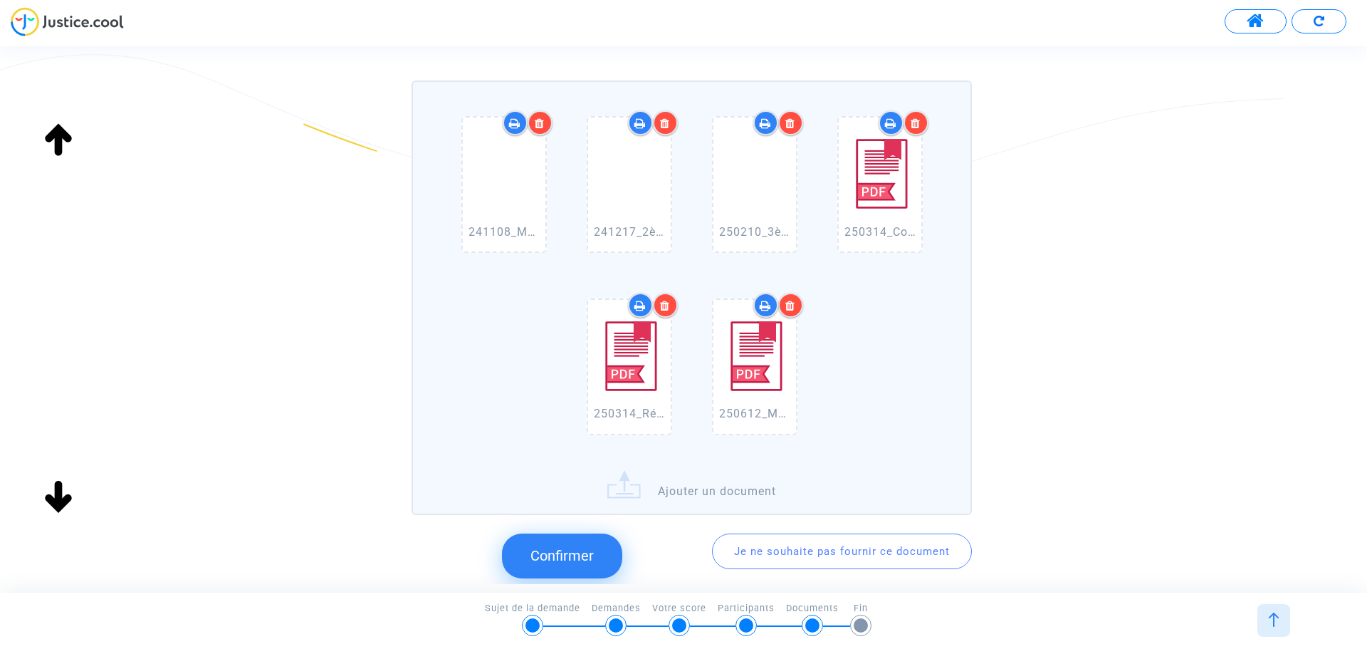
click at [539, 130] on div at bounding box center [540, 122] width 25 height 25
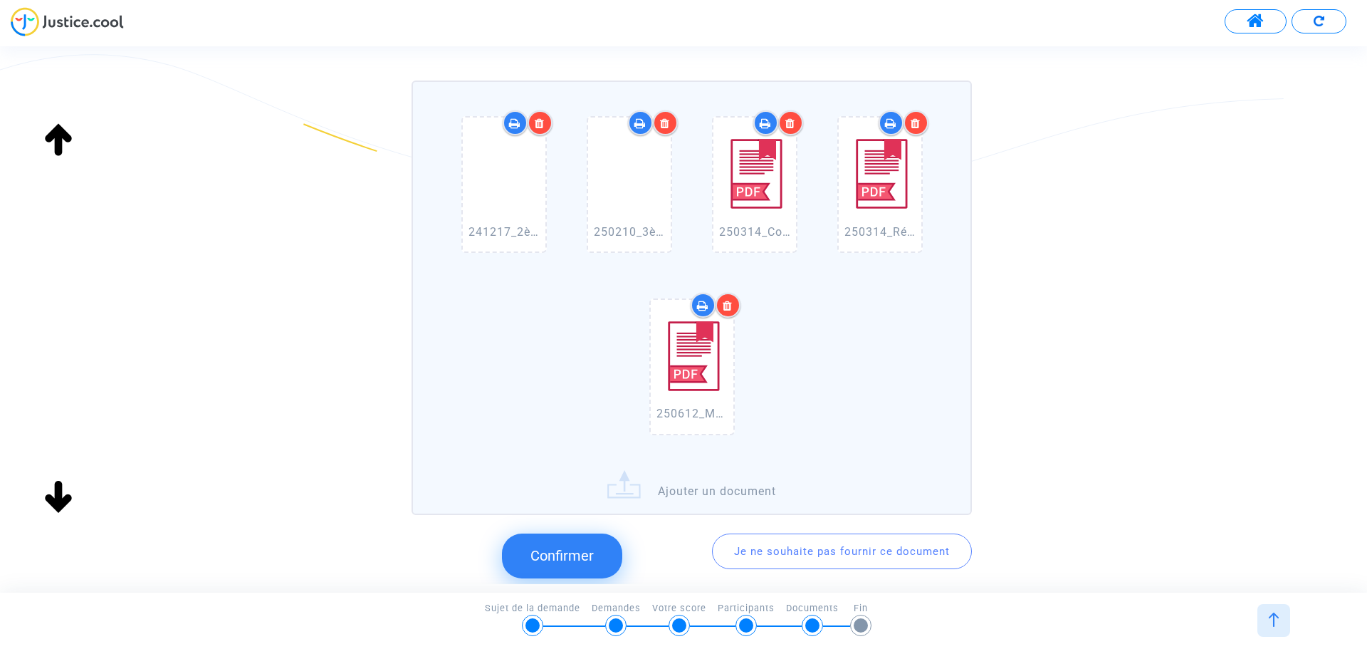
click at [539, 130] on div at bounding box center [540, 122] width 25 height 25
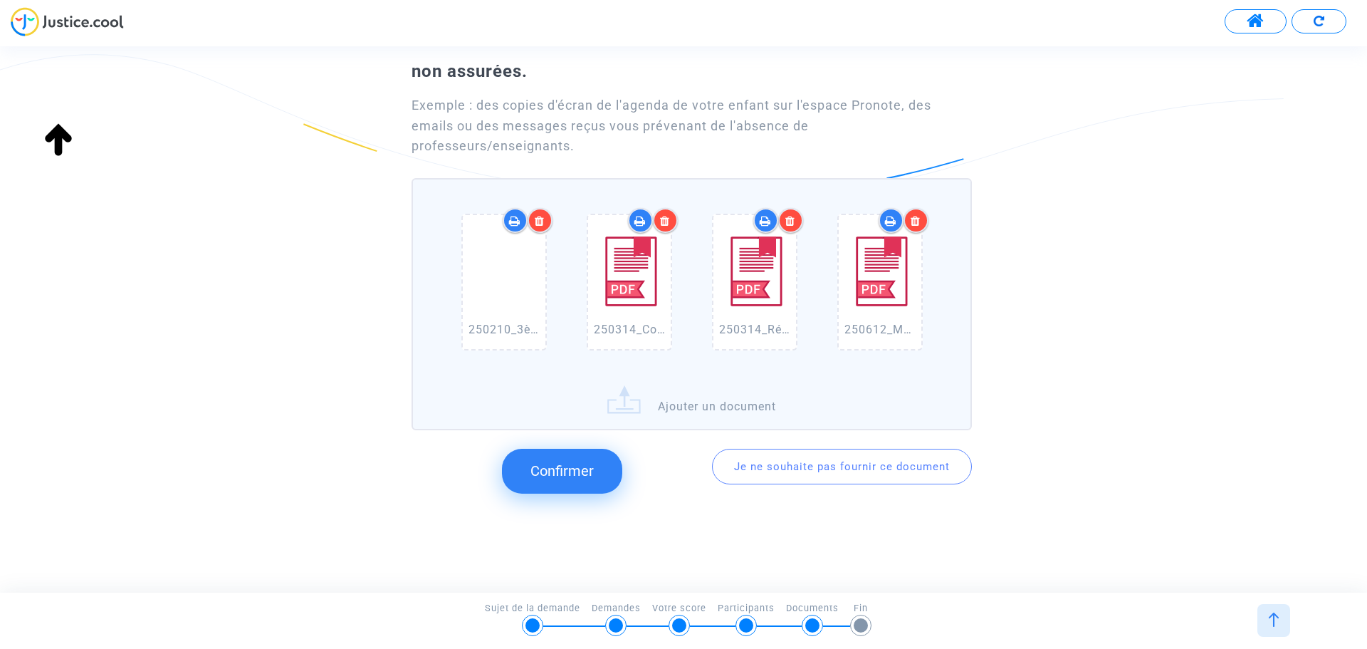
scroll to position [116, 0]
click at [539, 130] on div "Exemple : des copies d'écran de l'agenda de votre enfant sur l'espace Pronote, …" at bounding box center [692, 125] width 561 height 61
click at [546, 218] on div at bounding box center [540, 220] width 25 height 25
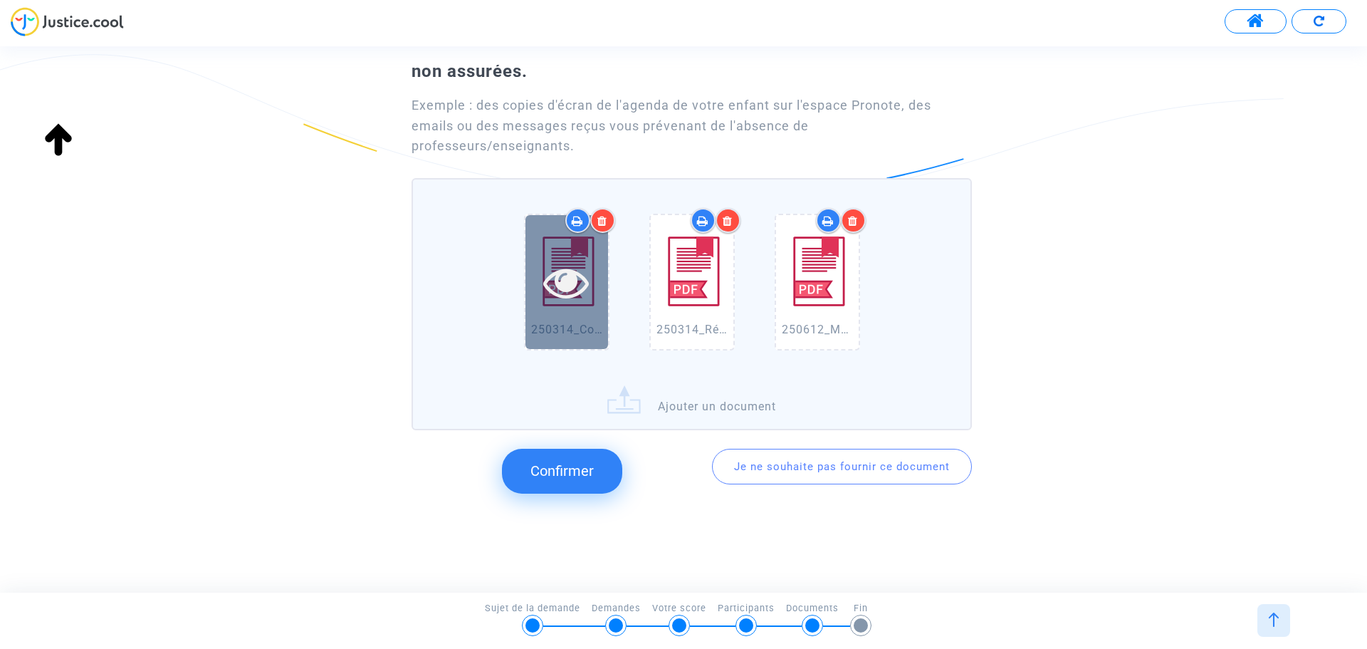
click at [546, 224] on div at bounding box center [567, 282] width 83 height 134
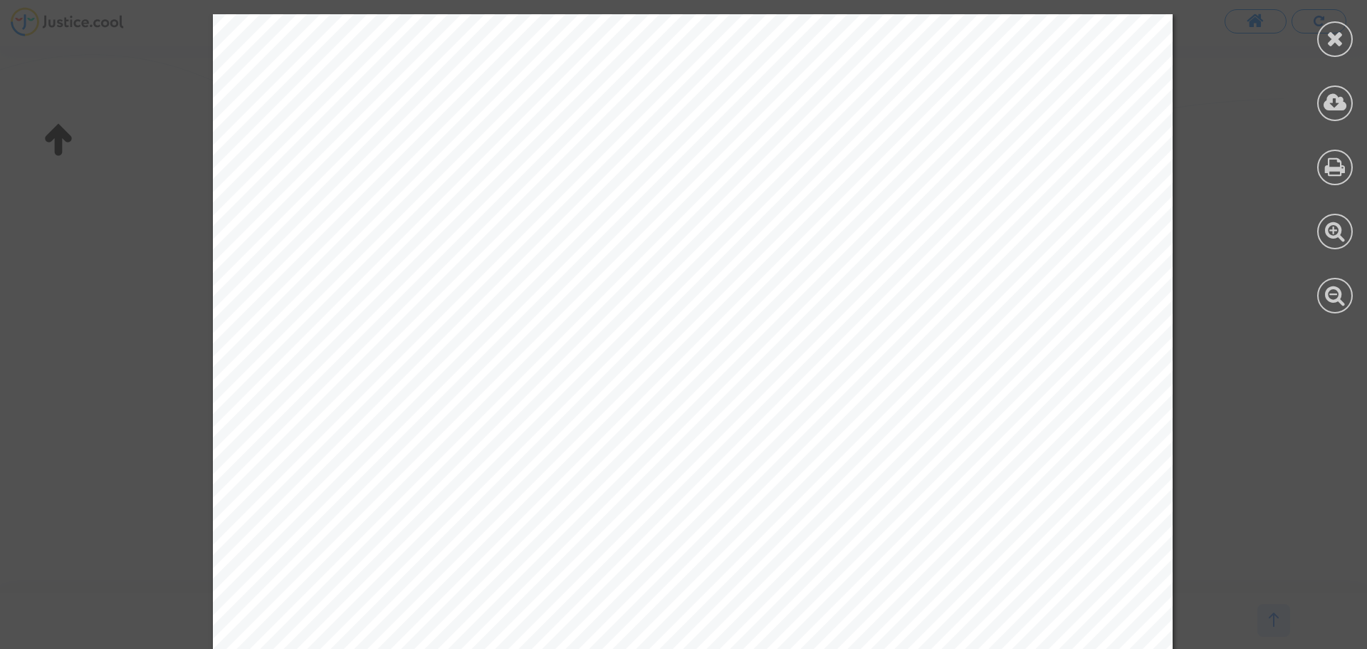
drag, startPoint x: 1187, startPoint y: 513, endPoint x: 1195, endPoint y: 513, distance: 7.8
click at [1347, 297] on div at bounding box center [1336, 296] width 36 height 36
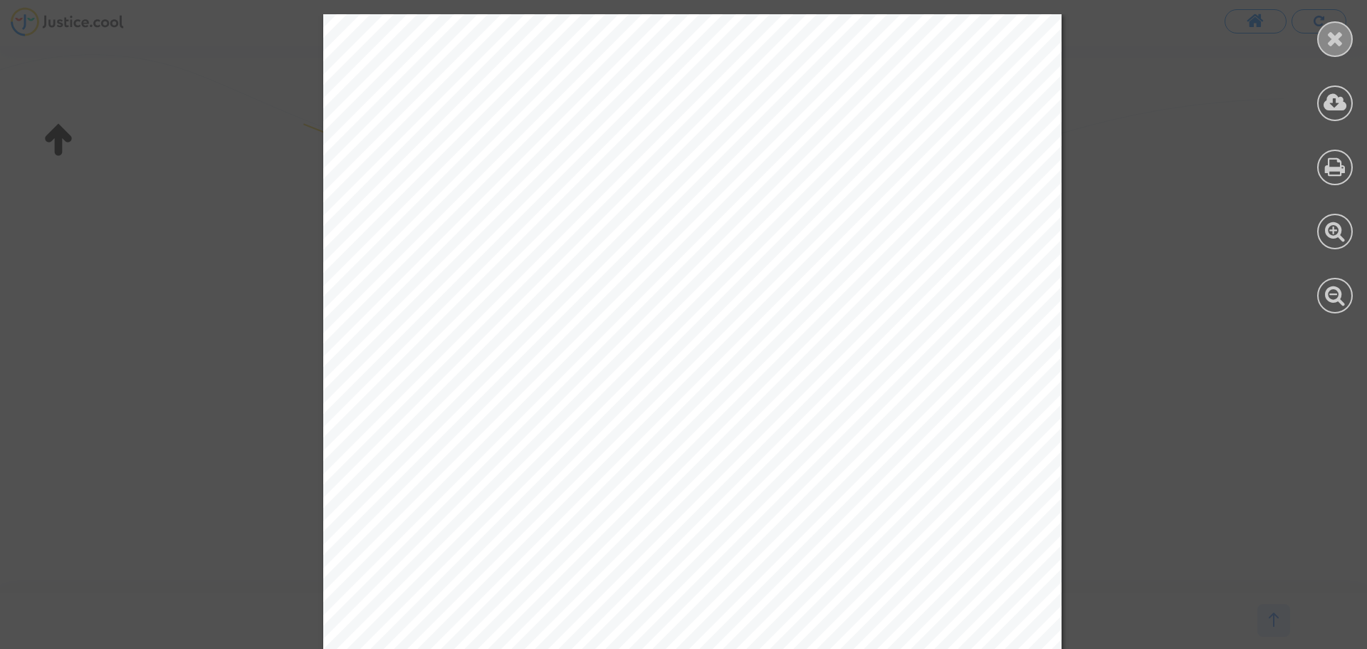
click at [1345, 33] on div at bounding box center [1336, 39] width 36 height 36
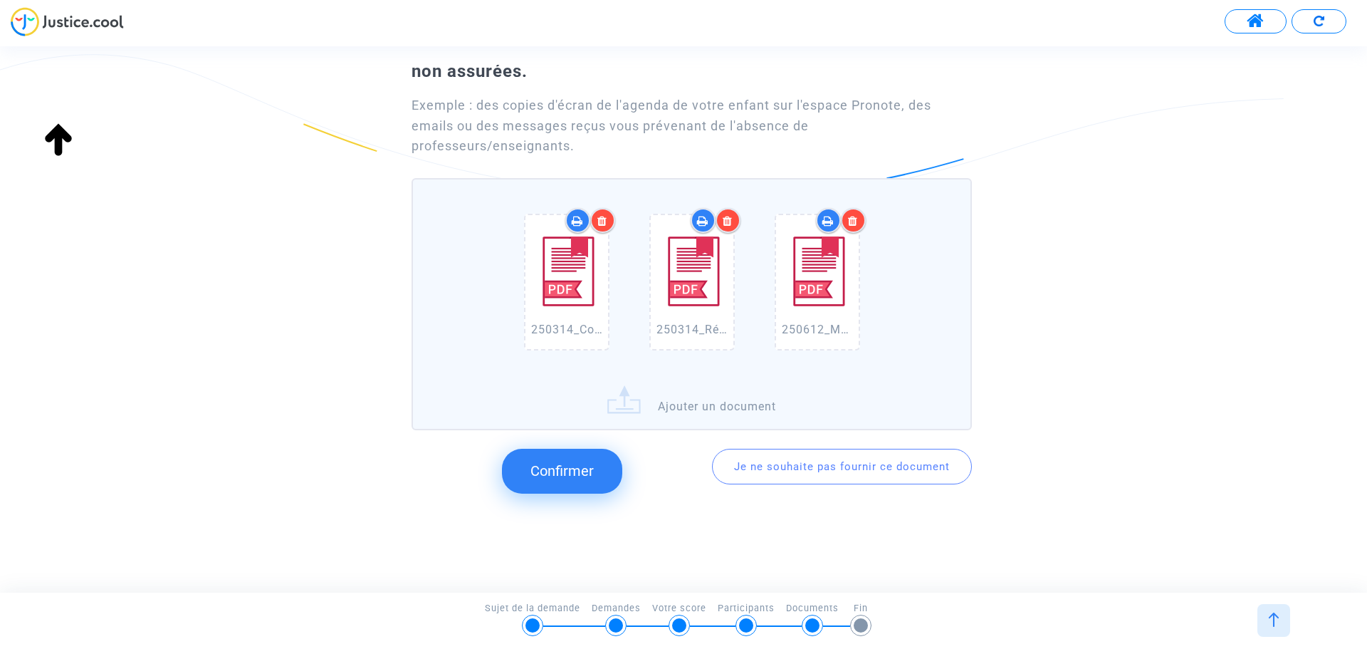
click at [728, 217] on icon at bounding box center [728, 220] width 10 height 11
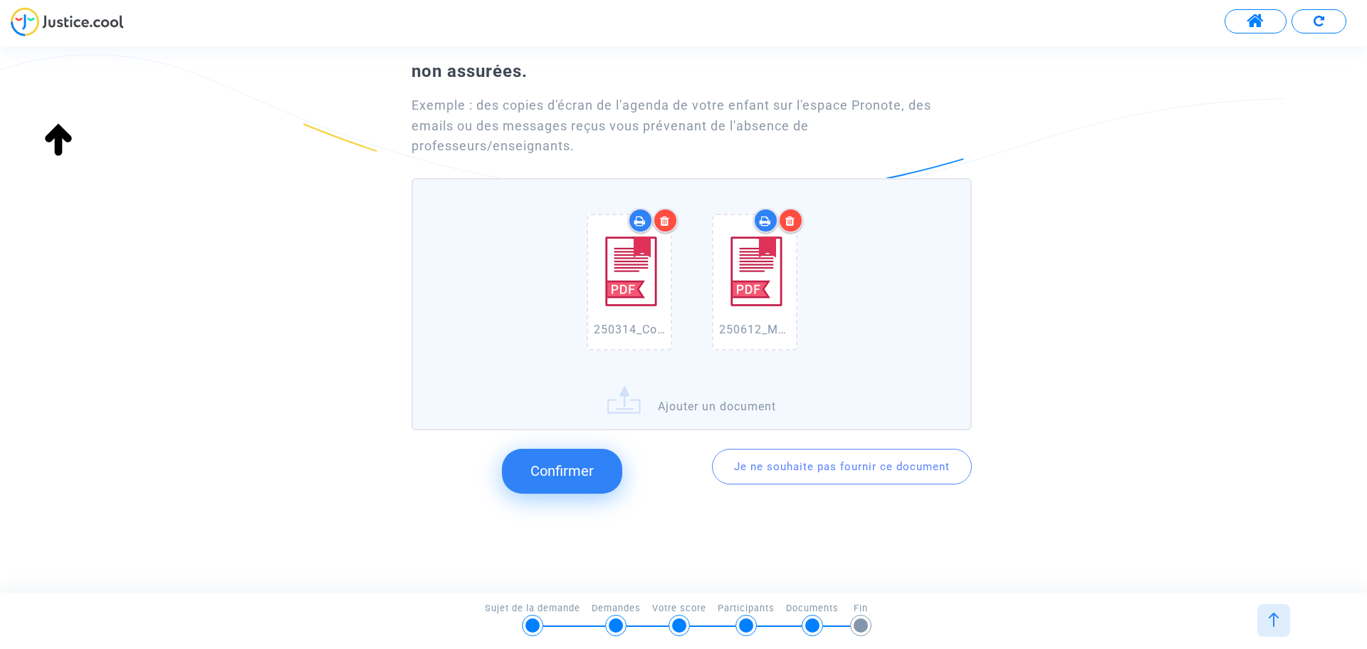
click at [800, 226] on div at bounding box center [790, 220] width 25 height 25
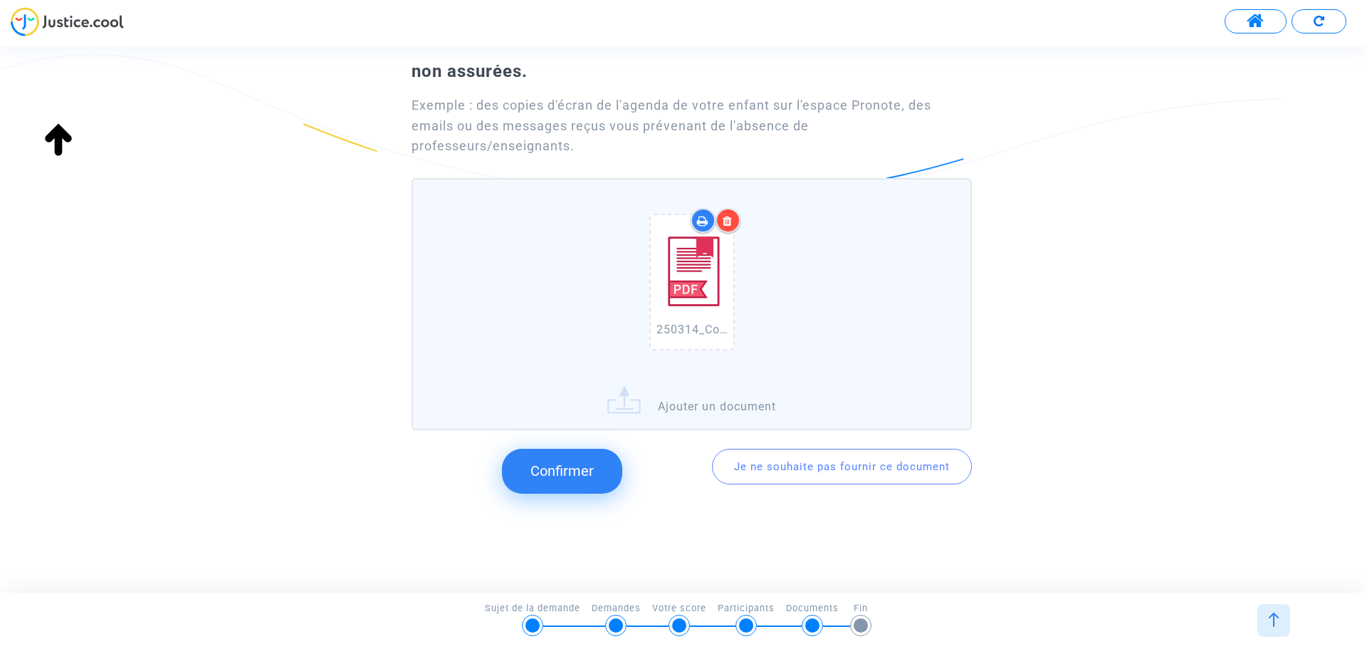
click at [736, 221] on div at bounding box center [728, 220] width 25 height 25
